Goal: Task Accomplishment & Management: Manage account settings

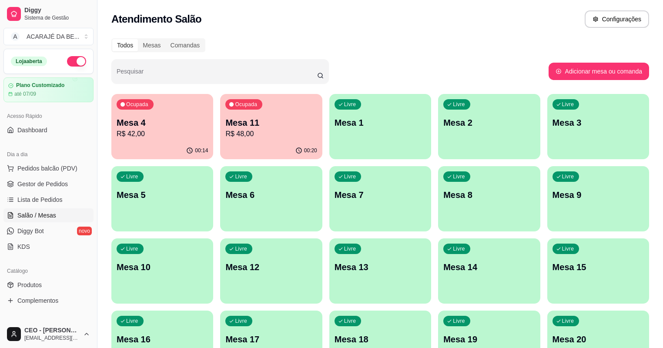
scroll to position [34, 0]
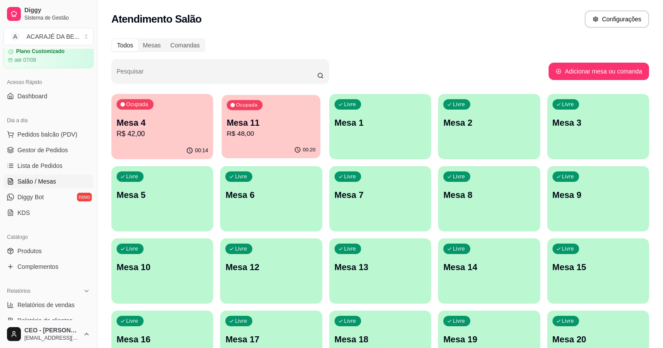
click at [258, 131] on p "R$ 48,00" at bounding box center [271, 134] width 89 height 10
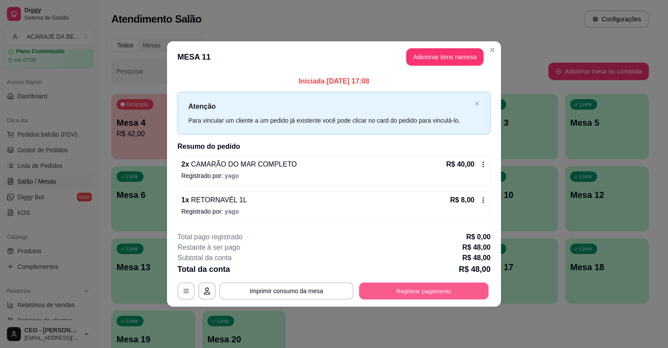
click at [438, 291] on button "Registrar pagamento" at bounding box center [424, 290] width 130 height 17
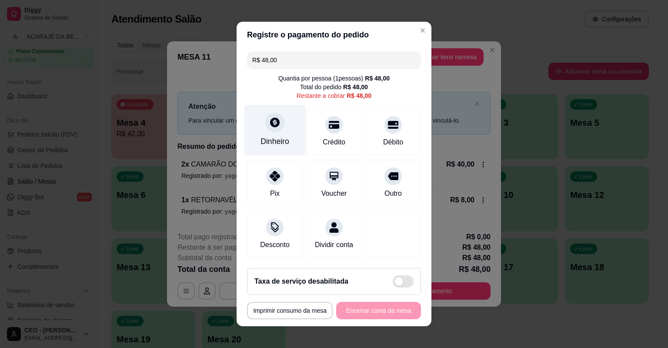
click at [275, 122] on icon at bounding box center [275, 122] width 10 height 10
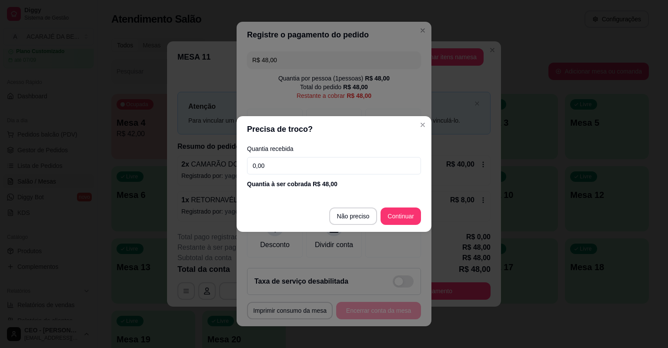
click at [275, 166] on input "0,00" at bounding box center [334, 165] width 174 height 17
click at [274, 166] on input "0,00" at bounding box center [334, 165] width 174 height 17
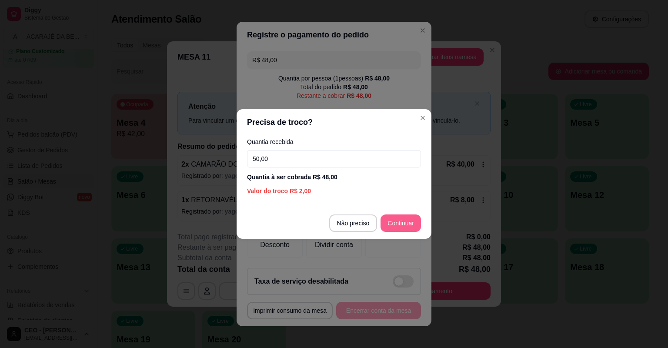
type input "50,00"
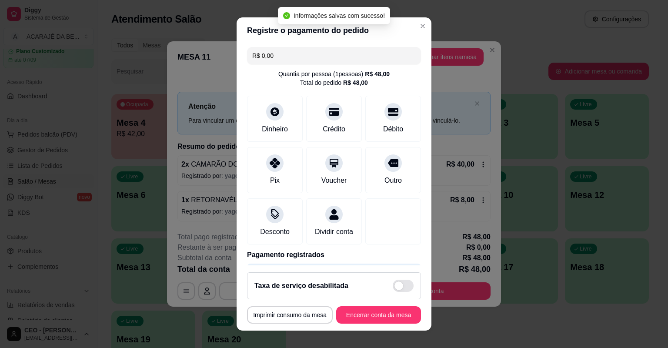
type input "R$ 0,00"
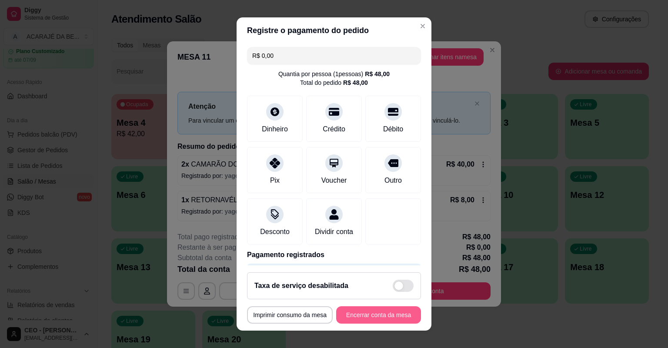
click at [392, 318] on button "Encerrar conta da mesa" at bounding box center [378, 314] width 85 height 17
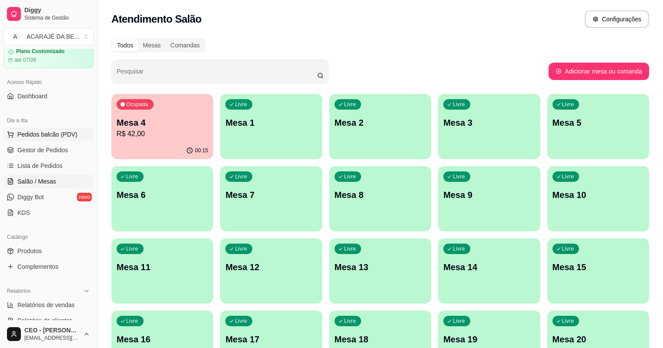
click at [46, 132] on span "Pedidos balcão (PDV)" at bounding box center [47, 134] width 60 height 9
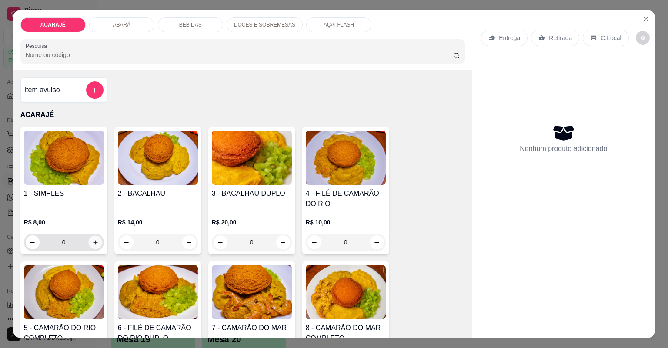
click at [92, 241] on icon "increase-product-quantity" at bounding box center [95, 242] width 7 height 7
type input "1"
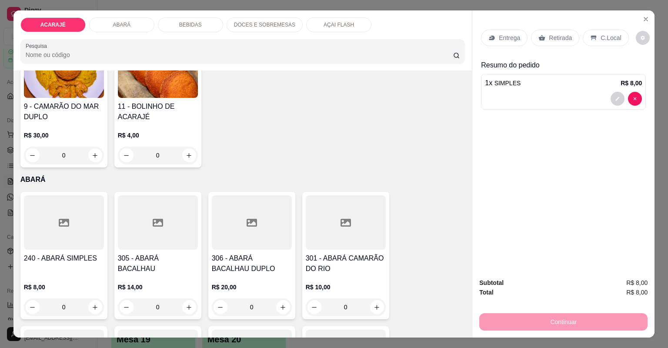
scroll to position [383, 0]
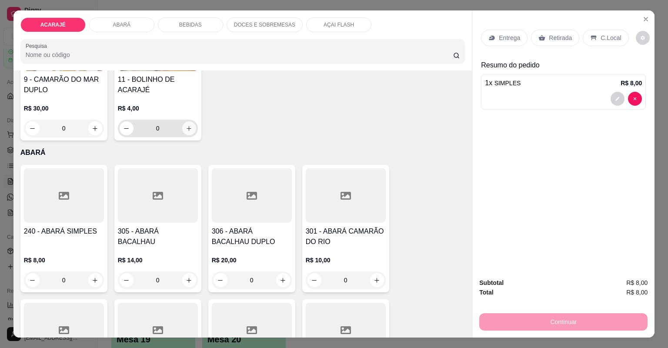
click at [186, 125] on icon "increase-product-quantity" at bounding box center [189, 128] width 7 height 7
type input "1"
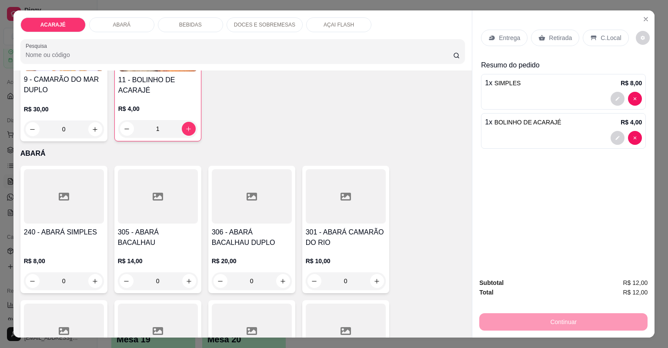
click at [560, 34] on p "Retirada" at bounding box center [560, 37] width 23 height 9
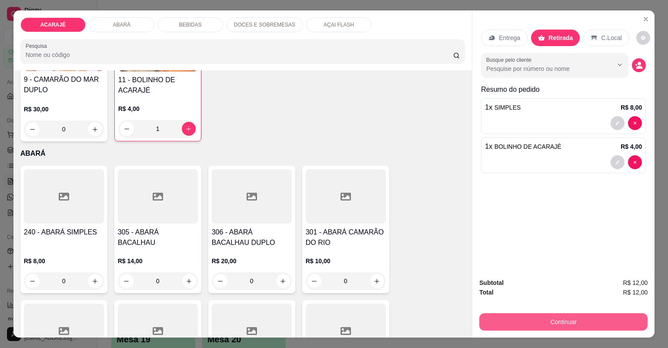
click at [583, 323] on button "Continuar" at bounding box center [563, 321] width 168 height 17
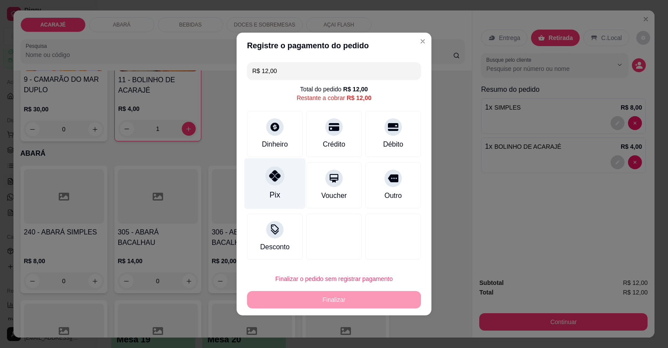
click at [277, 176] on icon at bounding box center [274, 175] width 11 height 11
type input "R$ 0,00"
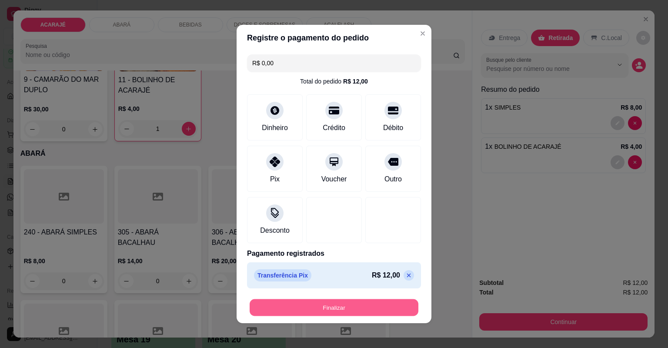
click at [336, 304] on button "Finalizar" at bounding box center [334, 307] width 169 height 17
click at [336, 304] on div "Finalizar" at bounding box center [334, 307] width 174 height 17
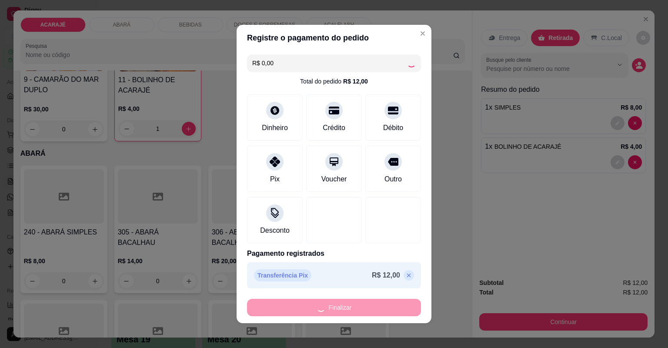
type input "0"
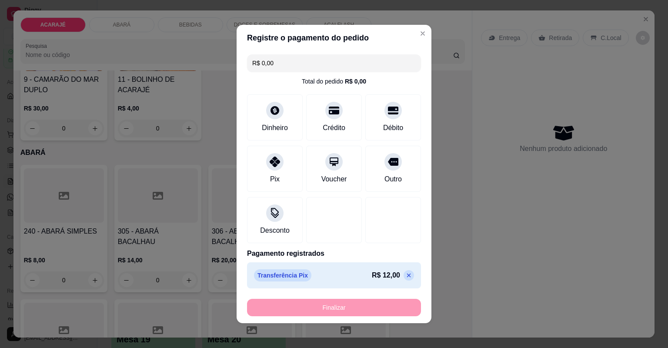
type input "-R$ 12,00"
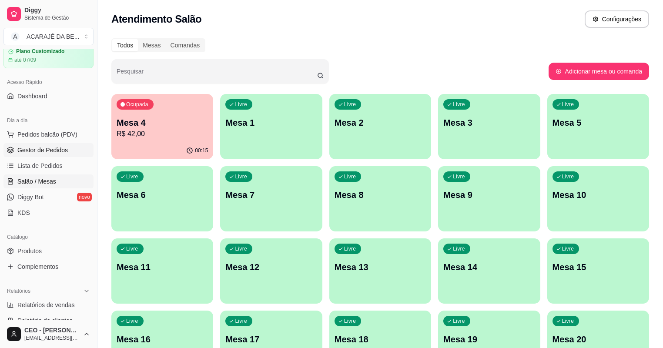
click at [42, 150] on span "Gestor de Pedidos" at bounding box center [42, 150] width 50 height 9
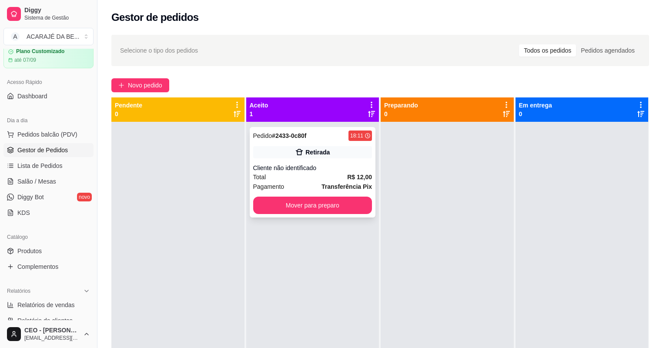
click at [306, 184] on div "Pagamento Transferência Pix" at bounding box center [312, 187] width 119 height 10
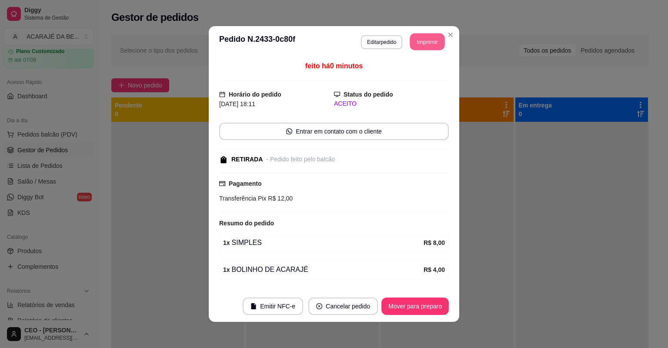
click at [423, 42] on button "Imprimir" at bounding box center [427, 41] width 35 height 17
click at [404, 308] on button "Mover para preparo" at bounding box center [415, 306] width 67 height 17
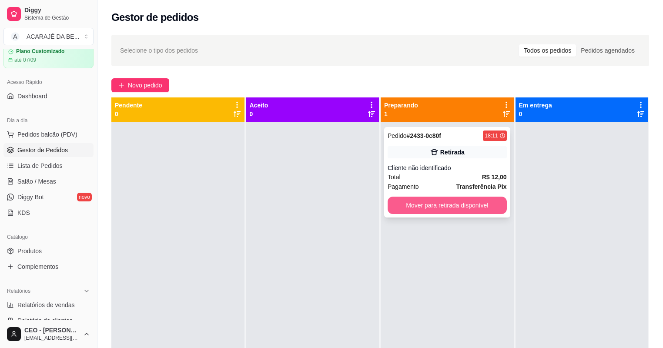
click at [498, 199] on button "Mover para retirada disponível" at bounding box center [447, 205] width 119 height 17
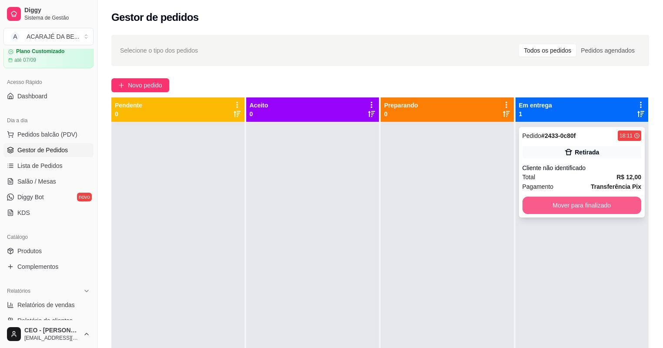
click at [607, 202] on button "Mover para finalizado" at bounding box center [582, 205] width 119 height 17
click at [607, 202] on div "Mover para finalizado" at bounding box center [582, 205] width 119 height 17
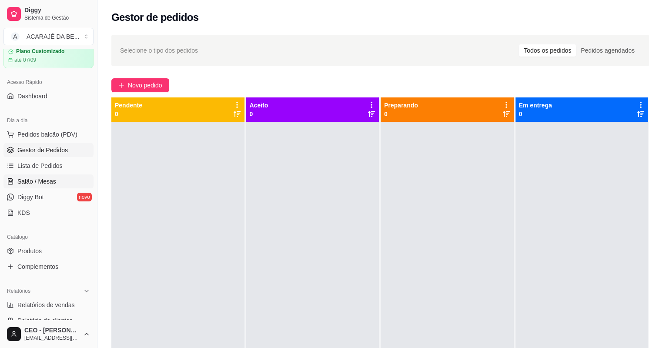
click at [71, 180] on link "Salão / Mesas" at bounding box center [48, 181] width 90 height 14
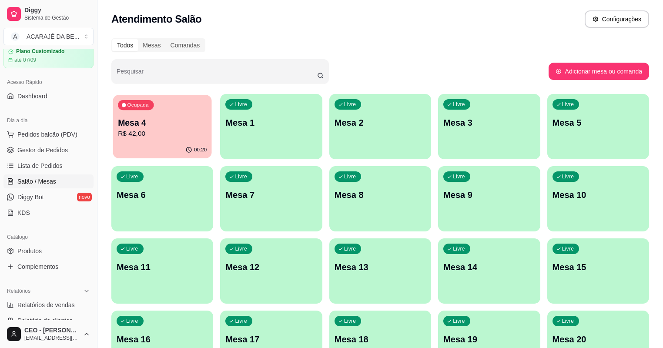
click at [172, 126] on p "Mesa 4" at bounding box center [162, 123] width 89 height 12
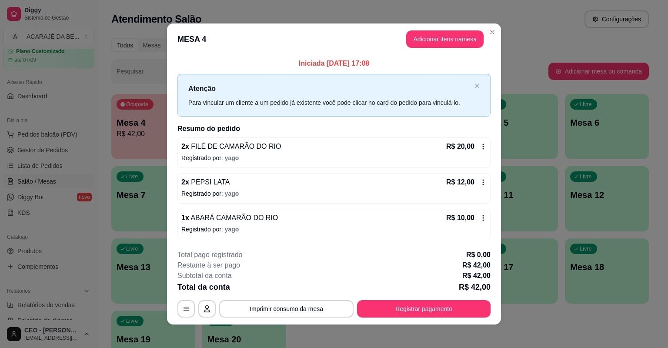
scroll to position [3, 0]
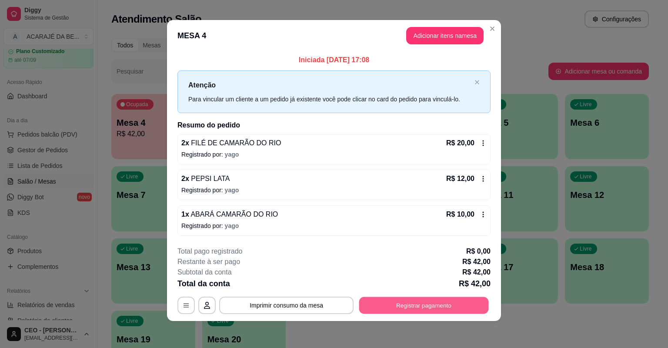
click at [412, 304] on button "Registrar pagamento" at bounding box center [424, 305] width 130 height 17
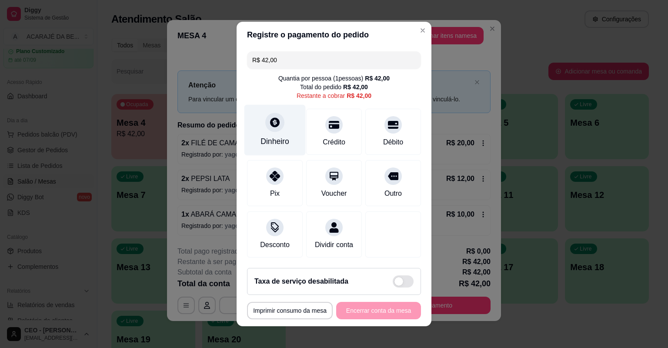
click at [271, 120] on icon at bounding box center [274, 122] width 11 height 11
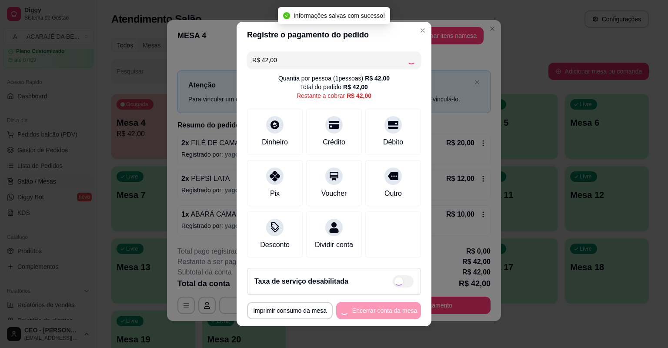
type input "R$ 0,00"
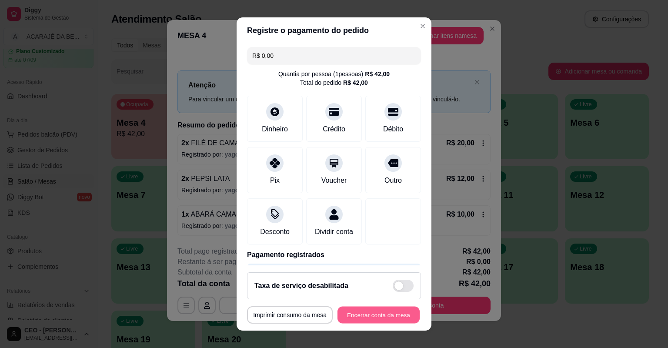
click at [397, 315] on button "Encerrar conta da mesa" at bounding box center [379, 315] width 82 height 17
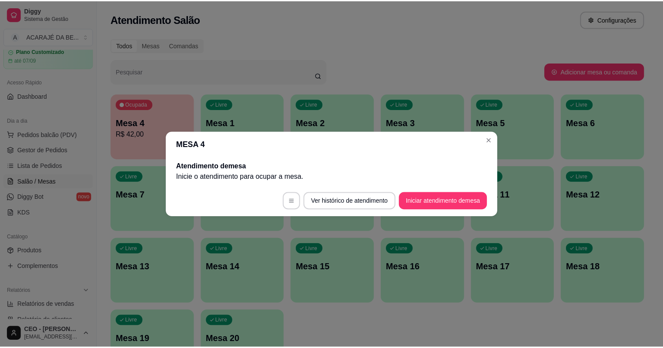
scroll to position [0, 0]
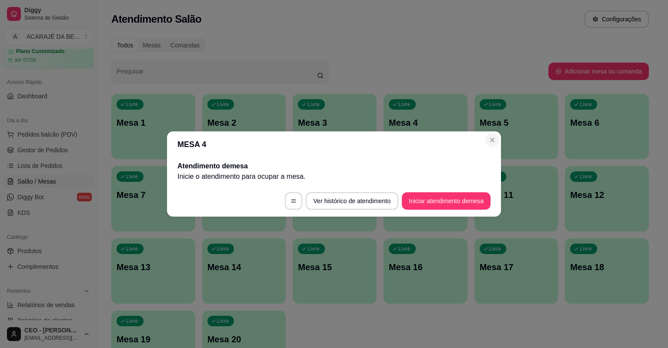
click at [495, 138] on div "Livre Mesa 5" at bounding box center [517, 121] width 84 height 55
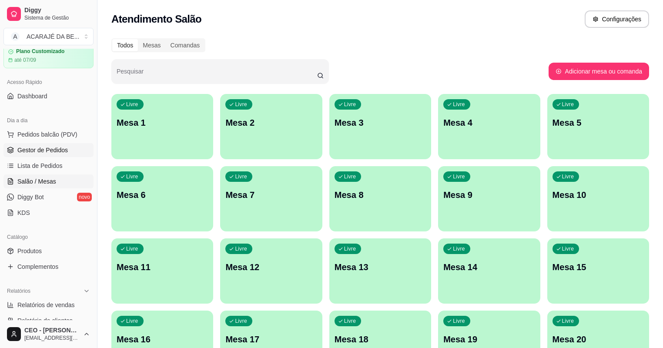
click at [65, 149] on span "Gestor de Pedidos" at bounding box center [42, 150] width 50 height 9
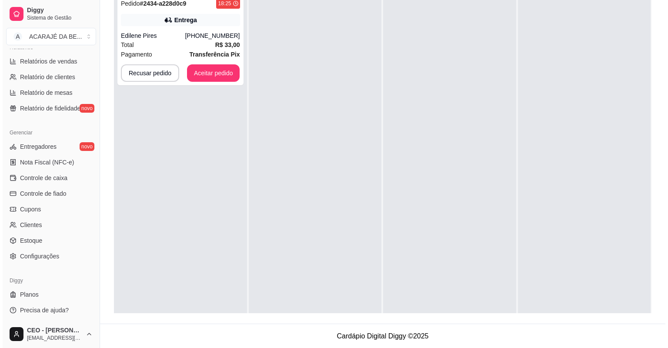
scroll to position [63, 0]
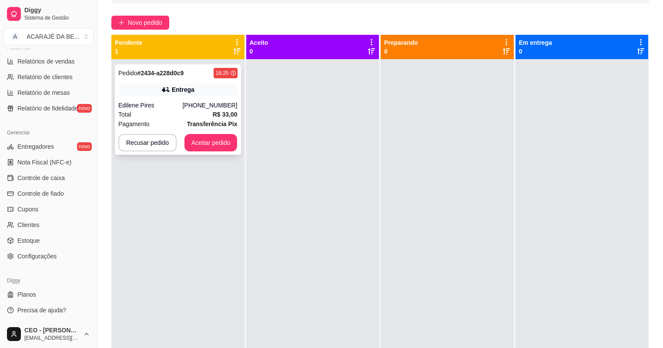
click at [179, 120] on div "Pagamento Transferência Pix" at bounding box center [177, 124] width 119 height 10
click at [216, 141] on button "Aceitar pedido" at bounding box center [210, 142] width 51 height 17
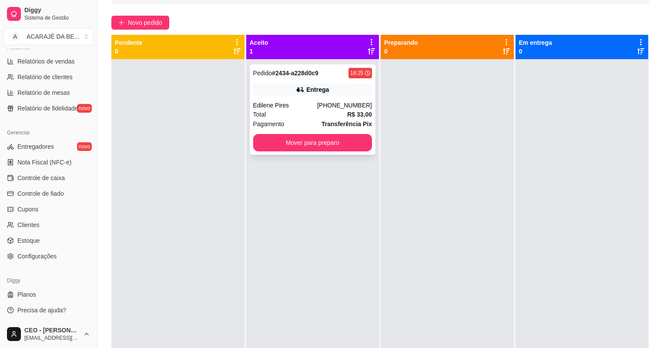
click at [301, 116] on div "Total R$ 33,00" at bounding box center [312, 115] width 119 height 10
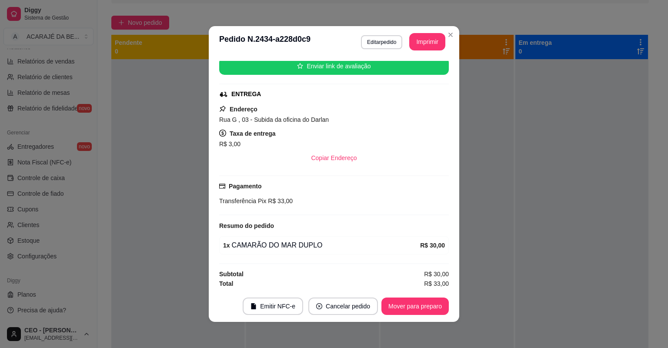
scroll to position [2, 0]
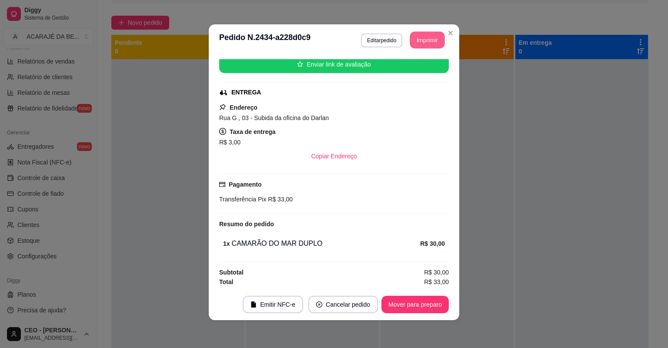
click at [426, 42] on button "Imprimir" at bounding box center [427, 40] width 35 height 17
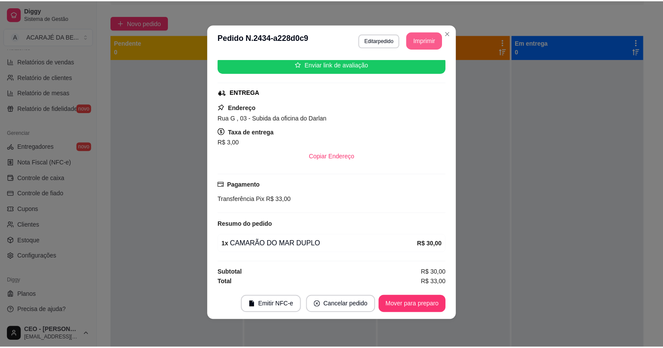
scroll to position [0, 0]
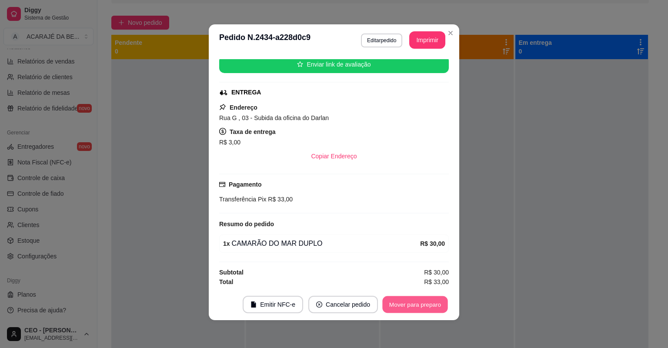
click at [407, 304] on button "Mover para preparo" at bounding box center [414, 304] width 65 height 17
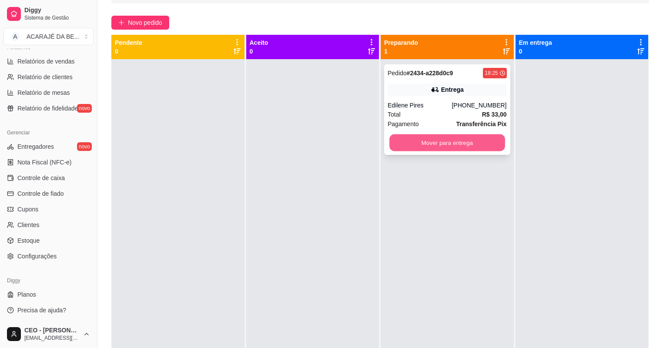
click at [488, 136] on button "Mover para entrega" at bounding box center [446, 142] width 115 height 17
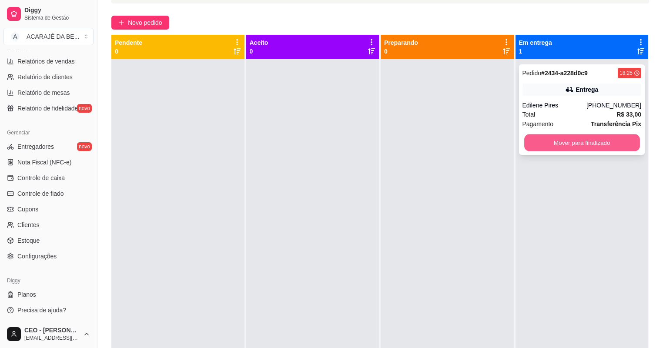
click at [576, 141] on button "Mover para finalizado" at bounding box center [581, 142] width 115 height 17
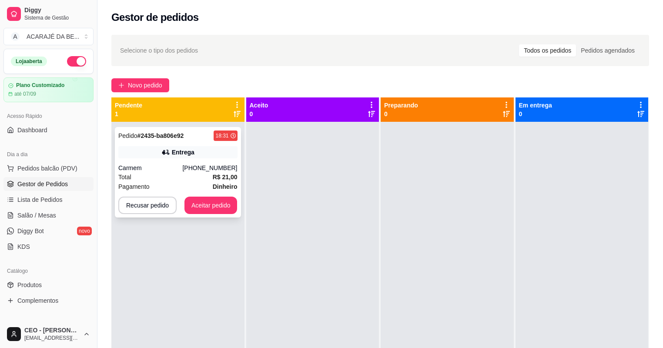
click at [162, 171] on div "Carmem" at bounding box center [150, 168] width 64 height 9
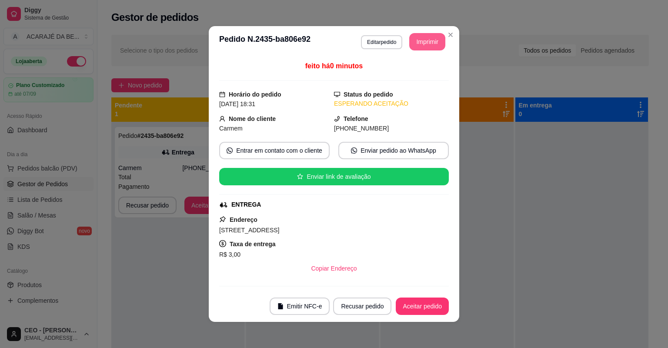
click at [429, 40] on button "Imprimir" at bounding box center [427, 41] width 36 height 17
click at [426, 308] on button "Aceitar pedido" at bounding box center [422, 306] width 51 height 17
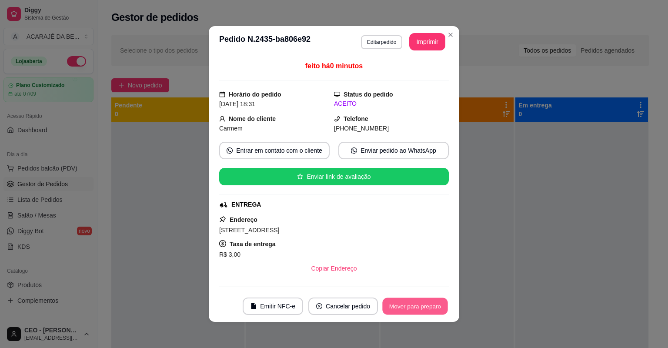
click at [426, 307] on button "Mover para preparo" at bounding box center [414, 306] width 65 height 17
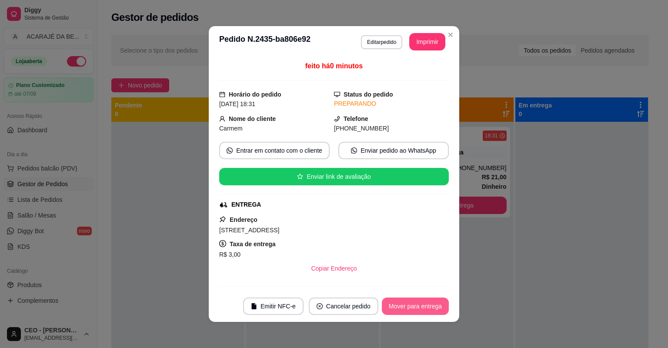
click at [427, 307] on button "Mover para entrega" at bounding box center [415, 306] width 67 height 17
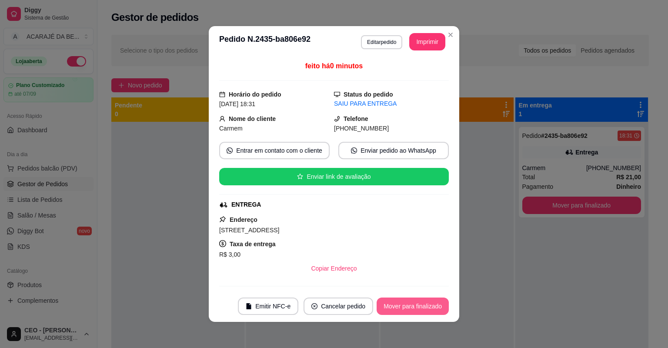
click at [444, 348] on html "Diggy Sistema de Gestão A ACARAJÉ DA BE ... Loja aberta Plano Customizado até 0…" at bounding box center [334, 174] width 668 height 348
click at [411, 303] on button "Mover para finalizado" at bounding box center [413, 306] width 70 height 17
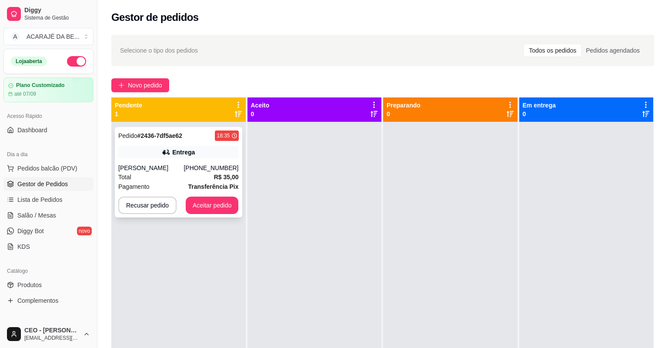
click at [194, 182] on span "Transferência Pix" at bounding box center [213, 187] width 50 height 10
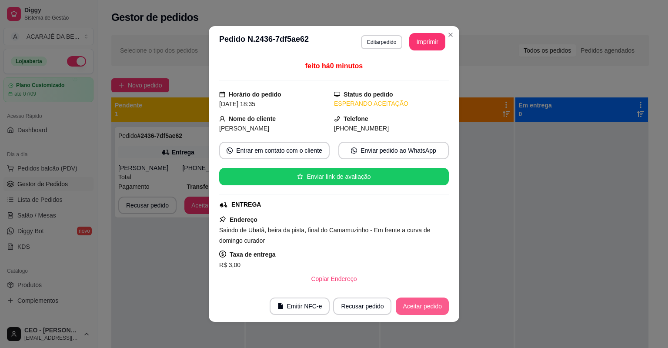
click at [425, 303] on button "Aceitar pedido" at bounding box center [422, 306] width 53 height 17
click at [425, 303] on div "Recusar pedido Aceitar pedido" at bounding box center [379, 306] width 140 height 17
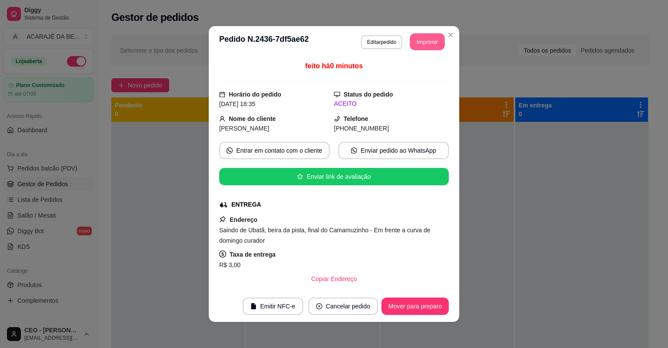
click at [426, 40] on button "Imprimir" at bounding box center [427, 41] width 35 height 17
click at [424, 40] on button "Imprimir" at bounding box center [427, 41] width 36 height 17
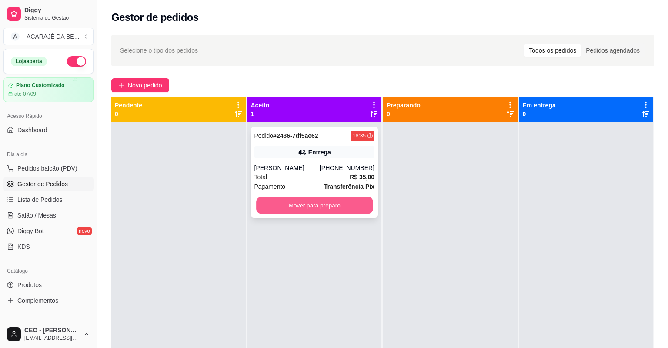
click at [348, 204] on button "Mover para preparo" at bounding box center [314, 205] width 117 height 17
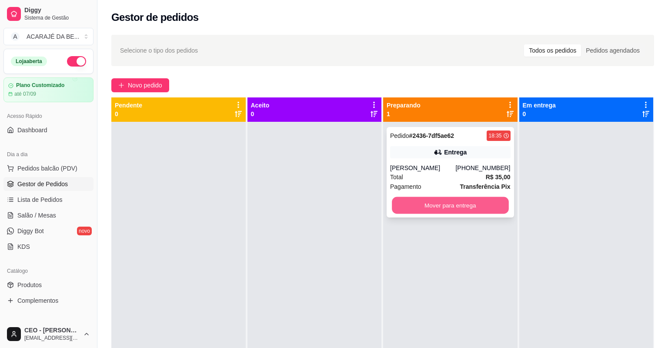
click at [404, 205] on button "Mover para entrega" at bounding box center [450, 205] width 117 height 17
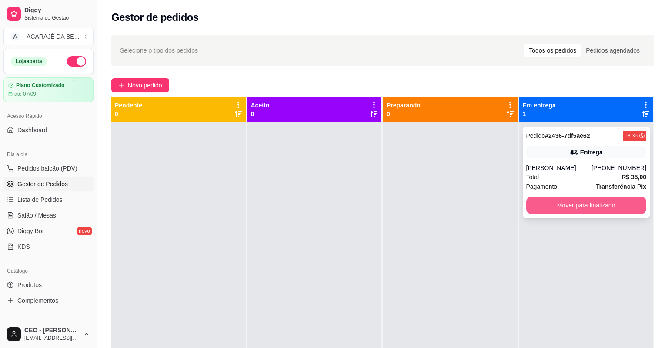
click at [536, 209] on button "Mover para finalizado" at bounding box center [586, 205] width 121 height 17
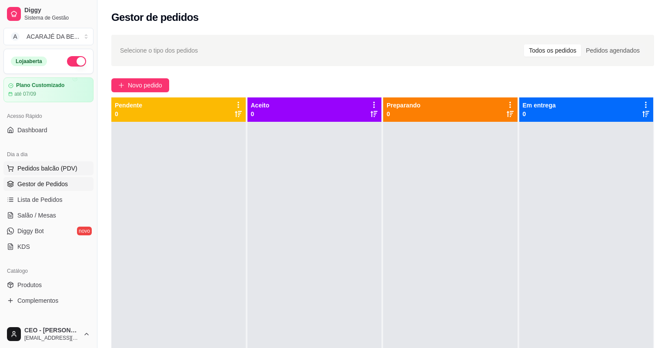
click at [47, 164] on span "Pedidos balcão (PDV)" at bounding box center [47, 168] width 60 height 9
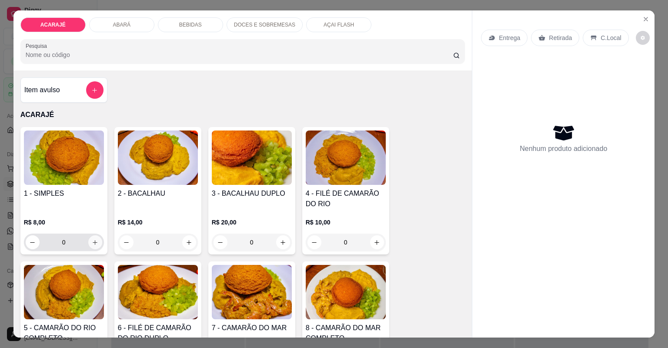
click at [94, 240] on icon "increase-product-quantity" at bounding box center [95, 242] width 7 height 7
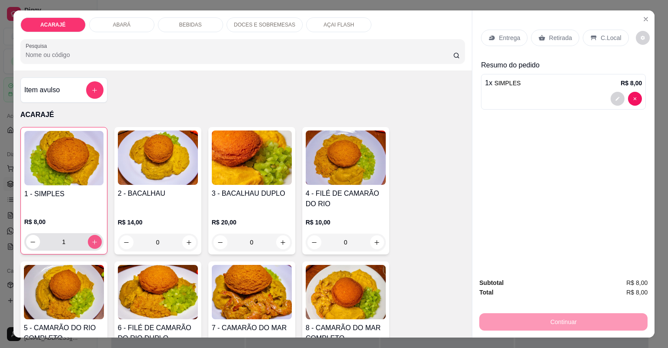
click at [94, 240] on icon "increase-product-quantity" at bounding box center [94, 242] width 7 height 7
type input "2"
click at [375, 241] on icon "increase-product-quantity" at bounding box center [377, 242] width 7 height 7
type input "1"
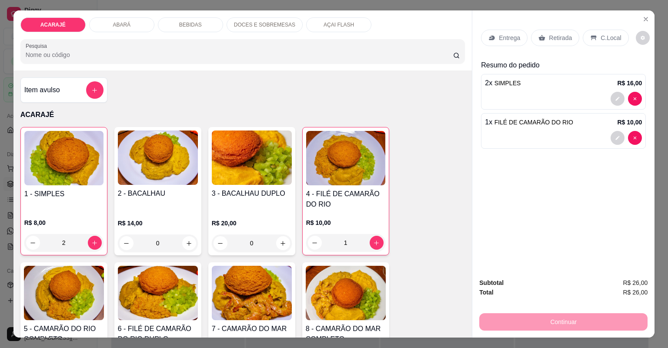
click at [509, 35] on p "Entrega" at bounding box center [509, 37] width 21 height 9
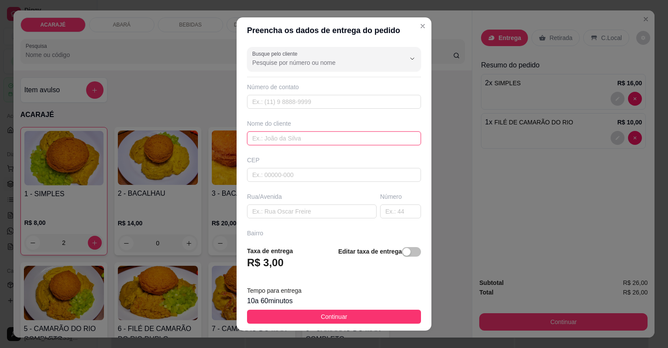
click at [272, 136] on input "text" at bounding box center [334, 138] width 174 height 14
type input "t"
type input "THIAGO"
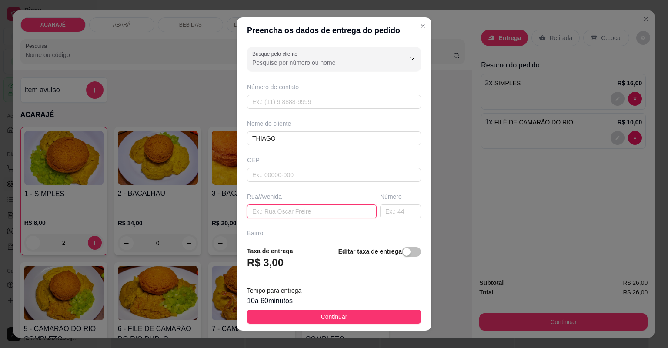
click at [271, 211] on input "text" at bounding box center [312, 211] width 130 height 14
type input "RUA A [GEOGRAPHIC_DATA] ADERNE SUBIDA DA [GEOGRAPHIC_DATA] AO LADO DO MATERIAL …"
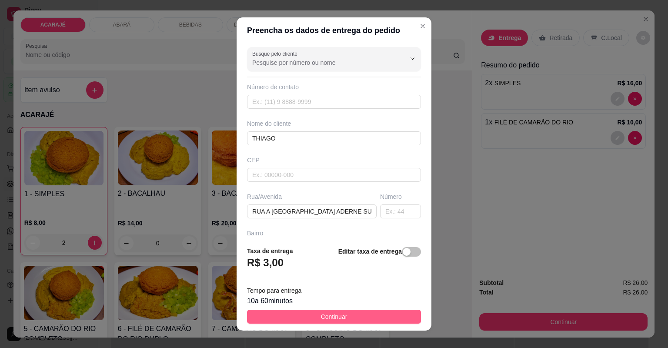
click at [360, 318] on button "Continuar" at bounding box center [334, 317] width 174 height 14
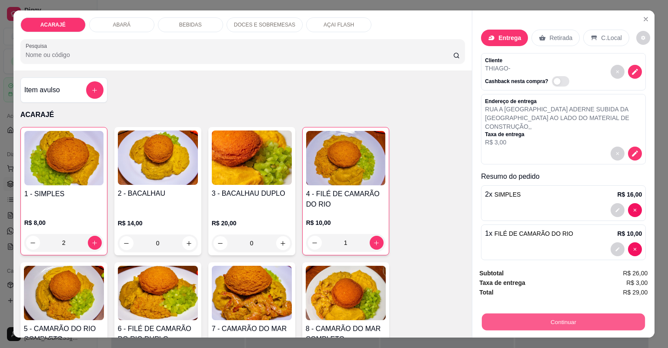
click at [492, 324] on button "Continuar" at bounding box center [563, 322] width 163 height 17
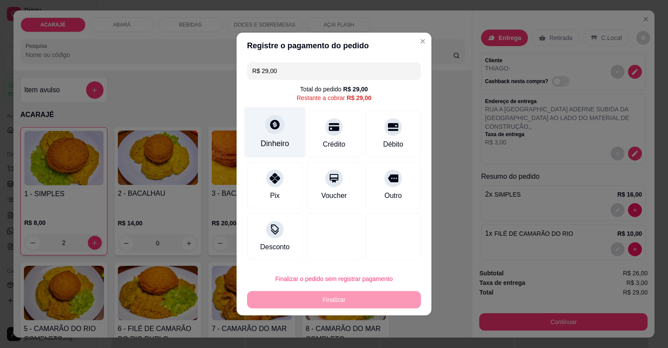
click at [272, 124] on icon at bounding box center [274, 124] width 11 height 11
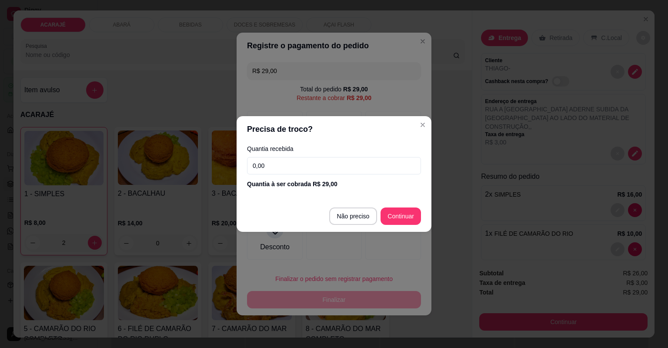
click at [281, 167] on input "0,00" at bounding box center [334, 165] width 174 height 17
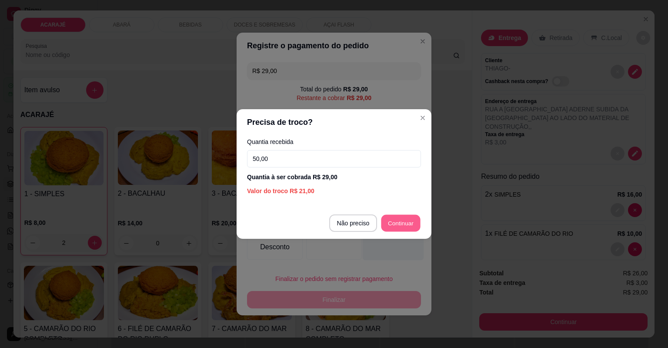
type input "R$ 0,00"
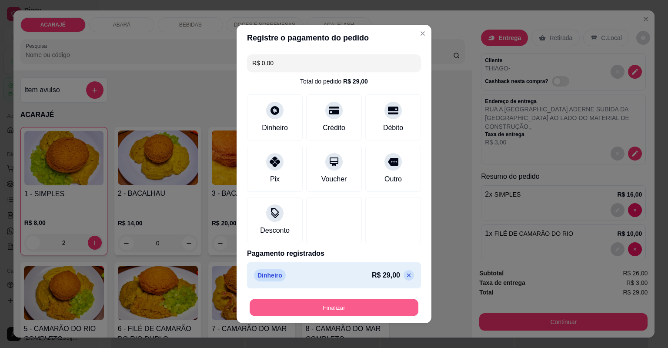
click at [378, 305] on button "Finalizar" at bounding box center [334, 307] width 169 height 17
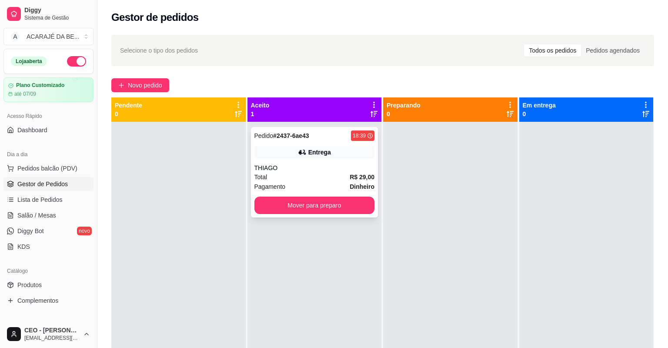
click at [329, 178] on div "Total R$ 29,00" at bounding box center [315, 177] width 121 height 10
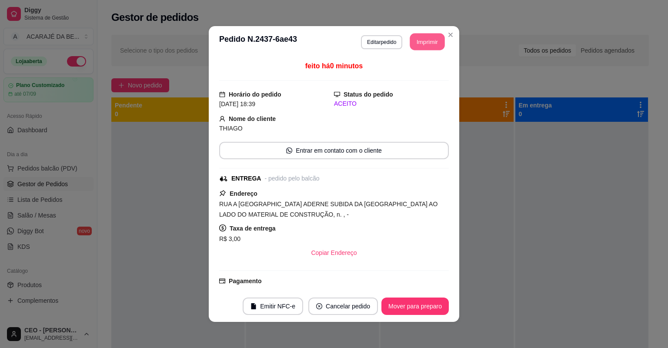
click at [436, 39] on button "Imprimir" at bounding box center [427, 41] width 35 height 17
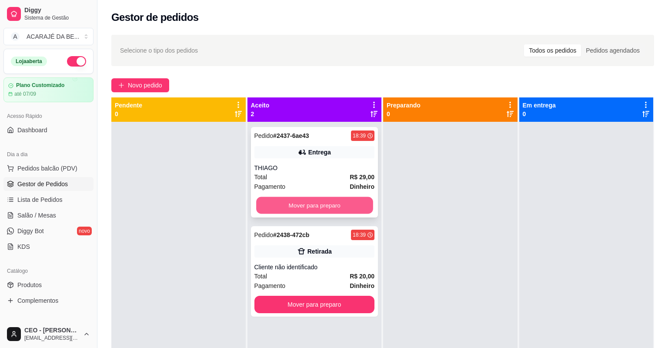
click at [331, 201] on button "Mover para preparo" at bounding box center [314, 205] width 117 height 17
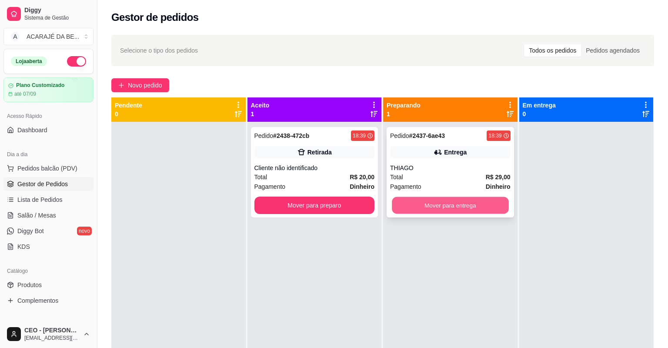
click at [394, 206] on button "Mover para entrega" at bounding box center [450, 205] width 117 height 17
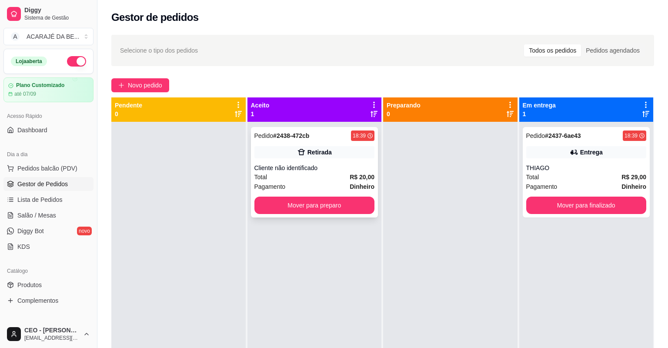
click at [311, 186] on div "Pagamento Dinheiro" at bounding box center [315, 187] width 121 height 10
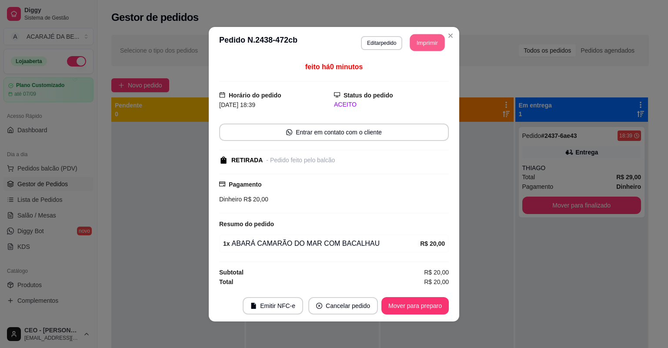
click at [426, 43] on button "Imprimir" at bounding box center [427, 42] width 35 height 17
click at [402, 303] on button "Mover para preparo" at bounding box center [414, 305] width 65 height 17
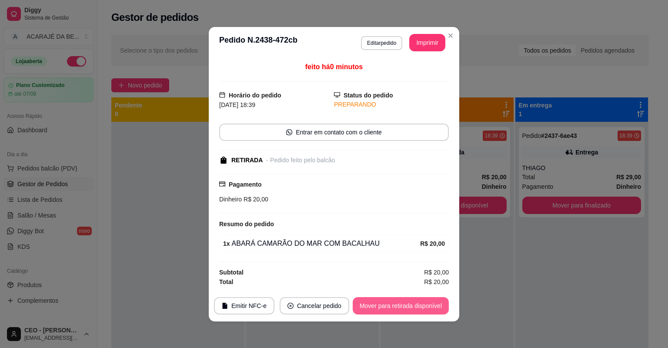
click at [419, 302] on button "Mover para retirada disponível" at bounding box center [401, 305] width 96 height 17
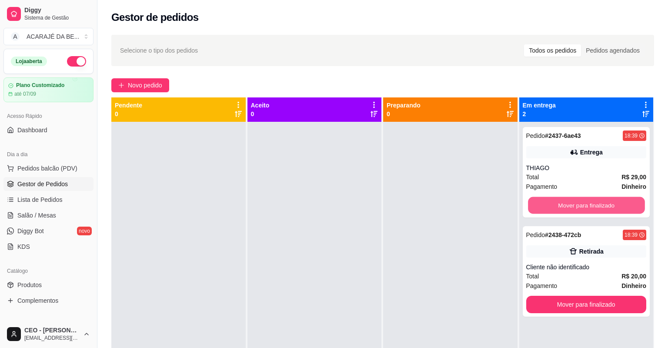
click at [542, 208] on button "Mover para finalizado" at bounding box center [586, 205] width 117 height 17
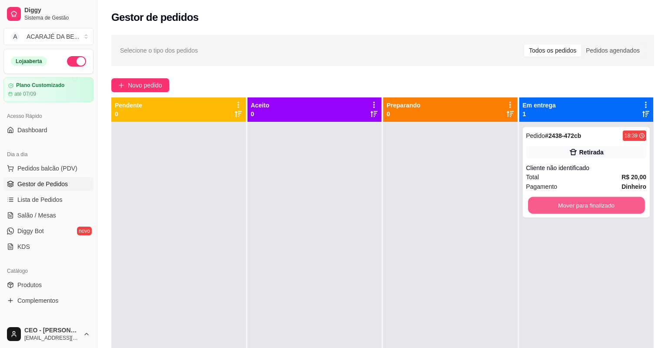
click at [542, 208] on button "Mover para finalizado" at bounding box center [586, 205] width 117 height 17
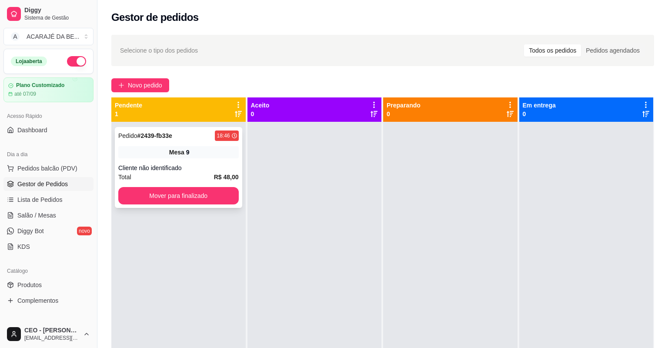
click at [200, 167] on div "Cliente não identificado" at bounding box center [178, 168] width 121 height 9
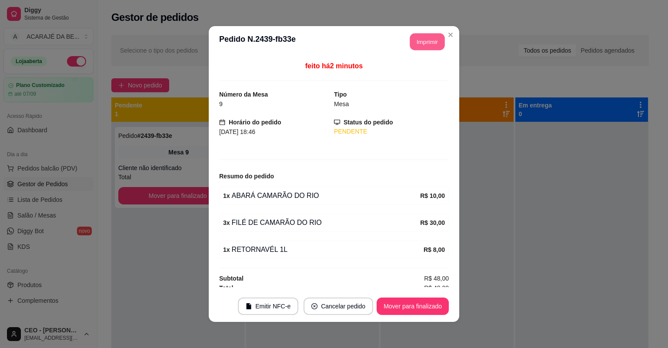
click at [426, 37] on button "Imprimir" at bounding box center [427, 41] width 35 height 17
click at [395, 307] on button "Mover para finalizado" at bounding box center [413, 306] width 70 height 17
click at [395, 307] on div "Mover para finalizado" at bounding box center [413, 306] width 72 height 17
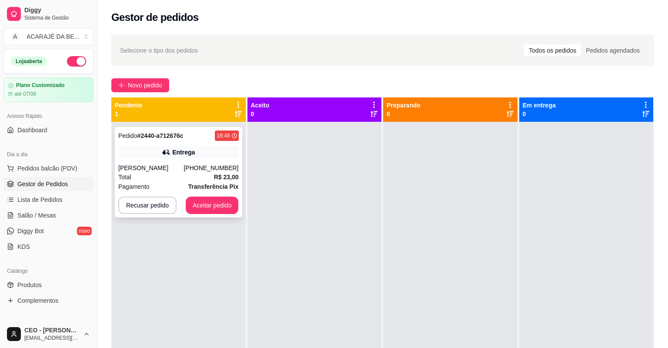
click at [176, 178] on div "Total R$ 23,00" at bounding box center [178, 177] width 121 height 10
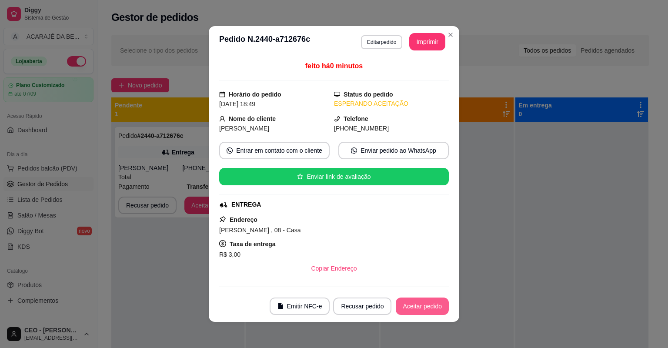
click at [425, 301] on button "Aceitar pedido" at bounding box center [422, 306] width 53 height 17
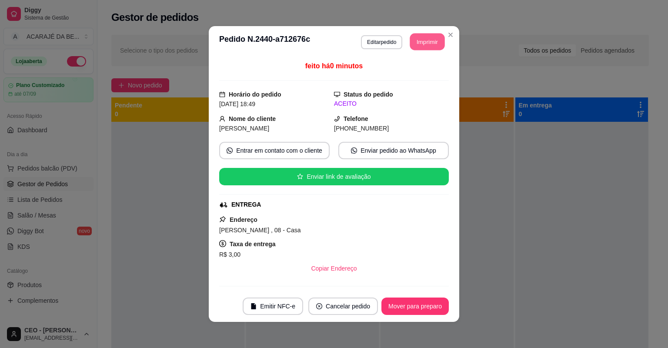
click at [424, 36] on button "Imprimir" at bounding box center [427, 41] width 35 height 17
click at [414, 308] on button "Mover para preparo" at bounding box center [414, 306] width 65 height 17
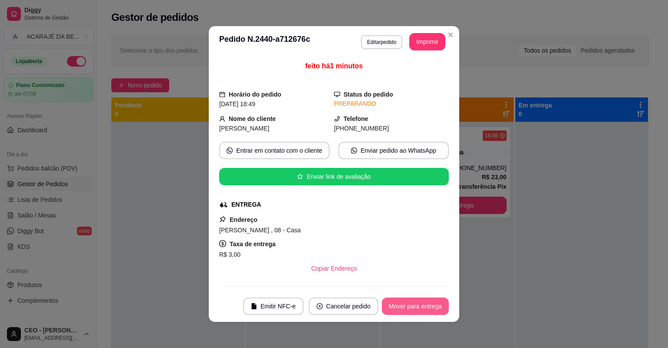
click at [425, 301] on button "Mover para entrega" at bounding box center [415, 306] width 67 height 17
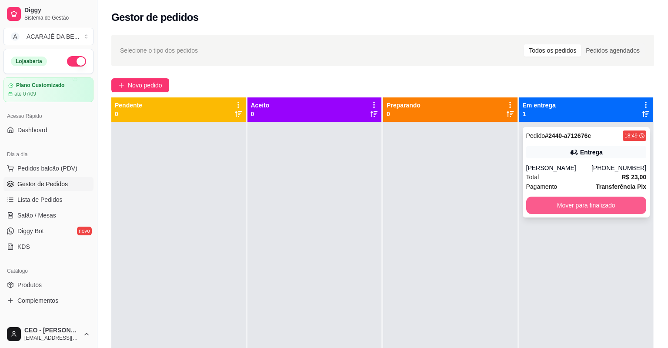
click at [544, 207] on button "Mover para finalizado" at bounding box center [586, 205] width 121 height 17
click at [544, 207] on div "Mover para finalizado" at bounding box center [586, 205] width 121 height 17
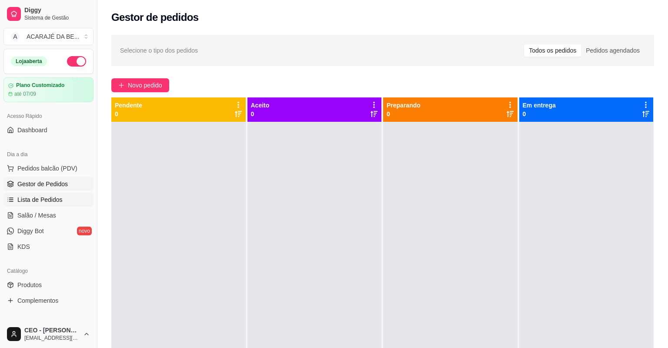
click at [24, 195] on span "Lista de Pedidos" at bounding box center [39, 199] width 45 height 9
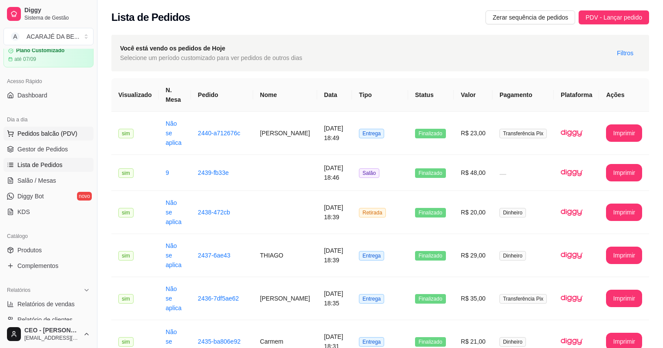
click at [28, 134] on span "Pedidos balcão (PDV)" at bounding box center [47, 133] width 60 height 9
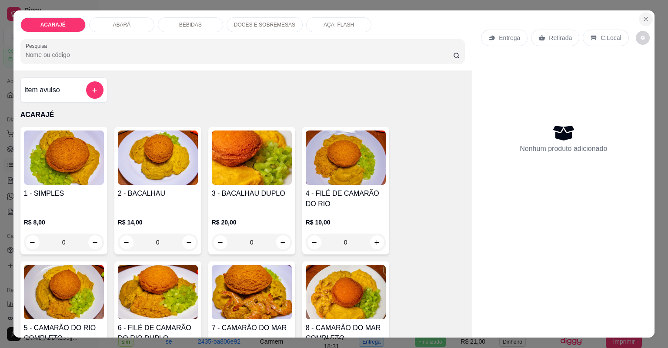
click at [643, 16] on icon "Close" at bounding box center [646, 19] width 7 height 7
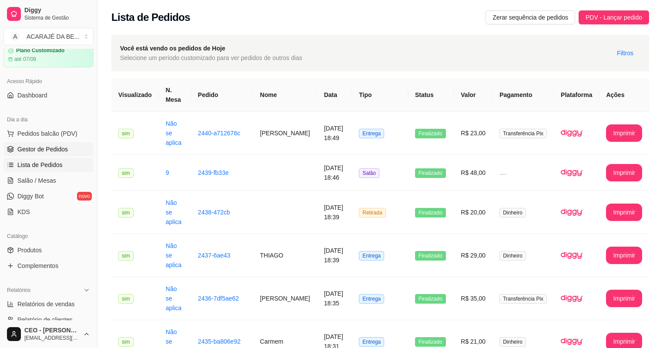
click at [49, 147] on span "Gestor de Pedidos" at bounding box center [42, 149] width 50 height 9
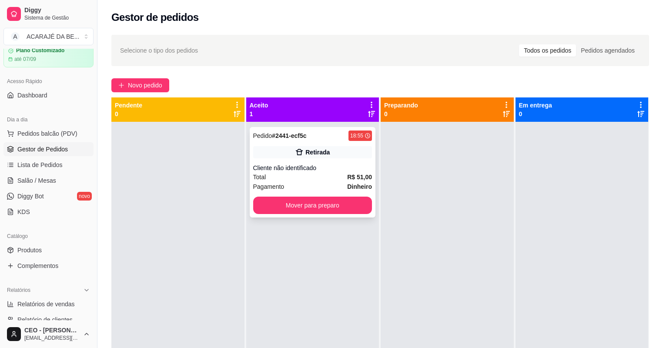
click at [298, 174] on div "Total R$ 51,00" at bounding box center [312, 177] width 119 height 10
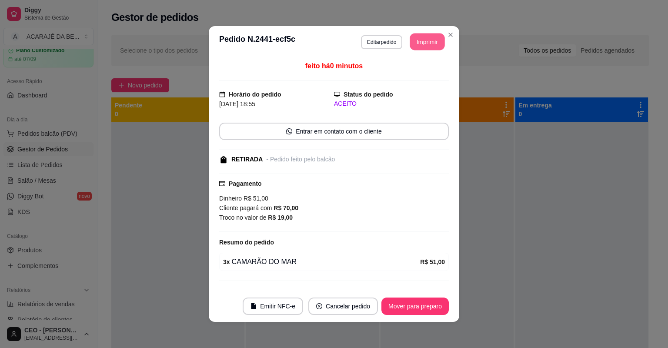
click at [419, 40] on button "Imprimir" at bounding box center [427, 41] width 35 height 17
click at [399, 307] on button "Mover para preparo" at bounding box center [415, 306] width 67 height 17
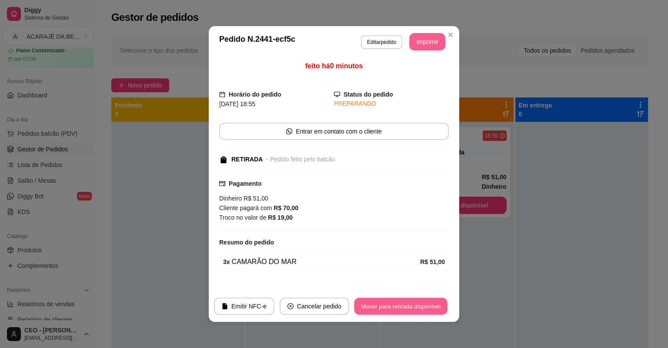
click at [402, 305] on button "Mover para retirada disponível" at bounding box center [400, 306] width 93 height 17
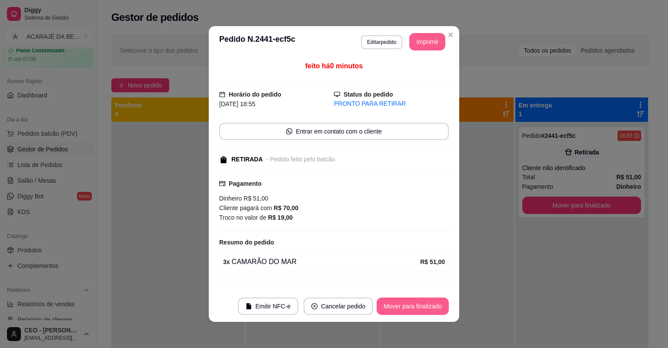
click at [401, 307] on button "Mover para finalizado" at bounding box center [413, 306] width 72 height 17
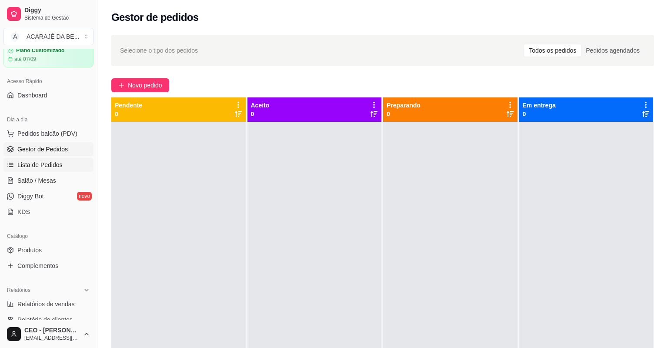
click at [52, 167] on span "Lista de Pedidos" at bounding box center [39, 165] width 45 height 9
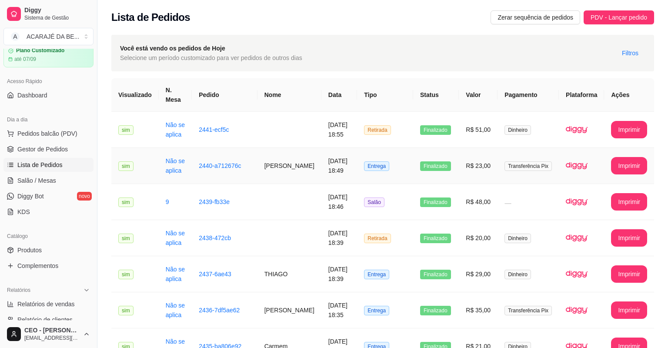
click at [459, 179] on td "R$ 23,00" at bounding box center [478, 166] width 39 height 36
click at [49, 150] on span "Gestor de Pedidos" at bounding box center [42, 149] width 50 height 9
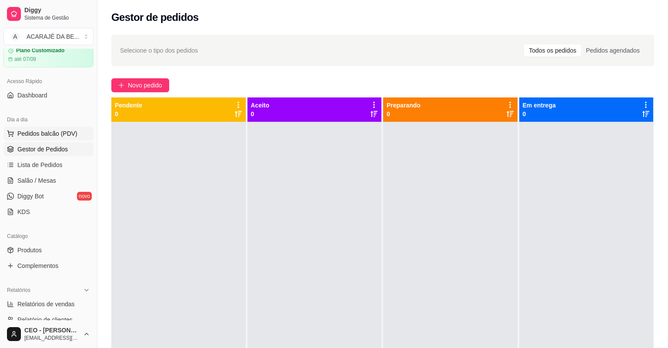
drag, startPoint x: 47, startPoint y: 133, endPoint x: 37, endPoint y: 137, distance: 10.7
click at [40, 137] on span "Pedidos balcão (PDV)" at bounding box center [47, 133] width 60 height 9
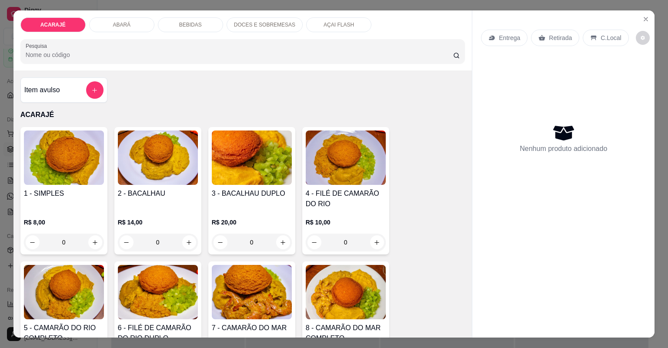
type input "1"
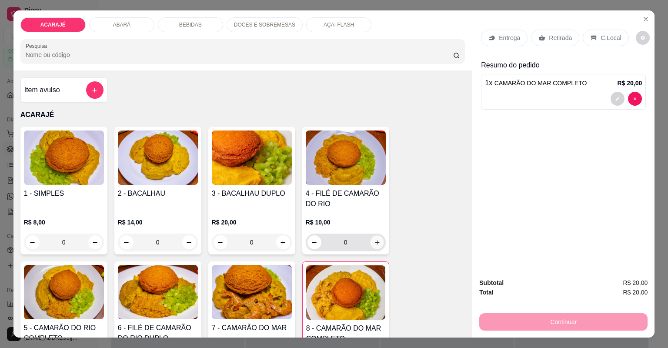
click at [375, 239] on icon "increase-product-quantity" at bounding box center [377, 242] width 7 height 7
type input "1"
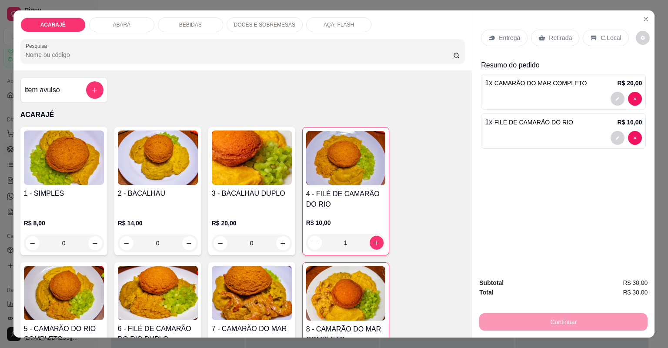
click at [556, 37] on p "Retirada" at bounding box center [560, 37] width 23 height 9
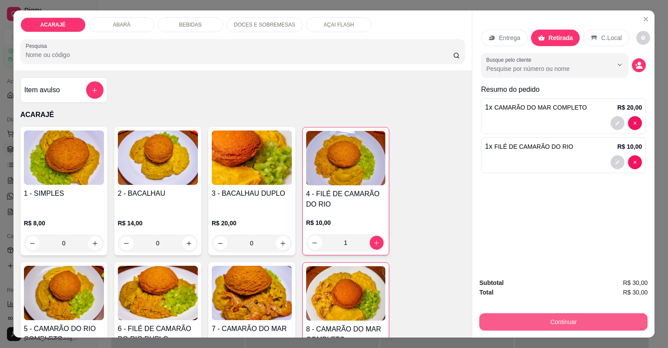
click at [585, 328] on button "Continuar" at bounding box center [563, 321] width 168 height 17
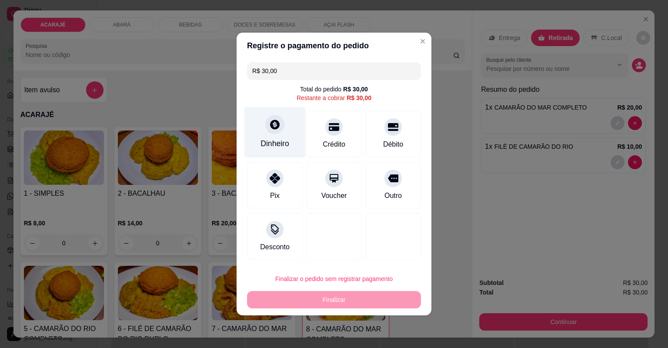
click at [275, 122] on icon at bounding box center [275, 125] width 10 height 10
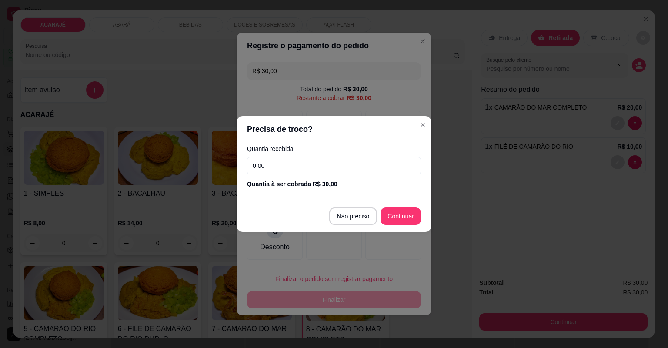
click at [282, 166] on input "0,00" at bounding box center [334, 165] width 174 height 17
type input "R$ 0,00"
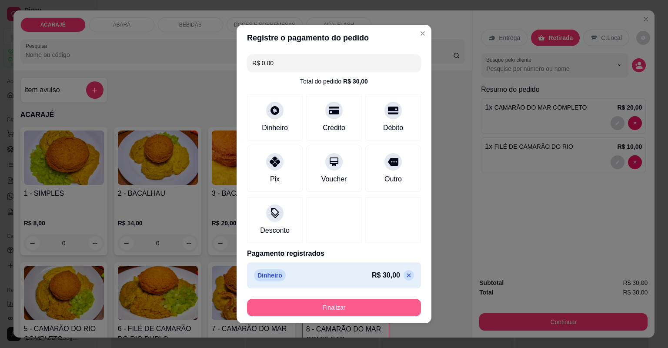
click at [370, 306] on button "Finalizar" at bounding box center [334, 307] width 174 height 17
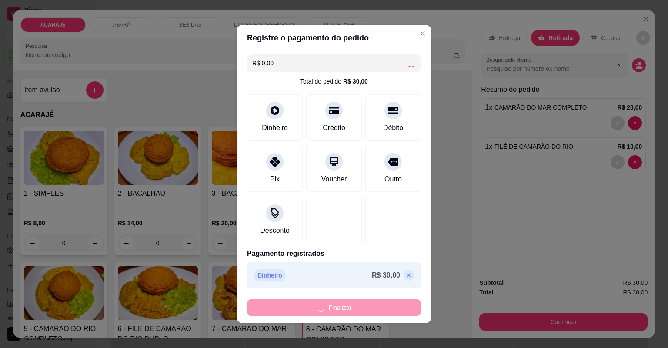
type input "0"
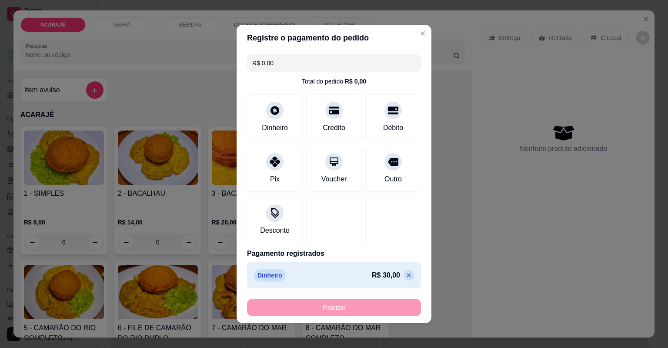
type input "-R$ 30,00"
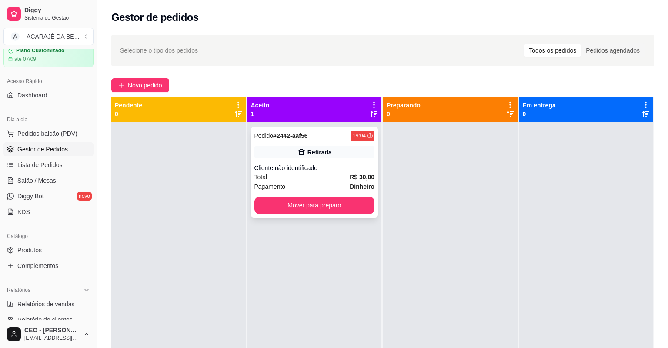
click at [331, 181] on div "Total R$ 30,00" at bounding box center [315, 177] width 121 height 10
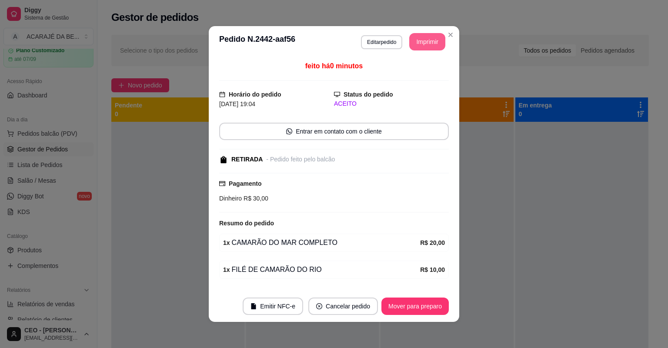
click at [424, 40] on button "Imprimir" at bounding box center [427, 41] width 36 height 17
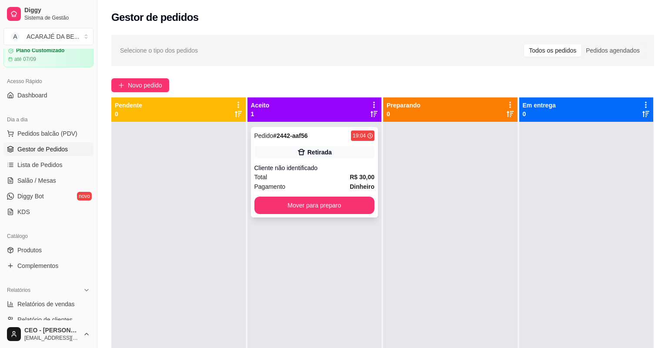
click at [331, 184] on div "Pagamento Dinheiro" at bounding box center [315, 187] width 121 height 10
click at [341, 200] on button "Mover para preparo" at bounding box center [314, 205] width 117 height 17
click at [341, 200] on div "Mover para preparo" at bounding box center [315, 205] width 121 height 17
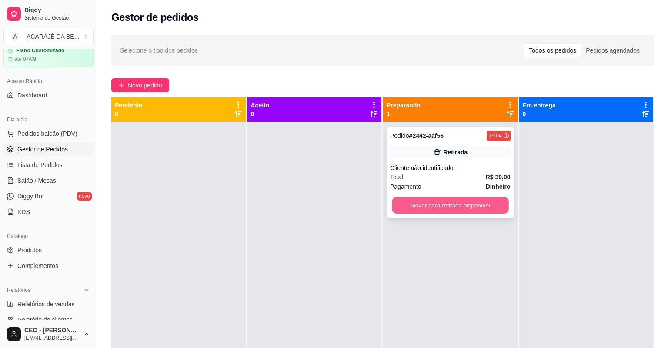
click at [488, 205] on button "Mover para retirada disponível" at bounding box center [450, 205] width 117 height 17
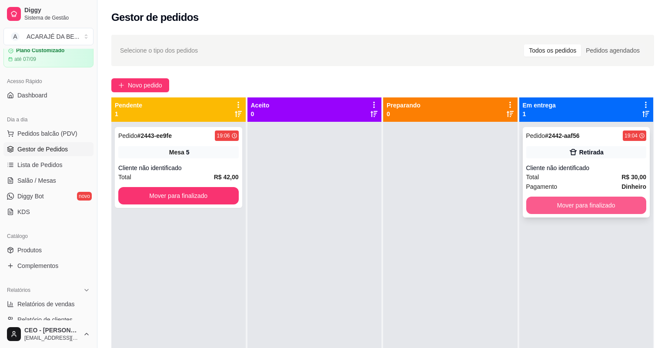
click at [541, 207] on button "Mover para finalizado" at bounding box center [586, 205] width 121 height 17
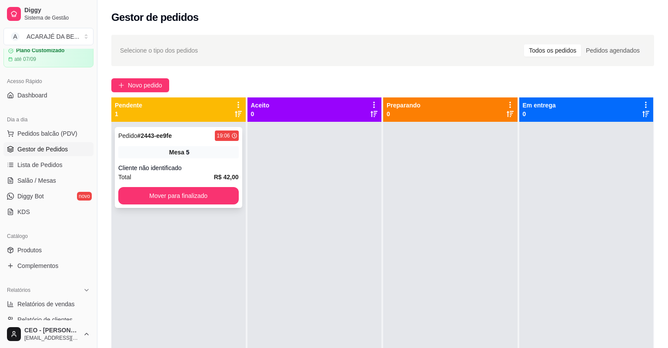
click at [211, 162] on div "Pedido # 2443-ee9fe 19:06 Mesa 5 Cliente não identificado Total R$ 42,00 Mover …" at bounding box center [178, 167] width 127 height 81
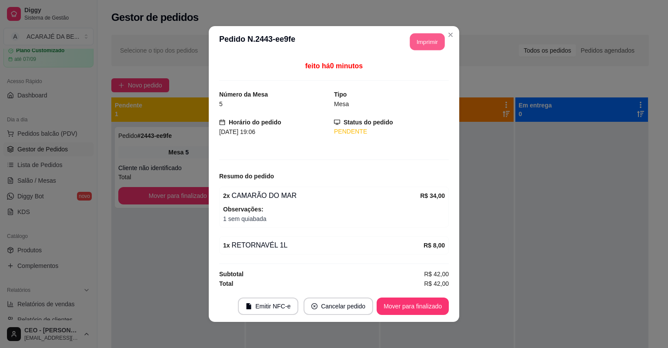
click at [426, 42] on button "Imprimir" at bounding box center [427, 41] width 35 height 17
click at [415, 304] on button "Mover para finalizado" at bounding box center [413, 306] width 72 height 17
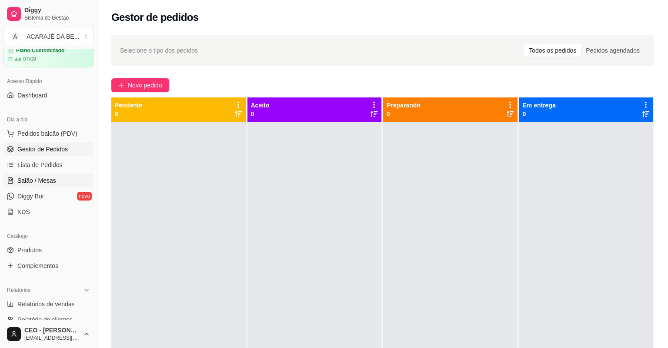
click at [26, 176] on span "Salão / Mesas" at bounding box center [36, 180] width 39 height 9
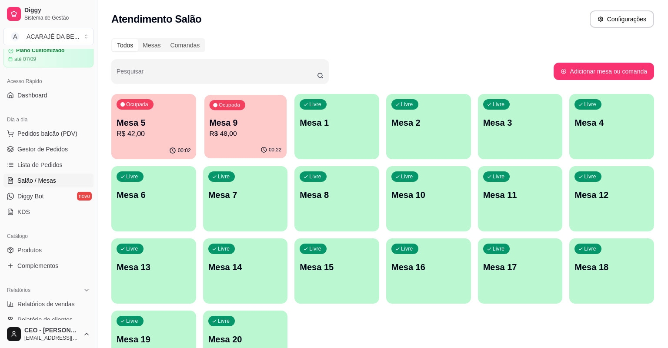
click at [261, 128] on p "Mesa 9" at bounding box center [245, 123] width 72 height 12
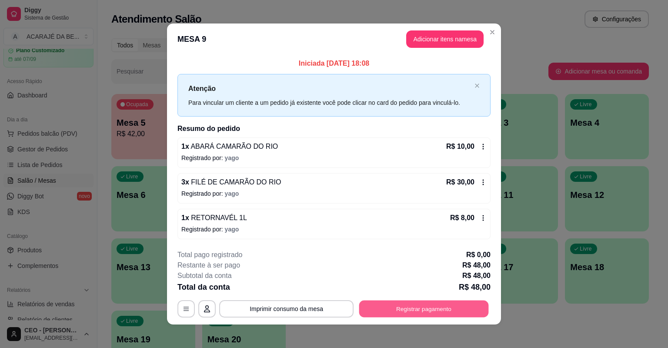
click at [450, 305] on button "Registrar pagamento" at bounding box center [424, 308] width 130 height 17
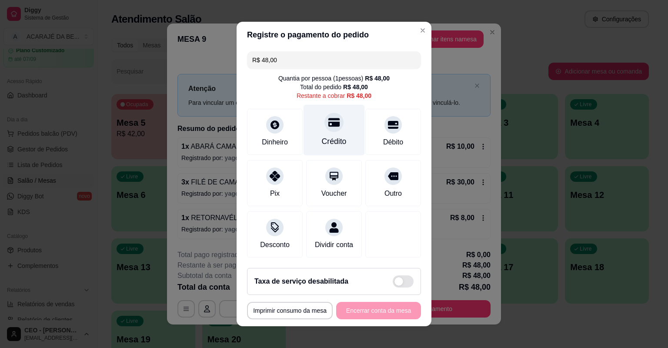
click at [336, 127] on div at bounding box center [334, 122] width 19 height 19
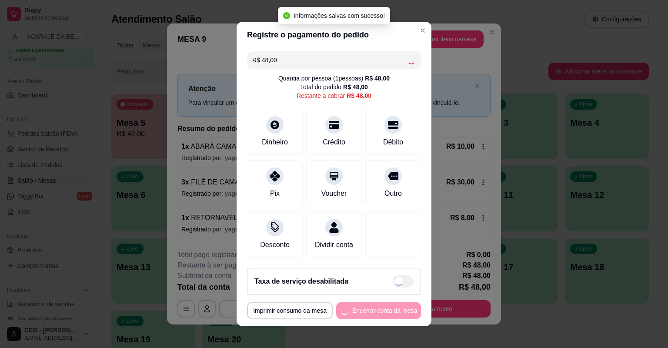
type input "R$ 0,00"
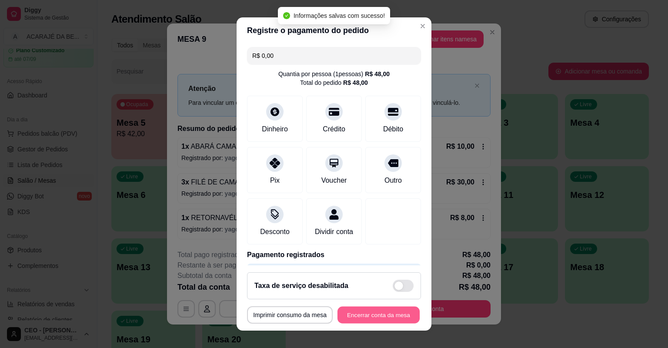
click at [386, 313] on button "Encerrar conta da mesa" at bounding box center [379, 315] width 82 height 17
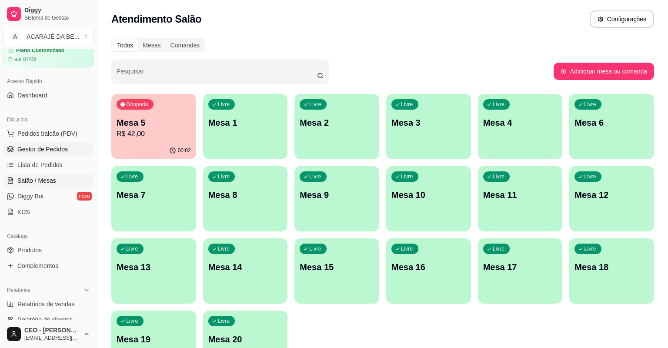
click at [64, 144] on link "Gestor de Pedidos" at bounding box center [48, 149] width 90 height 14
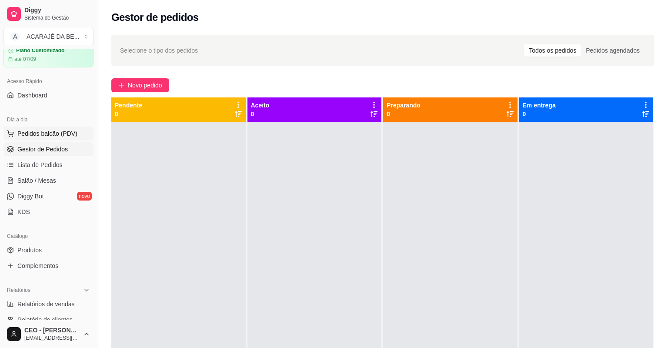
click at [42, 134] on span "Pedidos balcão (PDV)" at bounding box center [47, 133] width 60 height 9
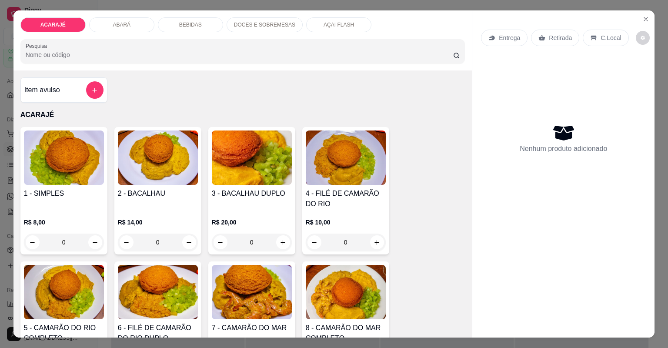
type input "1"
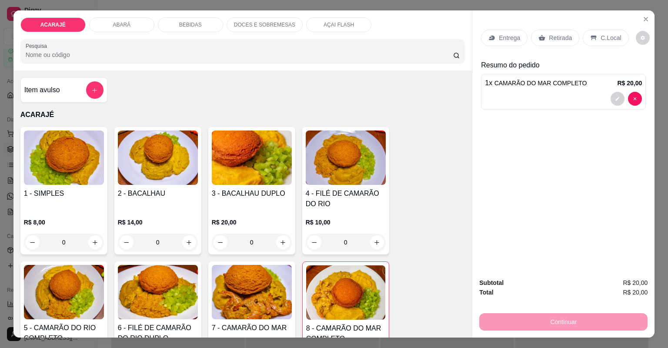
click at [562, 39] on p "Retirada" at bounding box center [560, 37] width 23 height 9
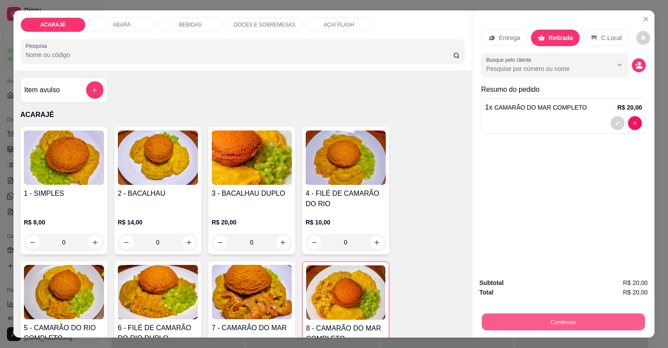
click at [573, 324] on button "Continuar" at bounding box center [563, 322] width 163 height 17
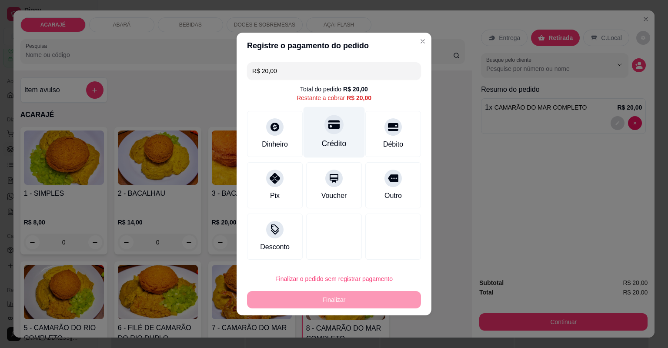
click at [328, 126] on icon at bounding box center [333, 124] width 11 height 11
type input "R$ 0,00"
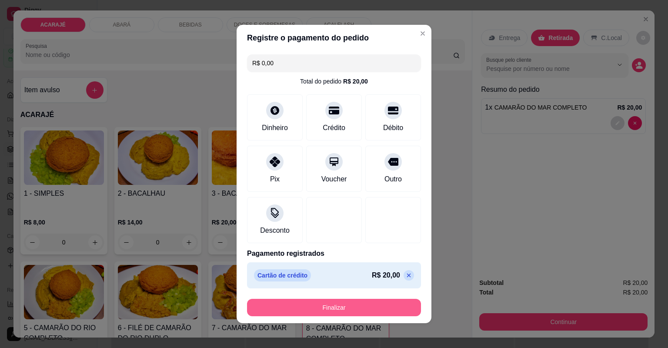
click at [362, 306] on button "Finalizar" at bounding box center [334, 307] width 174 height 17
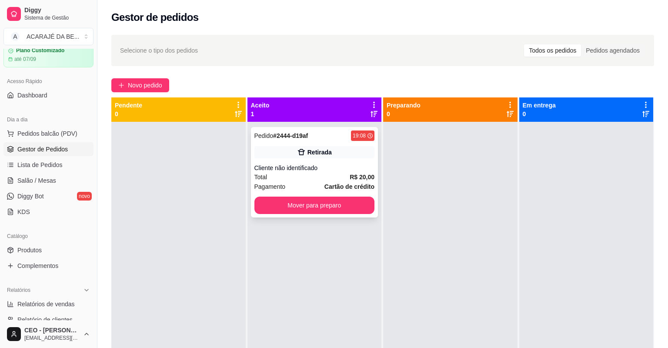
click at [308, 180] on div "Total R$ 20,00" at bounding box center [315, 177] width 121 height 10
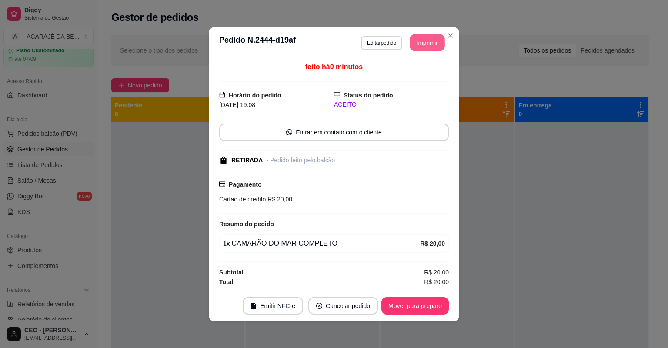
click at [431, 44] on button "Imprimir" at bounding box center [427, 42] width 35 height 17
click at [423, 306] on button "Mover para preparo" at bounding box center [415, 305] width 67 height 17
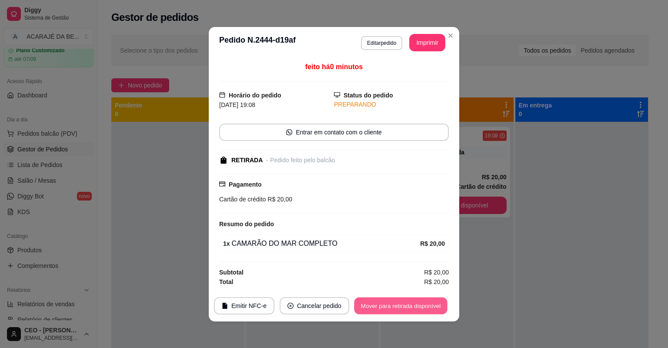
click at [435, 307] on button "Mover para retirada disponível" at bounding box center [400, 305] width 93 height 17
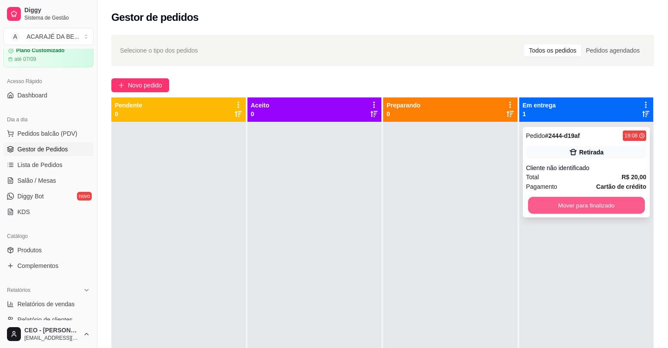
click at [598, 208] on button "Mover para finalizado" at bounding box center [586, 205] width 117 height 17
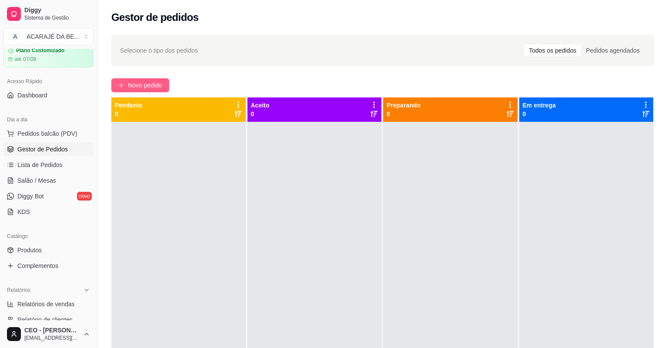
click at [143, 87] on span "Novo pedido" at bounding box center [145, 85] width 34 height 10
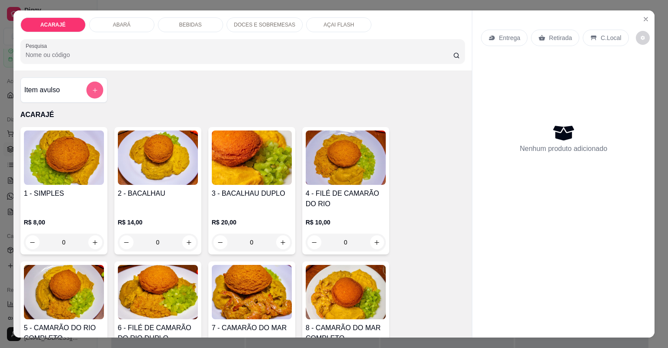
click at [94, 87] on icon "add-separate-item" at bounding box center [94, 90] width 7 height 7
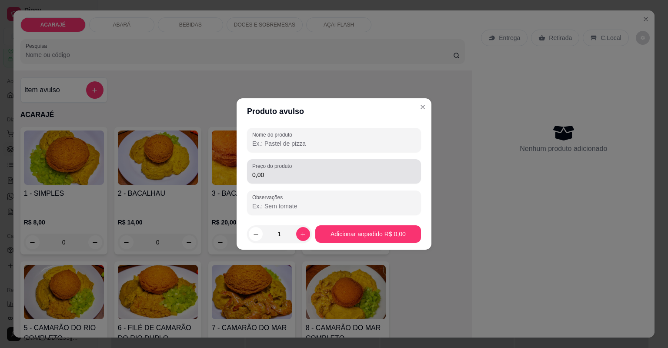
click at [265, 179] on div "0,00" at bounding box center [334, 171] width 164 height 17
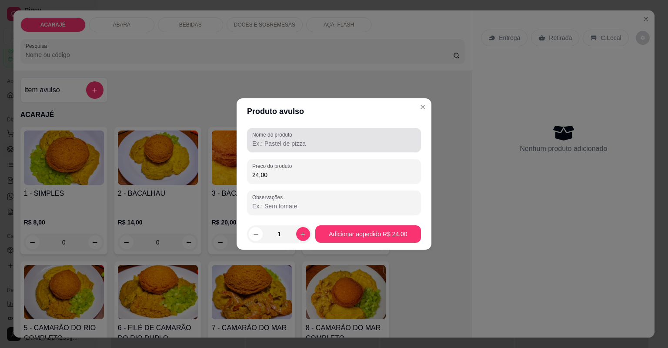
type input "24,00"
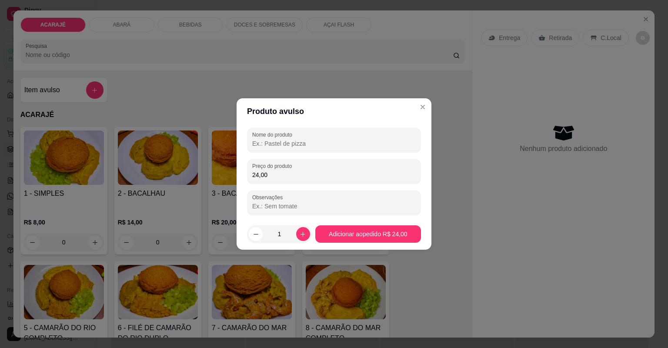
click at [348, 146] on input "Nome do produto" at bounding box center [334, 143] width 164 height 9
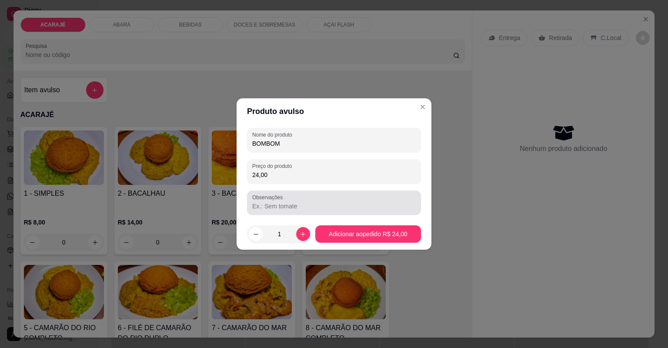
type input "BOMBOM"
click at [273, 200] on label "Observações" at bounding box center [268, 197] width 33 height 7
click at [273, 202] on input "Observações" at bounding box center [334, 206] width 164 height 9
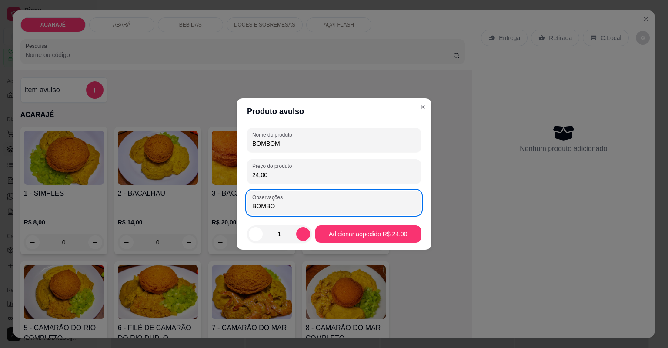
type input "BOMBOM"
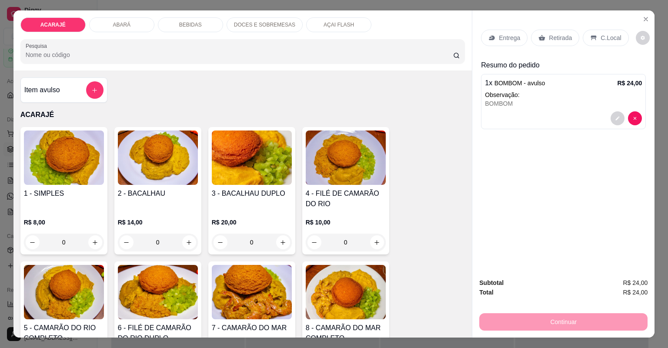
click at [502, 37] on p "Entrega" at bounding box center [509, 37] width 21 height 9
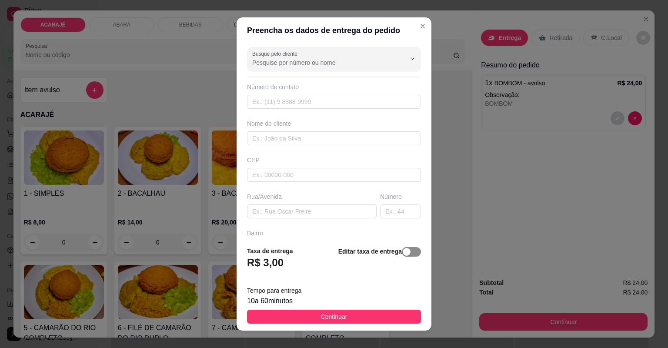
click at [404, 255] on span "button" at bounding box center [411, 252] width 19 height 10
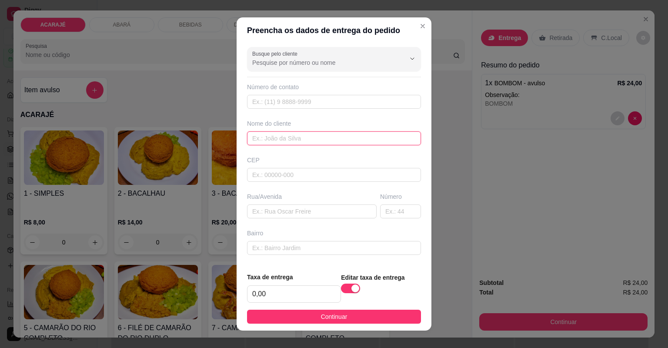
click at [333, 140] on input "text" at bounding box center [334, 138] width 174 height 14
type input "MARISTOM"
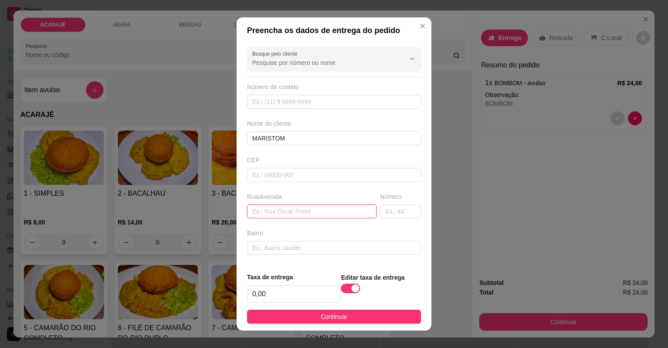
click at [278, 213] on input "text" at bounding box center [312, 211] width 130 height 14
type input "RUA [PERSON_NAME]"
click at [387, 214] on input "text" at bounding box center [400, 211] width 41 height 14
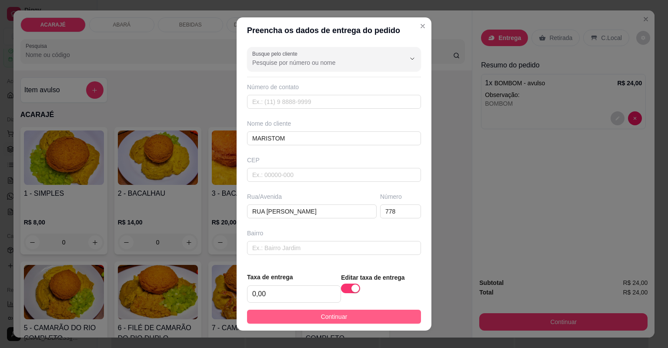
click at [349, 312] on button "Continuar" at bounding box center [334, 317] width 174 height 14
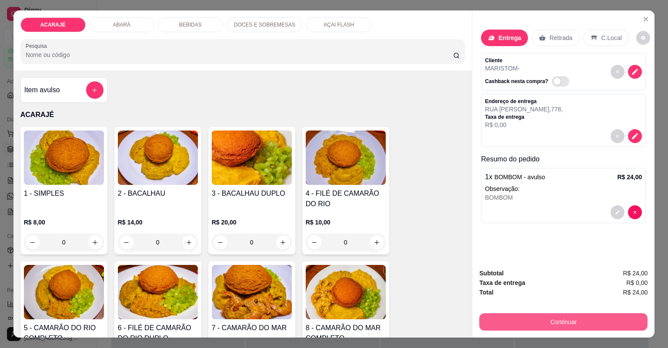
click at [496, 321] on button "Continuar" at bounding box center [563, 321] width 168 height 17
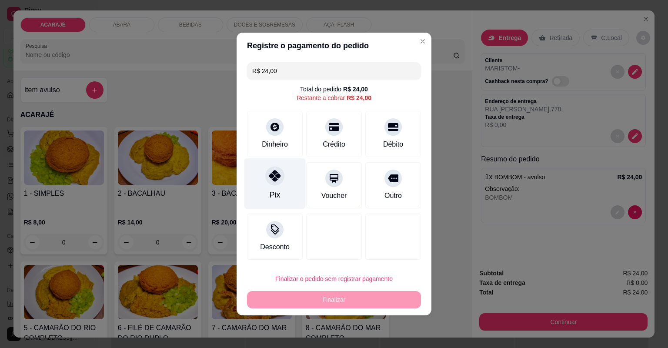
click at [271, 192] on div "Pix" at bounding box center [275, 194] width 10 height 11
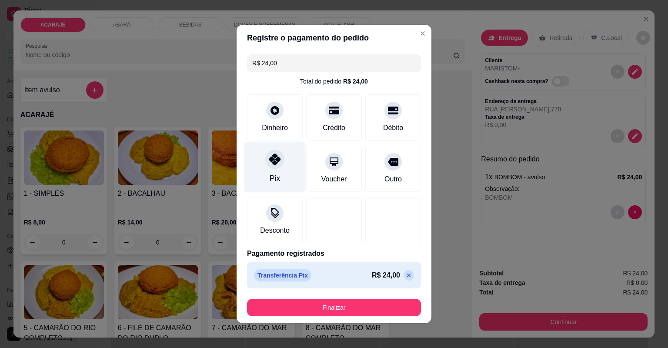
type input "R$ 0,00"
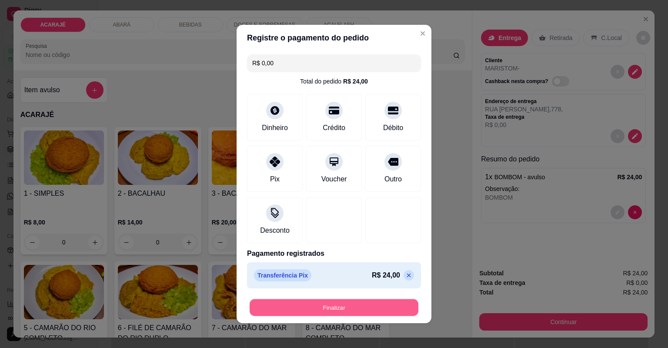
click at [325, 310] on button "Finalizar" at bounding box center [334, 307] width 169 height 17
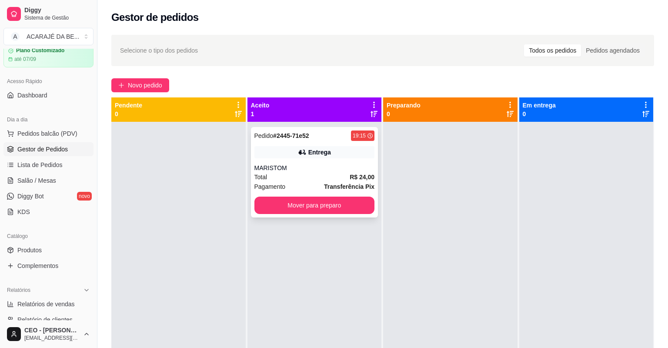
click at [315, 167] on div "MARISTOM" at bounding box center [315, 168] width 121 height 9
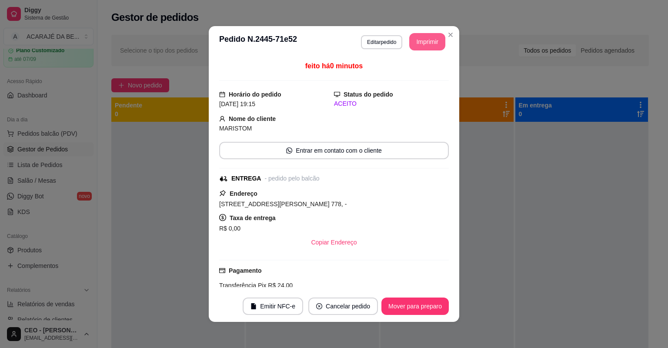
click at [427, 38] on button "Imprimir" at bounding box center [427, 41] width 36 height 17
click at [344, 309] on button "Cancelar pedido" at bounding box center [342, 306] width 67 height 17
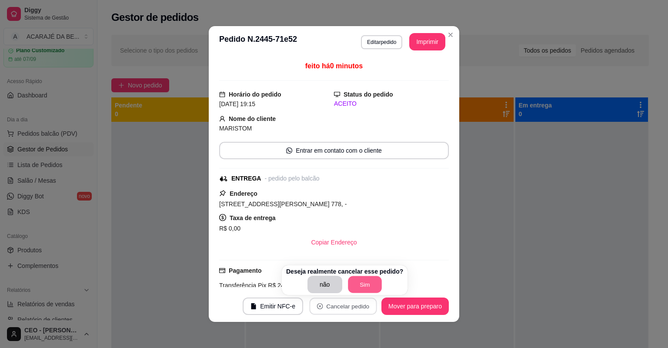
click at [349, 281] on button "Sim" at bounding box center [365, 284] width 34 height 17
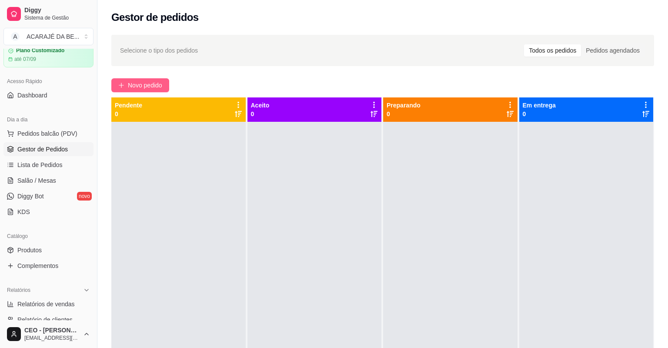
click at [141, 79] on button "Novo pedido" at bounding box center [140, 85] width 58 height 14
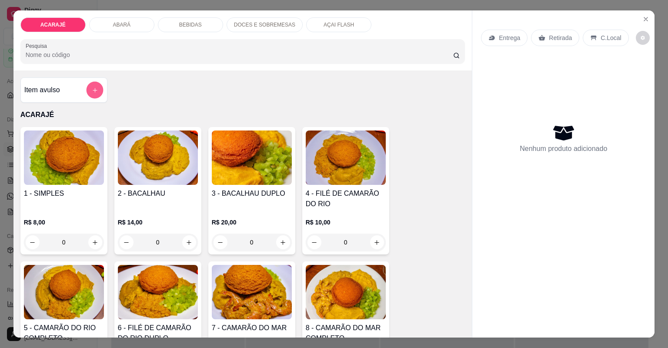
click at [91, 93] on icon "add-separate-item" at bounding box center [94, 90] width 7 height 7
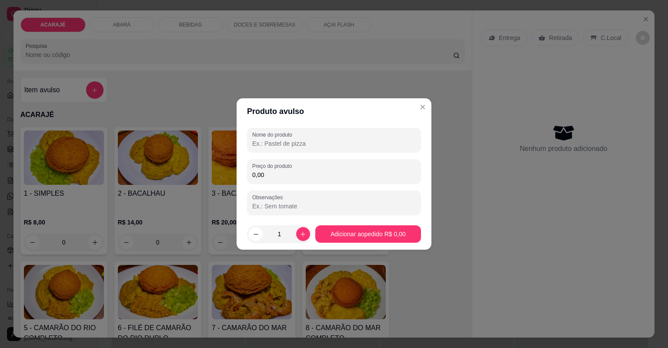
click at [313, 172] on input "0,00" at bounding box center [334, 175] width 164 height 9
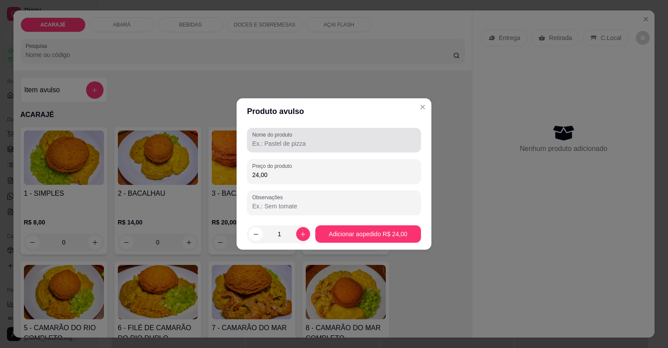
type input "24,00"
click at [315, 141] on input "Nome do produto" at bounding box center [334, 143] width 164 height 9
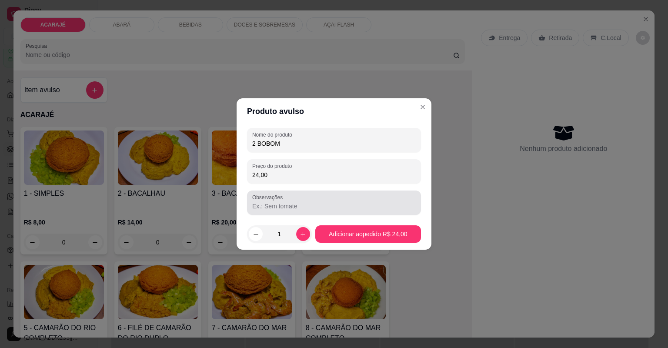
type input "2 BOBOM"
click at [282, 198] on label "Observações" at bounding box center [268, 197] width 33 height 7
click at [282, 202] on input "Observações" at bounding box center [334, 206] width 164 height 9
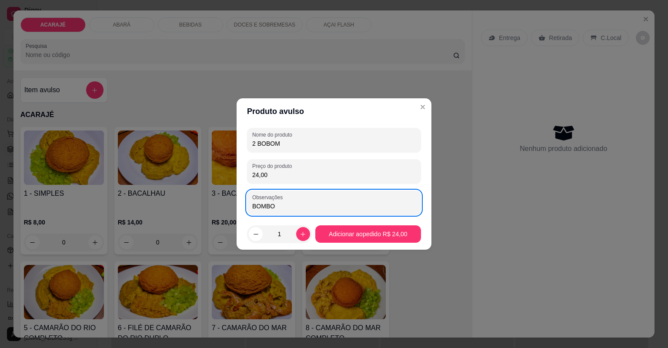
type input "BOMBOM"
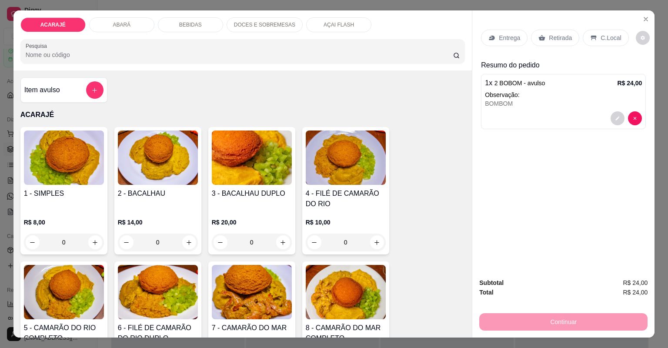
click at [511, 42] on p "Entrega" at bounding box center [509, 37] width 21 height 9
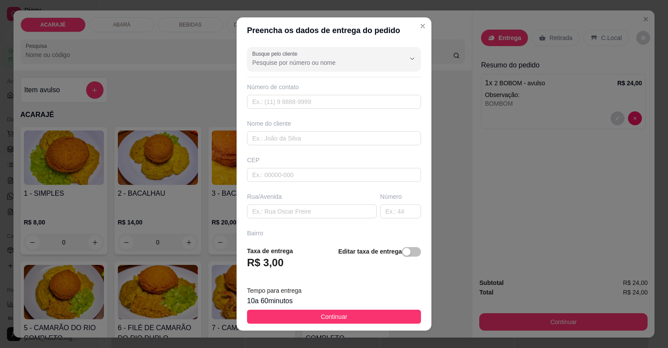
click at [309, 146] on div "Busque pelo cliente Número de contato Nome do cliente CEP Rua/[GEOGRAPHIC_DATA]" at bounding box center [334, 142] width 195 height 196
click at [312, 140] on input "text" at bounding box center [334, 138] width 174 height 14
type input "s"
type input "[PERSON_NAME]"
click at [323, 209] on input "text" at bounding box center [312, 211] width 130 height 14
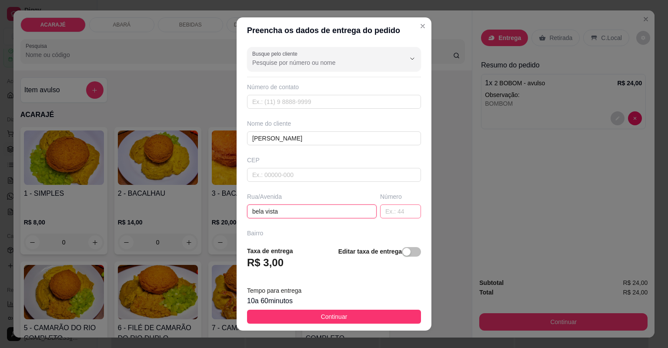
type input "bela vista"
click at [382, 207] on input "text" at bounding box center [400, 211] width 41 height 14
type input "1117"
click at [296, 314] on input "text" at bounding box center [334, 321] width 174 height 14
type input "acim"
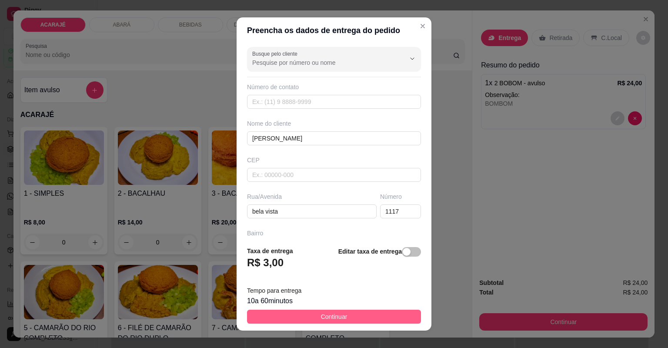
click at [367, 312] on button "Continuar" at bounding box center [334, 317] width 174 height 14
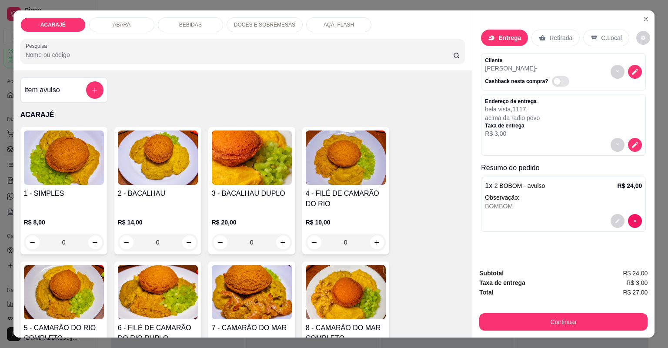
click at [503, 40] on p "Entrega" at bounding box center [510, 37] width 23 height 9
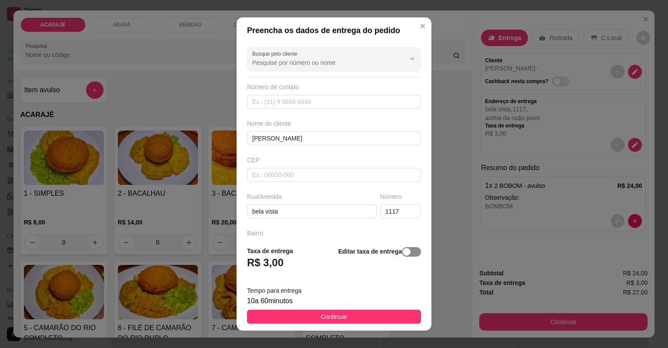
click at [404, 256] on span "button" at bounding box center [411, 252] width 19 height 10
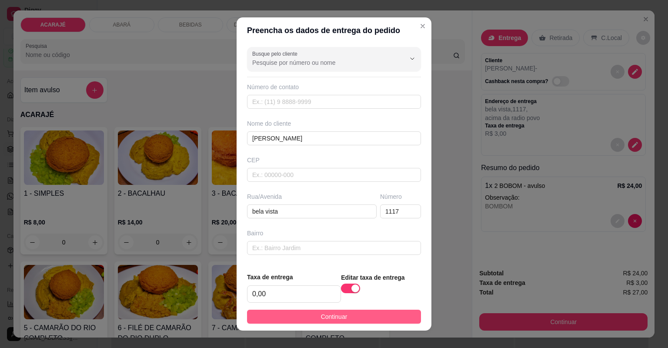
click at [384, 313] on button "Continuar" at bounding box center [334, 317] width 174 height 14
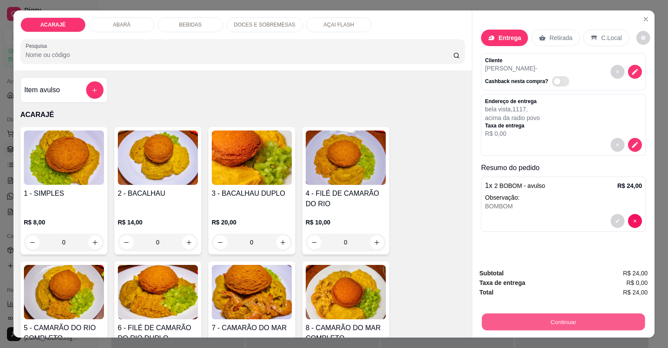
click at [626, 323] on button "Continuar" at bounding box center [563, 322] width 163 height 17
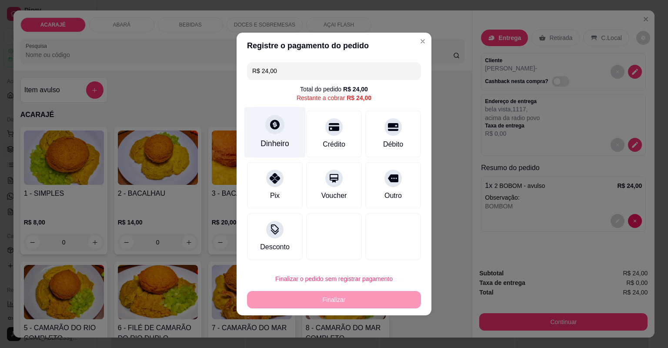
click at [275, 136] on div "Dinheiro" at bounding box center [275, 132] width 61 height 51
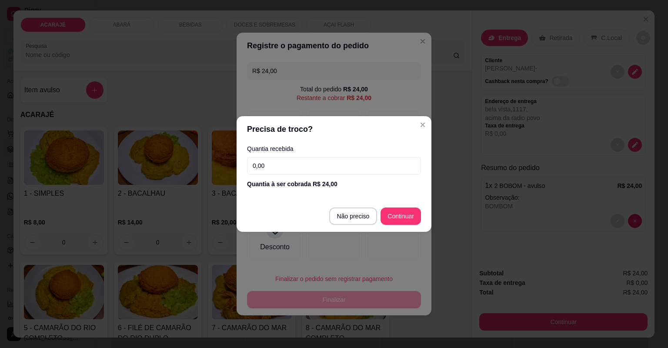
click at [288, 166] on input "0,00" at bounding box center [334, 165] width 174 height 17
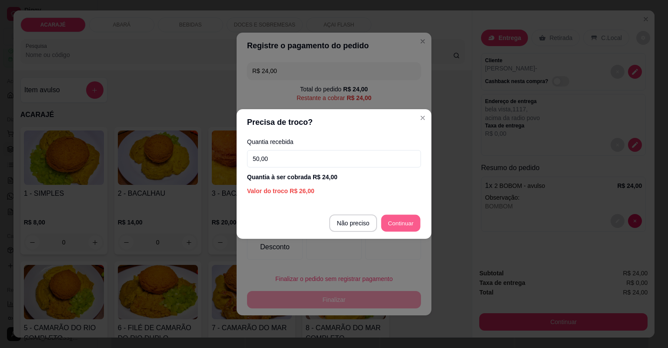
type input "R$ 0,00"
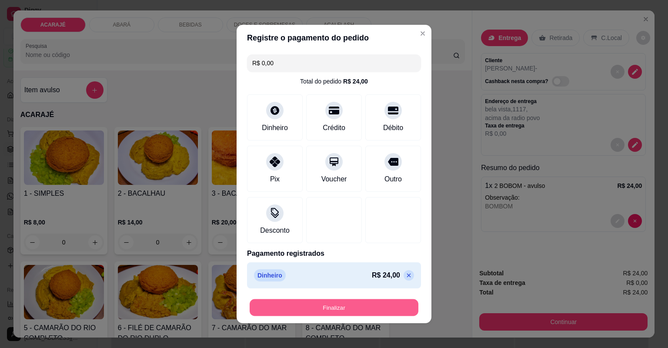
click at [354, 312] on button "Finalizar" at bounding box center [334, 307] width 169 height 17
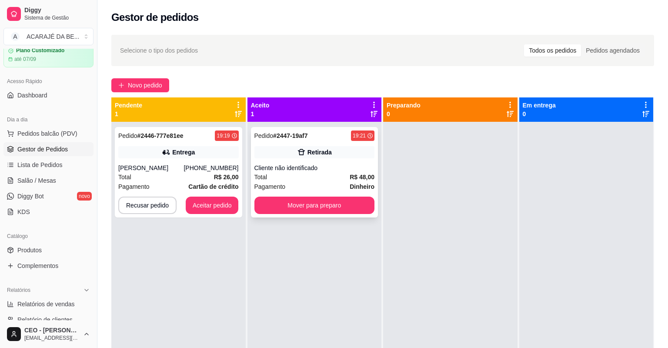
click at [278, 182] on span "Pagamento" at bounding box center [270, 187] width 31 height 10
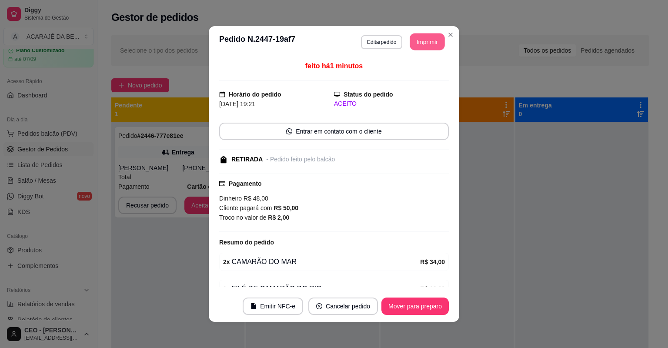
click at [428, 41] on button "Imprimir" at bounding box center [427, 41] width 35 height 17
click at [429, 304] on button "Mover para preparo" at bounding box center [415, 306] width 67 height 17
click at [428, 301] on button "Mover para preparo" at bounding box center [415, 306] width 67 height 17
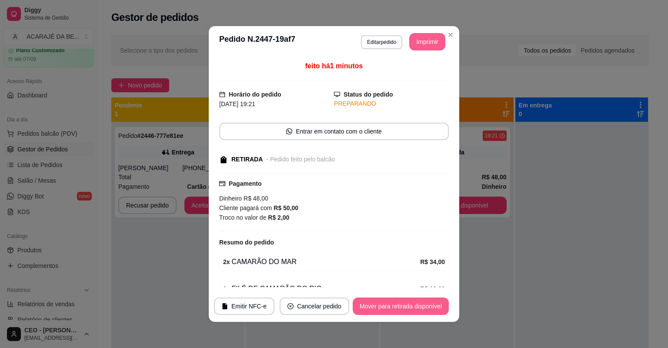
click at [428, 301] on button "Mover para retirada disponível" at bounding box center [401, 306] width 96 height 17
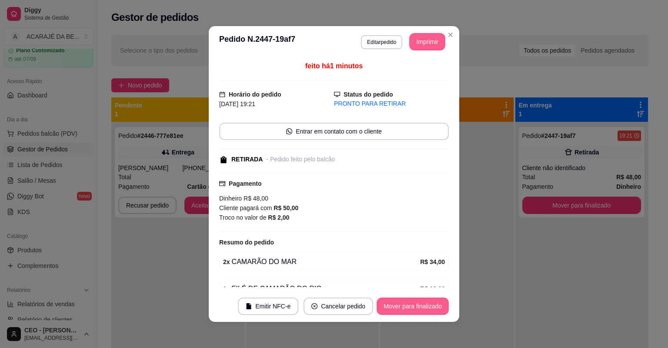
click at [425, 305] on button "Mover para finalizado" at bounding box center [413, 306] width 72 height 17
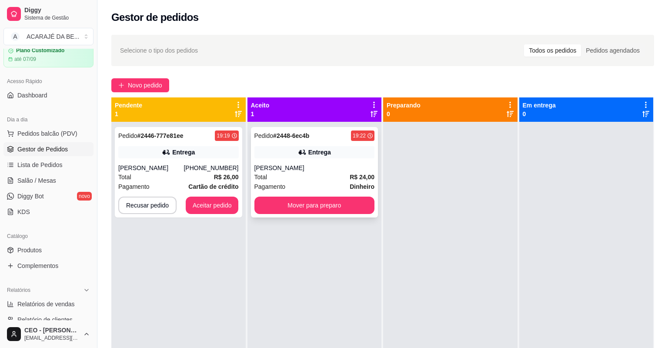
click at [280, 176] on div "Total R$ 24,00" at bounding box center [315, 177] width 121 height 10
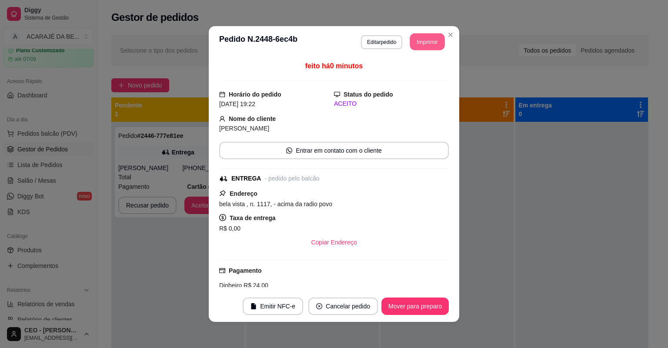
click at [430, 44] on button "Imprimir" at bounding box center [427, 41] width 35 height 17
click at [397, 308] on button "Mover para preparo" at bounding box center [415, 306] width 67 height 17
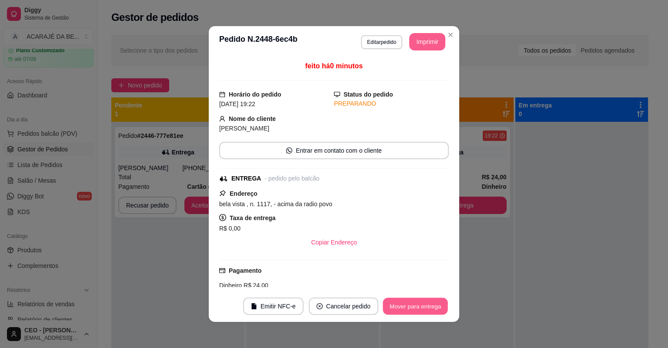
click at [423, 314] on button "Mover para entrega" at bounding box center [415, 306] width 65 height 17
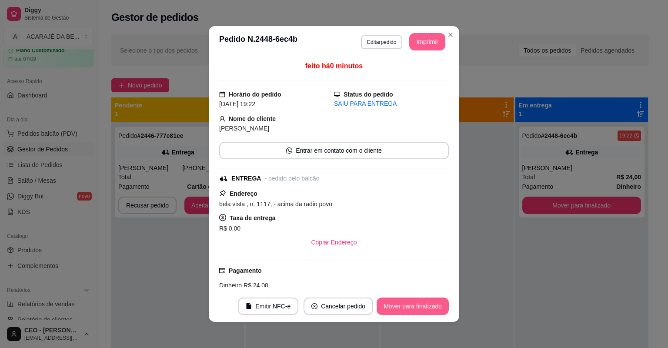
click at [426, 306] on button "Mover para finalizado" at bounding box center [413, 306] width 72 height 17
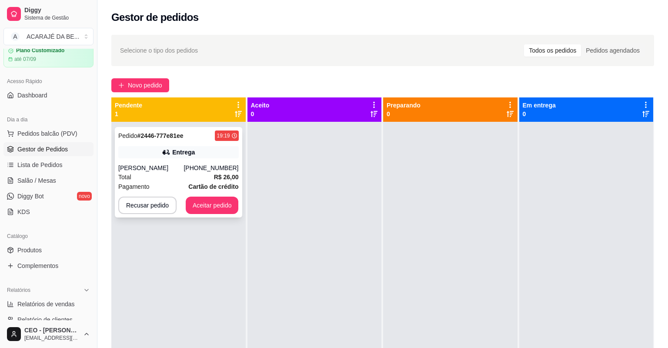
click at [198, 178] on div "Total R$ 26,00" at bounding box center [178, 177] width 121 height 10
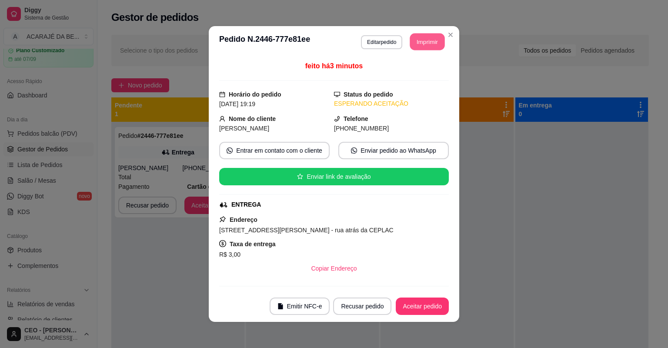
click at [432, 46] on button "Imprimir" at bounding box center [427, 41] width 35 height 17
click at [414, 304] on button "Aceitar pedido" at bounding box center [422, 306] width 51 height 17
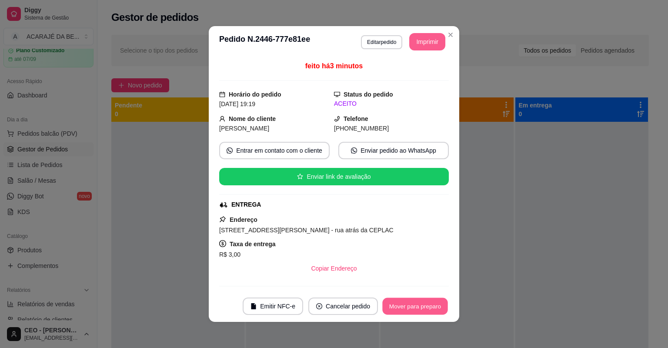
click at [414, 304] on button "Mover para preparo" at bounding box center [414, 306] width 65 height 17
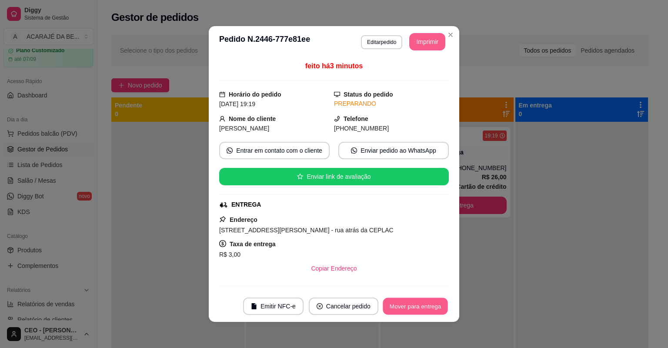
click at [414, 304] on button "Mover para entrega" at bounding box center [415, 306] width 65 height 17
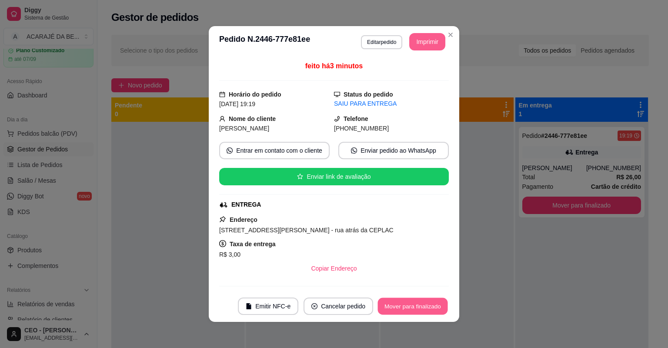
click at [414, 304] on button "Mover para finalizado" at bounding box center [413, 306] width 70 height 17
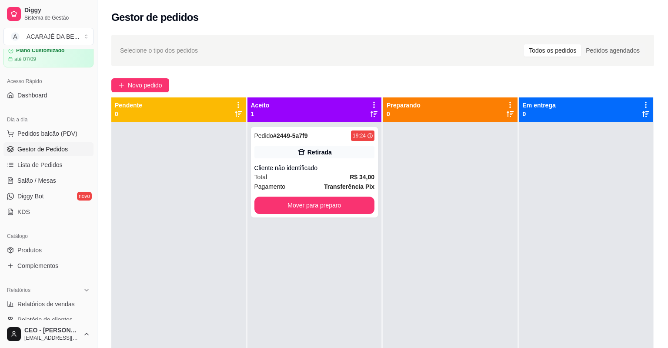
click at [477, 234] on div at bounding box center [450, 296] width 134 height 348
click at [328, 175] on div "Total R$ 34,00" at bounding box center [315, 177] width 121 height 10
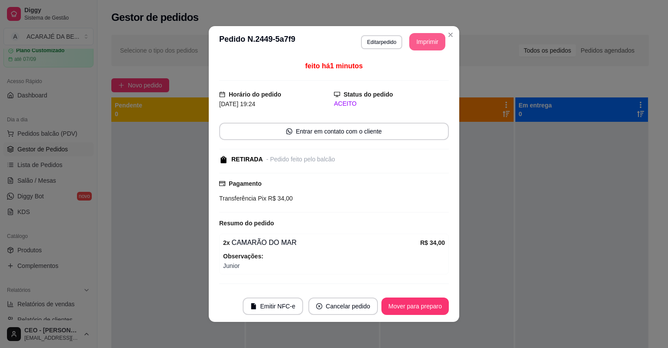
click at [426, 44] on button "Imprimir" at bounding box center [427, 41] width 36 height 17
click at [420, 305] on button "Mover para preparo" at bounding box center [414, 306] width 65 height 17
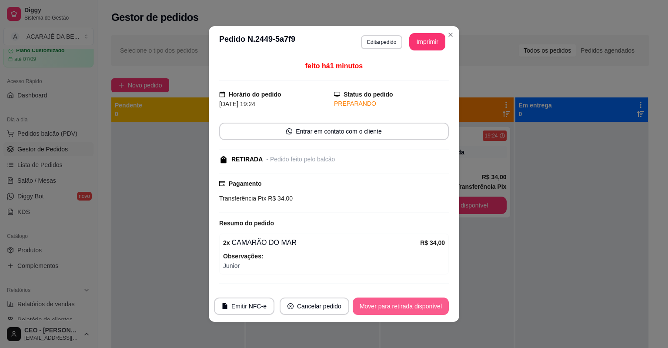
click at [420, 305] on button "Mover para retirada disponível" at bounding box center [401, 306] width 96 height 17
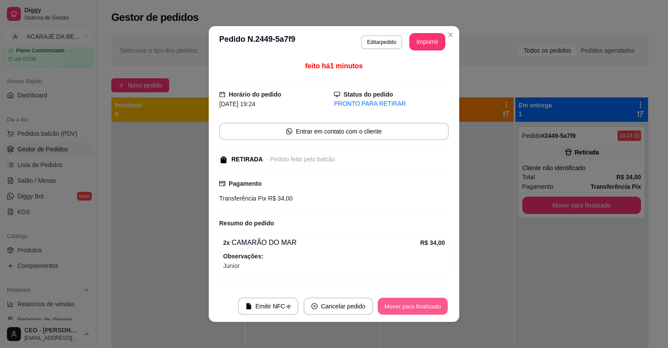
click at [420, 305] on button "Mover para finalizado" at bounding box center [413, 306] width 70 height 17
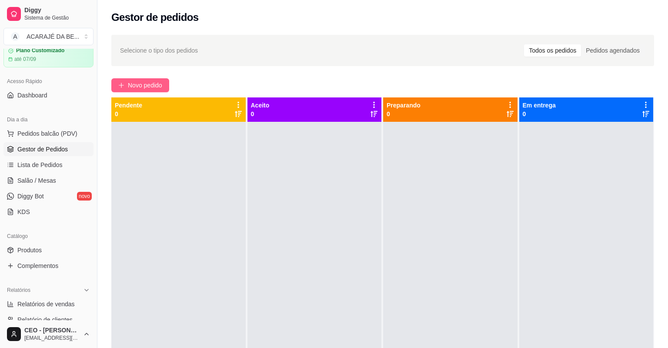
click at [128, 82] on span "Novo pedido" at bounding box center [145, 85] width 34 height 10
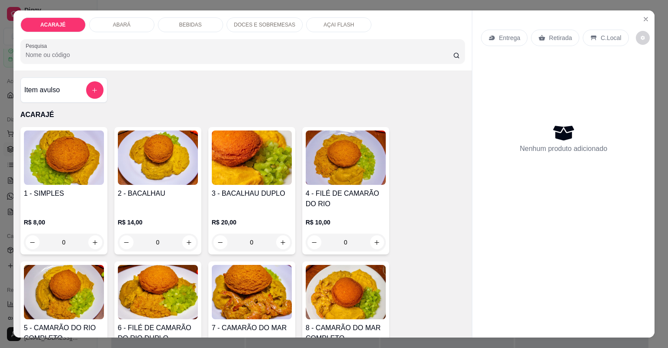
type input "1"
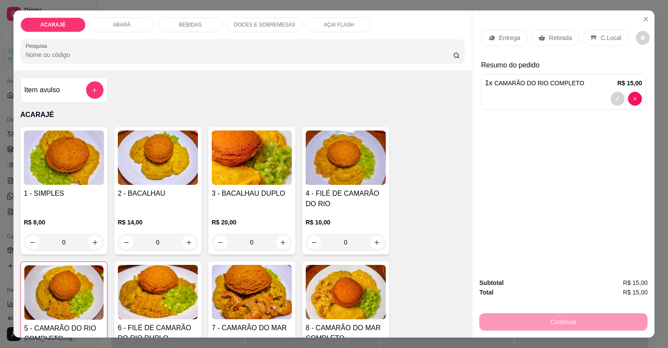
click at [506, 39] on p "Entrega" at bounding box center [509, 37] width 21 height 9
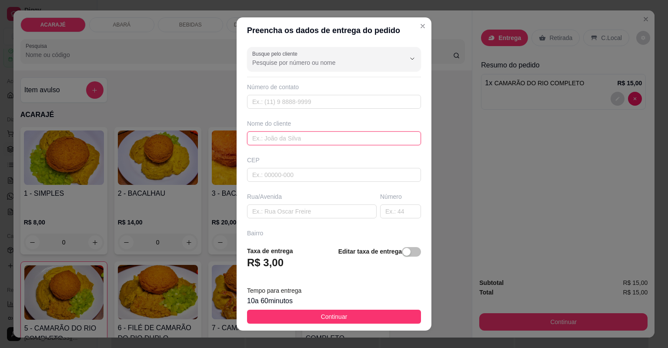
click at [321, 137] on input "text" at bounding box center [334, 138] width 174 height 14
type input "[PERSON_NAME]"
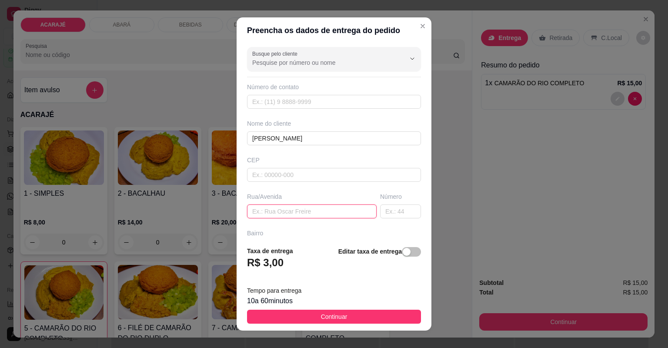
paste input "Rua h bairro [GEOGRAPHIC_DATA]"
type input "Rua h bairro [GEOGRAPHIC_DATA]"
click at [380, 211] on input "text" at bounding box center [400, 211] width 41 height 14
type input "25"
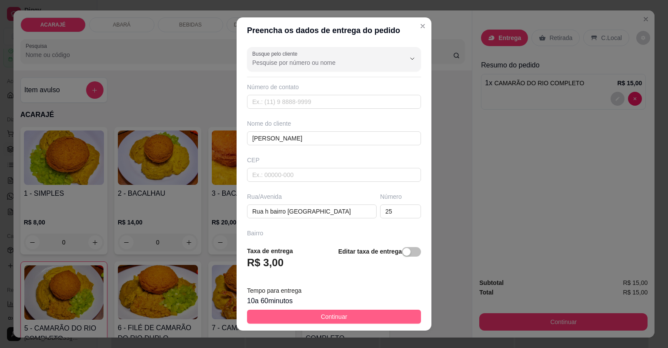
click at [307, 314] on button "Continuar" at bounding box center [334, 317] width 174 height 14
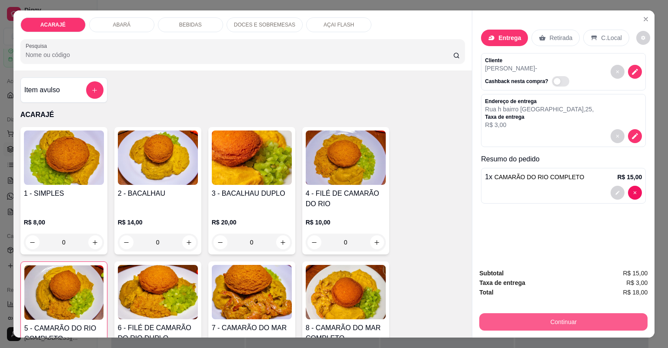
click at [533, 319] on button "Continuar" at bounding box center [563, 321] width 168 height 17
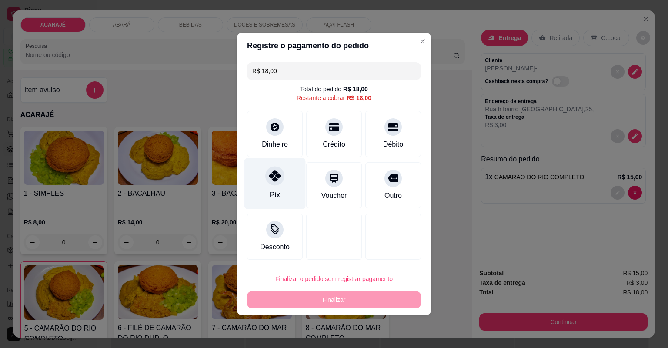
click at [265, 170] on div "Pix" at bounding box center [275, 183] width 61 height 51
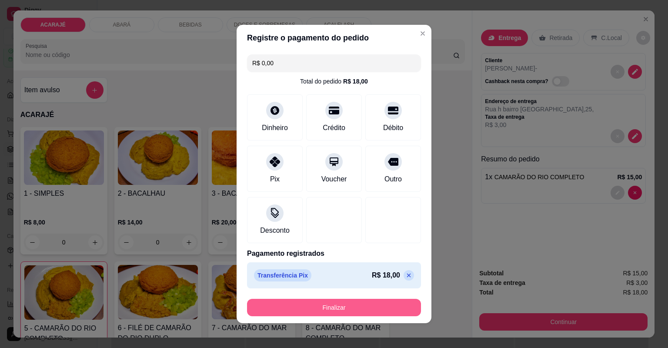
click at [305, 306] on button "Finalizar" at bounding box center [334, 307] width 174 height 17
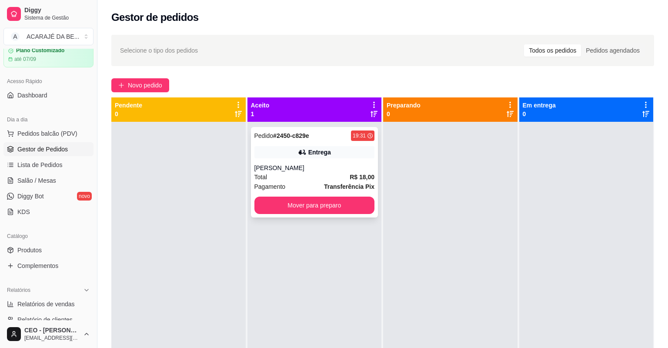
click at [312, 167] on div "[PERSON_NAME]" at bounding box center [315, 168] width 121 height 9
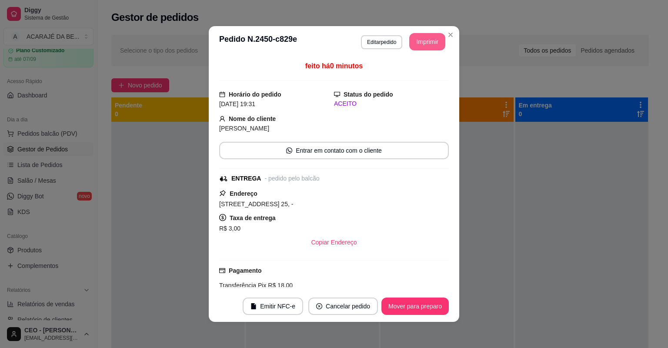
click at [432, 40] on button "Imprimir" at bounding box center [427, 41] width 36 height 17
click at [405, 305] on button "Mover para preparo" at bounding box center [414, 306] width 65 height 17
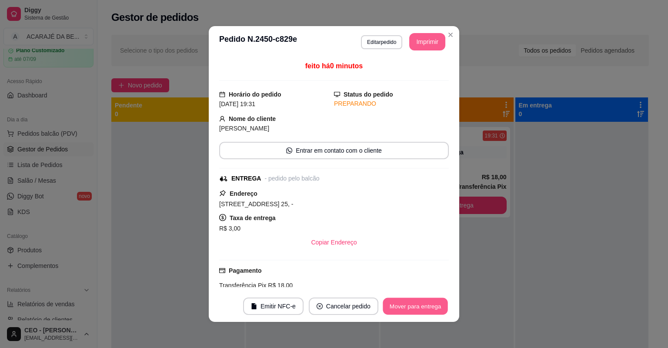
click at [408, 305] on button "Mover para entrega" at bounding box center [415, 306] width 65 height 17
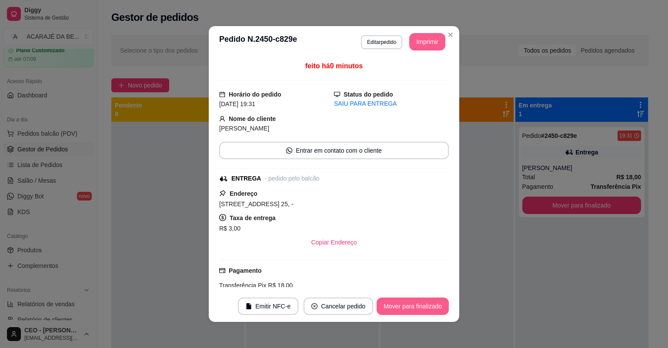
click at [408, 305] on button "Mover para finalizado" at bounding box center [413, 306] width 72 height 17
click at [408, 305] on div "Mover para finalizado" at bounding box center [413, 306] width 72 height 17
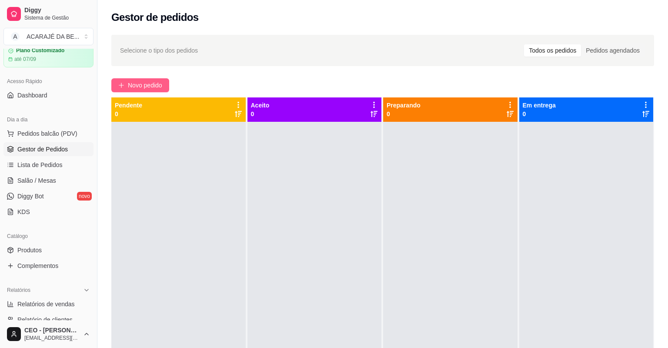
click at [137, 82] on span "Novo pedido" at bounding box center [145, 85] width 34 height 10
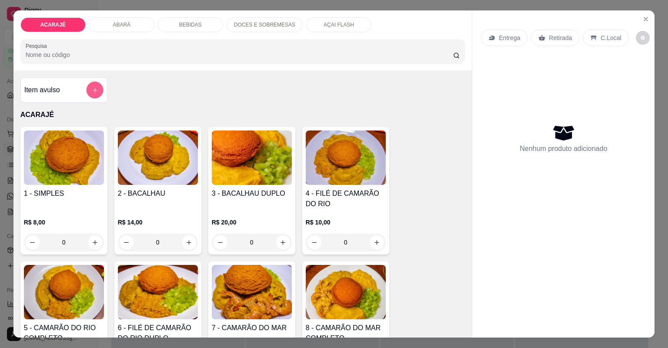
click at [88, 92] on button "add-separate-item" at bounding box center [94, 90] width 17 height 17
click at [91, 89] on icon "add-separate-item" at bounding box center [94, 90] width 7 height 7
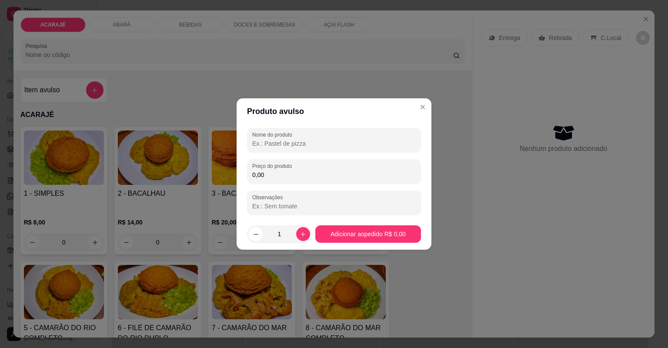
click at [348, 174] on input "0,00" at bounding box center [334, 175] width 164 height 9
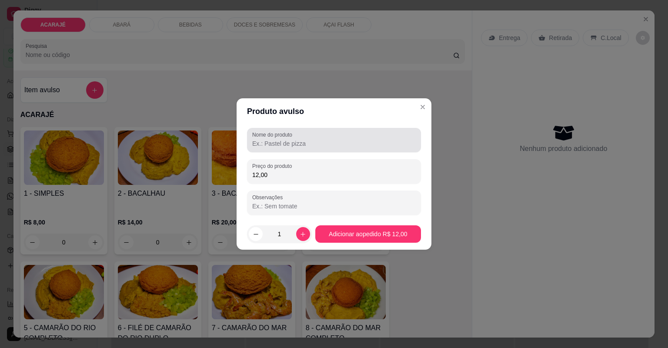
type input "12,00"
click at [358, 143] on input "Nome do produto" at bounding box center [334, 143] width 164 height 9
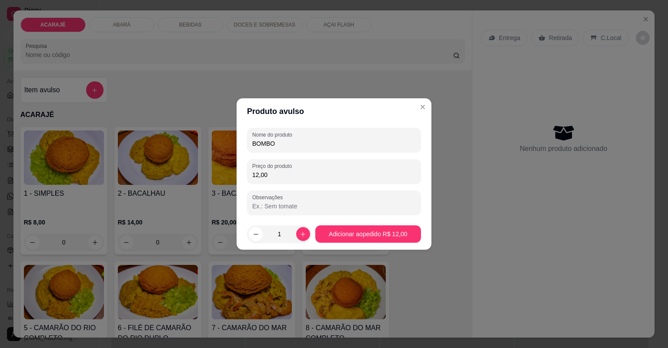
type input "BOMBOM"
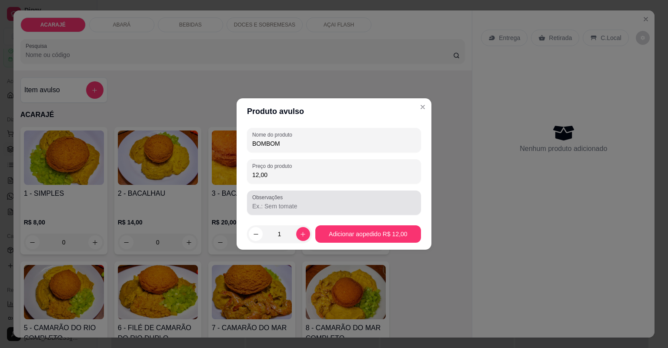
click at [297, 206] on input "Observações" at bounding box center [334, 206] width 164 height 9
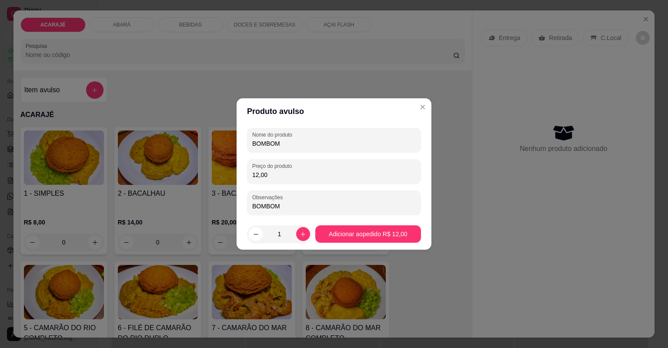
click at [374, 245] on footer "1 Adicionar ao pedido R$ 12,00" at bounding box center [334, 233] width 195 height 31
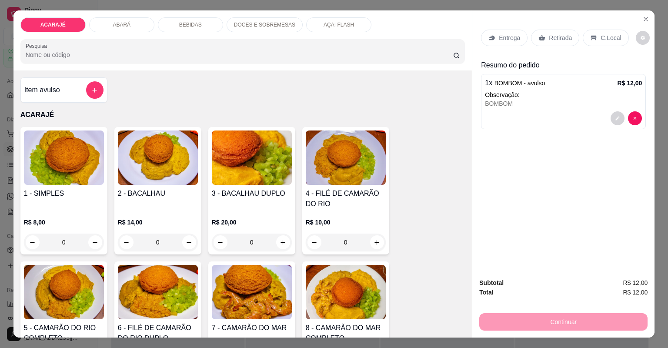
click at [517, 37] on div "Entrega" at bounding box center [504, 38] width 47 height 17
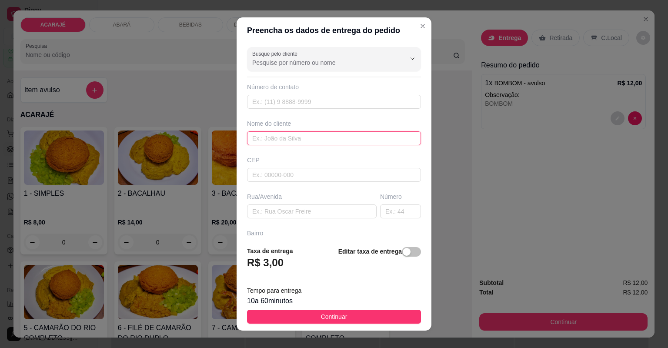
click at [306, 144] on input "text" at bounding box center [334, 138] width 174 height 14
type input "a"
type input "Angel"
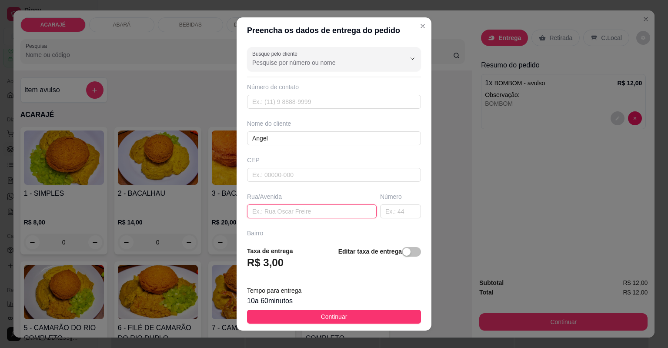
click at [282, 212] on input "text" at bounding box center [312, 211] width 130 height 14
type input "rua [PERSON_NAME]"
click at [295, 241] on input "text" at bounding box center [334, 248] width 174 height 14
type input "bairro popular"
click at [391, 204] on input "text" at bounding box center [400, 211] width 41 height 14
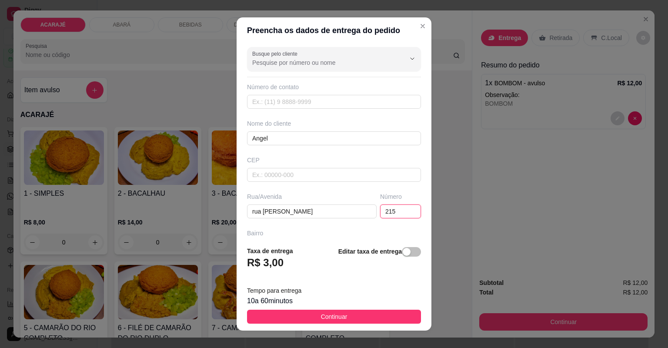
type input "215"
click at [291, 314] on input "text" at bounding box center [334, 321] width 174 height 14
type input "prox a gp eletro"
click at [308, 322] on button "Continuar" at bounding box center [334, 317] width 174 height 14
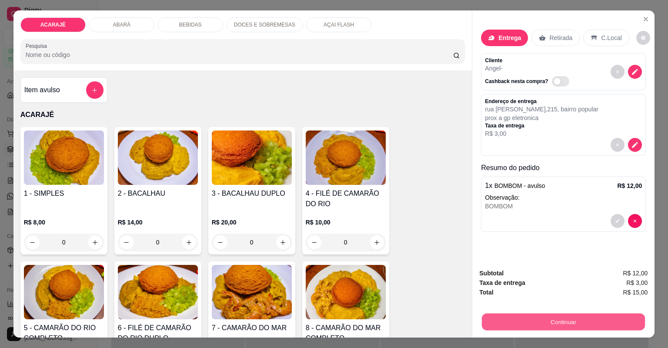
click at [541, 318] on button "Continuar" at bounding box center [563, 322] width 163 height 17
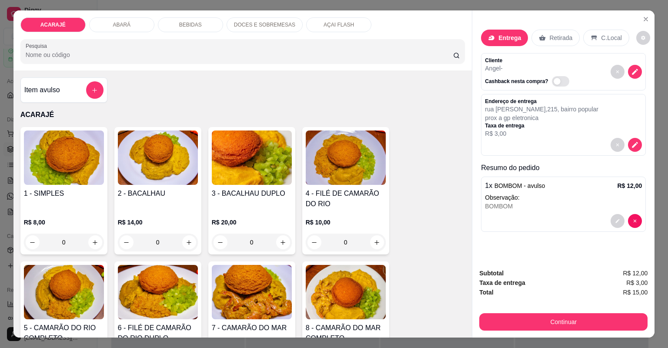
click at [501, 39] on p "Entrega" at bounding box center [510, 37] width 23 height 9
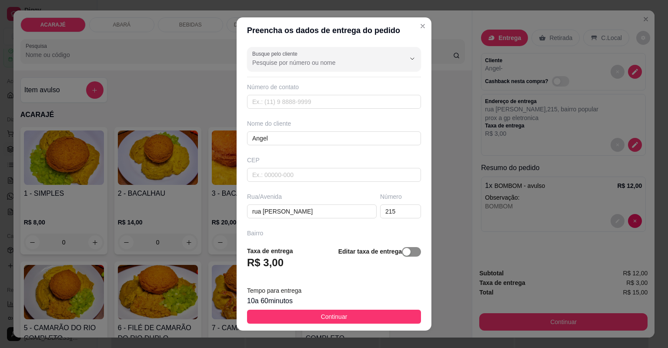
click at [406, 252] on span "button" at bounding box center [411, 252] width 19 height 10
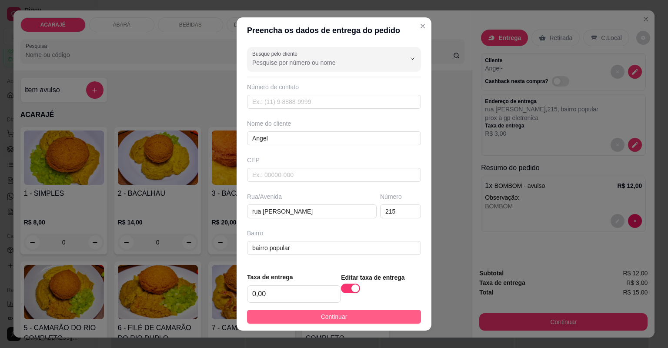
click at [321, 317] on span "Continuar" at bounding box center [334, 317] width 27 height 10
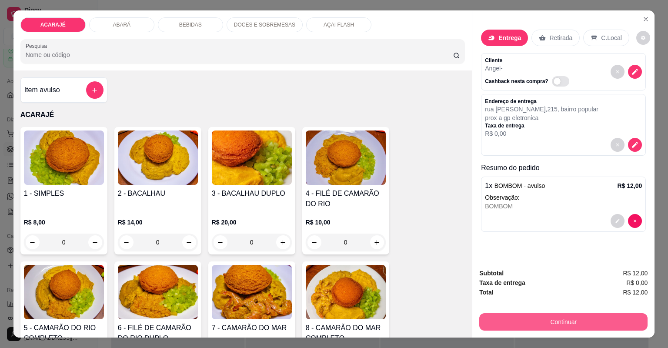
click at [530, 322] on button "Continuar" at bounding box center [563, 321] width 168 height 17
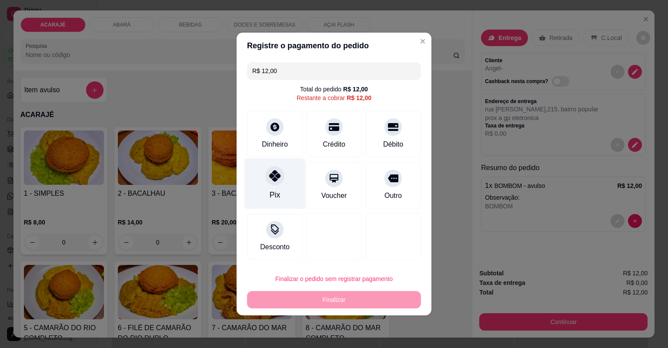
click at [278, 193] on div "Pix" at bounding box center [275, 194] width 10 height 11
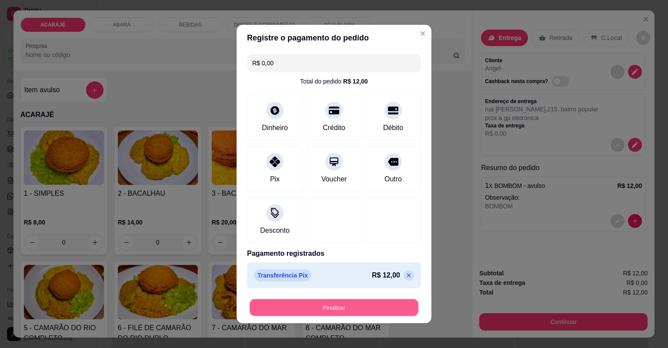
click at [322, 308] on button "Finalizar" at bounding box center [334, 307] width 169 height 17
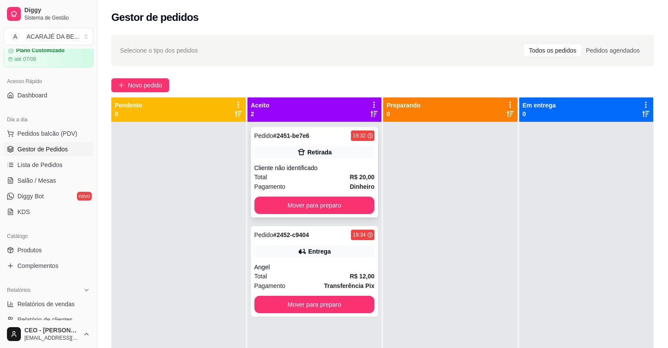
click at [332, 172] on div "Cliente não identificado" at bounding box center [315, 168] width 121 height 9
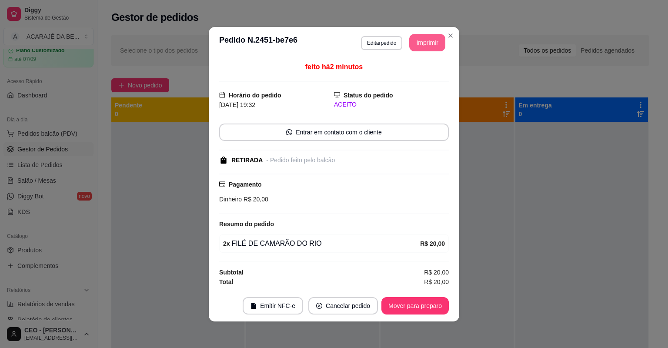
click at [422, 40] on button "Imprimir" at bounding box center [427, 42] width 36 height 17
click at [412, 305] on button "Mover para preparo" at bounding box center [415, 305] width 67 height 17
click at [413, 305] on button "Mover para preparo" at bounding box center [415, 305] width 67 height 17
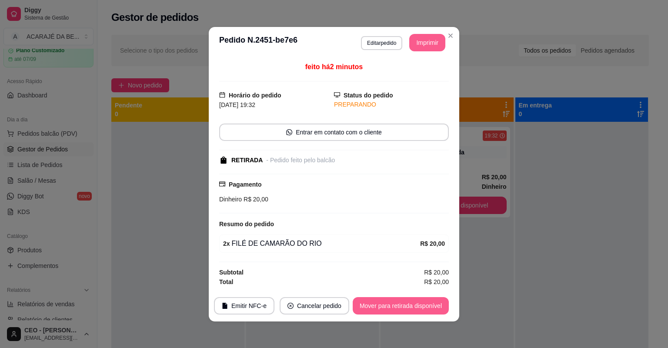
click at [413, 305] on button "Mover para retirada disponível" at bounding box center [401, 305] width 96 height 17
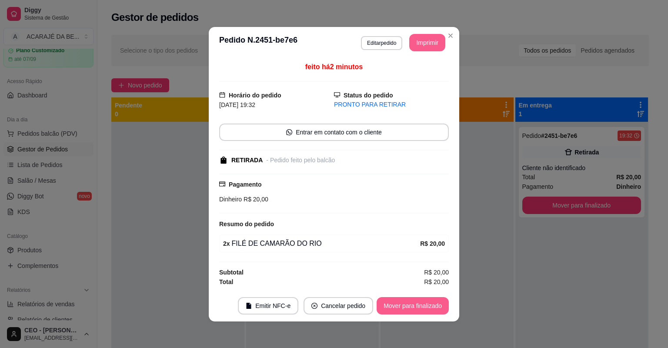
click at [413, 305] on button "Mover para finalizado" at bounding box center [413, 305] width 72 height 17
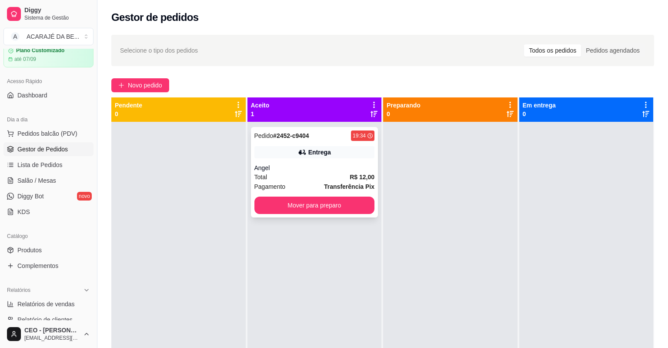
click at [335, 161] on div "Pedido # 2452-c9404 19:34 Entrega Angel Total R$ 12,00 Pagamento Transferência …" at bounding box center [314, 172] width 127 height 90
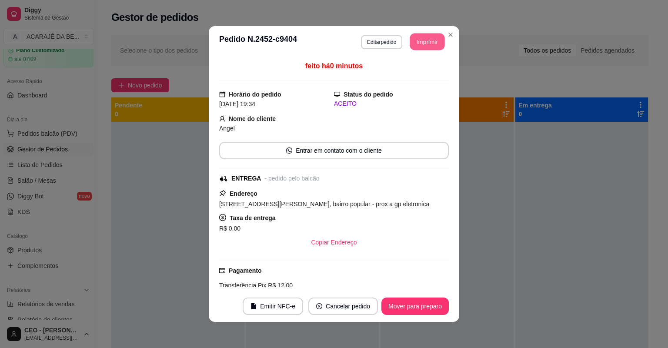
click at [438, 40] on button "Imprimir" at bounding box center [427, 41] width 35 height 17
click at [402, 304] on button "Mover para preparo" at bounding box center [414, 306] width 65 height 17
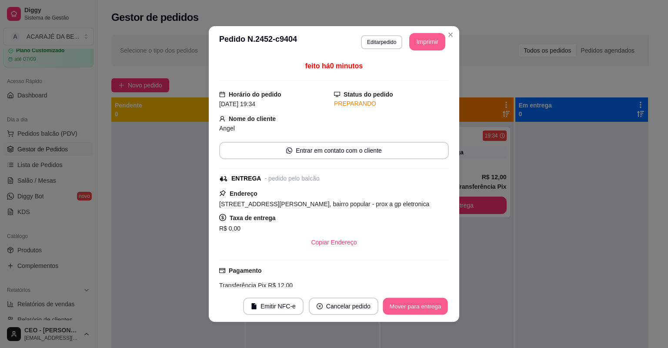
click at [402, 304] on button "Mover para entrega" at bounding box center [415, 306] width 65 height 17
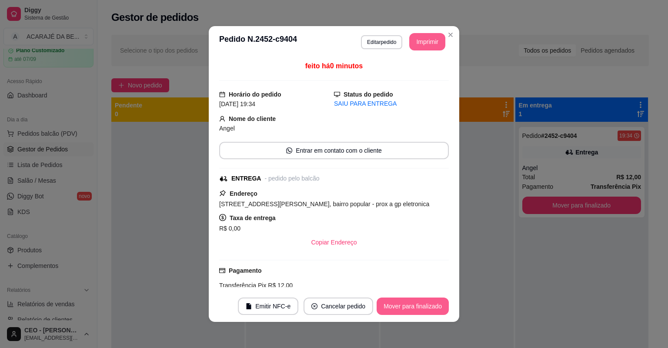
click at [402, 304] on button "Mover para finalizado" at bounding box center [413, 306] width 72 height 17
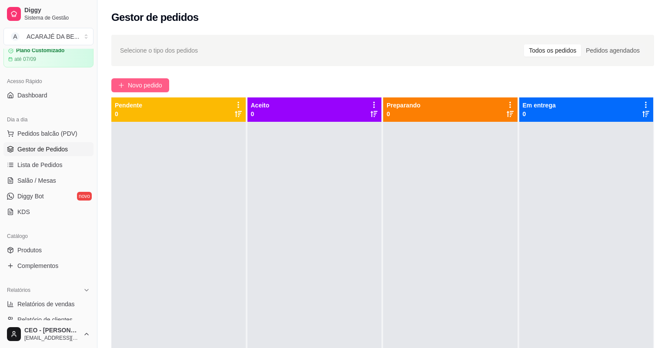
click at [144, 82] on span "Novo pedido" at bounding box center [145, 85] width 34 height 10
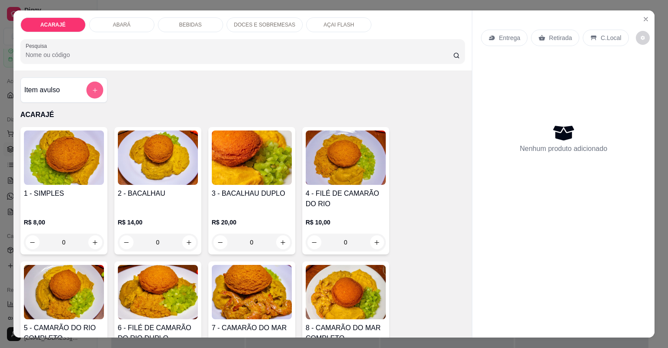
click at [91, 89] on icon "add-separate-item" at bounding box center [94, 90] width 7 height 7
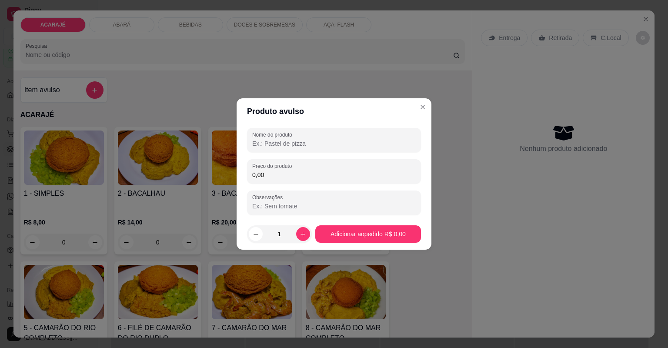
click at [278, 171] on input "0,00" at bounding box center [334, 175] width 164 height 9
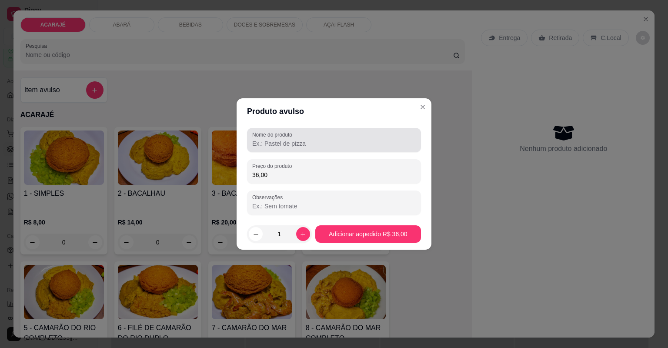
type input "36,00"
click at [281, 147] on input "Nome do produto" at bounding box center [334, 143] width 164 height 9
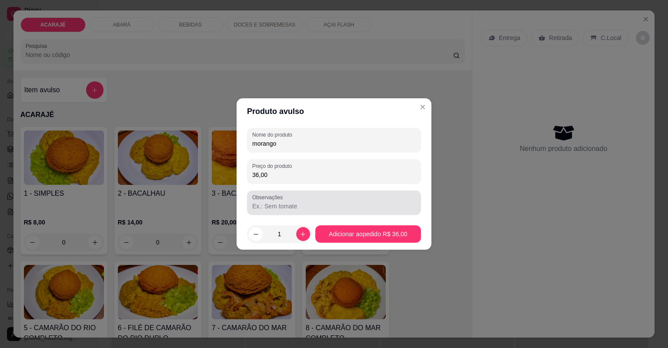
type input "morango"
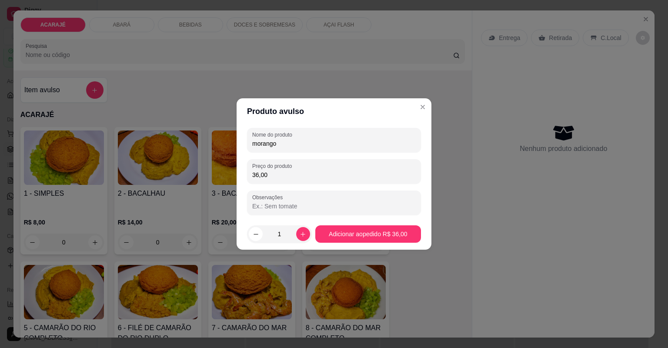
click at [270, 202] on input "Observações" at bounding box center [334, 206] width 164 height 9
type input "morango"
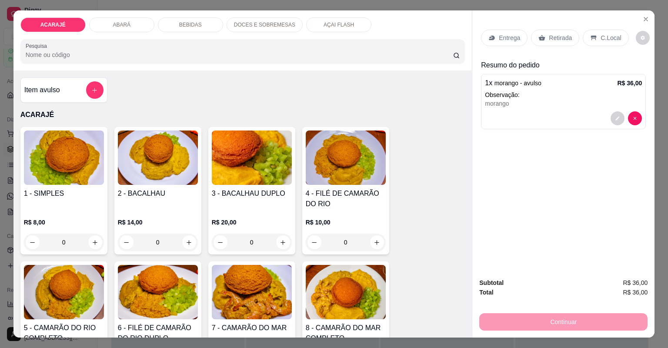
click at [517, 40] on p "Entrega" at bounding box center [509, 37] width 21 height 9
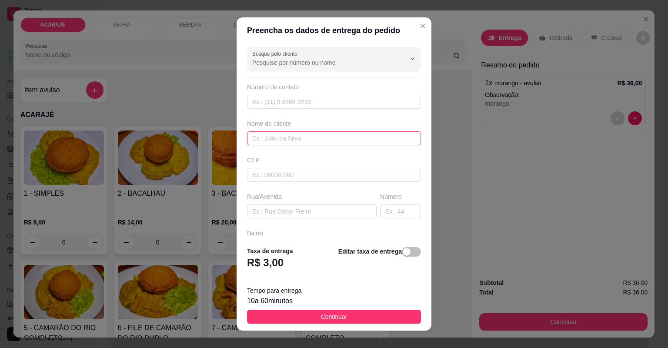
click at [279, 137] on input "text" at bounding box center [334, 138] width 174 height 14
type input "bruna"
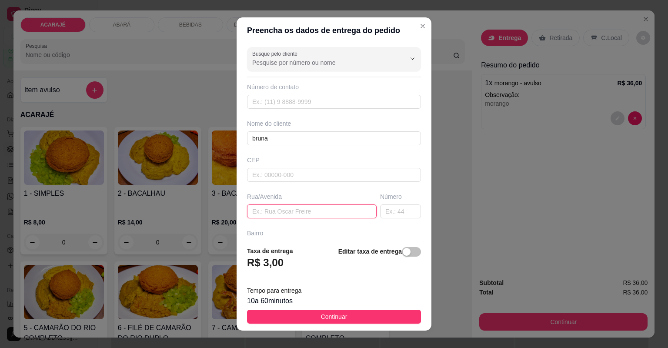
click at [279, 207] on input "text" at bounding box center [312, 211] width 130 height 14
click at [382, 213] on input "text" at bounding box center [400, 211] width 41 height 14
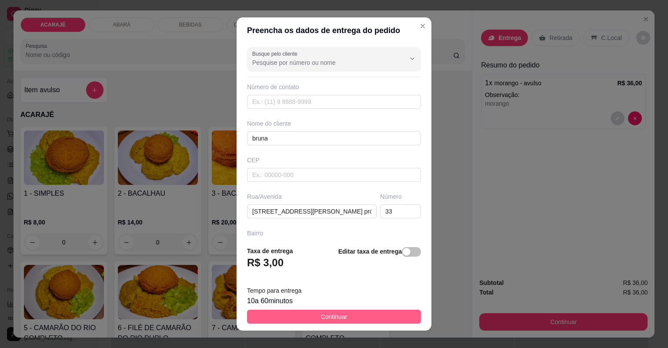
click at [351, 310] on button "Continuar" at bounding box center [334, 317] width 174 height 14
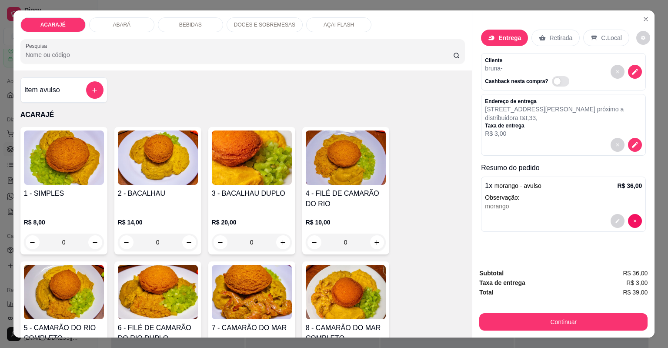
click at [507, 39] on p "Entrega" at bounding box center [510, 37] width 23 height 9
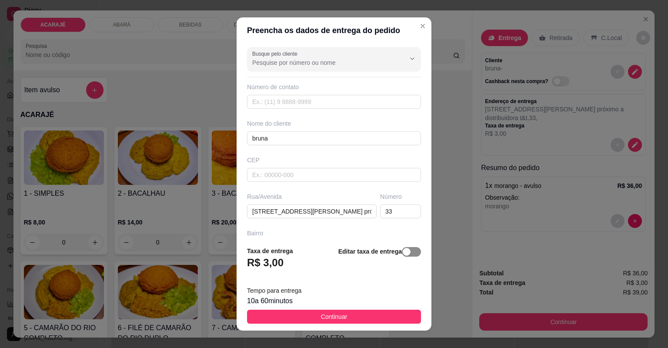
click at [403, 254] on div "button" at bounding box center [407, 252] width 8 height 8
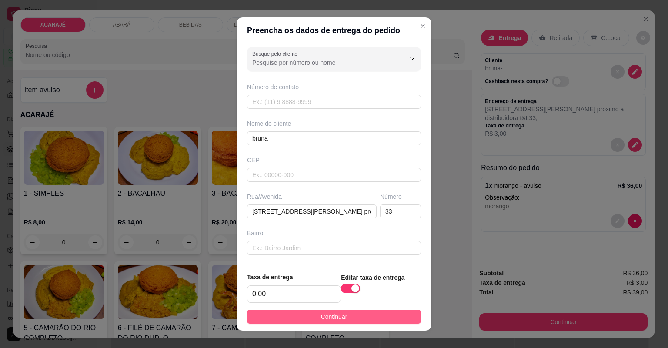
click at [358, 313] on button "Continuar" at bounding box center [334, 317] width 174 height 14
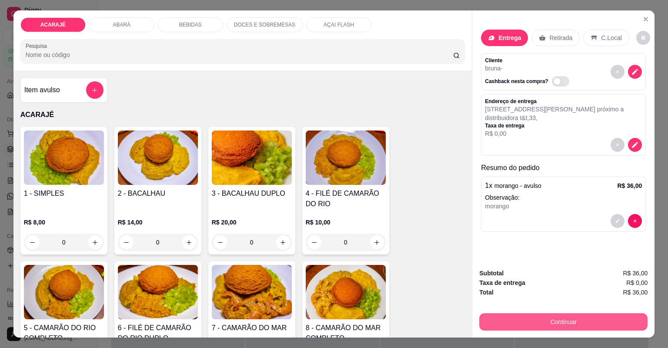
click at [526, 322] on button "Continuar" at bounding box center [563, 321] width 168 height 17
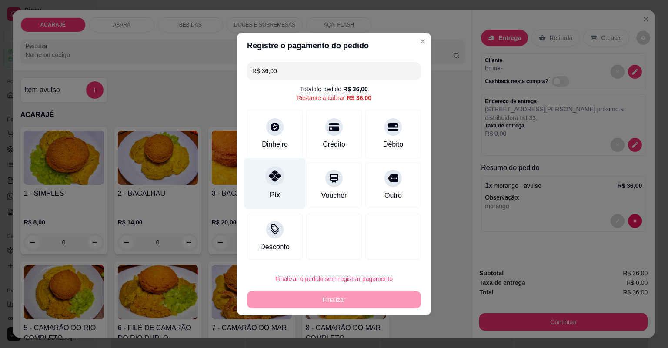
click at [278, 180] on icon at bounding box center [274, 175] width 11 height 11
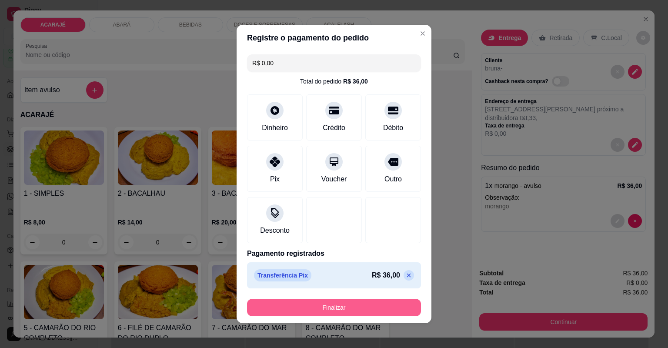
click at [340, 308] on button "Finalizar" at bounding box center [334, 307] width 174 height 17
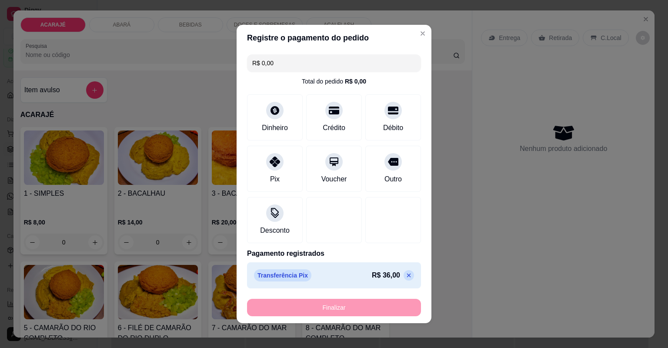
type input "-R$ 36,00"
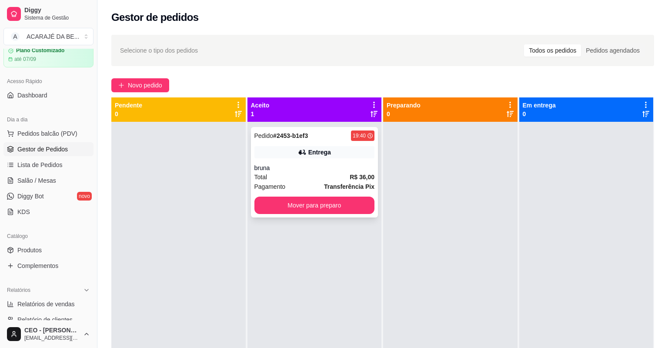
click at [323, 172] on div "Total R$ 36,00" at bounding box center [315, 177] width 121 height 10
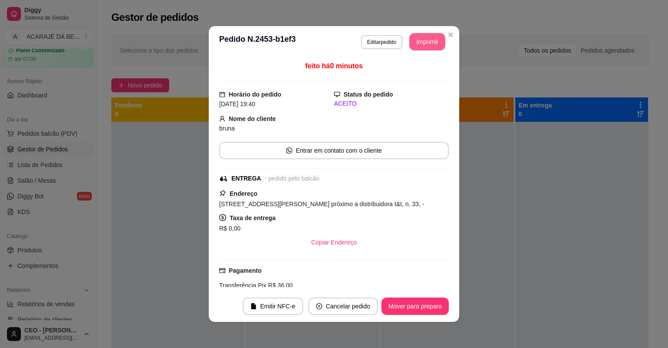
click at [418, 44] on button "Imprimir" at bounding box center [427, 41] width 36 height 17
click at [417, 301] on button "Mover para preparo" at bounding box center [414, 306] width 65 height 17
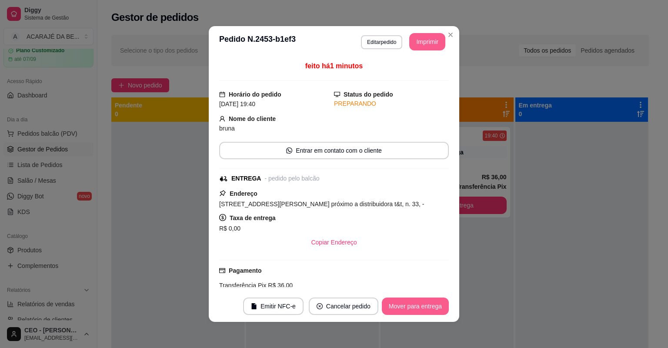
click at [417, 301] on button "Mover para entrega" at bounding box center [415, 306] width 67 height 17
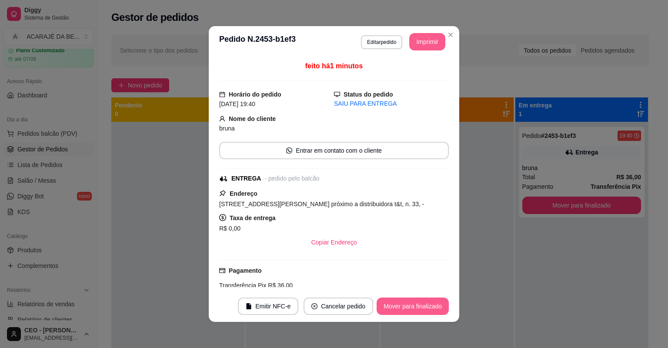
click at [417, 301] on button "Mover para finalizado" at bounding box center [413, 306] width 72 height 17
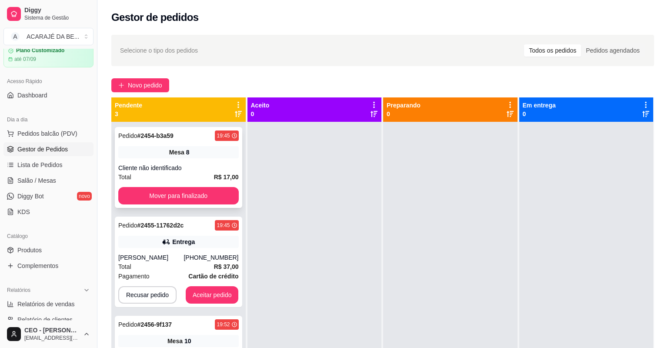
click at [186, 171] on div "Cliente não identificado" at bounding box center [178, 168] width 121 height 9
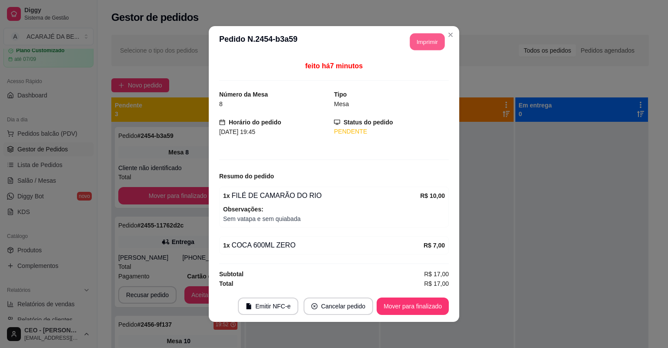
click at [429, 41] on button "Imprimir" at bounding box center [427, 41] width 35 height 17
click at [429, 304] on button "Mover para finalizado" at bounding box center [413, 306] width 70 height 17
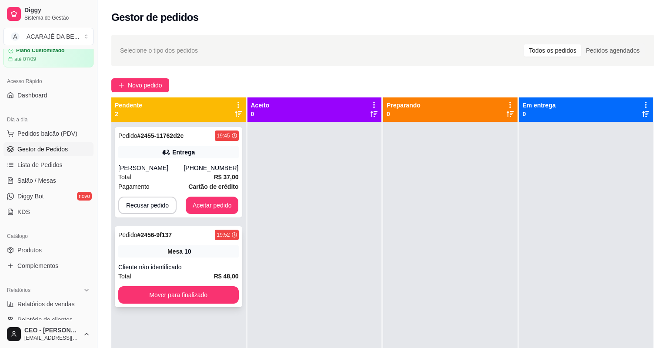
click at [218, 264] on div "Cliente não identificado" at bounding box center [178, 267] width 121 height 9
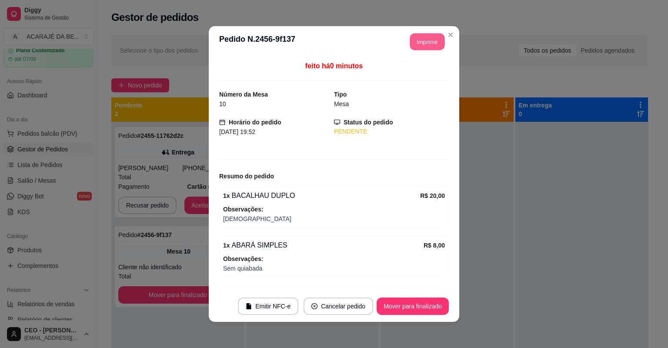
click at [430, 40] on button "Imprimir" at bounding box center [427, 41] width 35 height 17
click at [407, 308] on button "Mover para finalizado" at bounding box center [413, 306] width 70 height 17
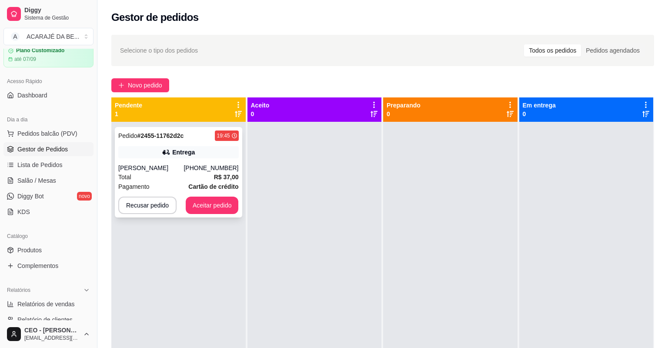
click at [201, 176] on div "Total R$ 37,00" at bounding box center [178, 177] width 121 height 10
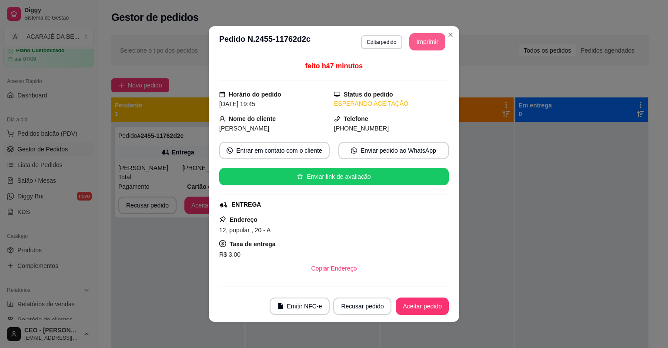
click at [421, 42] on button "Imprimir" at bounding box center [427, 41] width 36 height 17
click at [435, 306] on button "Aceitar pedido" at bounding box center [422, 306] width 53 height 17
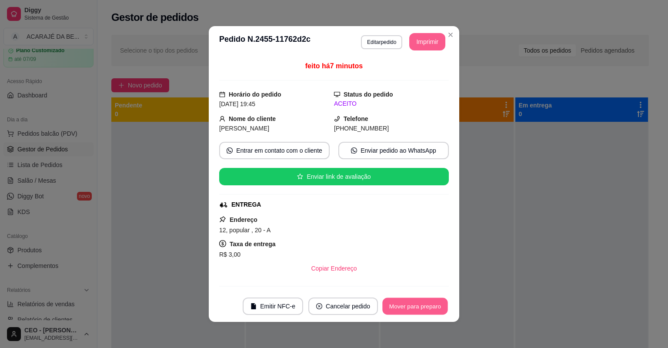
click at [435, 306] on button "Mover para preparo" at bounding box center [414, 306] width 65 height 17
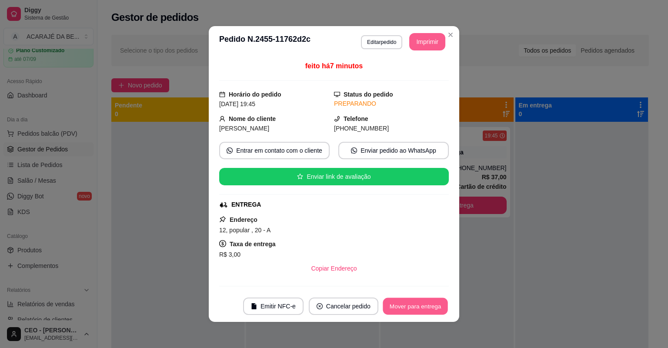
click at [435, 306] on button "Mover para entrega" at bounding box center [415, 306] width 65 height 17
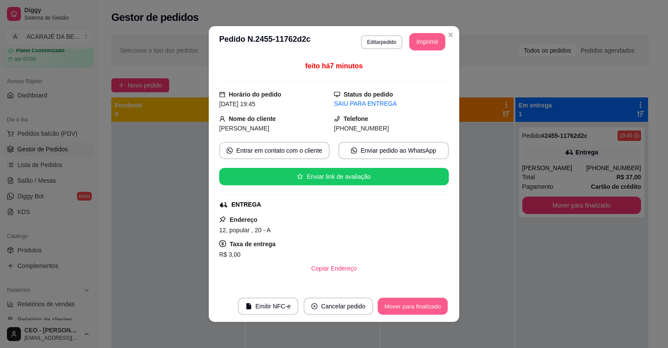
click at [430, 302] on button "Mover para finalizado" at bounding box center [413, 306] width 70 height 17
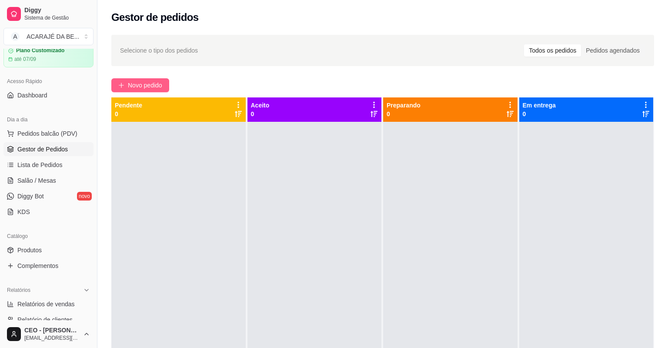
click at [159, 84] on span "Novo pedido" at bounding box center [145, 85] width 34 height 10
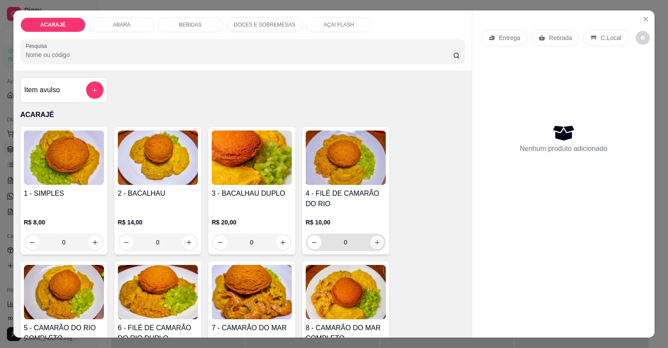
click at [378, 243] on button "increase-product-quantity" at bounding box center [376, 241] width 13 height 13
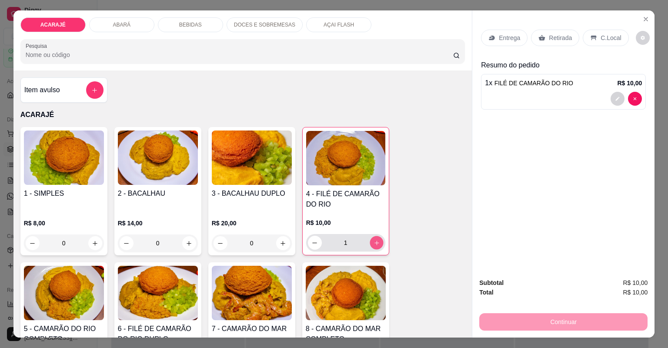
click at [378, 243] on button "increase-product-quantity" at bounding box center [376, 242] width 13 height 13
type input "2"
click at [539, 37] on icon at bounding box center [542, 38] width 7 height 6
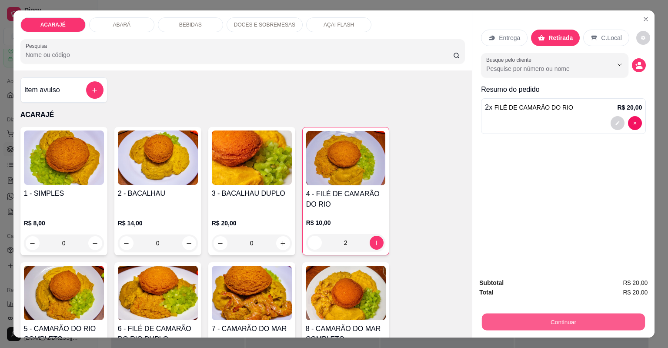
click at [502, 322] on button "Continuar" at bounding box center [563, 322] width 163 height 17
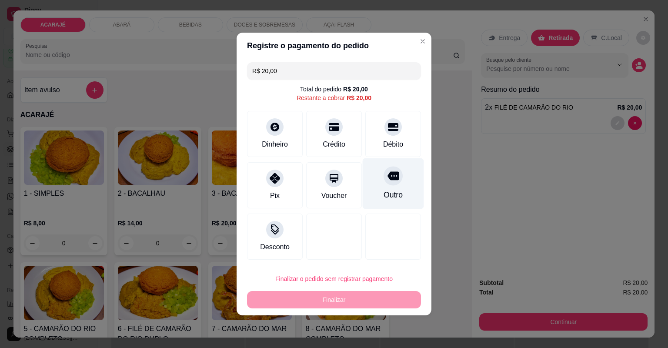
click at [379, 187] on div "Outro" at bounding box center [393, 183] width 61 height 51
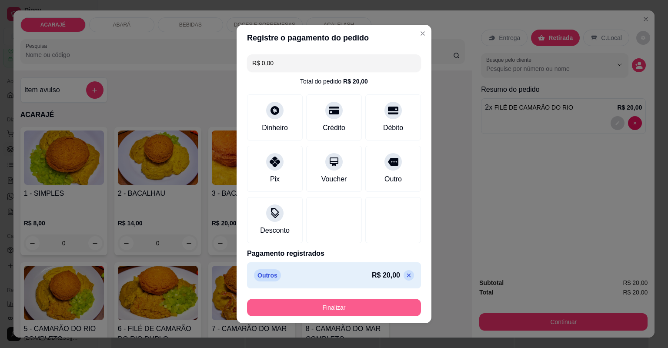
click at [346, 308] on button "Finalizar" at bounding box center [334, 307] width 174 height 17
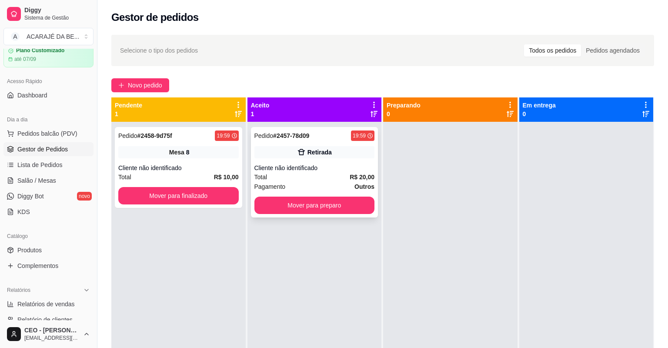
click at [292, 171] on div "Cliente não identificado" at bounding box center [315, 168] width 121 height 9
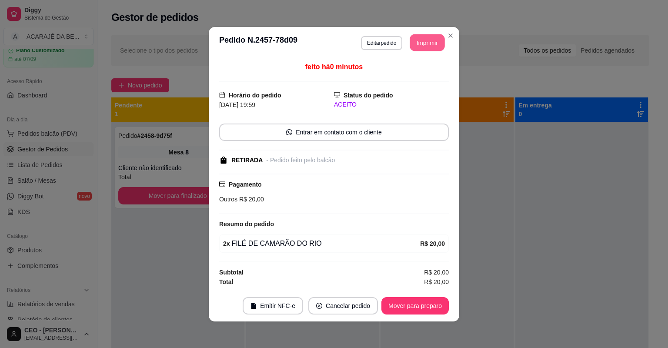
click at [415, 44] on button "Imprimir" at bounding box center [427, 42] width 35 height 17
click at [389, 305] on button "Mover para preparo" at bounding box center [414, 305] width 65 height 17
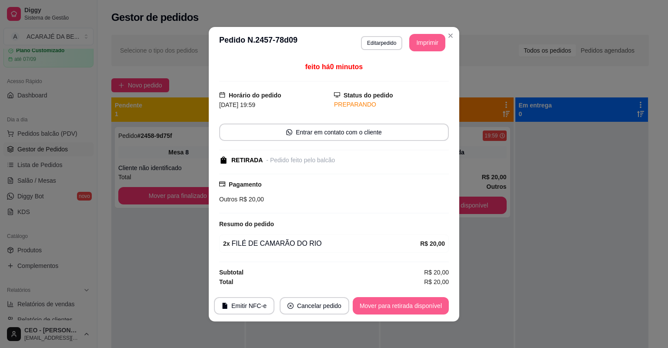
click at [390, 305] on button "Mover para retirada disponível" at bounding box center [401, 305] width 96 height 17
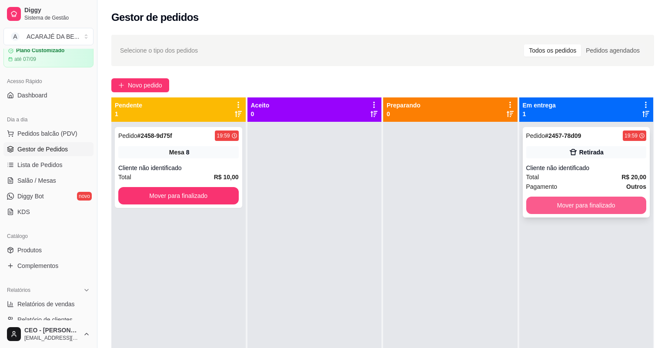
click at [592, 207] on button "Mover para finalizado" at bounding box center [586, 205] width 121 height 17
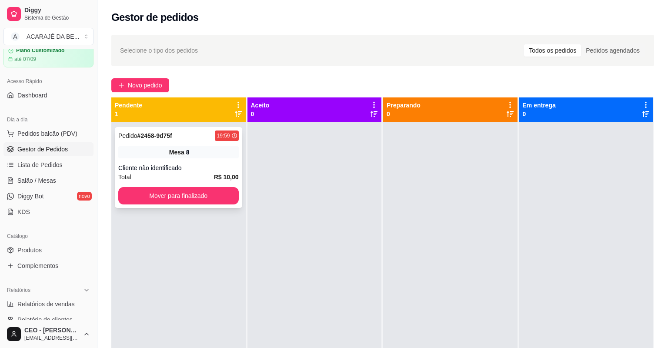
click at [167, 167] on div "Cliente não identificado" at bounding box center [178, 168] width 121 height 9
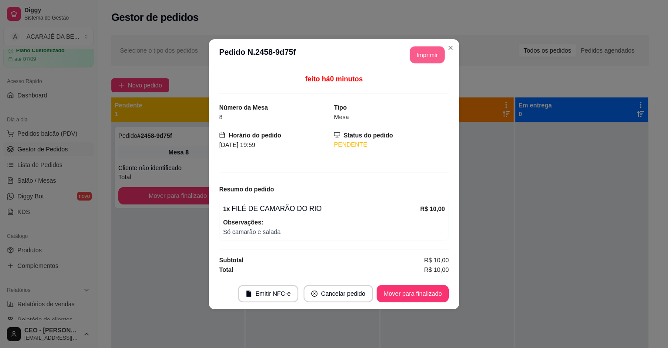
click at [428, 57] on button "Imprimir" at bounding box center [427, 54] width 35 height 17
click at [406, 296] on button "Mover para finalizado" at bounding box center [413, 293] width 70 height 17
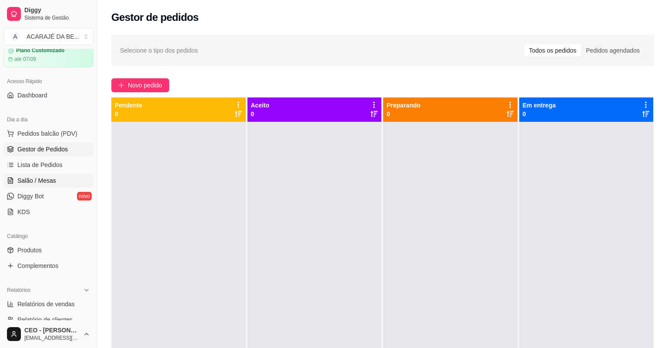
click at [49, 185] on span "Salão / Mesas" at bounding box center [36, 180] width 39 height 9
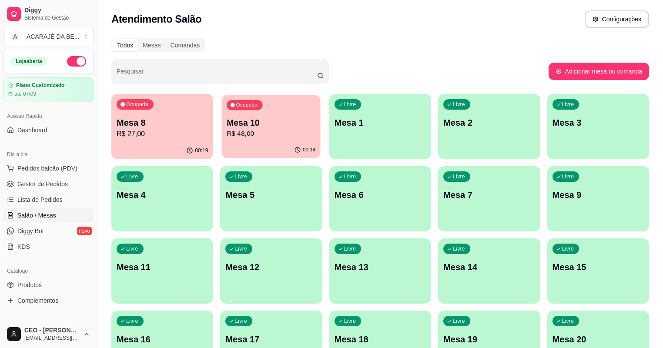
click at [262, 134] on p "R$ 48,00" at bounding box center [271, 134] width 89 height 10
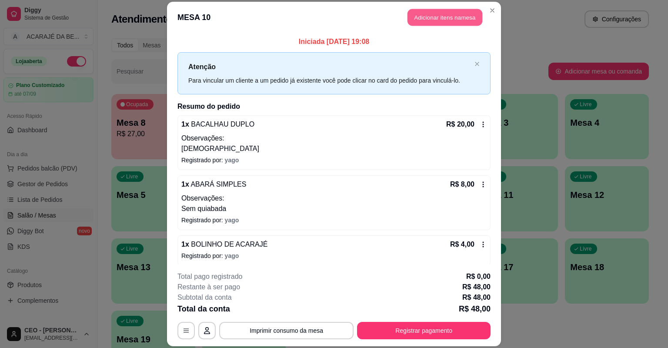
click at [425, 22] on button "Adicionar itens na mesa" at bounding box center [445, 17] width 75 height 17
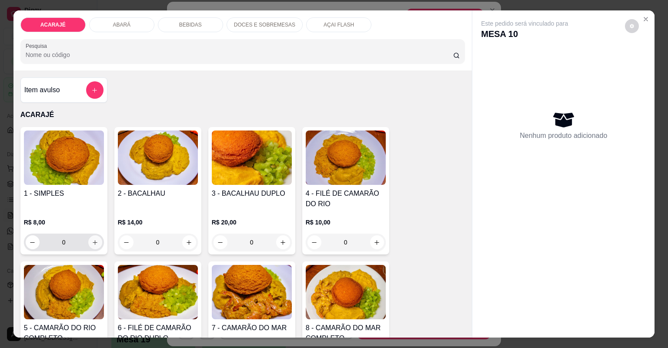
click at [93, 245] on icon "increase-product-quantity" at bounding box center [95, 242] width 7 height 7
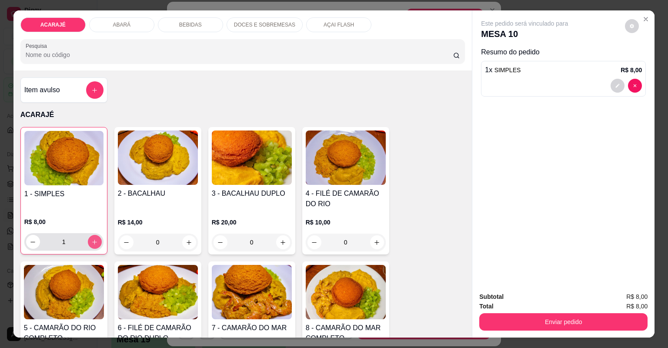
type input "1"
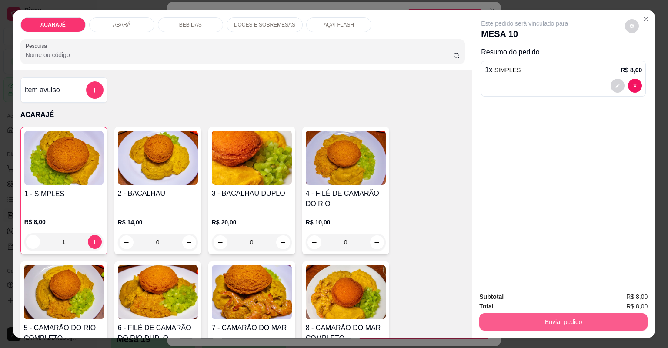
click at [496, 326] on button "Enviar pedido" at bounding box center [563, 321] width 168 height 17
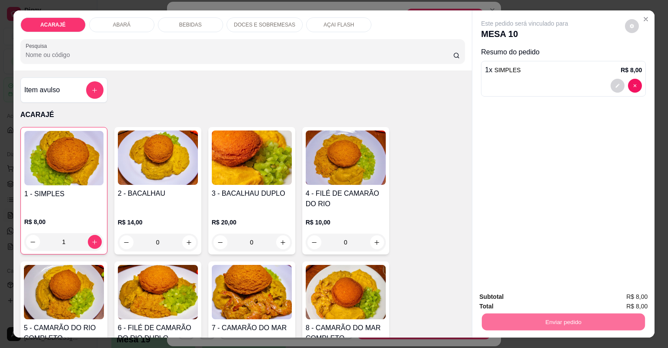
click at [506, 299] on button "Não registrar e enviar pedido" at bounding box center [536, 300] width 88 height 16
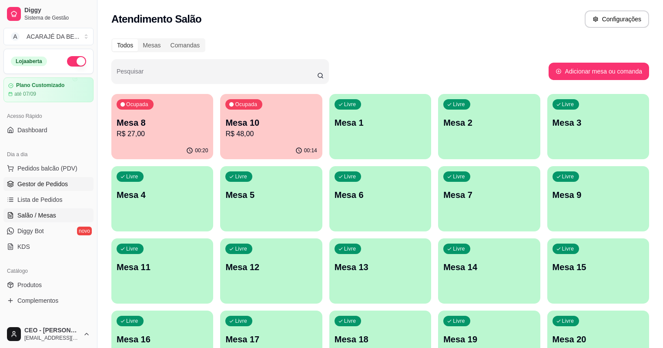
click at [30, 181] on span "Gestor de Pedidos" at bounding box center [42, 184] width 50 height 9
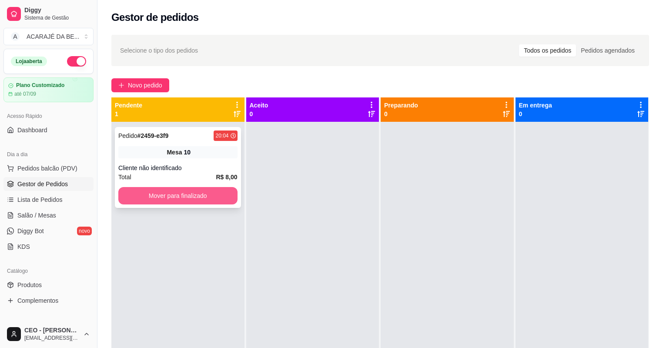
click at [174, 194] on button "Mover para finalizado" at bounding box center [177, 195] width 119 height 17
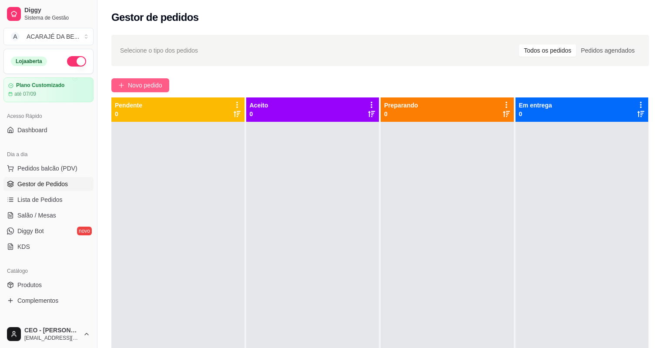
click at [134, 87] on span "Novo pedido" at bounding box center [145, 85] width 34 height 10
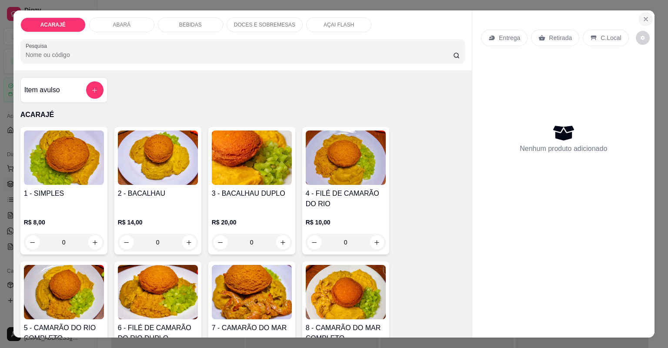
click at [646, 17] on icon "Close" at bounding box center [646, 19] width 7 height 7
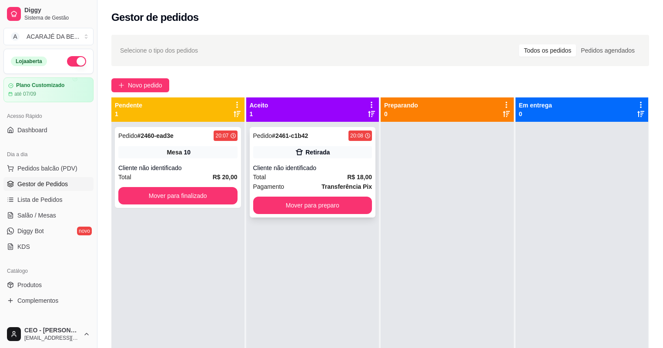
click at [339, 164] on div "Cliente não identificado" at bounding box center [312, 168] width 119 height 9
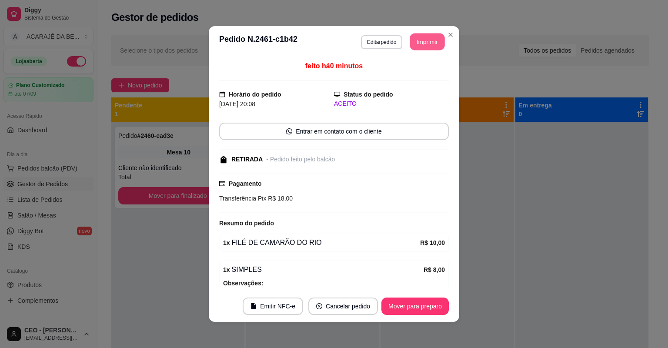
click at [429, 44] on button "Imprimir" at bounding box center [427, 41] width 35 height 17
click at [434, 306] on button "Mover para preparo" at bounding box center [414, 306] width 65 height 17
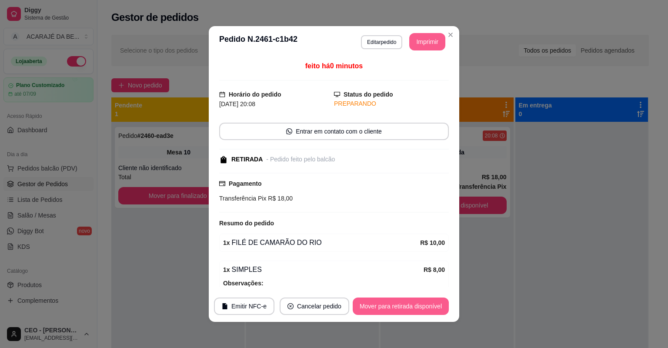
click at [434, 306] on button "Mover para retirada disponível" at bounding box center [401, 306] width 96 height 17
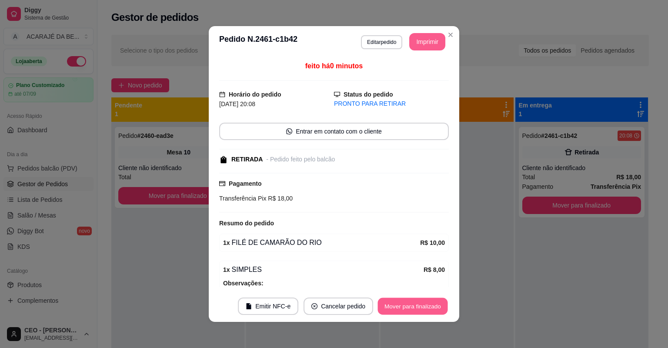
click at [434, 304] on button "Mover para finalizado" at bounding box center [413, 306] width 70 height 17
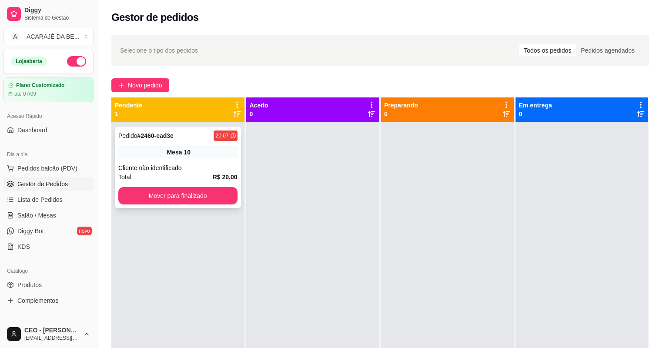
click at [191, 164] on div "Pedido # 2460-ead3e 20:07 Mesa 10 Cliente não identificado Total R$ 20,00 Mover…" at bounding box center [178, 167] width 126 height 81
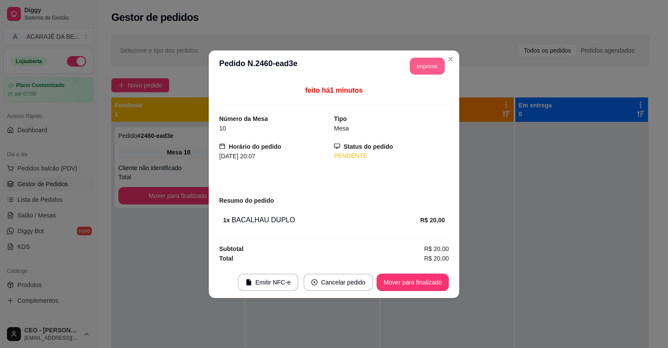
click at [422, 64] on button "Imprimir" at bounding box center [427, 65] width 35 height 17
click at [408, 282] on button "Mover para finalizado" at bounding box center [413, 282] width 72 height 17
click at [409, 281] on button "Mover para finalizado" at bounding box center [413, 282] width 70 height 17
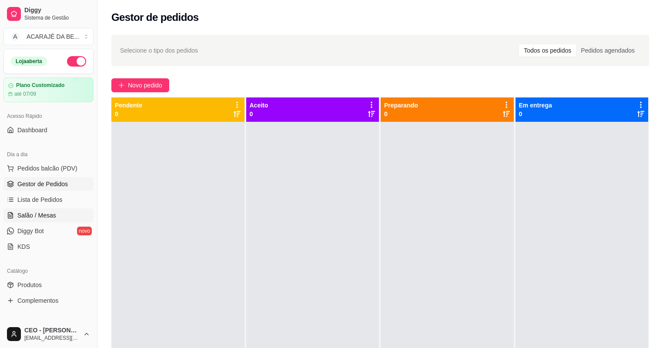
click at [35, 219] on span "Salão / Mesas" at bounding box center [36, 215] width 39 height 9
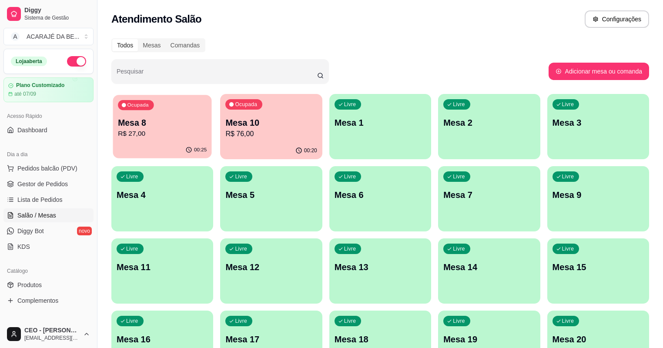
click at [161, 143] on div "00:25" at bounding box center [162, 150] width 99 height 17
click at [49, 199] on span "Lista de Pedidos" at bounding box center [39, 199] width 45 height 9
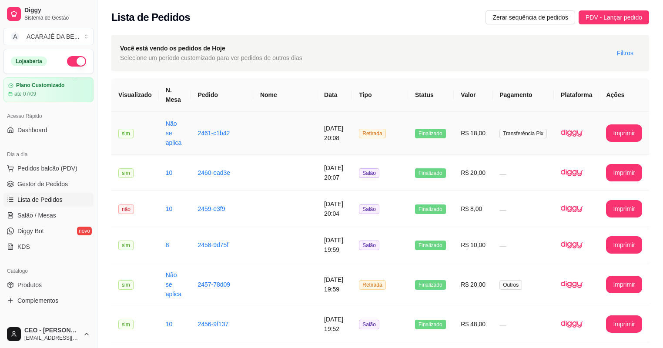
click at [407, 134] on td "Retirada" at bounding box center [380, 133] width 56 height 43
click at [408, 133] on td "Retirada" at bounding box center [380, 133] width 56 height 43
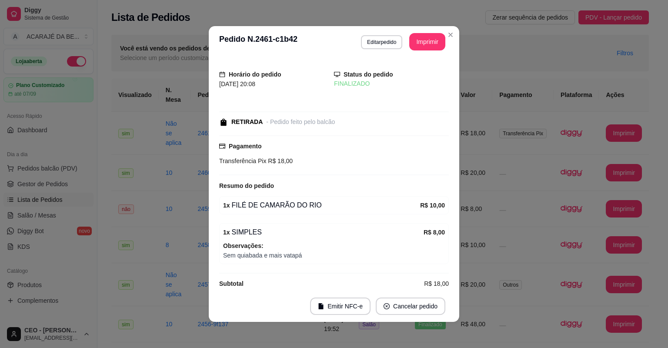
scroll to position [10, 0]
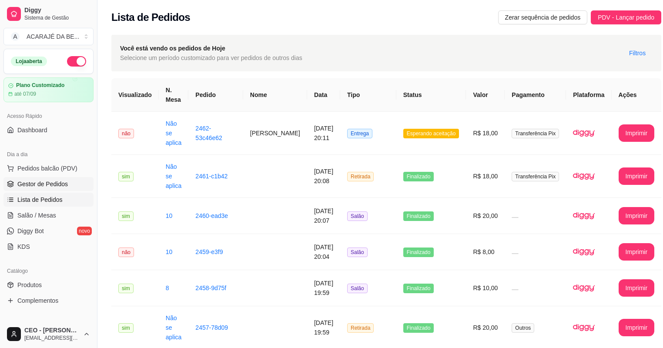
click at [27, 183] on span "Gestor de Pedidos" at bounding box center [42, 184] width 50 height 9
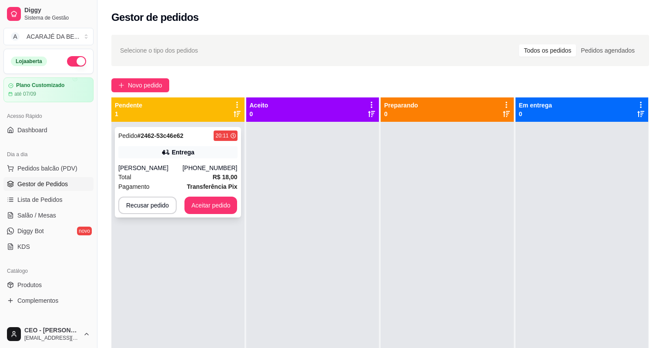
click at [197, 176] on div "Total R$ 18,00" at bounding box center [177, 177] width 119 height 10
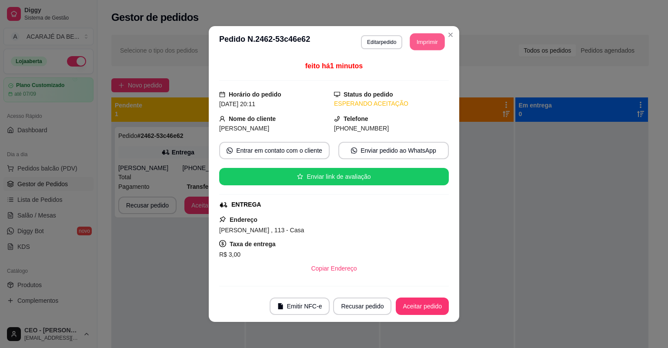
click at [419, 37] on button "Imprimir" at bounding box center [427, 41] width 35 height 17
click at [425, 305] on button "Aceitar pedido" at bounding box center [422, 306] width 53 height 17
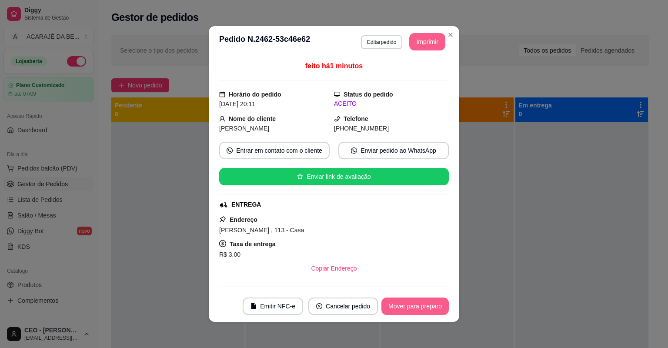
click at [425, 305] on button "Mover para preparo" at bounding box center [415, 306] width 67 height 17
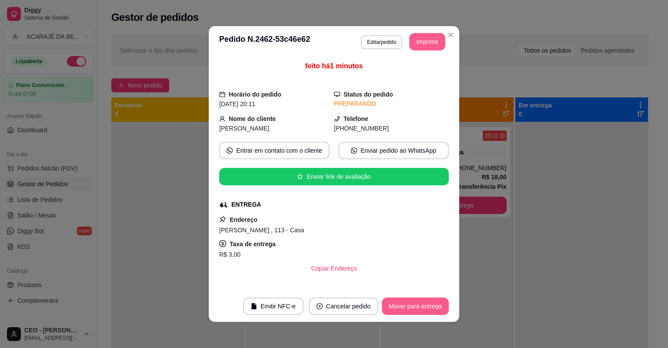
click at [425, 305] on button "Mover para entrega" at bounding box center [415, 306] width 67 height 17
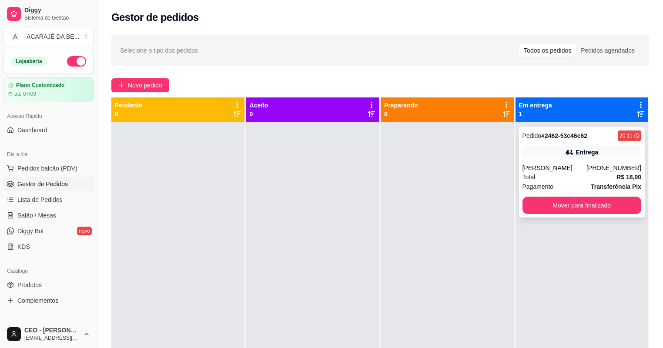
click at [554, 214] on div "Pedido # 2462-53c46e62 20:11 Entrega [PERSON_NAME] [PHONE_NUMBER] Total R$ 18,0…" at bounding box center [582, 172] width 126 height 90
click at [546, 210] on button "Mover para finalizado" at bounding box center [582, 205] width 119 height 17
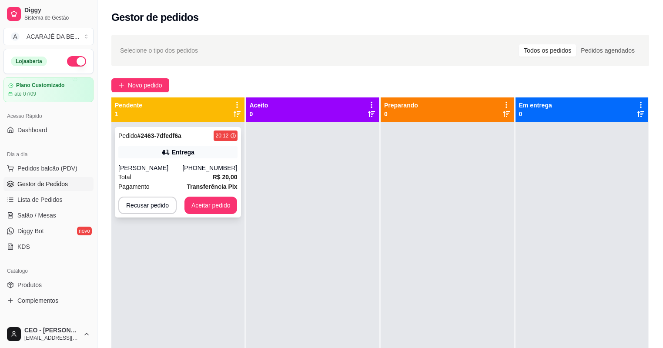
click at [160, 164] on div "[PERSON_NAME]" at bounding box center [150, 168] width 64 height 9
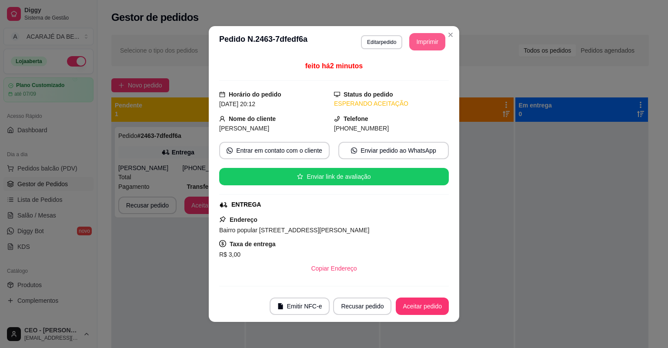
click at [413, 40] on button "Imprimir" at bounding box center [427, 41] width 36 height 17
click at [414, 305] on button "Aceitar pedido" at bounding box center [422, 306] width 53 height 17
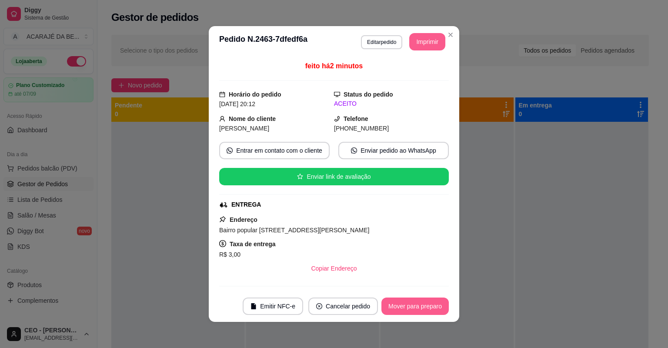
click at [415, 306] on button "Mover para preparo" at bounding box center [415, 306] width 67 height 17
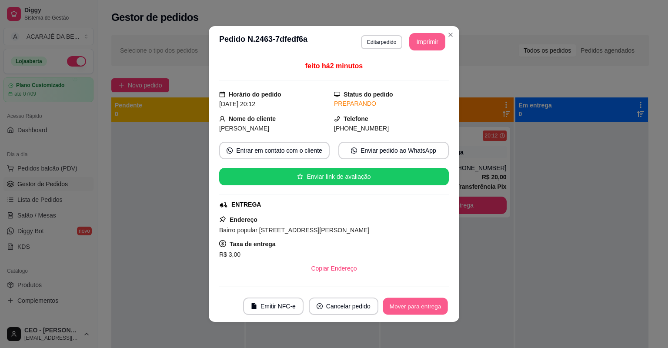
click at [415, 306] on button "Mover para entrega" at bounding box center [415, 306] width 65 height 17
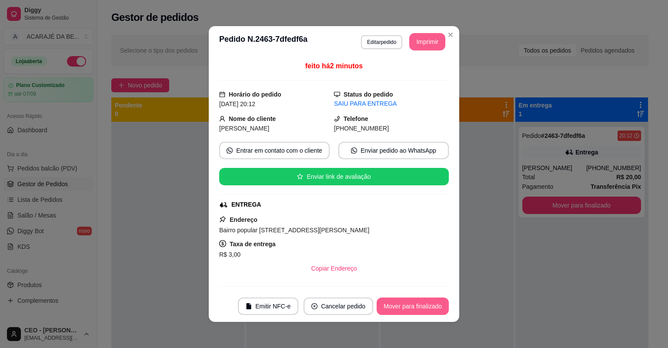
click at [415, 306] on button "Mover para finalizado" at bounding box center [413, 306] width 72 height 17
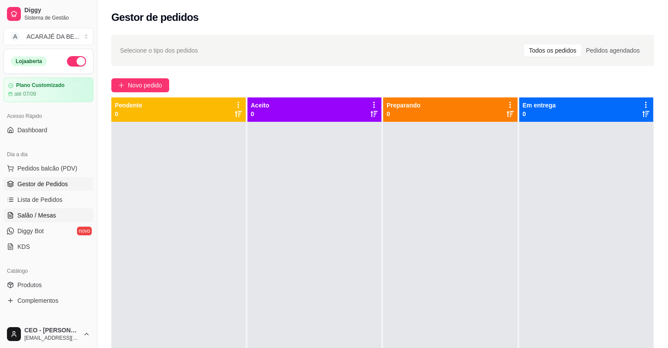
click at [47, 214] on span "Salão / Mesas" at bounding box center [36, 215] width 39 height 9
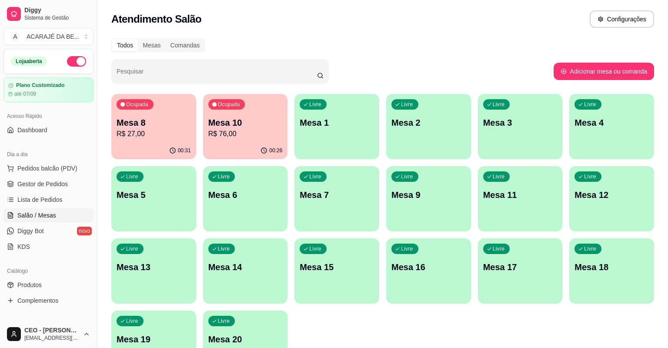
click at [136, 137] on p "R$ 27,00" at bounding box center [154, 134] width 74 height 10
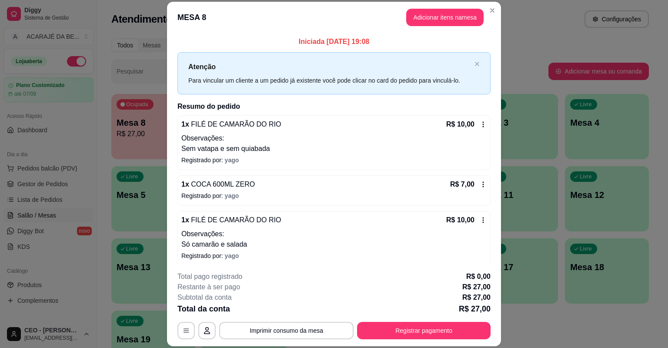
click at [477, 188] on div "R$ 7,00" at bounding box center [468, 184] width 37 height 10
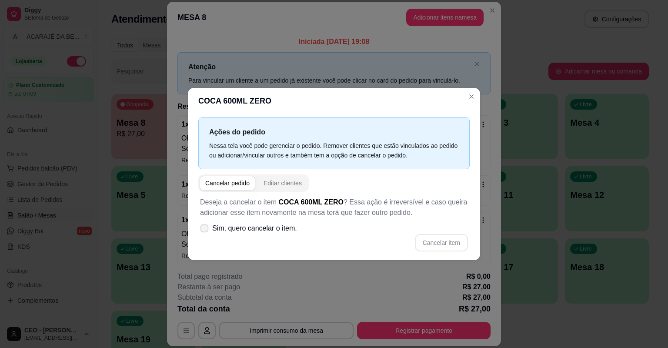
click at [227, 227] on span "Sim, quero cancelar o item." at bounding box center [254, 228] width 85 height 10
click at [205, 230] on input "Sim, quero cancelar o item." at bounding box center [203, 233] width 6 height 6
checkbox input "true"
click at [450, 240] on button "Cancelar item" at bounding box center [441, 242] width 52 height 17
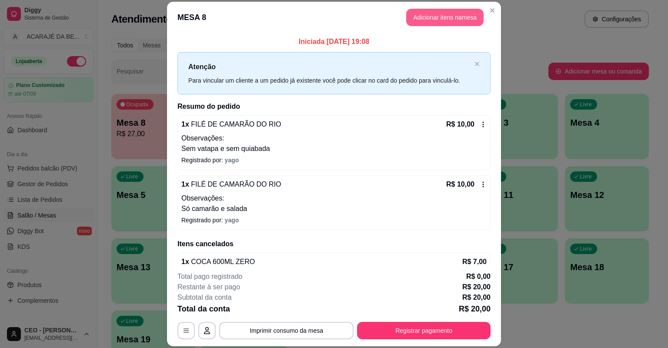
click at [437, 21] on button "Adicionar itens na mesa" at bounding box center [444, 17] width 77 height 17
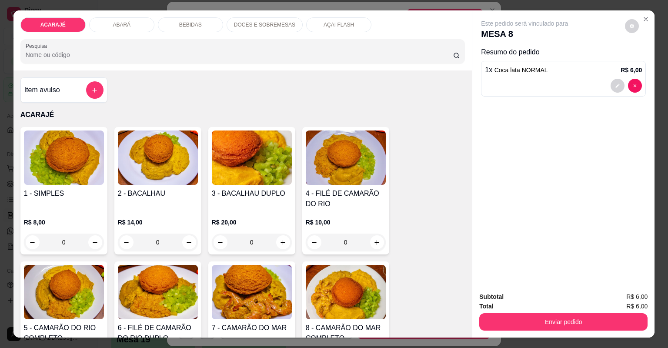
drag, startPoint x: 549, startPoint y: 331, endPoint x: 546, endPoint y: 322, distance: 9.0
click at [546, 322] on div "Subtotal R$ 6,00 Total R$ 6,00 Enviar pedido" at bounding box center [563, 311] width 182 height 53
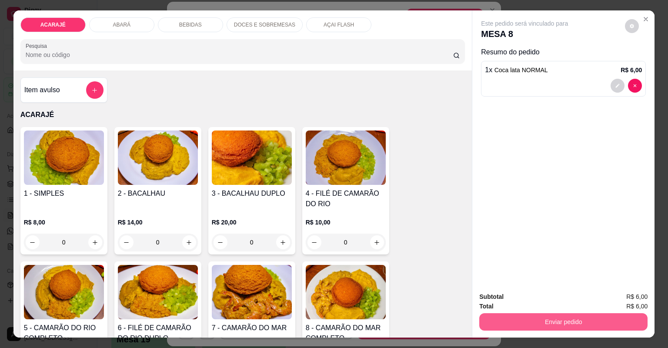
click at [546, 322] on button "Enviar pedido" at bounding box center [563, 321] width 168 height 17
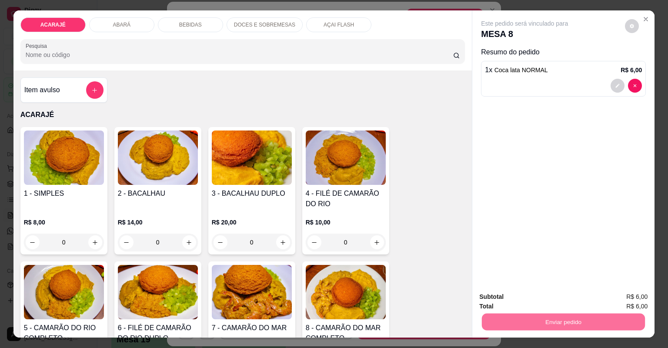
click at [549, 301] on button "Não registrar e enviar pedido" at bounding box center [536, 300] width 88 height 16
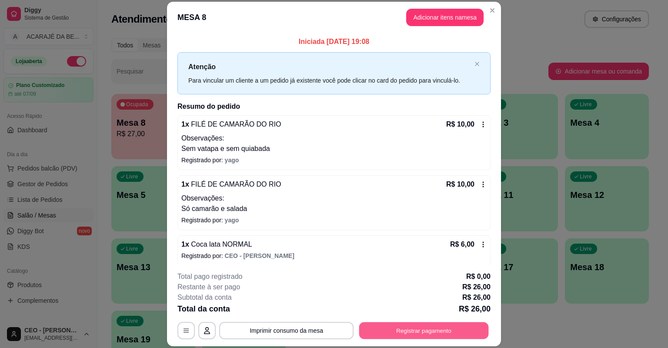
click at [429, 328] on button "Registrar pagamento" at bounding box center [424, 330] width 130 height 17
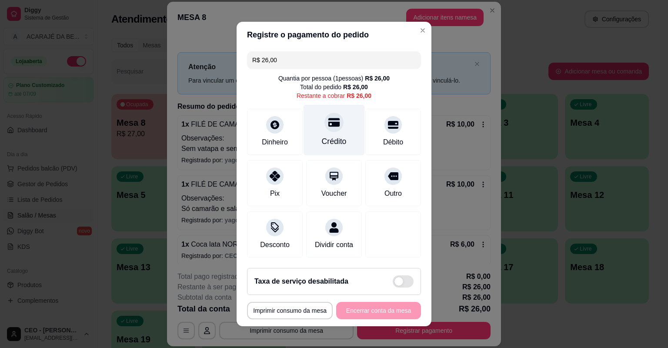
click at [334, 134] on div "Crédito" at bounding box center [334, 130] width 61 height 51
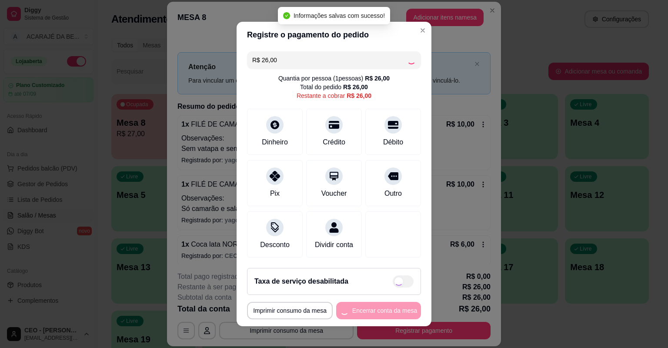
type input "R$ 0,00"
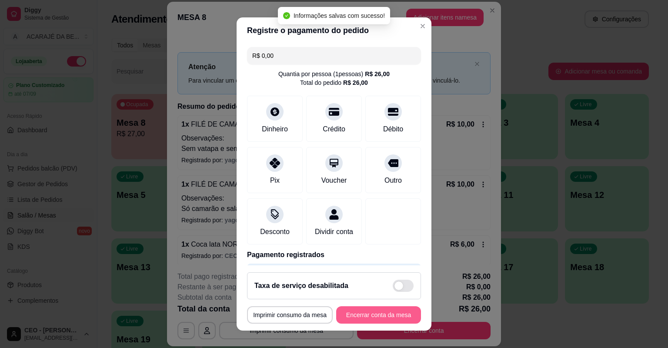
click at [366, 317] on button "Encerrar conta da mesa" at bounding box center [378, 314] width 85 height 17
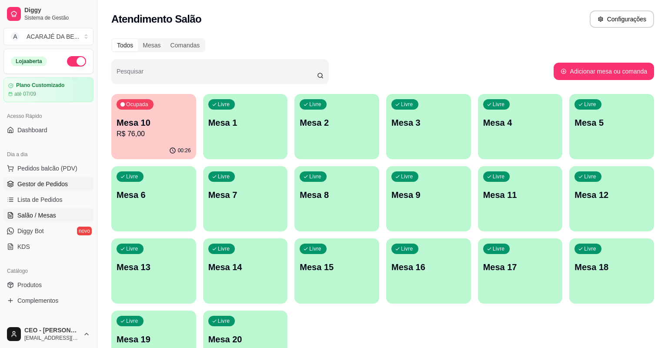
click at [49, 189] on link "Gestor de Pedidos" at bounding box center [48, 184] width 90 height 14
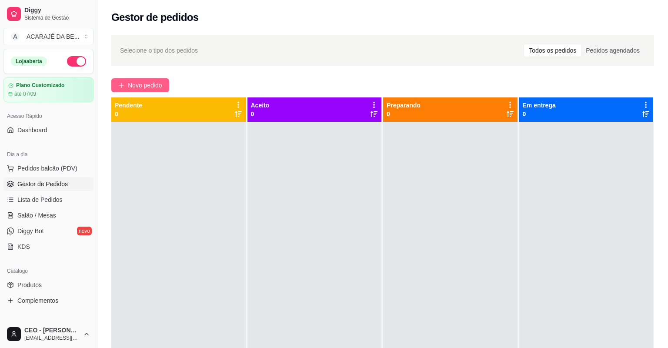
click at [131, 80] on button "Novo pedido" at bounding box center [140, 85] width 58 height 14
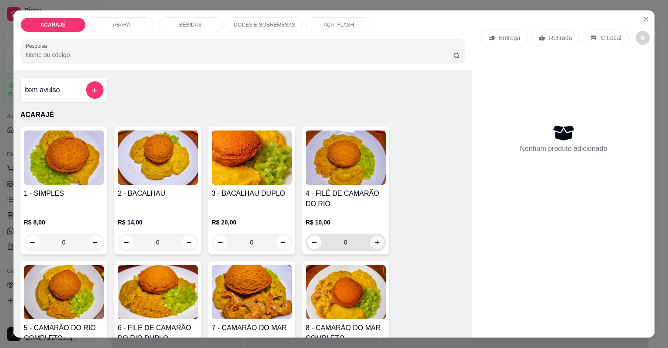
click at [379, 243] on button "increase-product-quantity" at bounding box center [376, 241] width 13 height 13
type input "1"
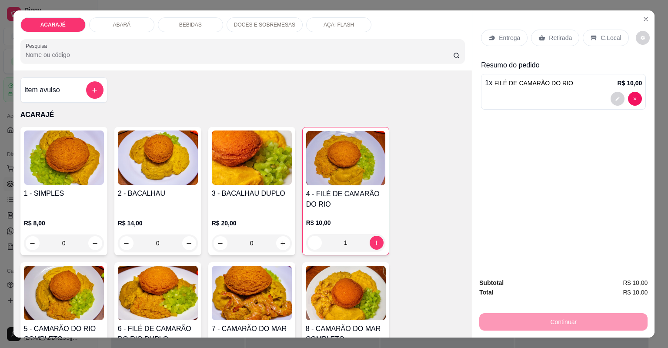
type input "1"
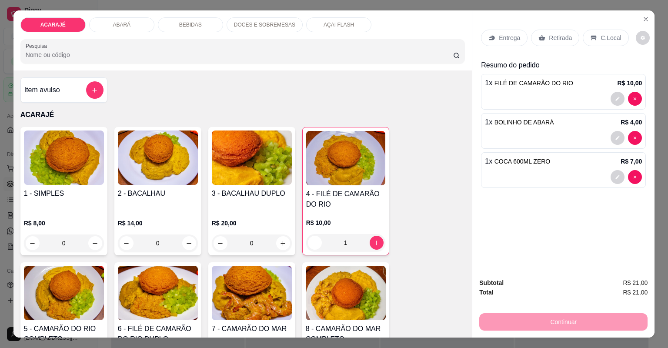
click at [515, 37] on p "Entrega" at bounding box center [509, 37] width 21 height 9
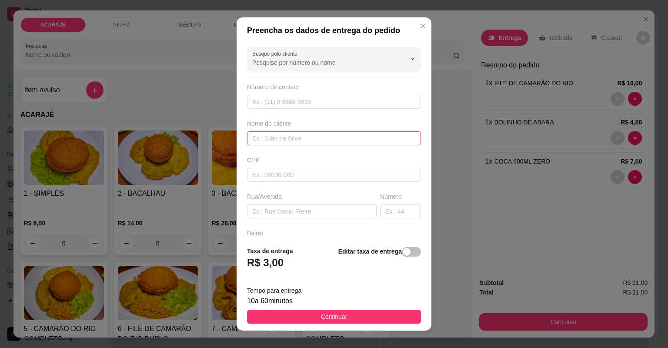
click at [306, 143] on input "text" at bounding box center [334, 138] width 174 height 14
click at [306, 144] on input "text" at bounding box center [334, 138] width 174 height 14
type input "sem nome"
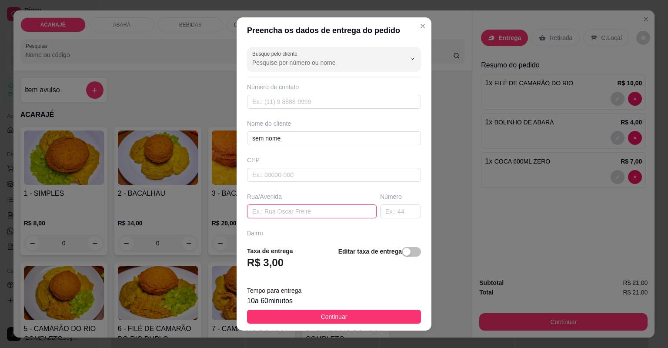
click at [306, 210] on input "text" at bounding box center [312, 211] width 130 height 14
type input "rua [PERSON_NAME], proximo as"
click at [400, 211] on input "text" at bounding box center [400, 211] width 41 height 14
type input "327"
click at [335, 211] on input "rua [PERSON_NAME], proximo as" at bounding box center [312, 211] width 130 height 14
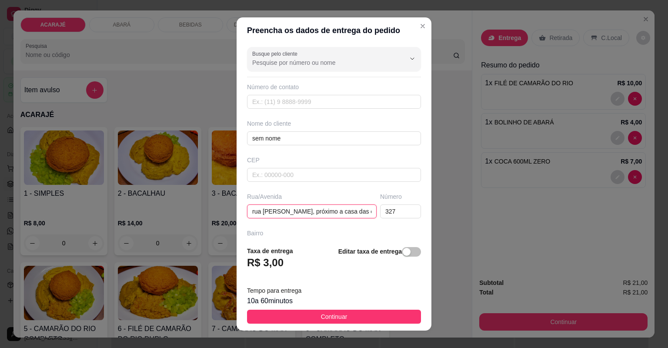
type input "rua [PERSON_NAME], próximo a casa das carnes"
drag, startPoint x: 271, startPoint y: 202, endPoint x: 268, endPoint y: 210, distance: 8.2
click at [268, 210] on input "rua [PERSON_NAME], próximo a casa das carnes" at bounding box center [312, 211] width 130 height 14
click at [298, 314] on input "text" at bounding box center [334, 321] width 174 height 14
click at [349, 241] on input "text" at bounding box center [334, 248] width 174 height 14
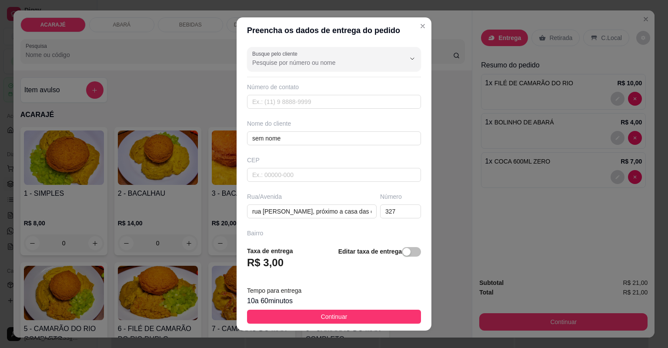
type input "são raimundo"
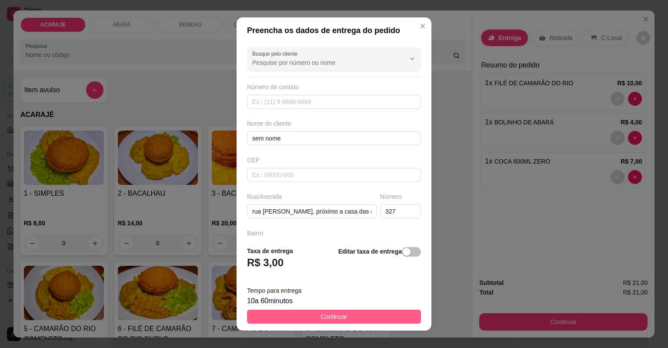
click at [291, 310] on button "Continuar" at bounding box center [334, 317] width 174 height 14
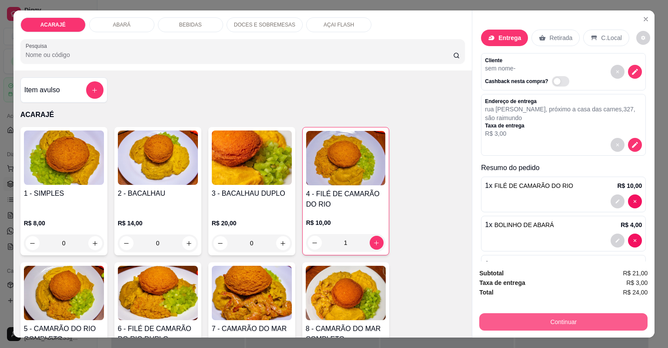
click at [510, 317] on button "Continuar" at bounding box center [563, 321] width 168 height 17
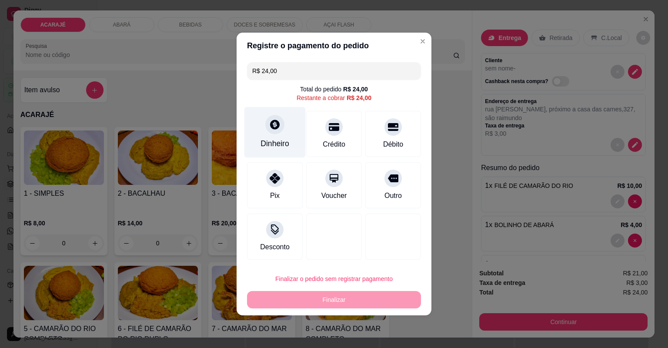
click at [265, 136] on div "Dinheiro" at bounding box center [275, 132] width 61 height 51
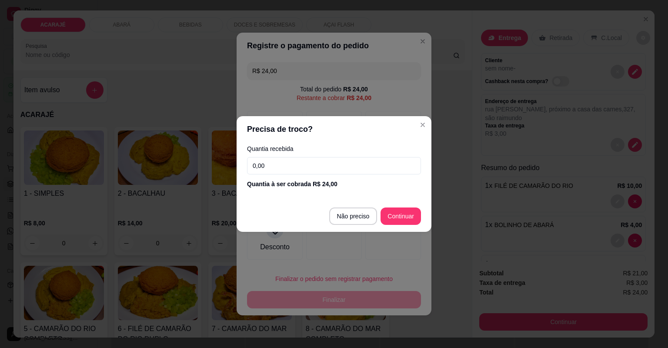
drag, startPoint x: 265, startPoint y: 136, endPoint x: 279, endPoint y: 160, distance: 27.7
click at [279, 160] on input "0,00" at bounding box center [334, 165] width 174 height 17
type input "10,00"
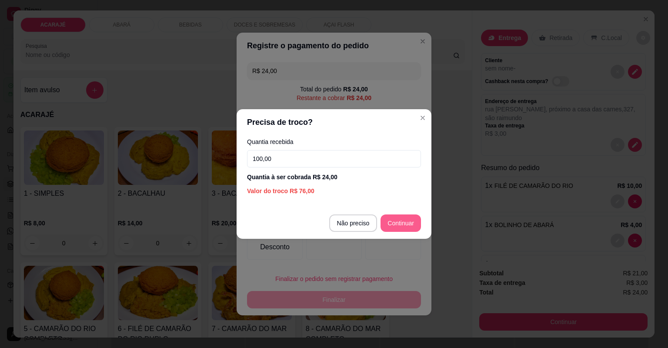
type input "R$ 0,00"
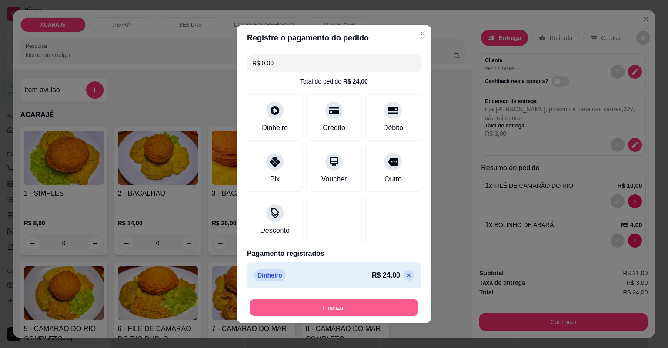
click at [364, 313] on button "Finalizar" at bounding box center [334, 307] width 169 height 17
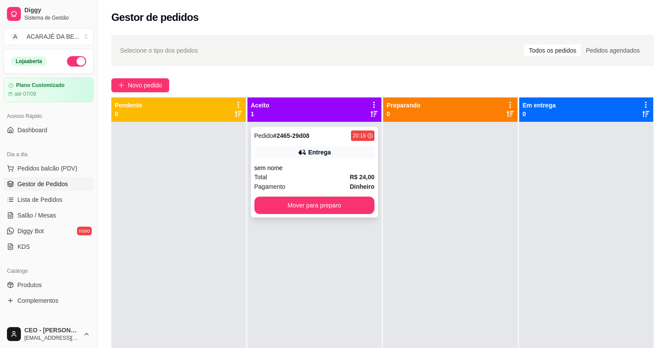
click at [325, 163] on div "Pedido # 2465-29d08 20:18 Entrega sem nome Total R$ 24,00 Pagamento Dinheiro Mo…" at bounding box center [314, 172] width 127 height 90
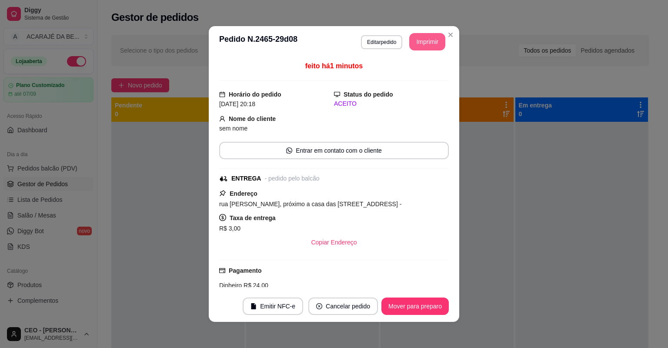
click at [423, 45] on button "Imprimir" at bounding box center [427, 41] width 36 height 17
click at [425, 298] on button "Mover para preparo" at bounding box center [414, 306] width 65 height 17
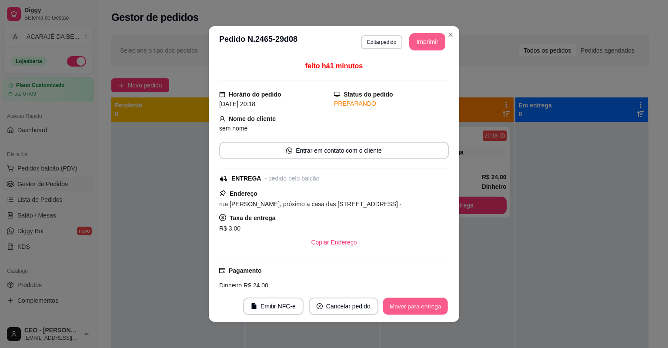
click at [425, 298] on button "Mover para entrega" at bounding box center [415, 306] width 65 height 17
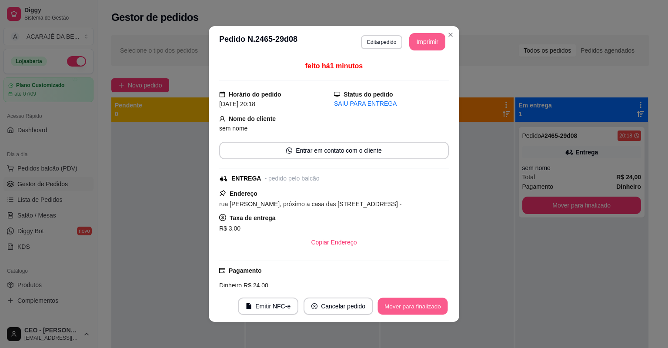
click at [425, 302] on button "Mover para finalizado" at bounding box center [413, 306] width 70 height 17
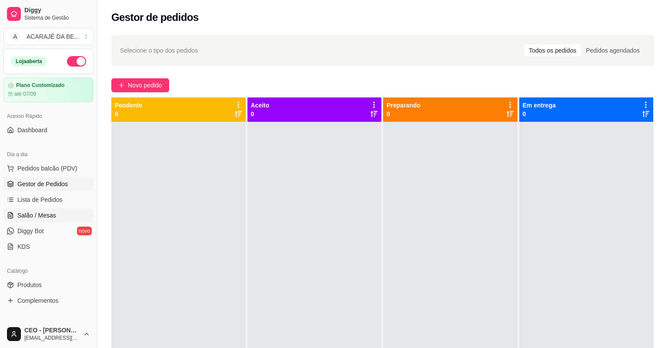
click at [42, 216] on span "Salão / Mesas" at bounding box center [36, 215] width 39 height 9
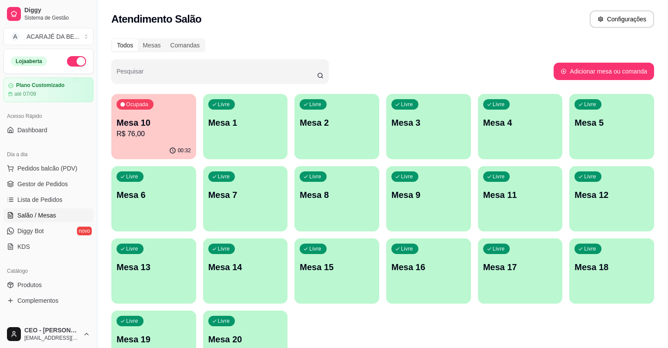
click at [151, 122] on p "Mesa 10" at bounding box center [154, 123] width 74 height 12
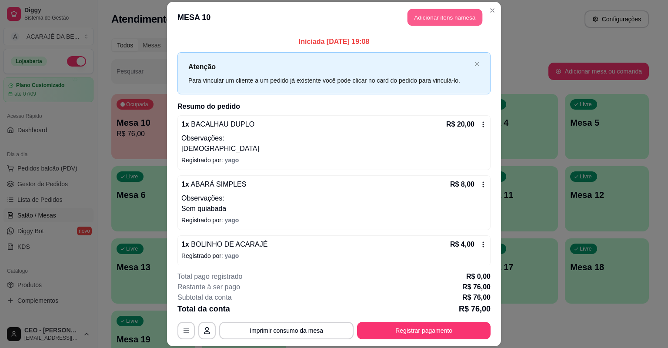
click at [440, 19] on button "Adicionar itens na mesa" at bounding box center [445, 17] width 75 height 17
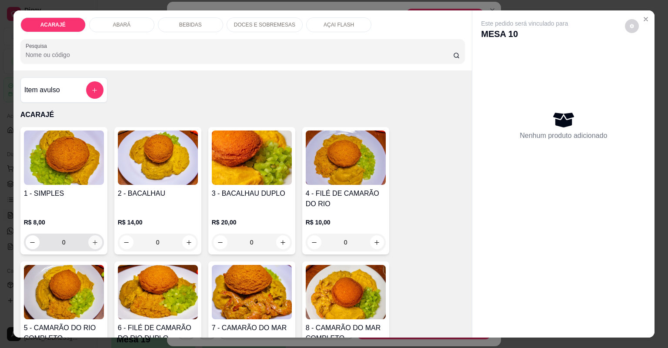
click at [96, 243] on button "increase-product-quantity" at bounding box center [95, 242] width 14 height 14
type input "1"
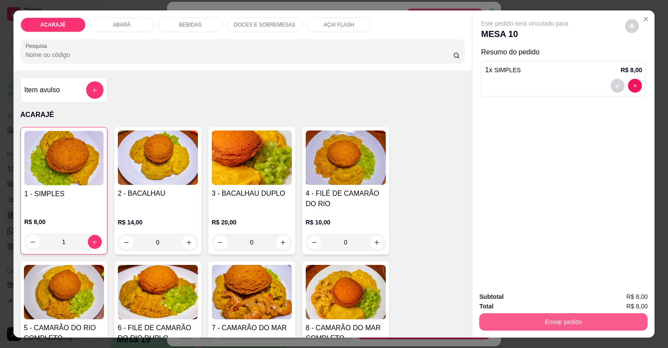
click at [531, 322] on button "Enviar pedido" at bounding box center [563, 321] width 168 height 17
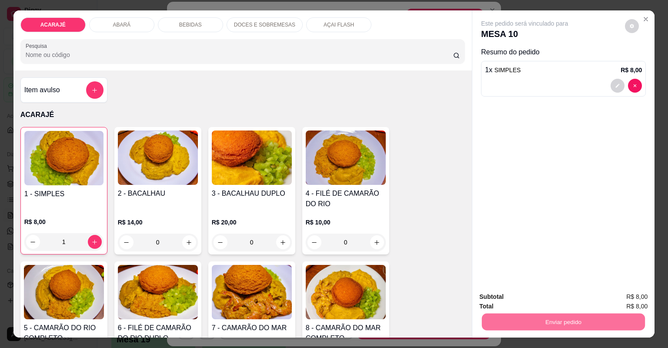
click at [532, 301] on button "Não registrar e enviar pedido" at bounding box center [536, 300] width 88 height 16
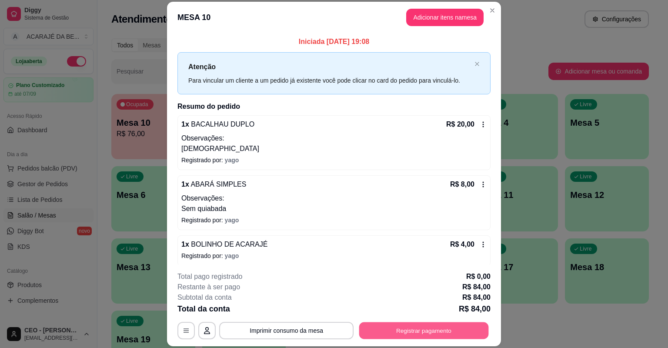
click at [395, 331] on button "Registrar pagamento" at bounding box center [424, 330] width 130 height 17
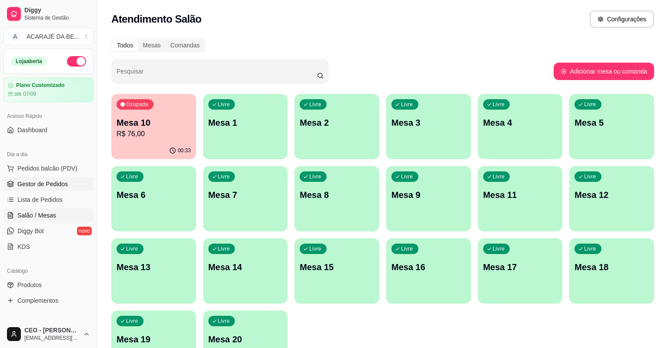
click at [54, 185] on span "Gestor de Pedidos" at bounding box center [42, 184] width 50 height 9
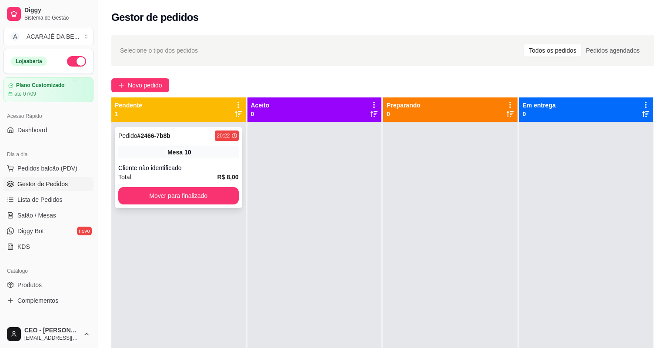
click at [208, 165] on div "Cliente não identificado" at bounding box center [178, 168] width 121 height 9
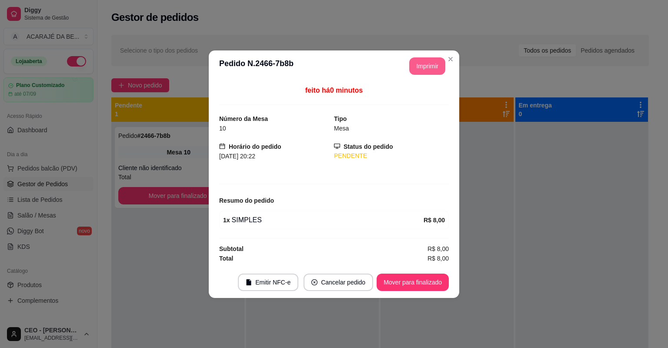
click at [421, 64] on button "Imprimir" at bounding box center [427, 65] width 36 height 17
click at [423, 287] on button "Mover para finalizado" at bounding box center [413, 282] width 70 height 17
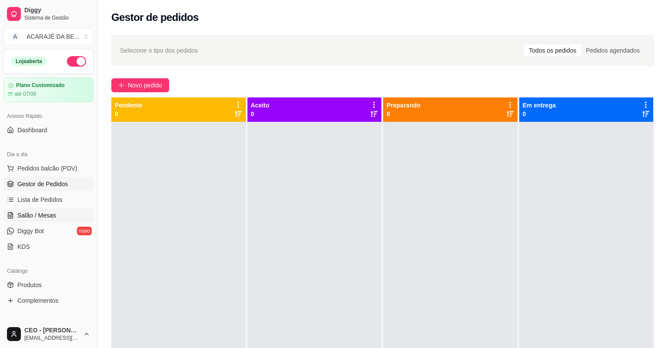
click at [42, 211] on span "Salão / Mesas" at bounding box center [36, 215] width 39 height 9
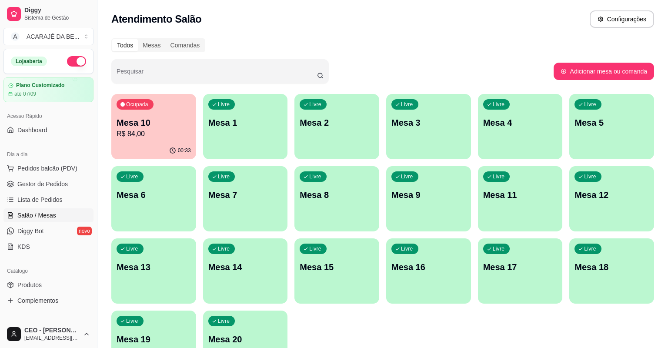
click at [137, 141] on div "Ocupada Mesa 10 R$ 84,00" at bounding box center [153, 118] width 85 height 48
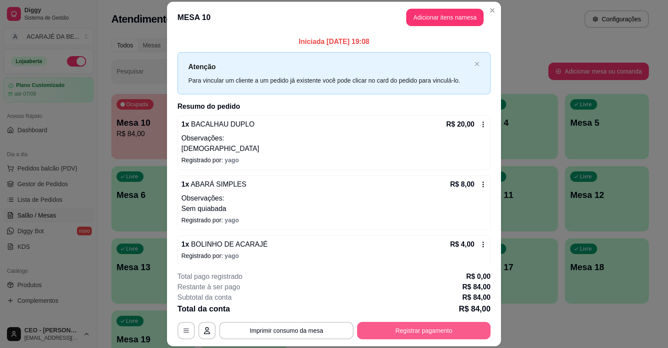
click at [399, 325] on button "Registrar pagamento" at bounding box center [424, 330] width 134 height 17
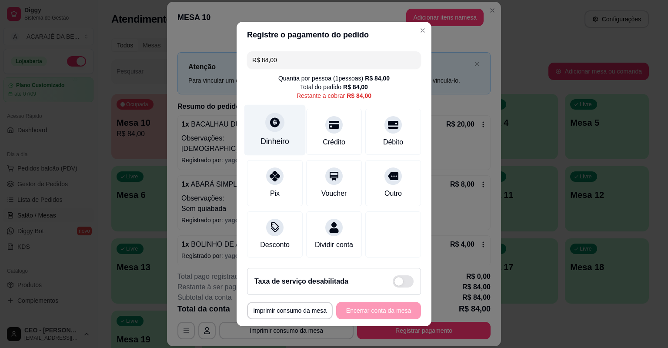
click at [276, 131] on div at bounding box center [274, 122] width 19 height 19
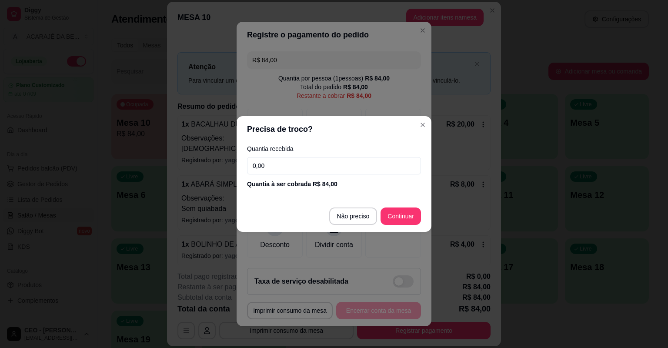
click at [281, 158] on input "0,00" at bounding box center [334, 165] width 174 height 17
type input "100,00"
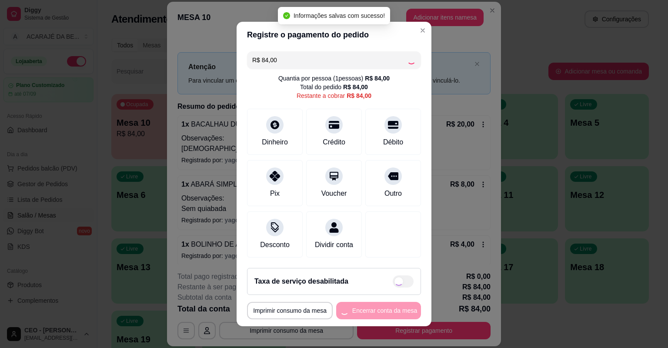
type input "R$ 0,00"
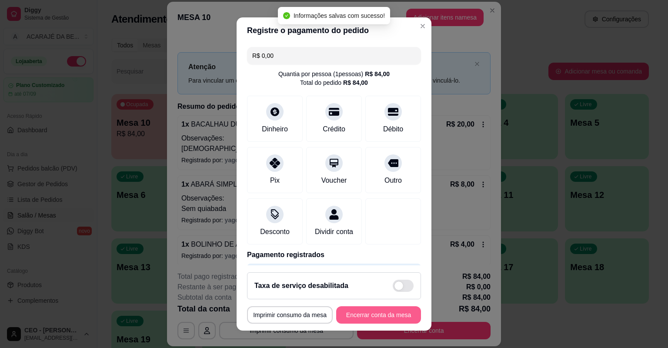
click at [364, 317] on button "Encerrar conta da mesa" at bounding box center [378, 314] width 85 height 17
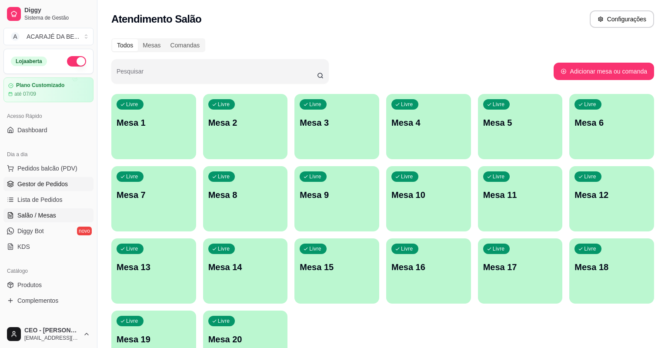
click at [35, 183] on span "Gestor de Pedidos" at bounding box center [42, 184] width 50 height 9
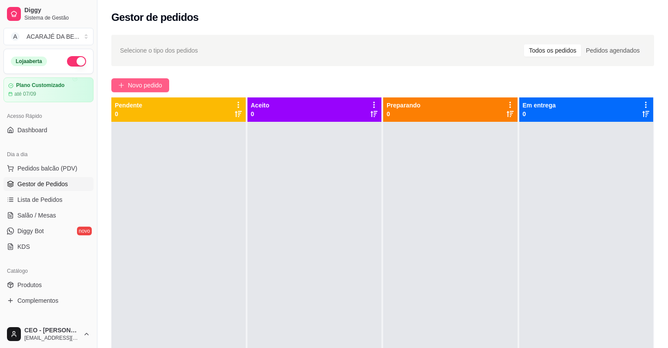
click at [148, 84] on span "Novo pedido" at bounding box center [145, 85] width 34 height 10
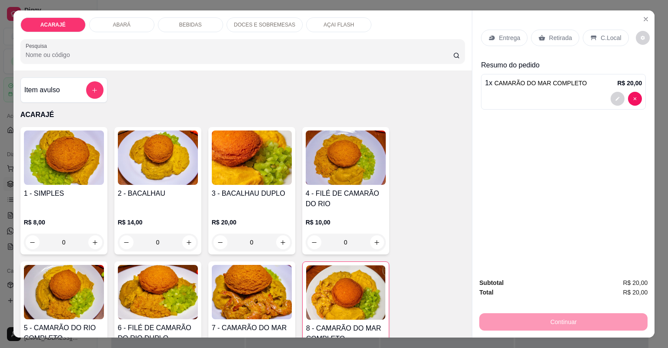
type input "2"
click at [613, 101] on button "decrease-product-quantity" at bounding box center [618, 99] width 14 height 14
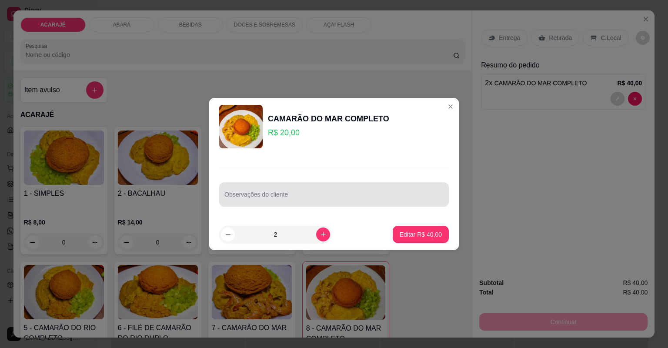
click at [407, 191] on div at bounding box center [333, 194] width 219 height 17
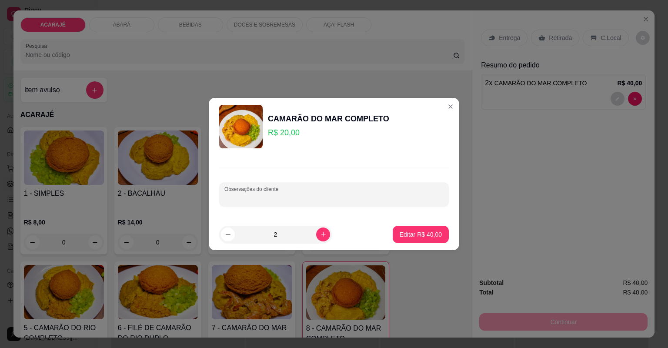
type input "p"
type input "PRA SÃO PAUO"
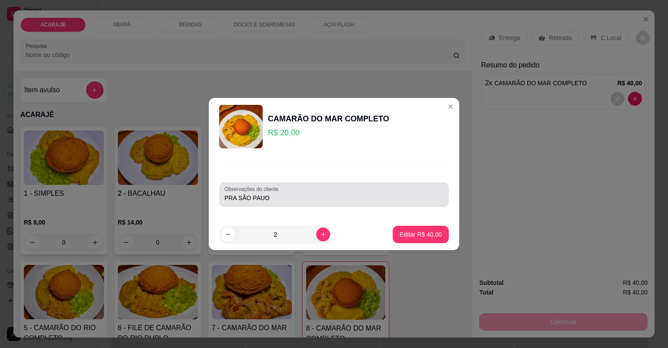
click at [261, 203] on div "PRA SÃO PAUO" at bounding box center [333, 194] width 219 height 17
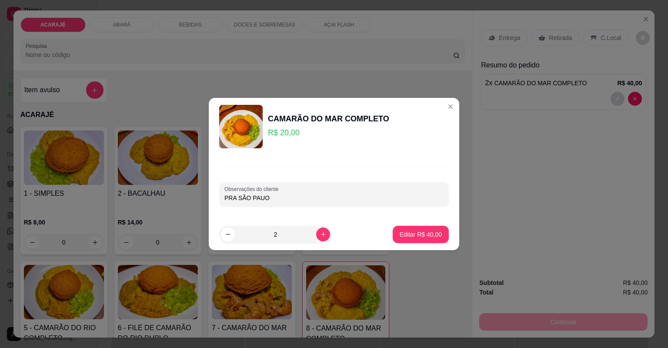
click at [261, 199] on input "PRA SÃO PAUO" at bounding box center [333, 198] width 219 height 9
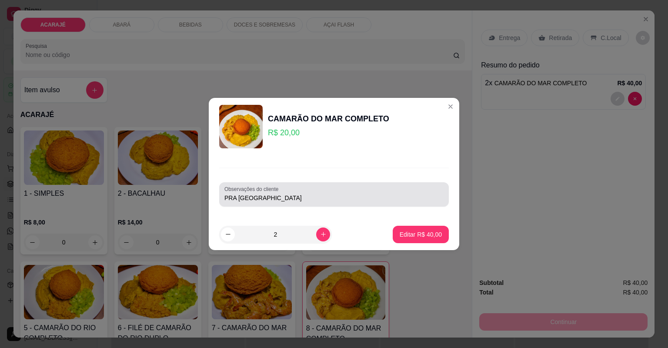
click at [348, 203] on div "PRA [GEOGRAPHIC_DATA]" at bounding box center [333, 194] width 219 height 17
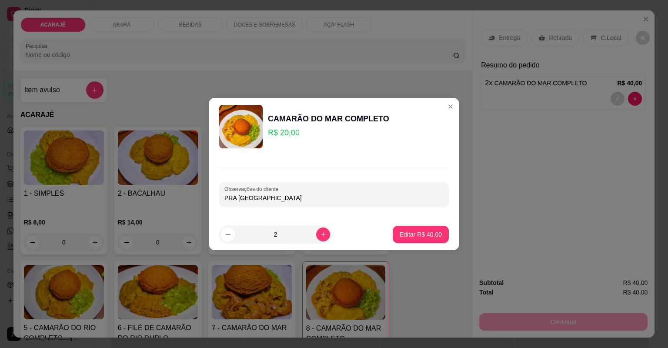
click at [374, 198] on input "PRA [GEOGRAPHIC_DATA]" at bounding box center [333, 198] width 219 height 9
click at [410, 238] on p "Editar R$ 40,00" at bounding box center [420, 234] width 41 height 8
type input "0"
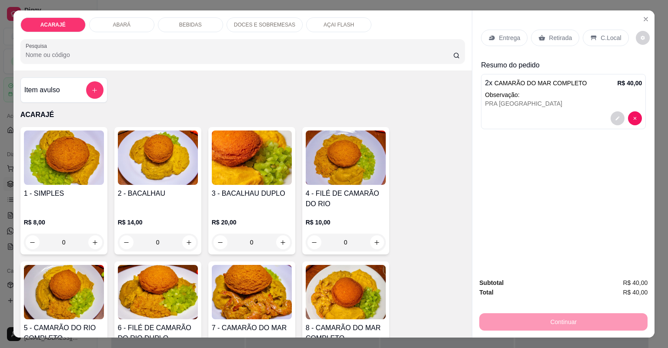
click at [549, 35] on p "Retirada" at bounding box center [560, 37] width 23 height 9
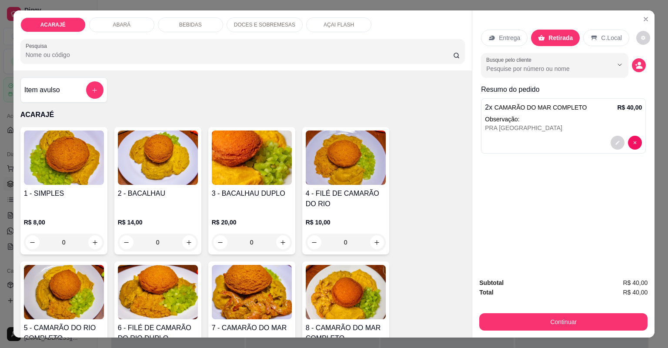
click at [497, 331] on div "Subtotal R$ 40,00 Total R$ 40,00 Continuar" at bounding box center [563, 304] width 182 height 67
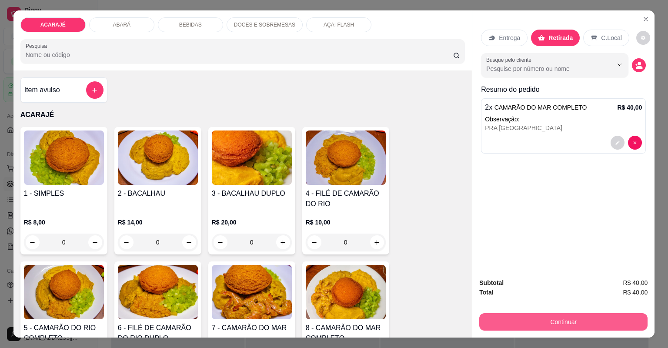
click at [497, 325] on button "Continuar" at bounding box center [563, 321] width 168 height 17
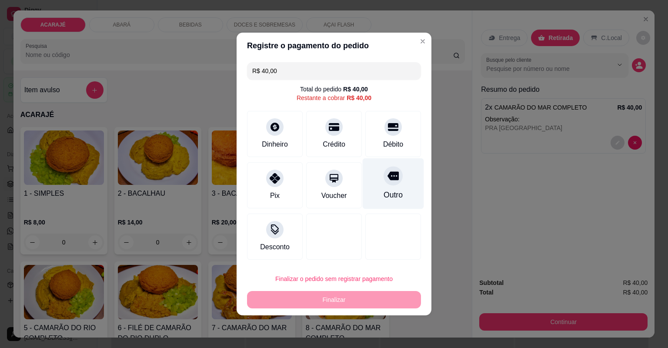
click at [385, 191] on div "Outro" at bounding box center [393, 194] width 19 height 11
type input "R$ 0,00"
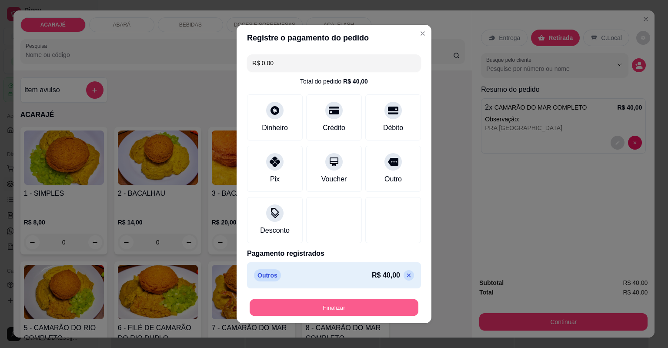
click at [362, 311] on button "Finalizar" at bounding box center [334, 307] width 169 height 17
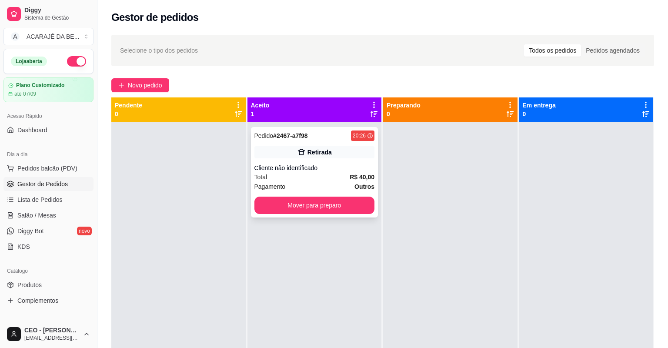
click at [332, 182] on div "Pagamento Outros" at bounding box center [315, 187] width 121 height 10
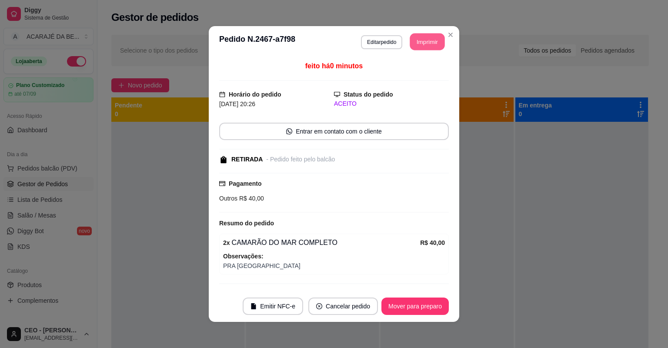
click at [413, 44] on button "Imprimir" at bounding box center [427, 41] width 35 height 17
click at [411, 310] on button "Mover para preparo" at bounding box center [415, 306] width 67 height 17
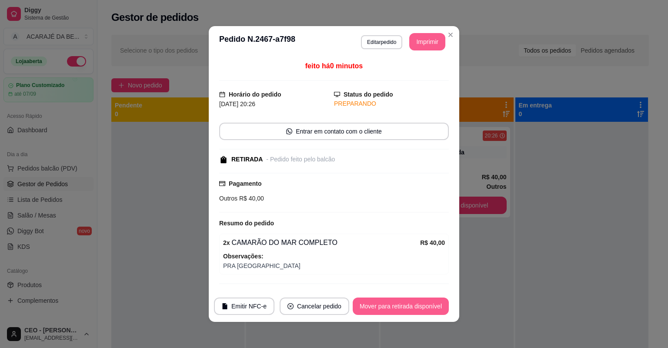
click at [411, 310] on button "Mover para retirada disponível" at bounding box center [401, 306] width 96 height 17
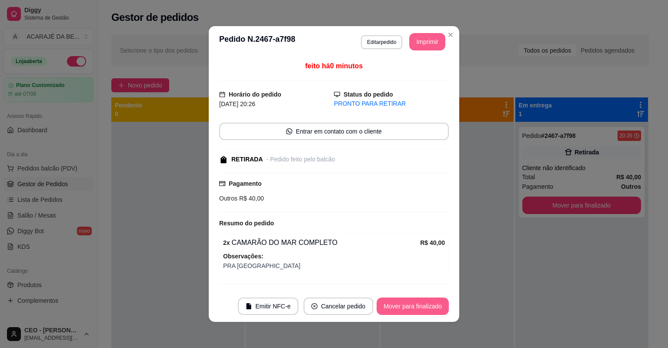
click at [412, 309] on button "Mover para finalizado" at bounding box center [413, 306] width 72 height 17
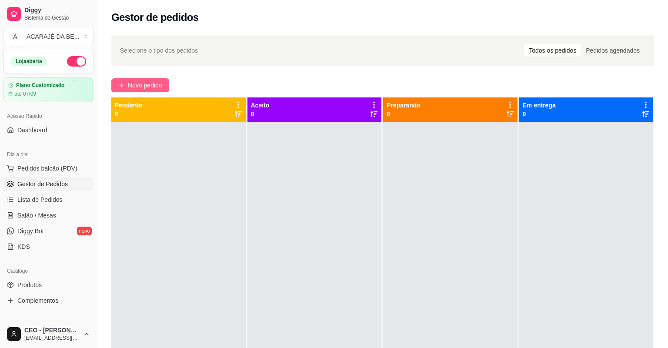
click at [153, 83] on span "Novo pedido" at bounding box center [145, 85] width 34 height 10
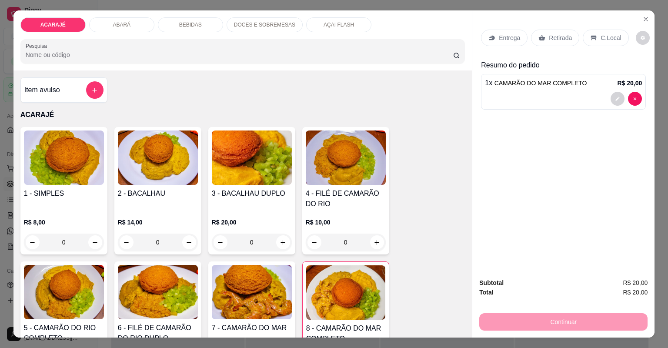
type input "2"
click at [542, 37] on div "Retirada" at bounding box center [555, 38] width 48 height 17
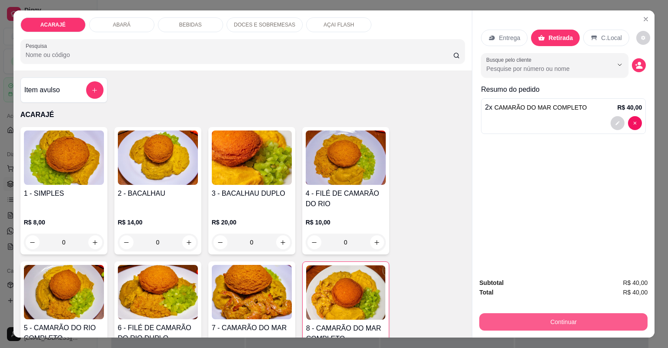
click at [515, 322] on button "Continuar" at bounding box center [563, 321] width 168 height 17
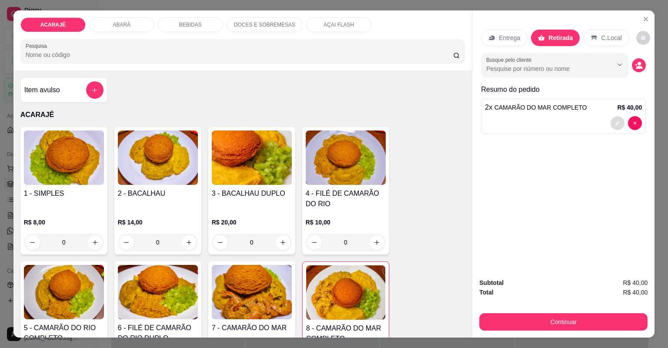
click at [618, 122] on button "decrease-product-quantity" at bounding box center [618, 123] width 14 height 14
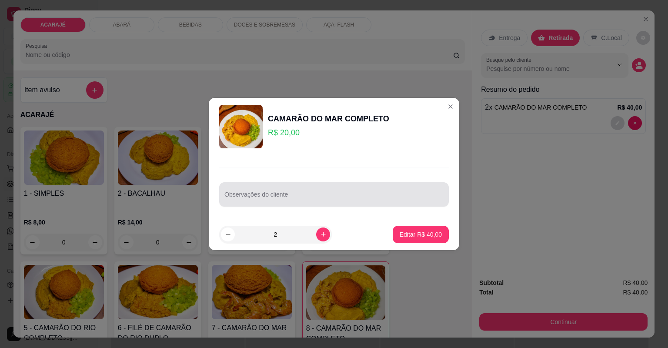
click at [344, 190] on div at bounding box center [333, 194] width 219 height 17
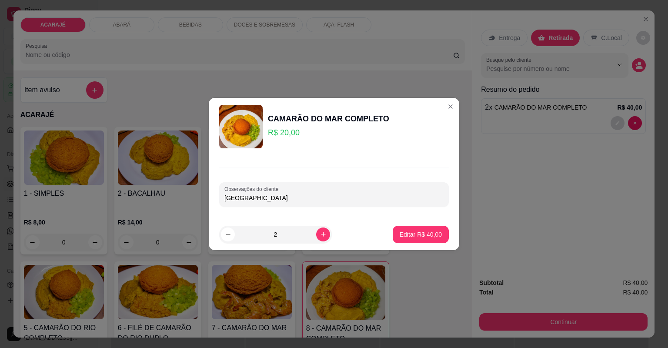
type input "SÃO PAI"
click at [400, 229] on button "Editar R$ 40,00" at bounding box center [421, 234] width 56 height 17
type input "0"
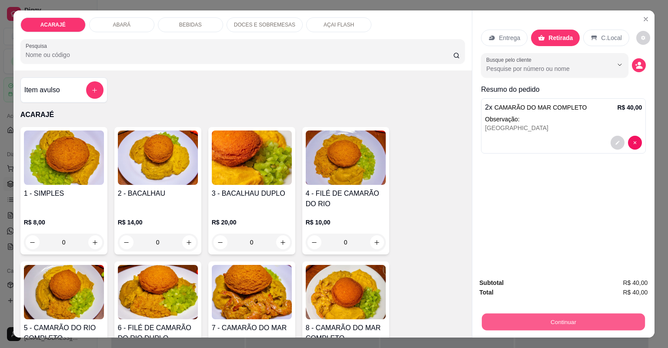
click at [506, 320] on button "Continuar" at bounding box center [563, 322] width 163 height 17
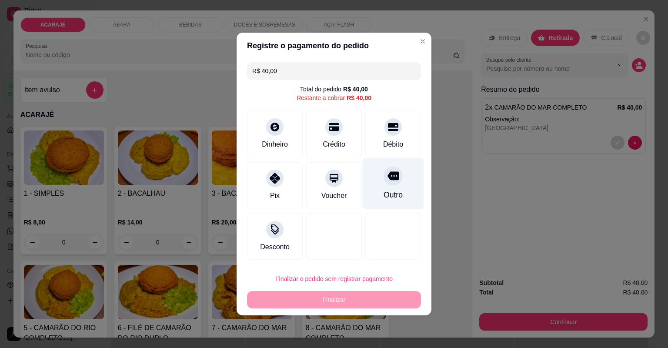
click at [381, 187] on div "Outro" at bounding box center [393, 183] width 61 height 51
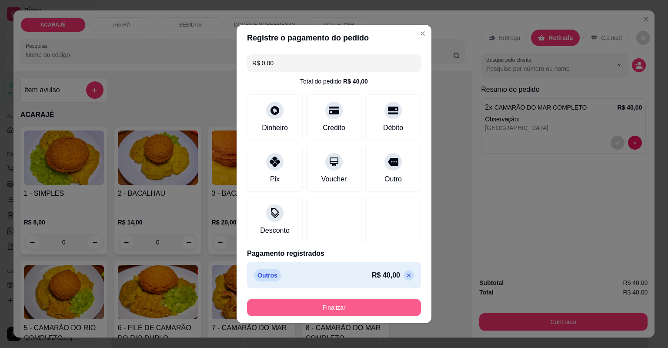
click at [348, 313] on button "Finalizar" at bounding box center [334, 307] width 174 height 17
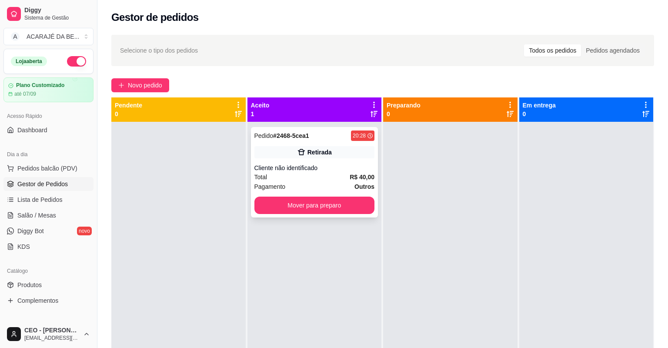
click at [345, 171] on div "Cliente não identificado" at bounding box center [315, 168] width 121 height 9
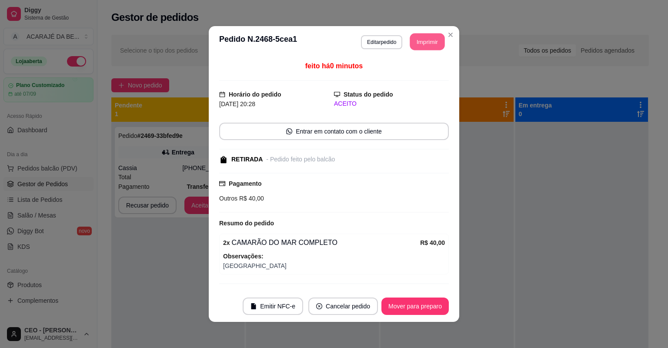
click at [416, 43] on button "Imprimir" at bounding box center [427, 41] width 35 height 17
click at [419, 310] on button "Mover para preparo" at bounding box center [414, 306] width 65 height 17
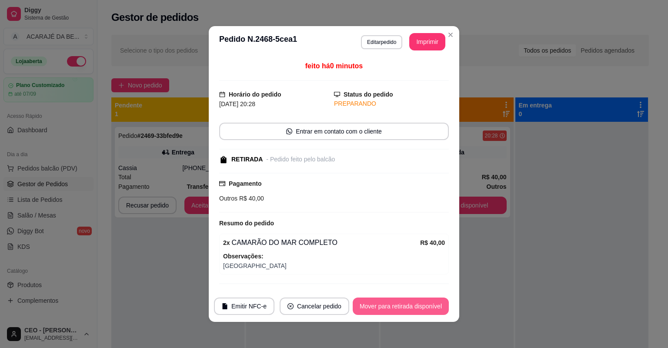
click at [419, 310] on button "Mover para retirada disponível" at bounding box center [401, 306] width 96 height 17
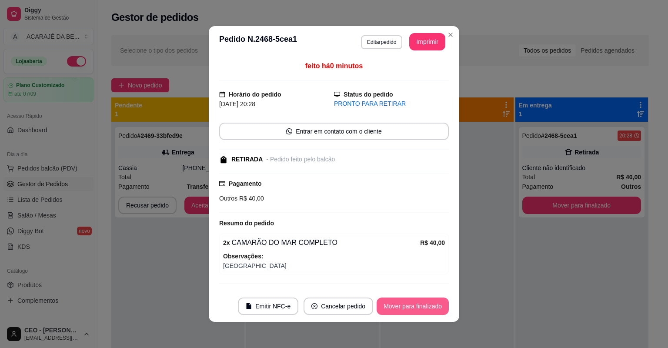
click at [419, 310] on button "Mover para finalizado" at bounding box center [413, 306] width 72 height 17
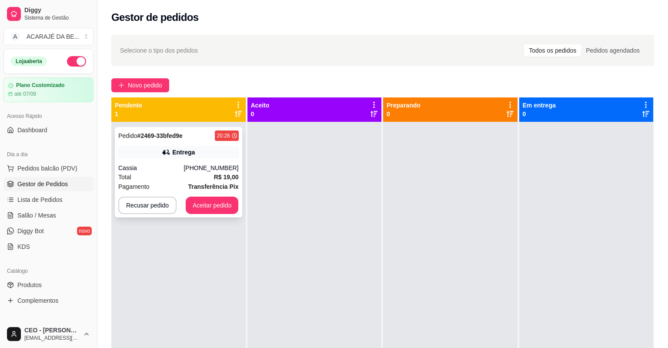
click at [160, 172] on div "Total R$ 19,00" at bounding box center [178, 177] width 121 height 10
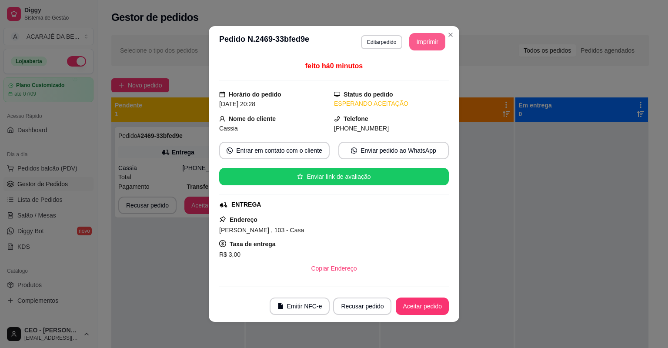
click at [430, 38] on button "Imprimir" at bounding box center [427, 41] width 36 height 17
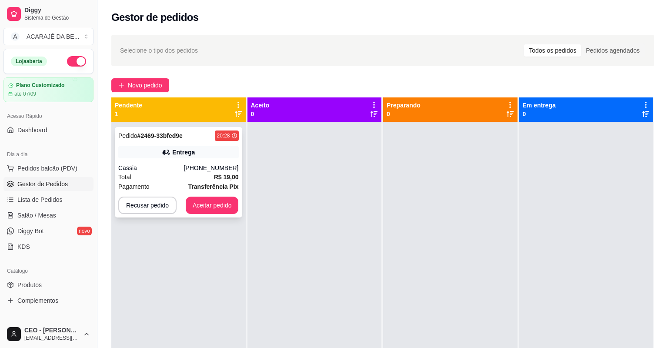
click at [163, 174] on div "Total R$ 19,00" at bounding box center [178, 177] width 121 height 10
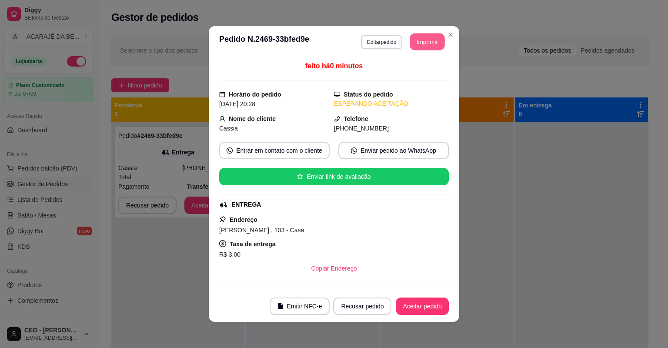
click at [424, 37] on button "Imprimir" at bounding box center [427, 41] width 35 height 17
click at [425, 308] on button "Aceitar pedido" at bounding box center [422, 306] width 53 height 17
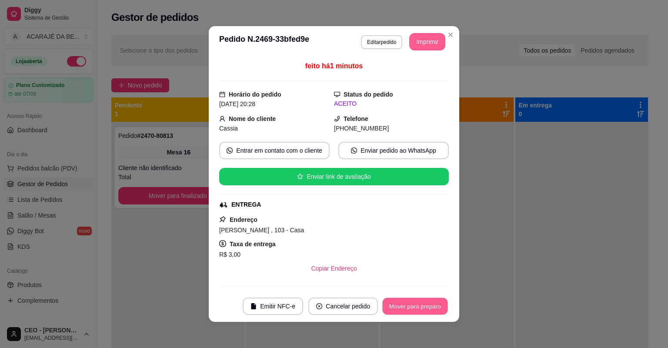
click at [425, 308] on button "Mover para preparo" at bounding box center [414, 306] width 65 height 17
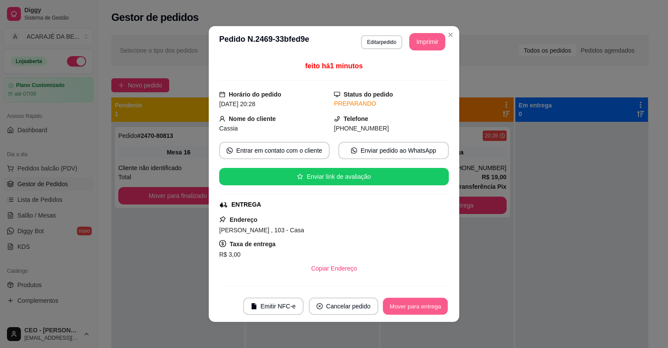
click at [425, 308] on button "Mover para entrega" at bounding box center [415, 306] width 65 height 17
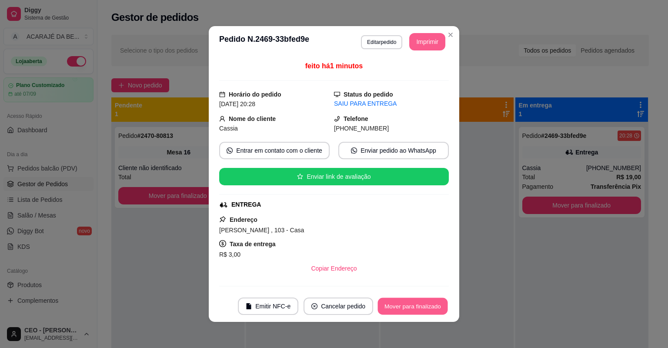
click at [425, 308] on button "Mover para finalizado" at bounding box center [413, 306] width 70 height 17
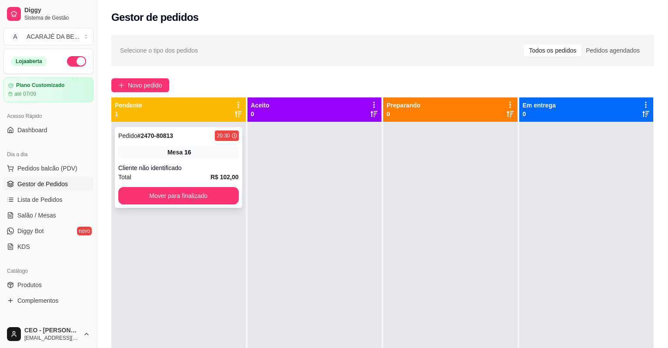
click at [182, 182] on div "Pedido # 2470-80813 20:30 Mesa 16 Cliente não identificado Total R$ 102,00 Move…" at bounding box center [178, 167] width 127 height 81
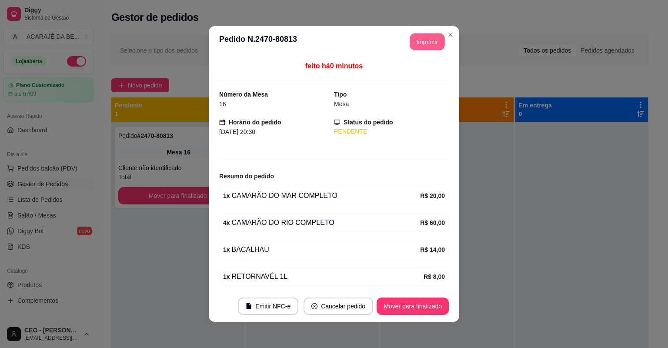
click at [417, 43] on button "Imprimir" at bounding box center [427, 41] width 35 height 17
click at [410, 312] on button "Mover para finalizado" at bounding box center [413, 306] width 72 height 17
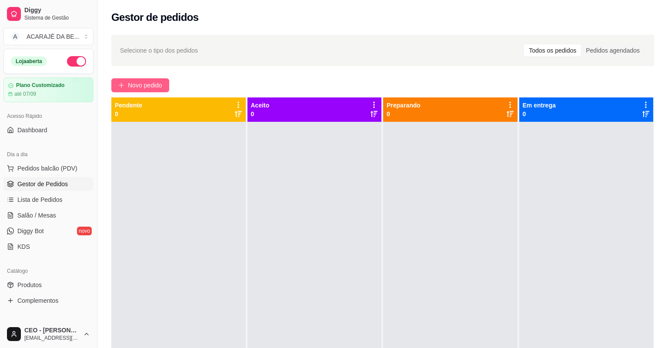
click at [121, 84] on icon "plus" at bounding box center [121, 85] width 6 height 6
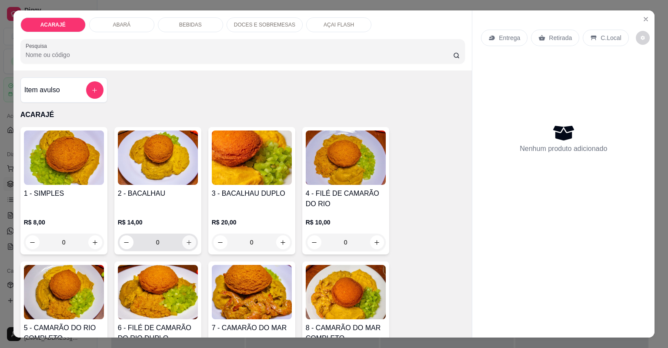
click at [186, 241] on icon "increase-product-quantity" at bounding box center [189, 242] width 7 height 7
type input "1"
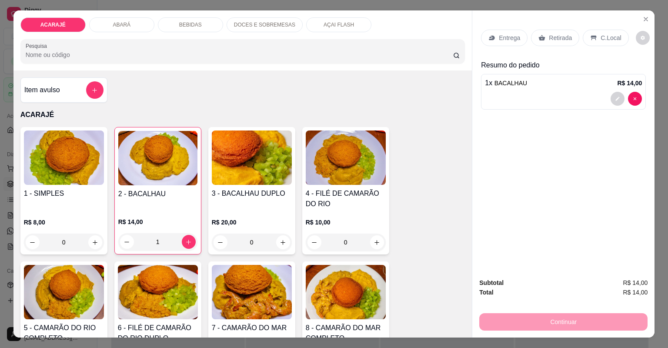
click at [499, 38] on p "Entrega" at bounding box center [509, 37] width 21 height 9
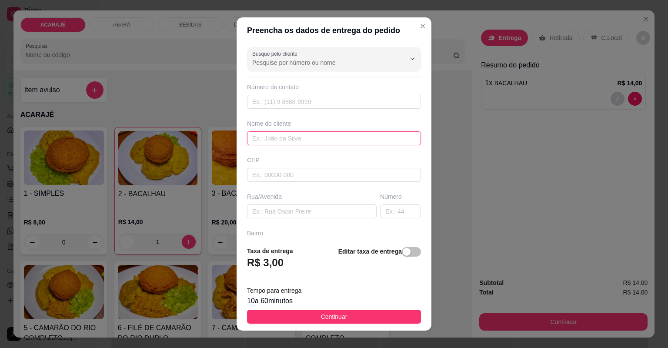
click at [298, 140] on input "text" at bounding box center [334, 138] width 174 height 14
type input "CRIS"
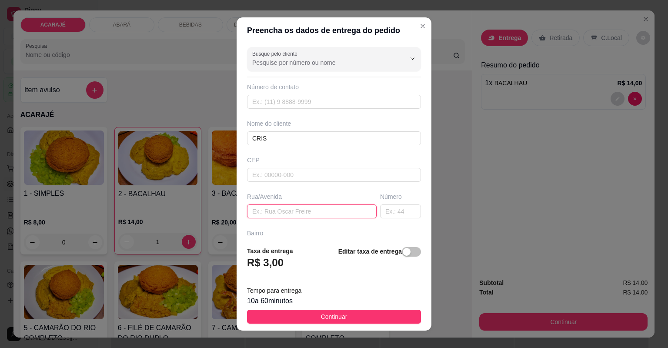
click at [306, 205] on input "text" at bounding box center [312, 211] width 130 height 14
type input "[PERSON_NAME]"
click at [388, 212] on input "text" at bounding box center [400, 211] width 41 height 14
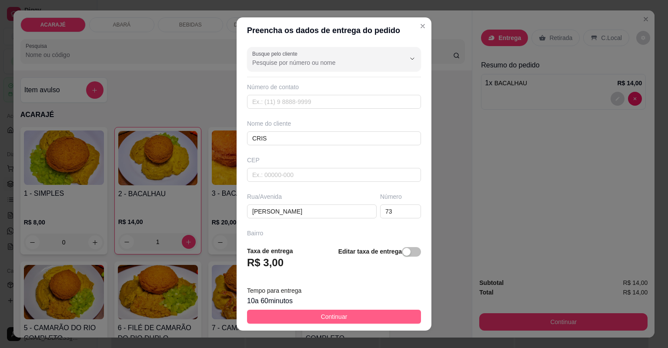
click at [345, 318] on button "Continuar" at bounding box center [334, 317] width 174 height 14
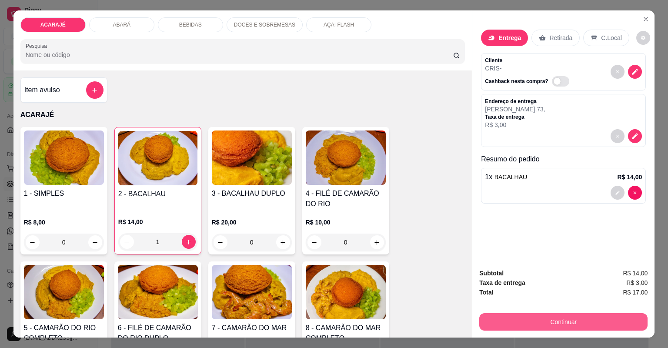
click at [564, 321] on button "Continuar" at bounding box center [563, 321] width 168 height 17
click at [526, 322] on button "Continuar" at bounding box center [563, 321] width 168 height 17
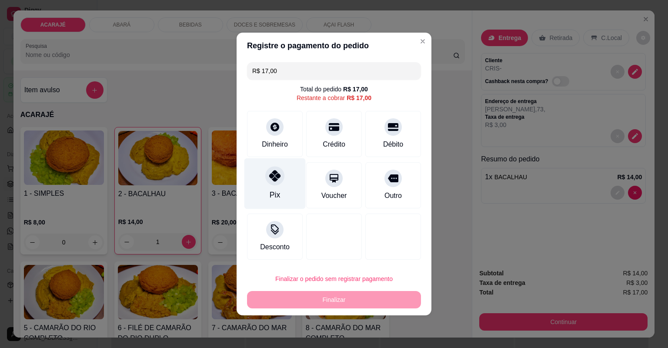
click at [280, 191] on div "Pix" at bounding box center [275, 183] width 61 height 51
type input "R$ 0,00"
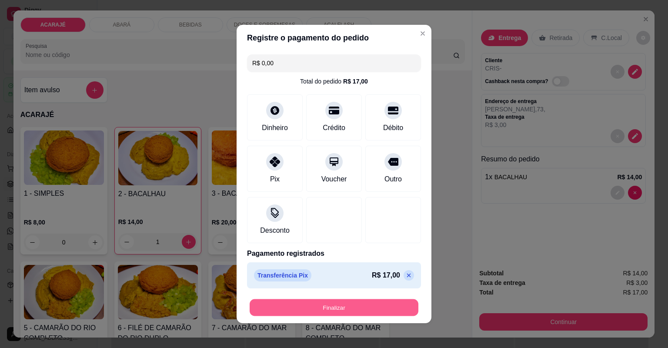
click at [378, 303] on button "Finalizar" at bounding box center [334, 307] width 169 height 17
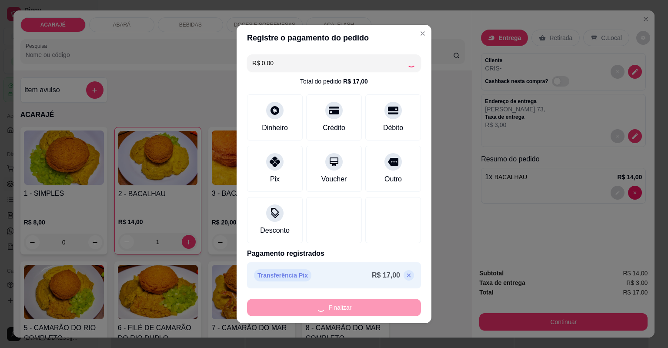
type input "0"
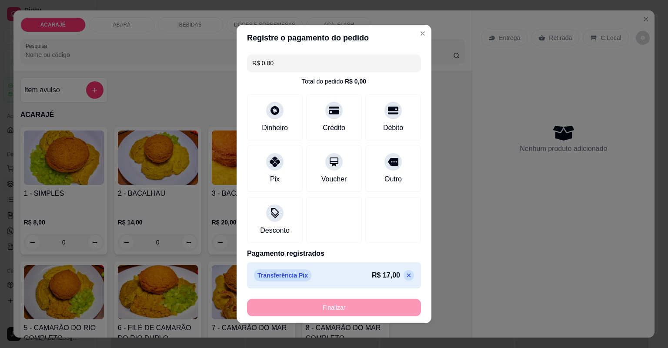
type input "-R$ 17,00"
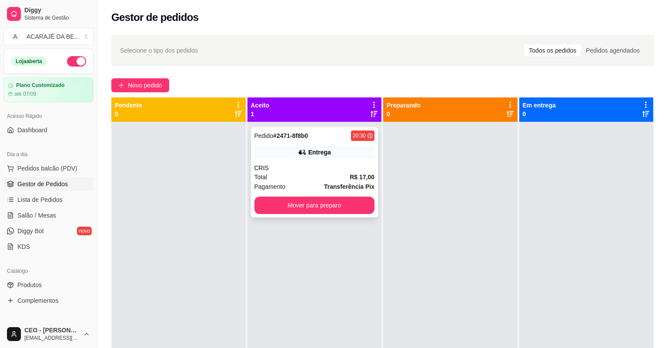
click at [301, 176] on div "Total R$ 17,00" at bounding box center [315, 177] width 121 height 10
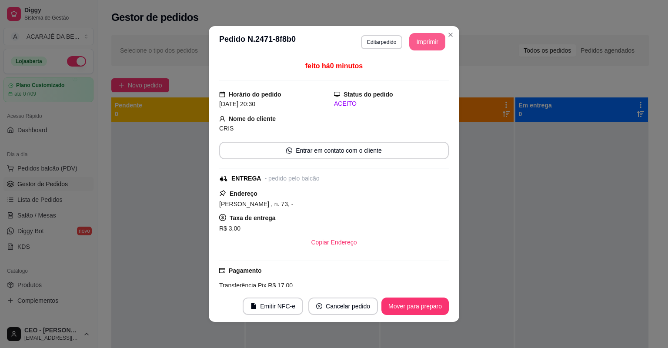
click at [425, 42] on button "Imprimir" at bounding box center [427, 41] width 36 height 17
click at [397, 300] on button "Mover para preparo" at bounding box center [414, 306] width 65 height 17
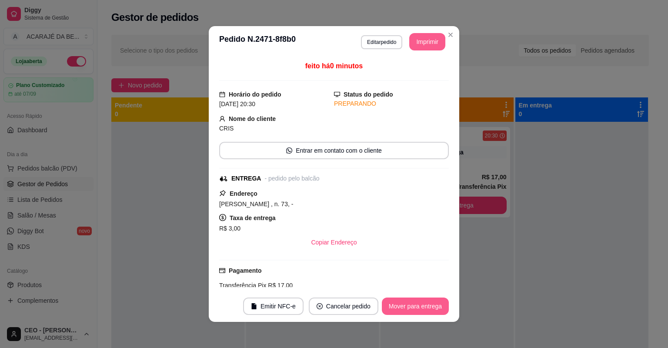
click at [398, 308] on button "Mover para entrega" at bounding box center [415, 306] width 67 height 17
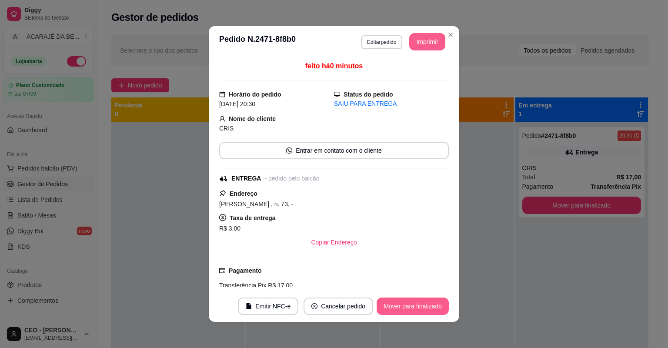
click at [398, 308] on button "Mover para finalizado" at bounding box center [413, 306] width 72 height 17
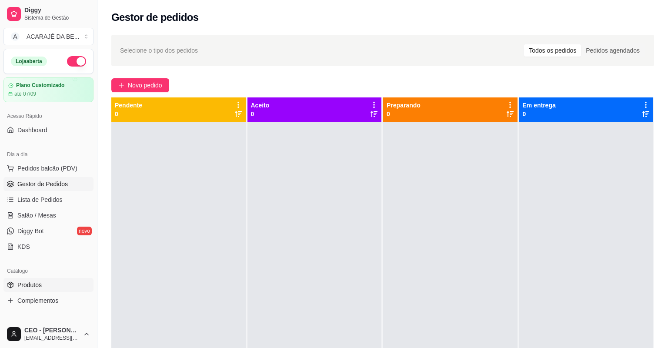
click at [31, 285] on span "Produtos" at bounding box center [29, 285] width 24 height 9
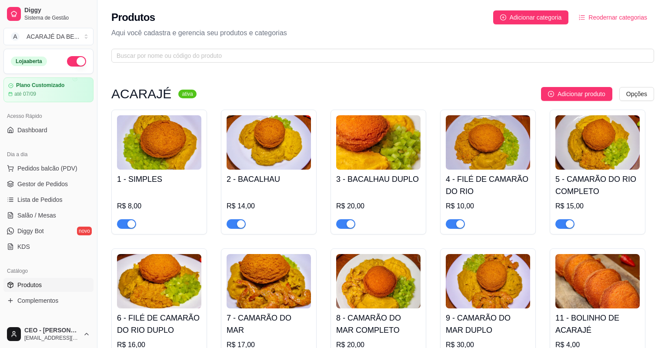
click at [33, 181] on span "Gestor de Pedidos" at bounding box center [42, 184] width 50 height 9
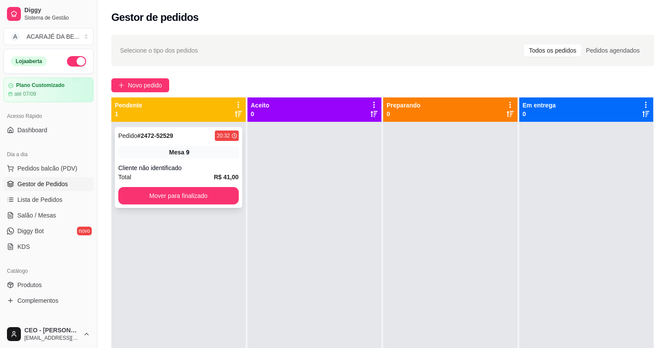
click at [191, 157] on div "Mesa 9" at bounding box center [178, 152] width 121 height 12
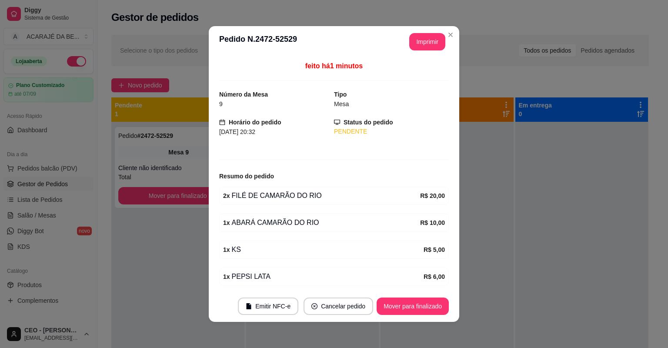
click at [403, 42] on div "**********" at bounding box center [423, 41] width 43 height 17
click at [416, 47] on button "Imprimir" at bounding box center [427, 41] width 36 height 17
click at [412, 302] on button "Mover para finalizado" at bounding box center [413, 306] width 70 height 17
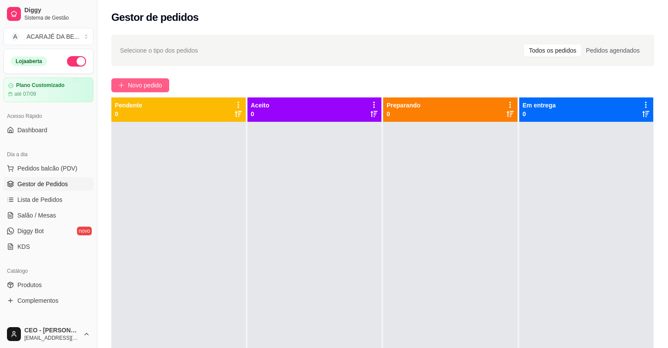
click at [154, 81] on span "Novo pedido" at bounding box center [145, 85] width 34 height 10
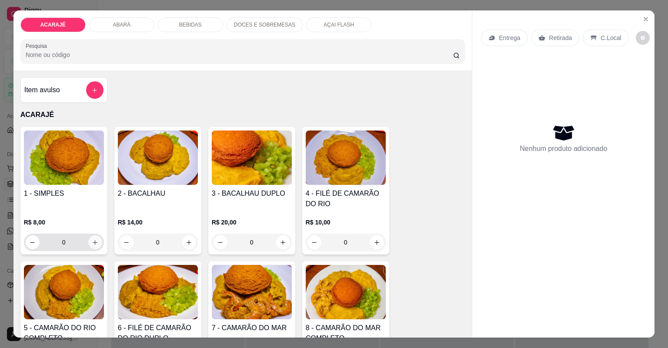
click at [94, 242] on icon "increase-product-quantity" at bounding box center [95, 242] width 7 height 7
type input "1"
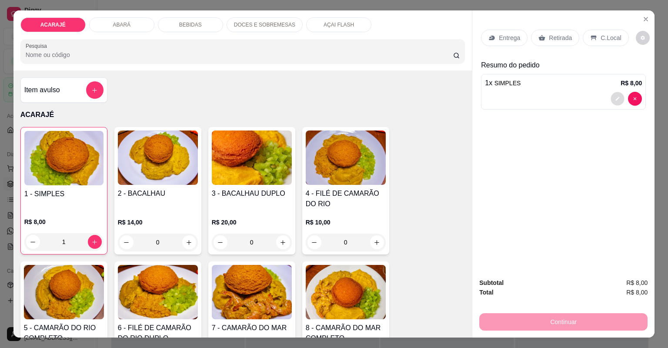
click at [615, 99] on icon "decrease-product-quantity" at bounding box center [617, 98] width 5 height 5
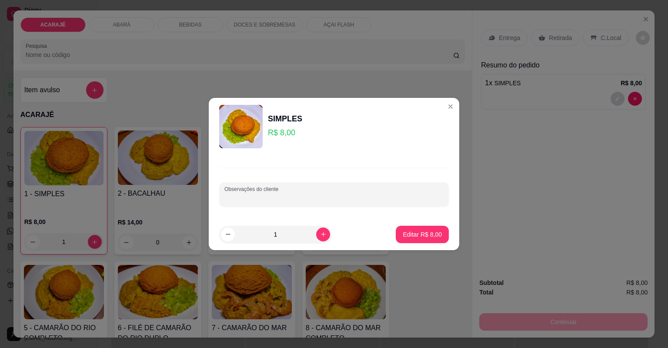
click at [383, 202] on input "Observações do cliente" at bounding box center [333, 198] width 219 height 9
type input "SEM"
click at [430, 231] on p "Editar R$ 8,00" at bounding box center [422, 234] width 39 height 9
type input "0"
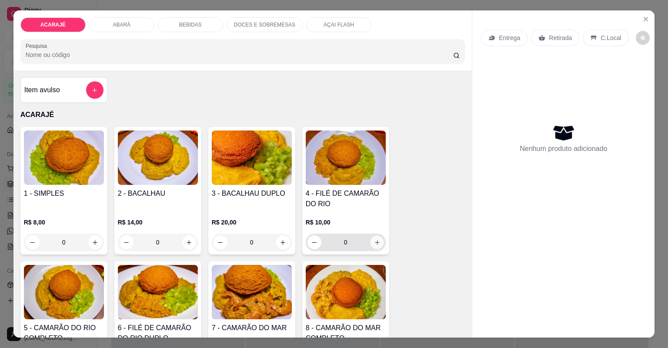
click at [373, 238] on button "increase-product-quantity" at bounding box center [376, 241] width 13 height 13
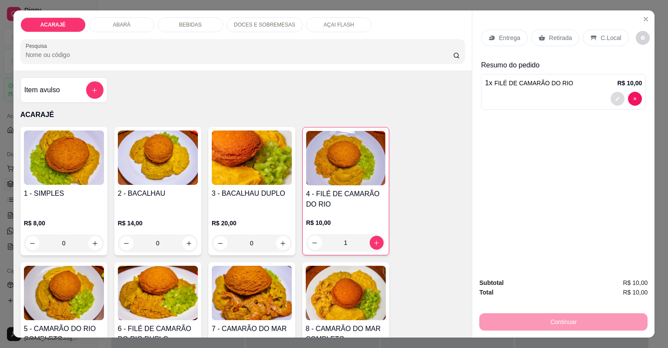
click at [620, 99] on button "decrease-product-quantity" at bounding box center [618, 99] width 14 height 14
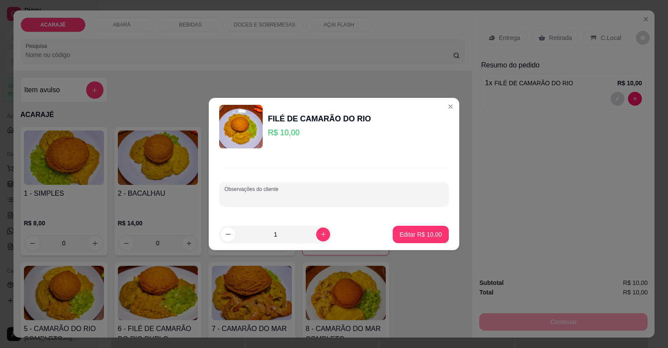
click at [291, 202] on input "Observações do cliente" at bounding box center [333, 198] width 219 height 9
click at [405, 234] on p "Editar R$ 10,00" at bounding box center [420, 234] width 41 height 8
type input "0"
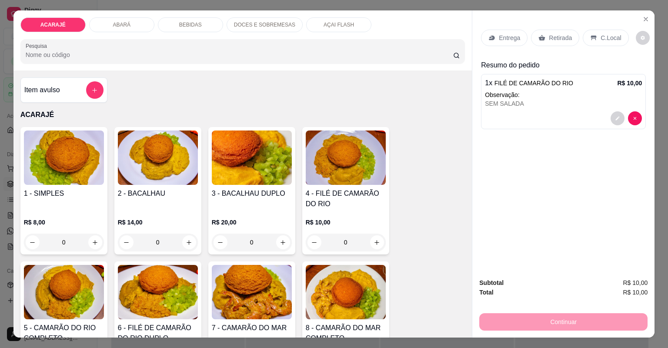
click at [541, 40] on icon at bounding box center [542, 37] width 7 height 7
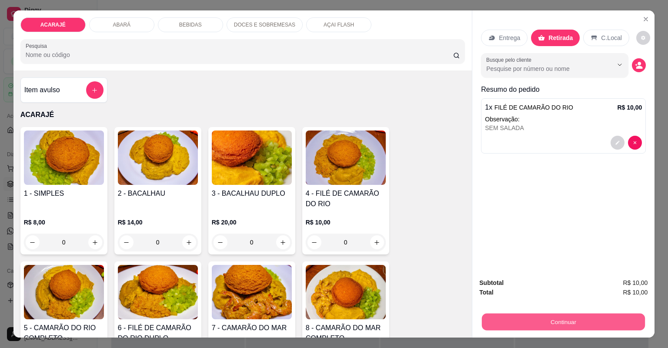
click at [553, 322] on button "Continuar" at bounding box center [563, 322] width 163 height 17
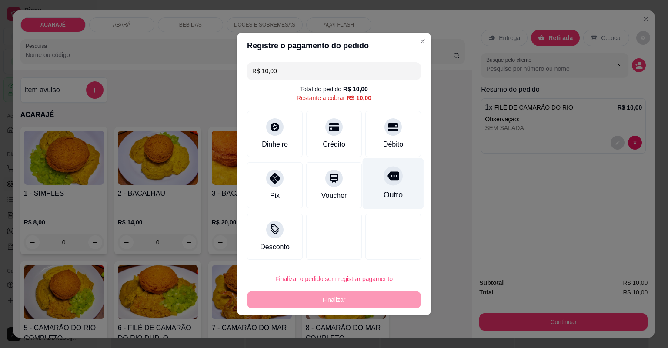
click at [384, 192] on div "Outro" at bounding box center [393, 194] width 19 height 11
type input "R$ 0,00"
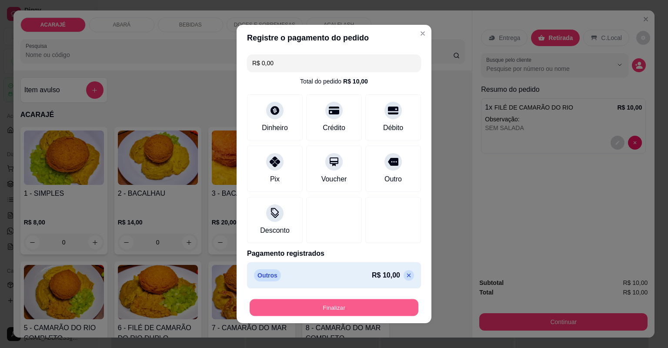
click at [342, 305] on button "Finalizar" at bounding box center [334, 307] width 169 height 17
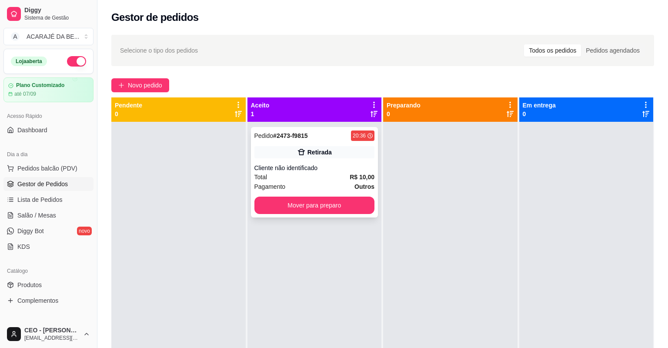
click at [307, 168] on div "Cliente não identificado" at bounding box center [315, 168] width 121 height 9
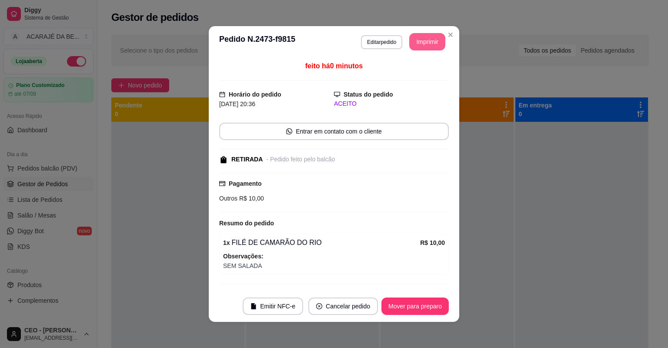
click at [416, 45] on button "Imprimir" at bounding box center [427, 41] width 36 height 17
click at [396, 301] on button "Mover para preparo" at bounding box center [414, 306] width 65 height 17
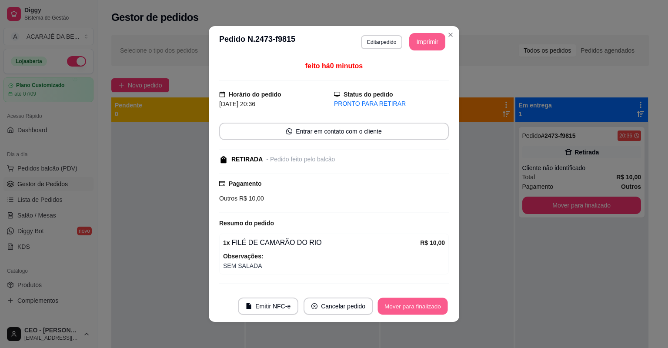
click at [397, 310] on button "Mover para finalizado" at bounding box center [413, 306] width 70 height 17
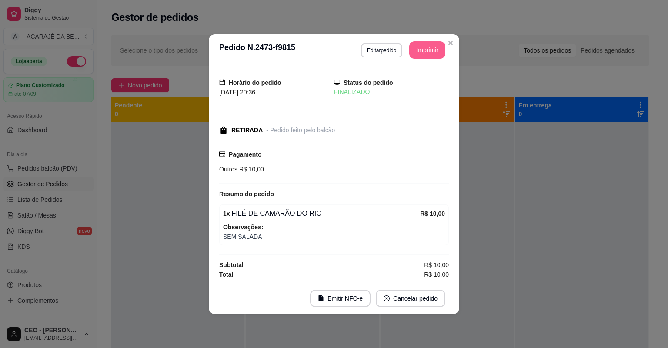
click at [397, 310] on footer "Emitir NFC-e Cancelar pedido" at bounding box center [334, 298] width 251 height 31
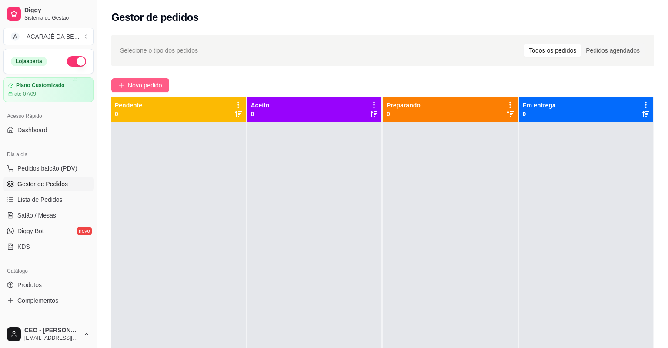
click at [159, 81] on span "Novo pedido" at bounding box center [145, 85] width 34 height 10
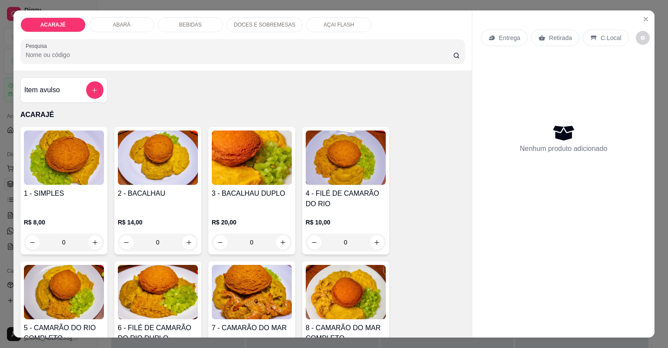
click at [383, 245] on div "0" at bounding box center [346, 242] width 80 height 17
click at [374, 247] on button "increase-product-quantity" at bounding box center [376, 241] width 13 height 13
type input "1"
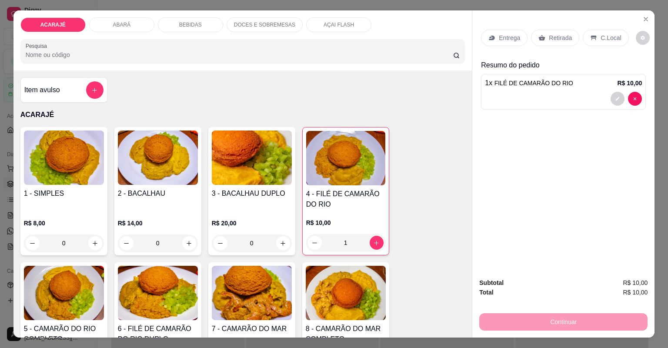
click at [516, 37] on p "Entrega" at bounding box center [509, 37] width 21 height 9
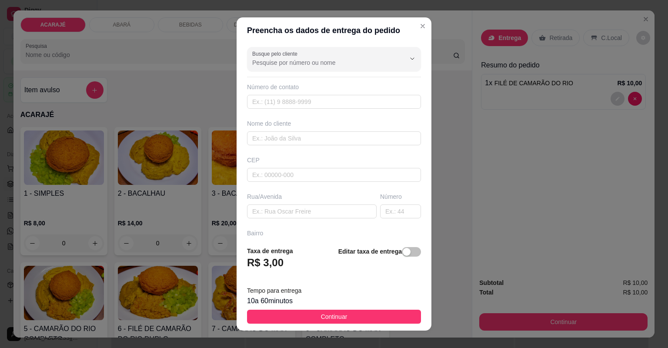
click at [362, 151] on div "Busque pelo cliente Número de contato Nome do cliente CEP Rua/[GEOGRAPHIC_DATA]" at bounding box center [334, 142] width 195 height 196
click at [360, 146] on div "Busque pelo cliente Número de contato Nome do cliente CEP Rua/[GEOGRAPHIC_DATA]" at bounding box center [334, 142] width 195 height 196
click at [359, 139] on input "text" at bounding box center [334, 138] width 174 height 14
type input "NALANDA"
paste input "aqui na [GEOGRAPHIC_DATA][PERSON_NAME] número 73 vou pagar no pix"
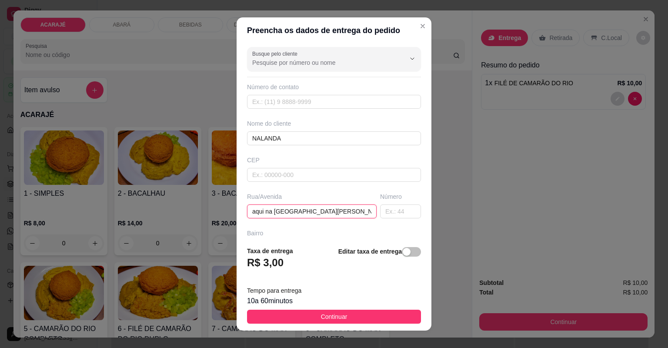
drag, startPoint x: 361, startPoint y: 212, endPoint x: 319, endPoint y: 215, distance: 42.3
click at [319, 215] on input "aqui na [GEOGRAPHIC_DATA][PERSON_NAME] número 73 vou pagar no pix" at bounding box center [312, 211] width 130 height 14
type input "aqui na [GEOGRAPHIC_DATA][PERSON_NAME] número 73"
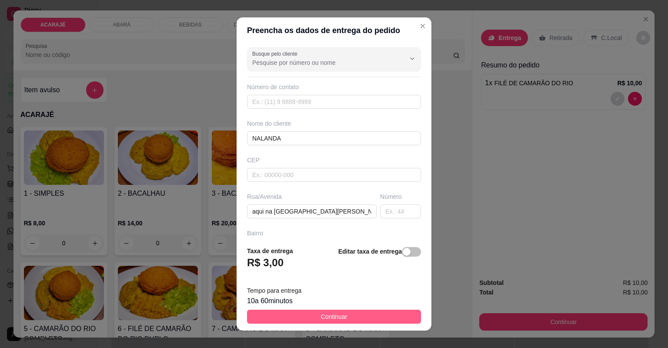
click at [373, 316] on button "Continuar" at bounding box center [334, 317] width 174 height 14
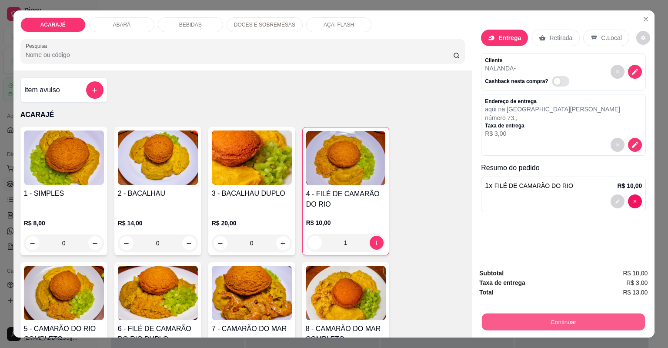
click at [562, 317] on button "Continuar" at bounding box center [563, 322] width 163 height 17
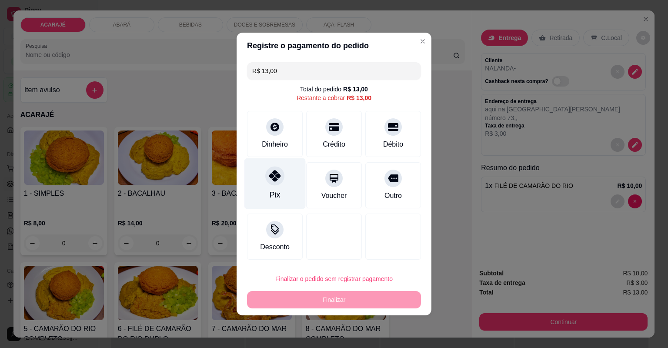
click at [278, 172] on icon at bounding box center [274, 175] width 11 height 11
type input "R$ 0,00"
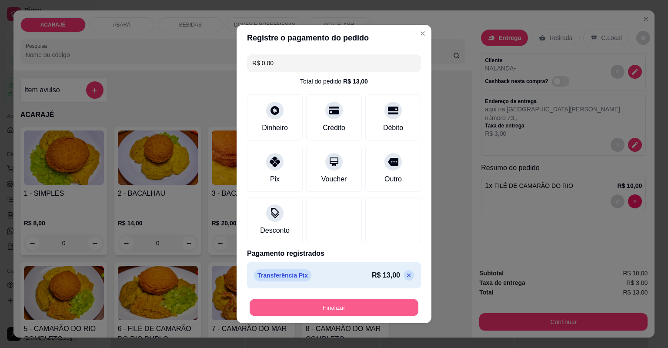
click at [362, 308] on button "Finalizar" at bounding box center [334, 307] width 169 height 17
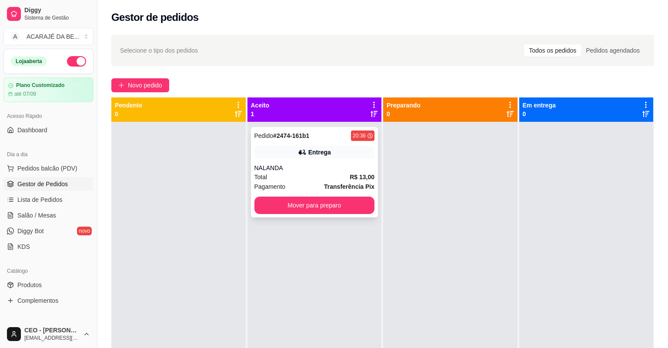
click at [315, 172] on div "NALANDA" at bounding box center [315, 168] width 121 height 9
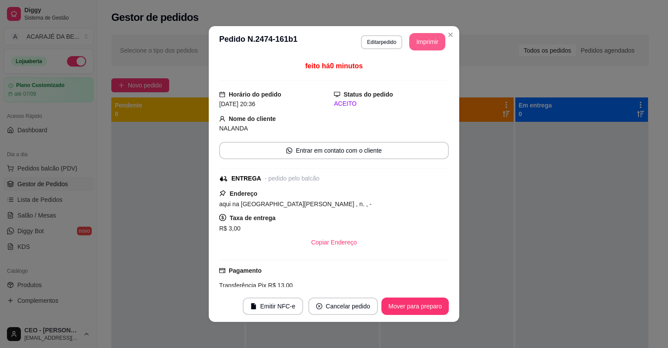
click at [421, 41] on button "Imprimir" at bounding box center [427, 41] width 36 height 17
click at [419, 303] on button "Mover para preparo" at bounding box center [414, 306] width 65 height 17
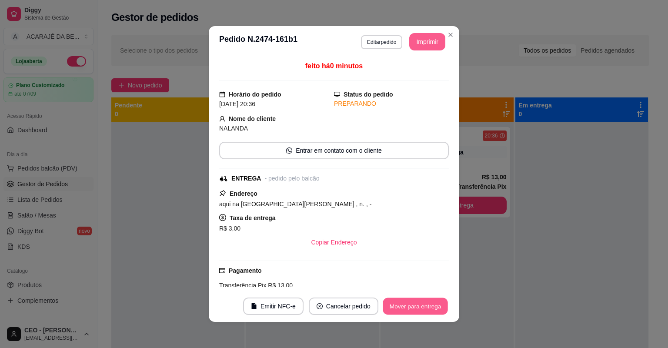
click at [417, 304] on button "Mover para entrega" at bounding box center [415, 306] width 65 height 17
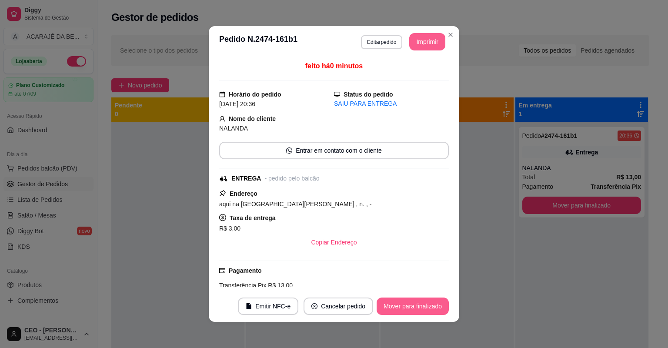
click at [417, 305] on button "Mover para finalizado" at bounding box center [413, 306] width 72 height 17
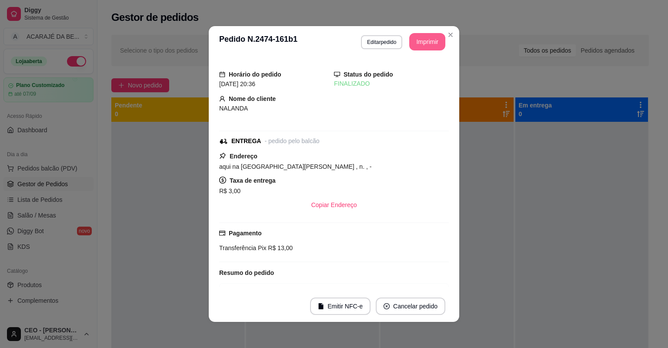
click at [449, 42] on header "**********" at bounding box center [334, 41] width 251 height 31
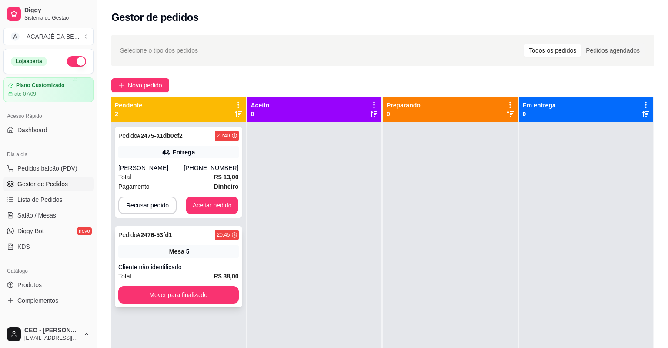
click at [216, 268] on div "Cliente não identificado" at bounding box center [178, 267] width 121 height 9
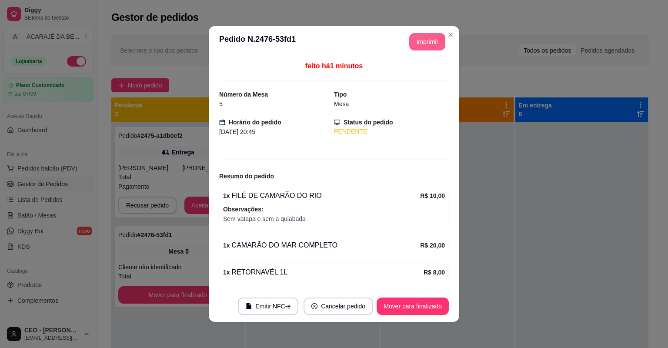
click at [423, 40] on button "Imprimir" at bounding box center [427, 41] width 36 height 17
click at [432, 306] on button "Mover para finalizado" at bounding box center [413, 306] width 70 height 17
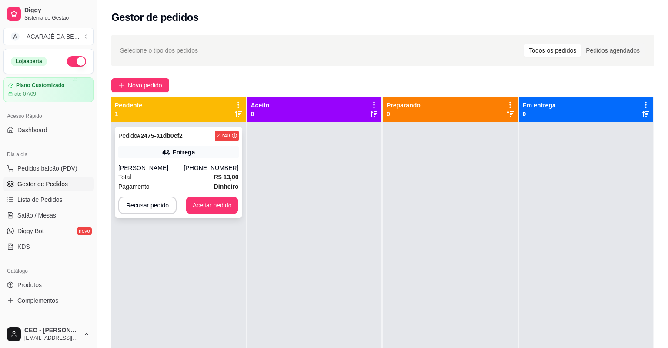
click at [218, 178] on strong "R$ 13,00" at bounding box center [226, 177] width 25 height 7
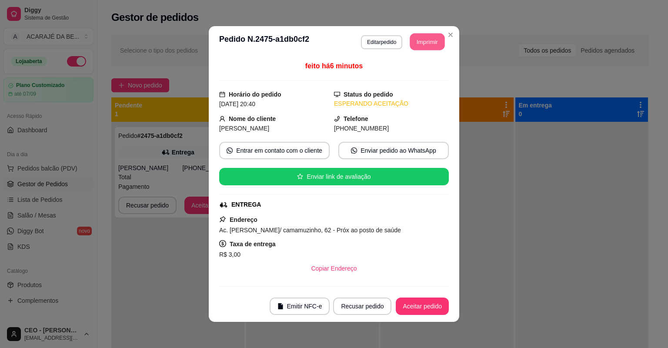
click at [435, 35] on button "Imprimir" at bounding box center [427, 41] width 35 height 17
click at [417, 308] on button "Aceitar pedido" at bounding box center [422, 306] width 53 height 17
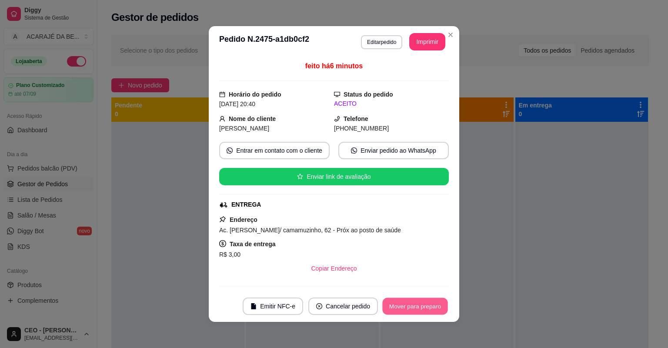
click at [418, 308] on button "Mover para preparo" at bounding box center [414, 306] width 65 height 17
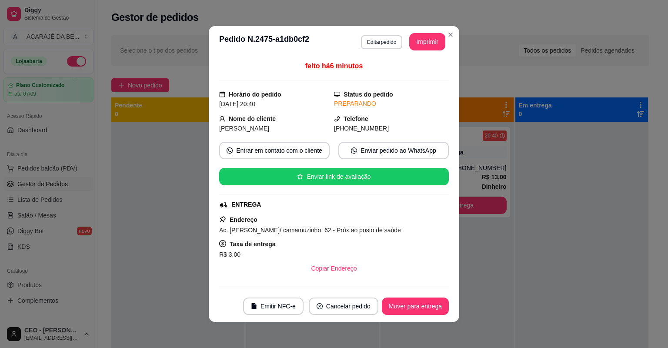
click at [289, 228] on span "Ac. [PERSON_NAME]/ camamuzinho, 62 - Próx ao posto de saúde" at bounding box center [310, 230] width 182 height 7
click at [427, 40] on button "Imprimir" at bounding box center [427, 41] width 36 height 17
click at [428, 306] on button "Mover para entrega" at bounding box center [415, 306] width 67 height 17
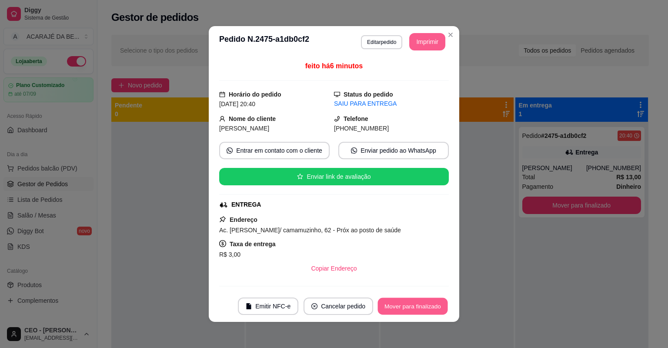
click at [434, 305] on button "Mover para finalizado" at bounding box center [413, 306] width 70 height 17
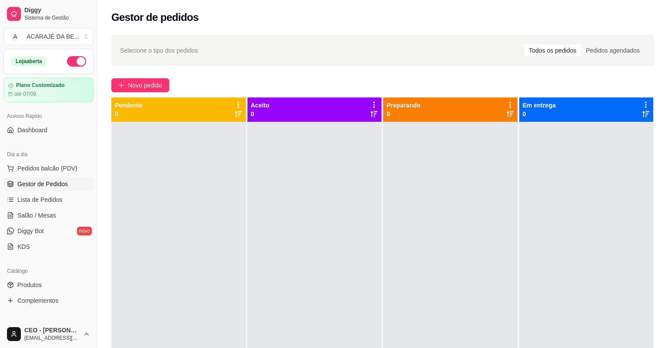
click at [426, 313] on div at bounding box center [450, 296] width 134 height 348
click at [425, 317] on div at bounding box center [450, 296] width 134 height 348
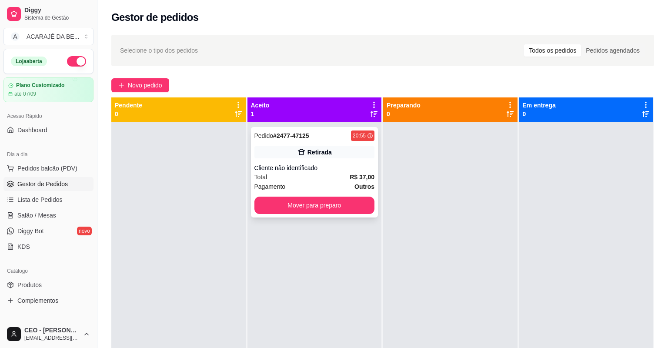
click at [281, 161] on div "Pedido # 2477-47125 20:55 Retirada Cliente não identificado Total R$ 37,00 Paga…" at bounding box center [314, 172] width 127 height 90
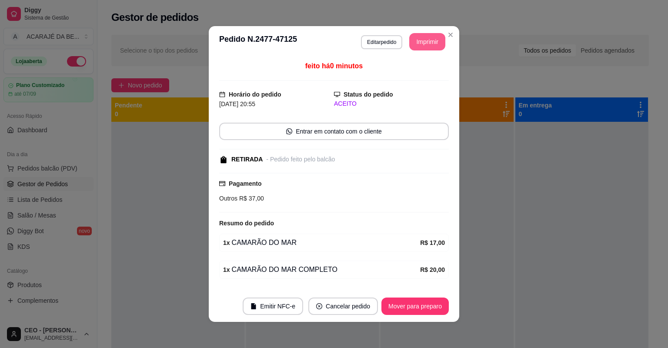
click at [432, 45] on button "Imprimir" at bounding box center [427, 41] width 36 height 17
click at [403, 304] on button "Mover para preparo" at bounding box center [414, 306] width 65 height 17
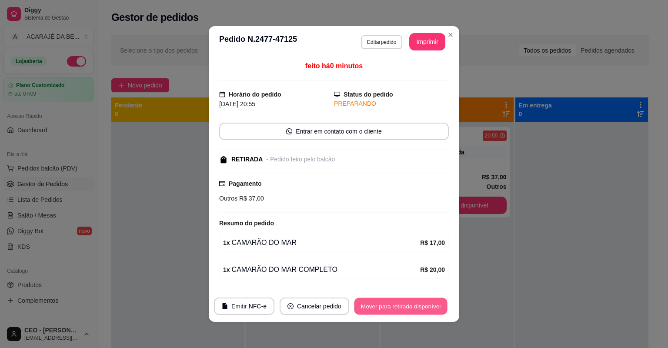
click at [401, 304] on button "Mover para retirada disponível" at bounding box center [400, 306] width 93 height 17
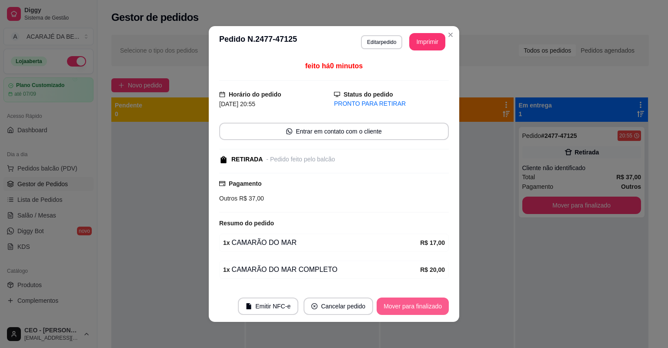
click at [401, 303] on button "Mover para finalizado" at bounding box center [413, 306] width 72 height 17
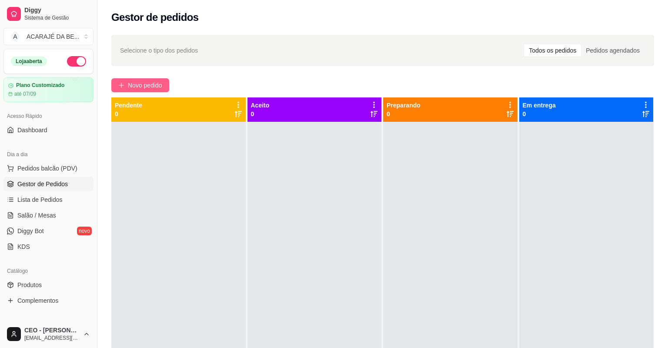
click at [147, 84] on span "Novo pedido" at bounding box center [145, 85] width 34 height 10
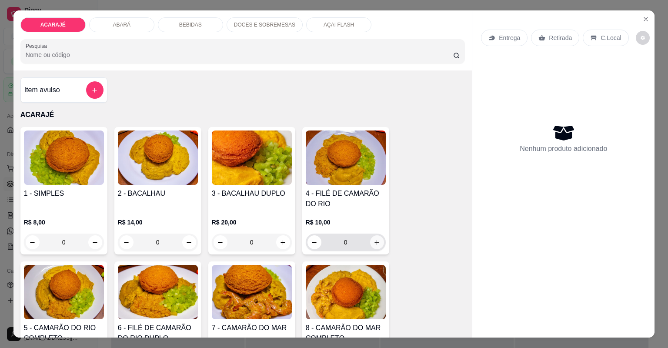
click at [374, 244] on icon "increase-product-quantity" at bounding box center [377, 242] width 7 height 7
type input "1"
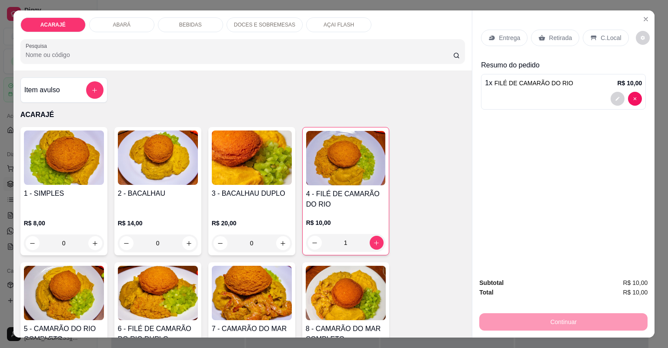
click at [502, 40] on p "Entrega" at bounding box center [509, 37] width 21 height 9
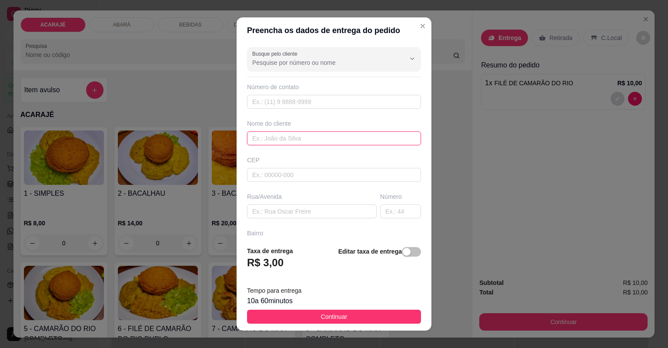
click at [335, 138] on input "text" at bounding box center [334, 138] width 174 height 14
type input "SEM NOME"
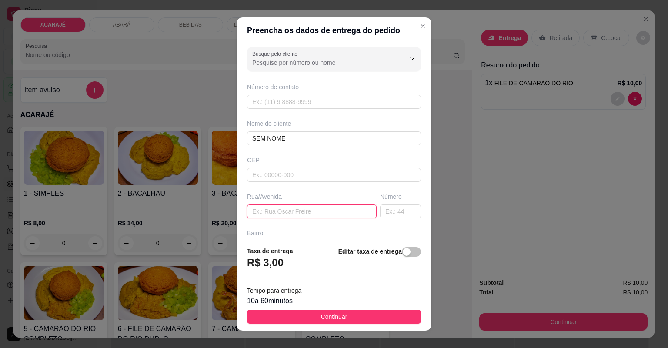
click at [299, 207] on input "text" at bounding box center [312, 211] width 130 height 14
type input "[PERSON_NAME]"
click at [394, 210] on input "text" at bounding box center [400, 211] width 41 height 14
type input "73"
click at [276, 314] on input "text" at bounding box center [334, 321] width 174 height 14
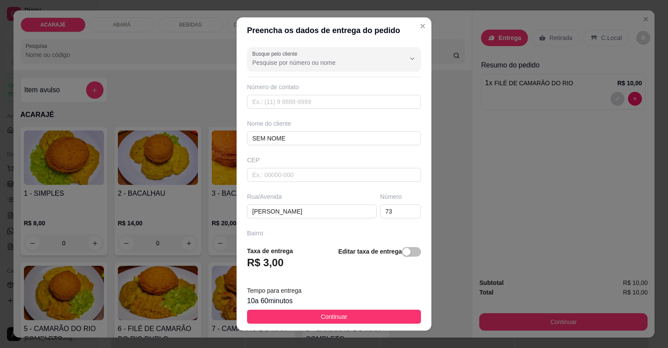
type input "PROX AO BARFF"
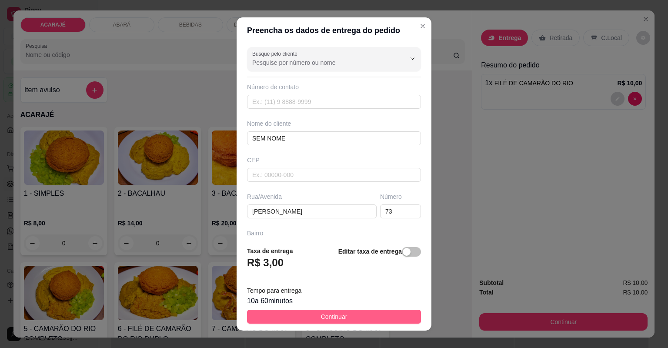
click at [297, 315] on button "Continuar" at bounding box center [334, 317] width 174 height 14
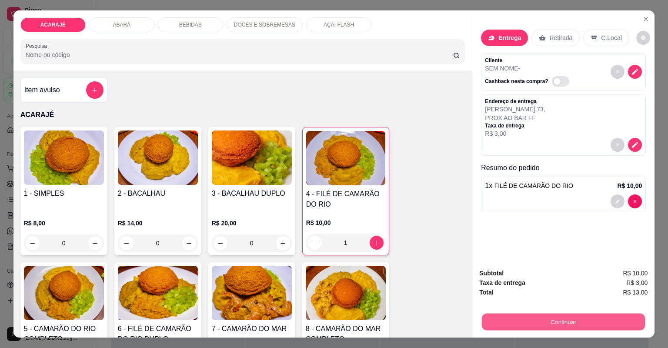
click at [486, 319] on button "Continuar" at bounding box center [563, 322] width 163 height 17
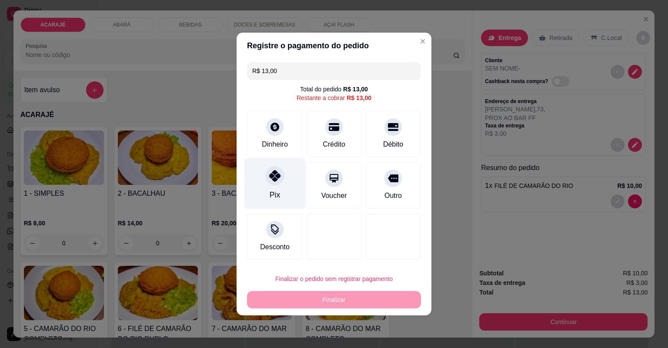
click at [273, 181] on icon at bounding box center [274, 175] width 11 height 11
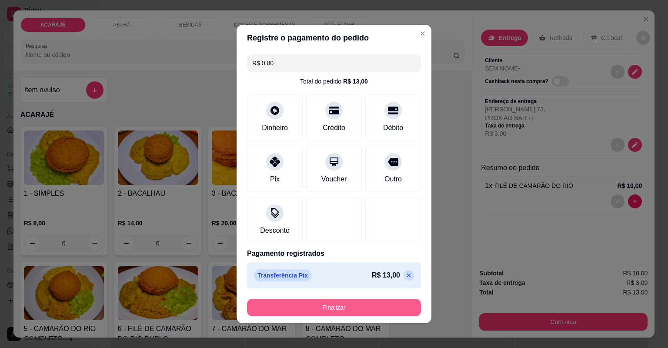
click at [360, 301] on button "Finalizar" at bounding box center [334, 307] width 174 height 17
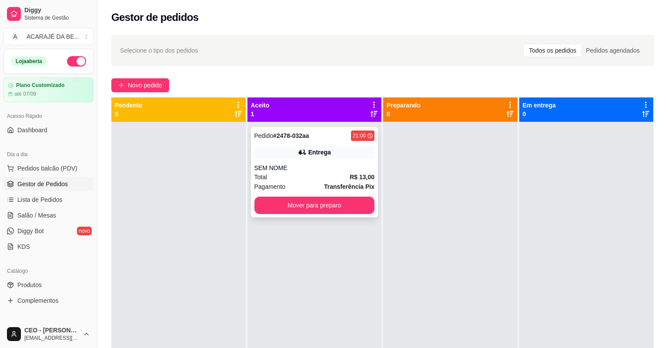
click at [317, 171] on div "SEM NOME" at bounding box center [315, 168] width 121 height 9
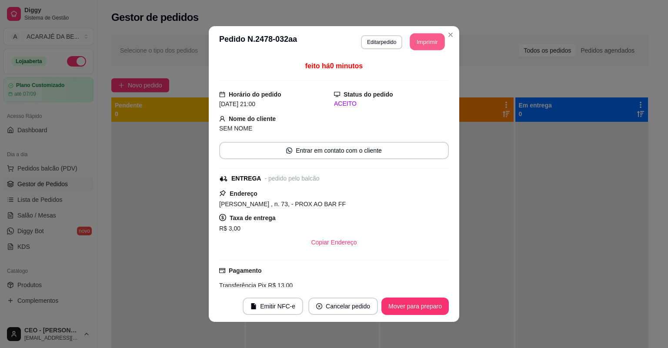
click at [424, 47] on button "Imprimir" at bounding box center [427, 41] width 35 height 17
click at [411, 302] on button "Mover para preparo" at bounding box center [415, 306] width 67 height 17
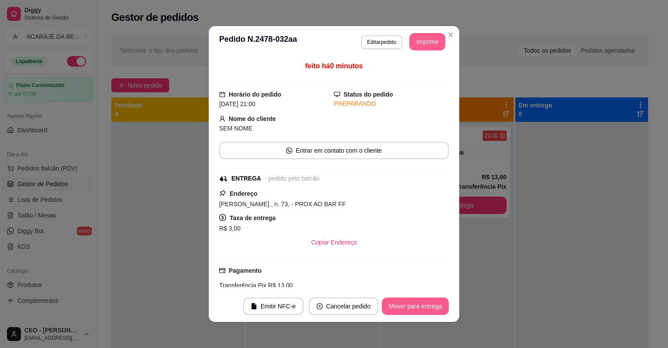
click at [411, 305] on button "Mover para entrega" at bounding box center [415, 306] width 67 height 17
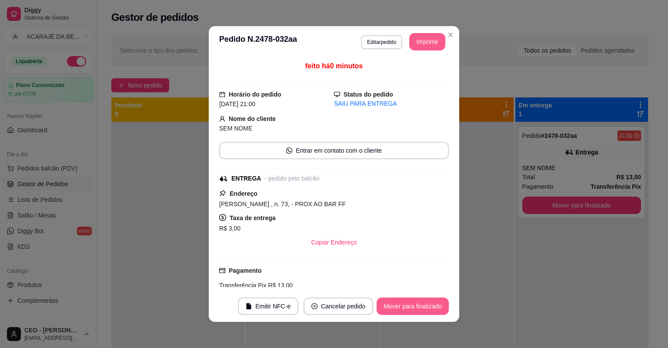
click at [411, 305] on button "Mover para finalizado" at bounding box center [413, 306] width 72 height 17
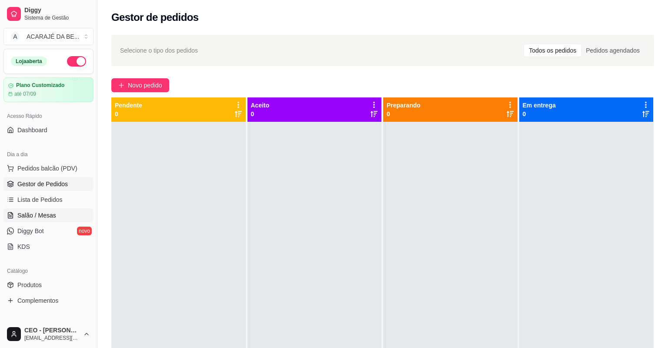
click at [45, 210] on link "Salão / Mesas" at bounding box center [48, 215] width 90 height 14
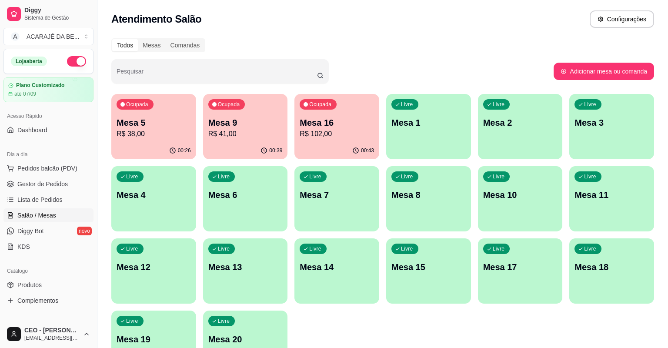
click at [136, 126] on p "Mesa 5" at bounding box center [154, 123] width 74 height 12
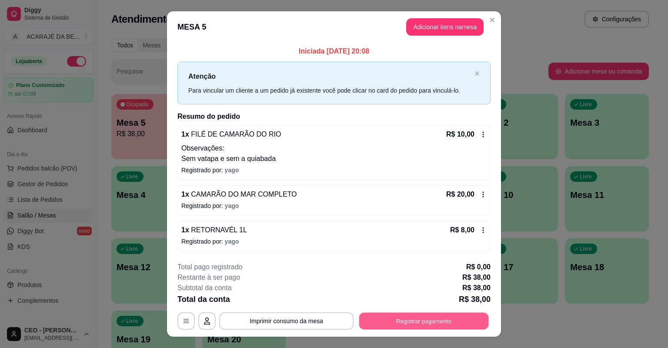
click at [370, 315] on button "Registrar pagamento" at bounding box center [424, 320] width 130 height 17
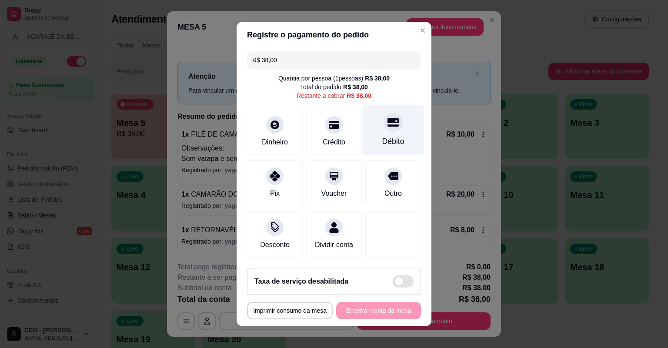
click at [378, 130] on div "Débito" at bounding box center [393, 130] width 61 height 51
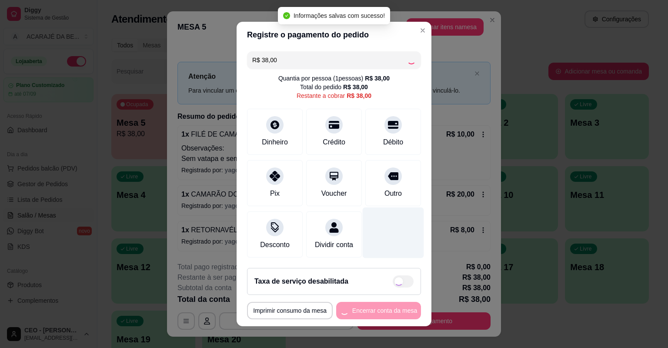
type input "R$ 0,00"
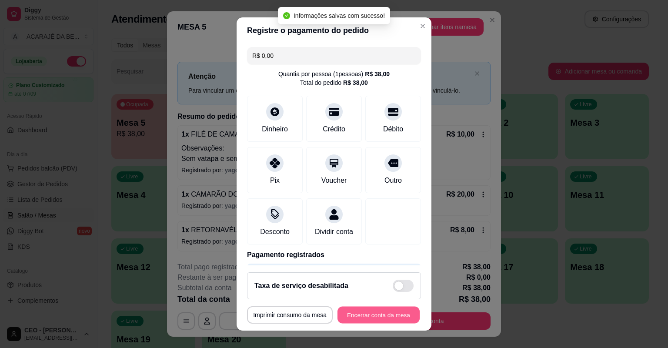
click at [365, 315] on button "Encerrar conta da mesa" at bounding box center [379, 315] width 82 height 17
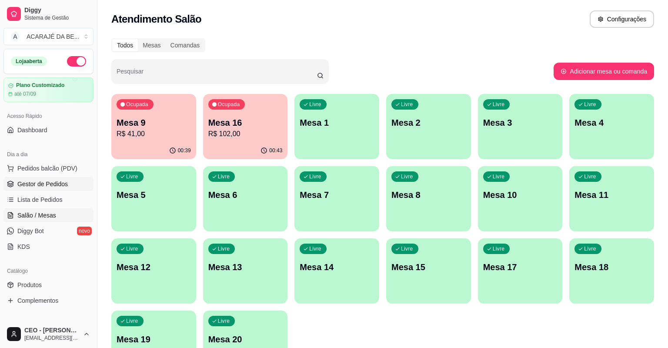
click at [52, 180] on span "Gestor de Pedidos" at bounding box center [42, 184] width 50 height 9
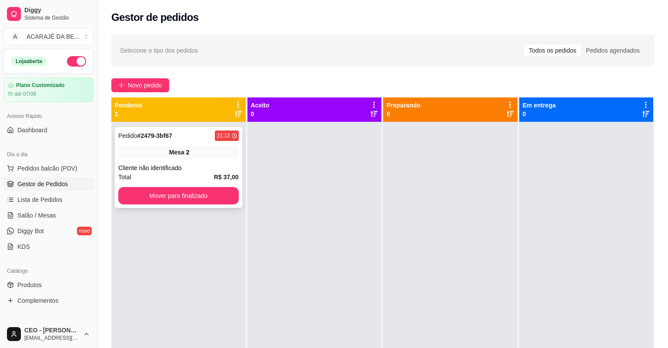
click at [127, 176] on span "Total" at bounding box center [124, 177] width 13 height 10
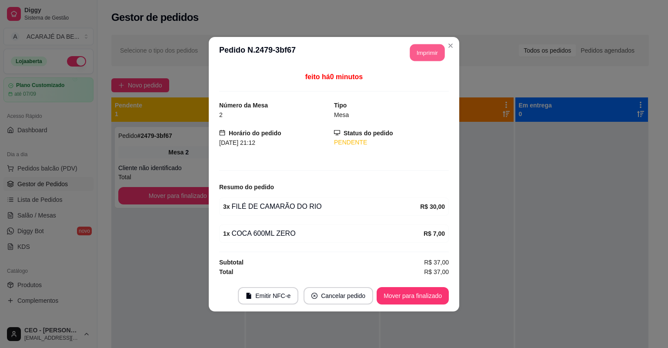
click at [428, 51] on button "Imprimir" at bounding box center [427, 52] width 35 height 17
click at [402, 299] on button "Mover para finalizado" at bounding box center [413, 295] width 70 height 17
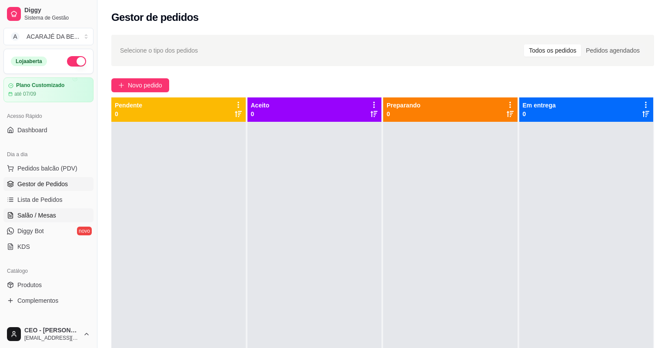
click at [49, 216] on span "Salão / Mesas" at bounding box center [36, 215] width 39 height 9
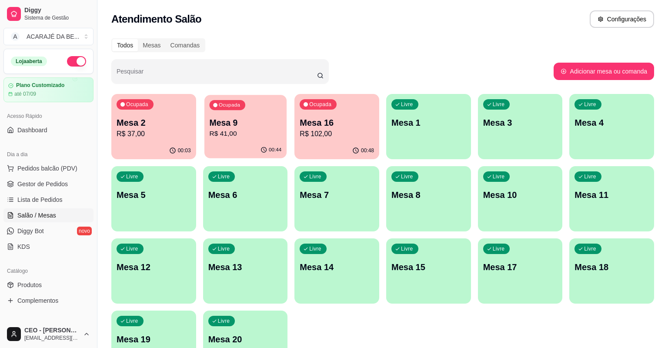
click at [246, 116] on div "Ocupada Mesa 9 R$ 41,00" at bounding box center [245, 118] width 82 height 47
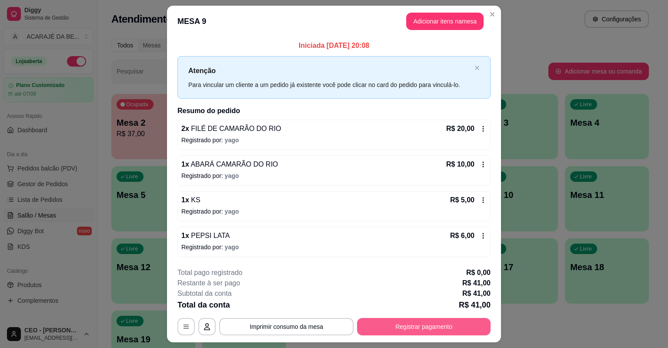
click at [429, 318] on button "Registrar pagamento" at bounding box center [424, 326] width 134 height 17
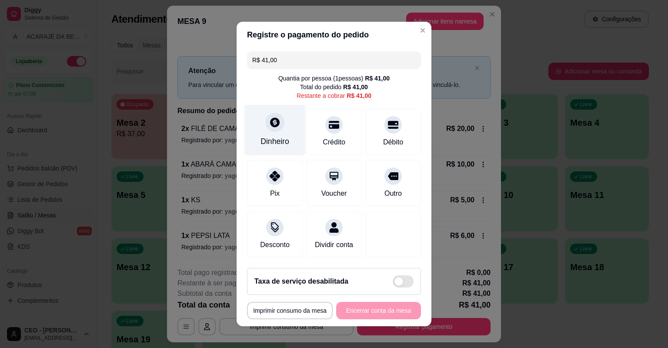
click at [271, 130] on div at bounding box center [274, 122] width 19 height 19
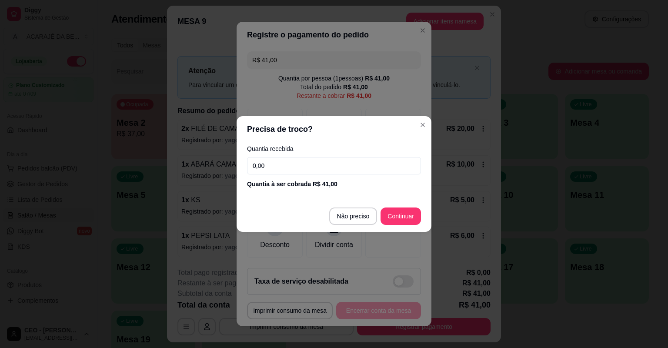
click at [265, 165] on input "0,00" at bounding box center [334, 165] width 174 height 17
type input "100,00"
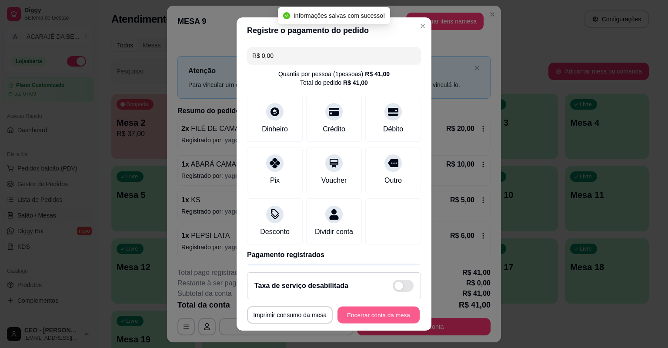
click at [372, 313] on button "Encerrar conta da mesa" at bounding box center [379, 315] width 82 height 17
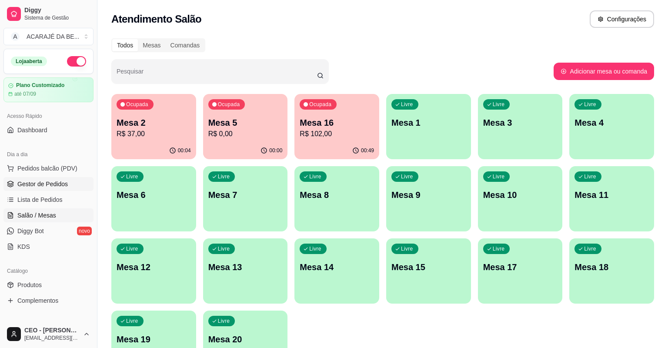
click at [40, 181] on span "Gestor de Pedidos" at bounding box center [42, 184] width 50 height 9
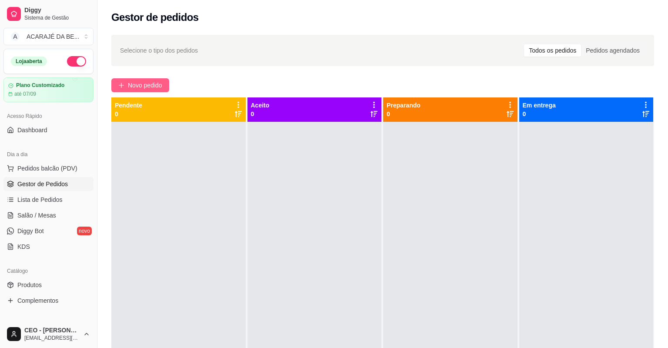
click at [138, 82] on span "Novo pedido" at bounding box center [145, 85] width 34 height 10
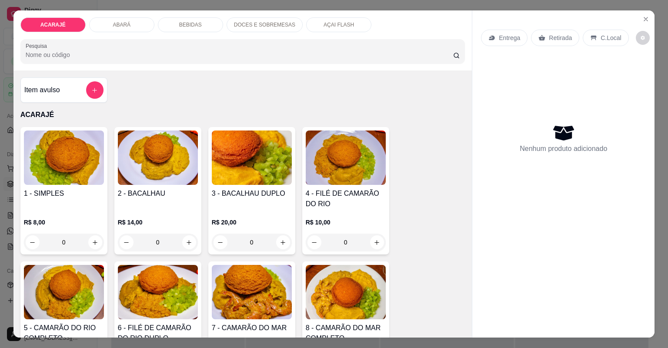
type input "2"
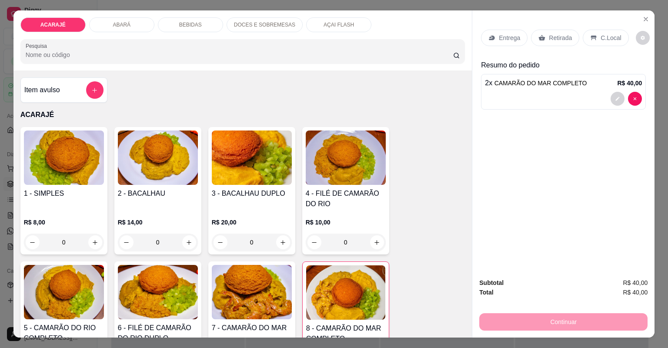
click at [542, 41] on div "Retirada" at bounding box center [555, 38] width 48 height 17
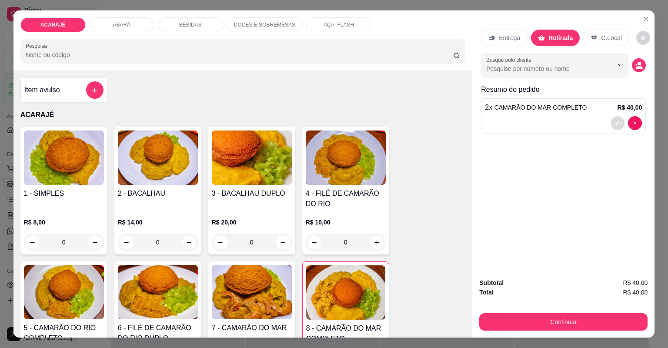
click at [617, 124] on icon "decrease-product-quantity" at bounding box center [617, 123] width 5 height 5
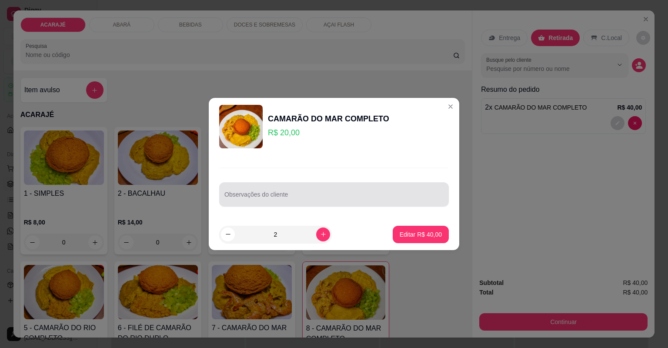
click at [369, 194] on input "Observações do cliente" at bounding box center [333, 198] width 219 height 9
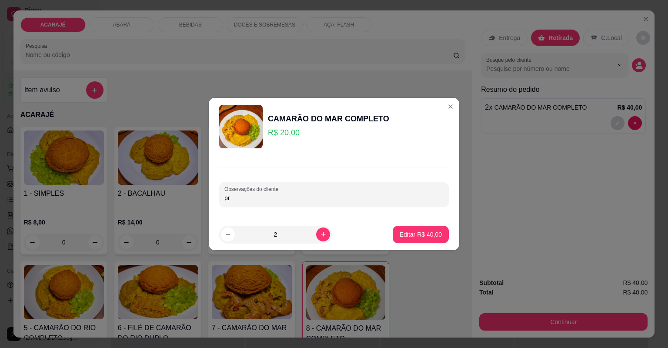
type input "p"
type input "P"
click at [406, 237] on p "Editar R$ 40,00" at bounding box center [420, 234] width 41 height 8
type input "0"
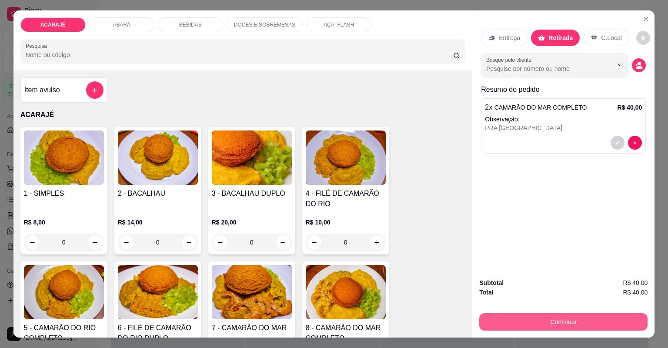
click at [537, 322] on button "Continuar" at bounding box center [563, 321] width 168 height 17
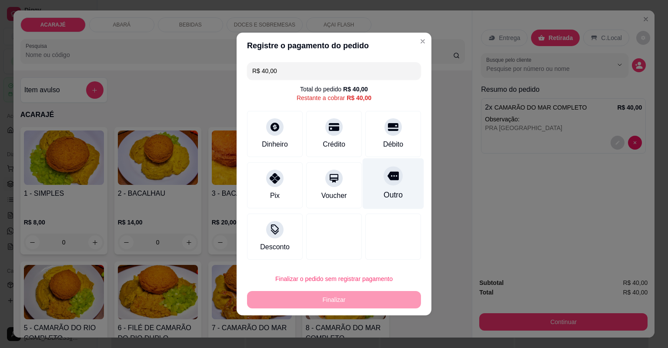
click at [394, 196] on div "Outro" at bounding box center [393, 194] width 19 height 11
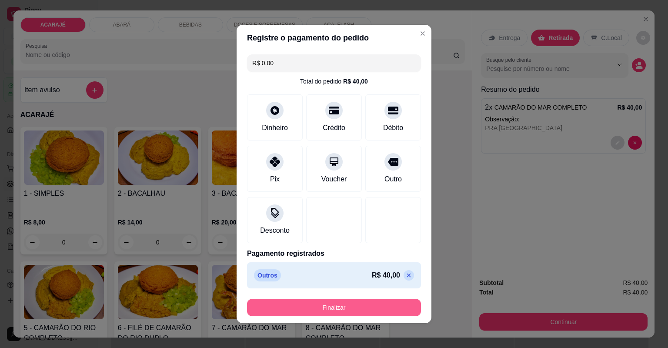
click at [359, 308] on button "Finalizar" at bounding box center [334, 307] width 174 height 17
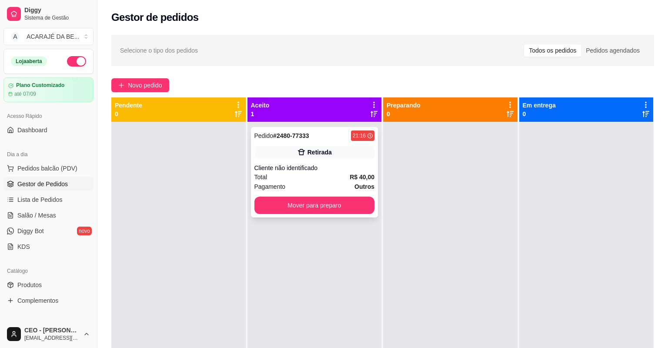
click at [288, 179] on div "Total R$ 40,00" at bounding box center [315, 177] width 121 height 10
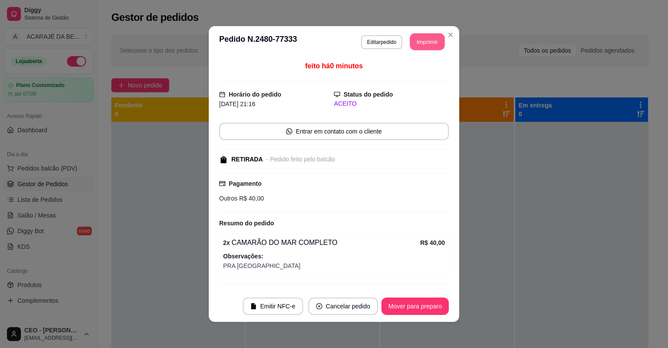
click at [412, 45] on button "Imprimir" at bounding box center [427, 41] width 35 height 17
click at [428, 307] on button "Mover para preparo" at bounding box center [415, 306] width 67 height 17
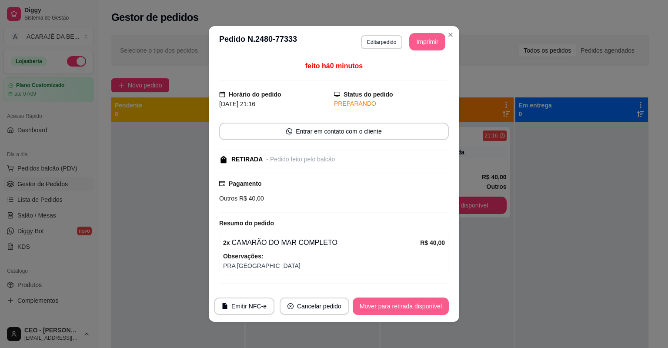
click at [429, 308] on button "Mover para retirada disponível" at bounding box center [401, 306] width 96 height 17
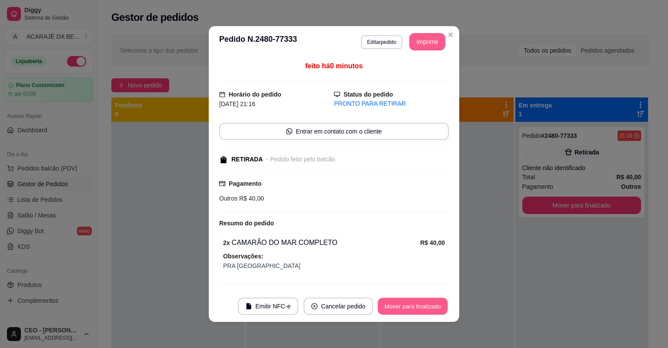
click at [429, 308] on button "Mover para finalizado" at bounding box center [413, 306] width 70 height 17
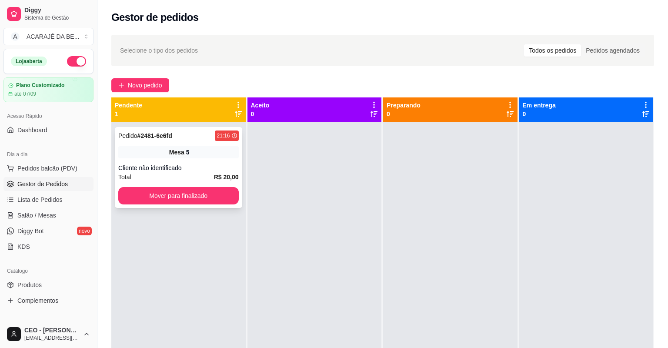
click at [200, 169] on div "Cliente não identificado" at bounding box center [178, 168] width 121 height 9
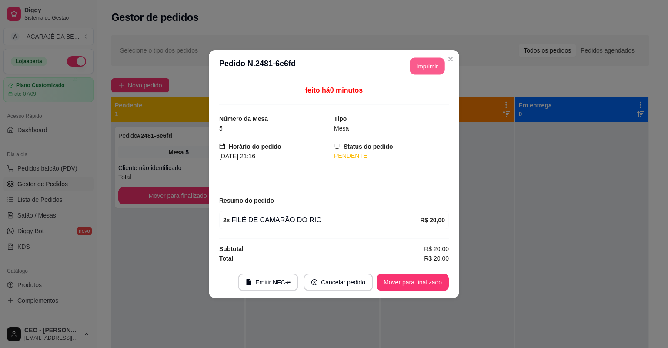
click at [426, 64] on button "Imprimir" at bounding box center [427, 65] width 35 height 17
click at [387, 285] on button "Mover para finalizado" at bounding box center [413, 282] width 70 height 17
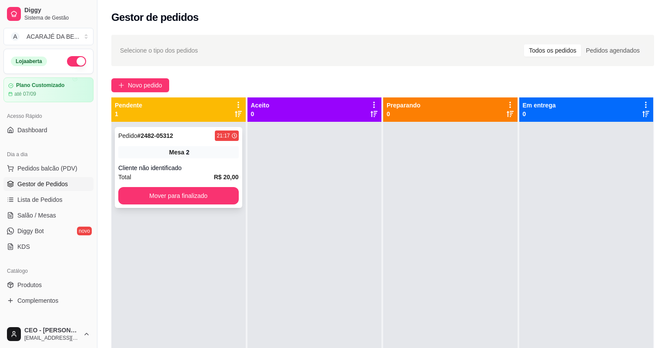
click at [205, 171] on div "Cliente não identificado" at bounding box center [178, 168] width 121 height 9
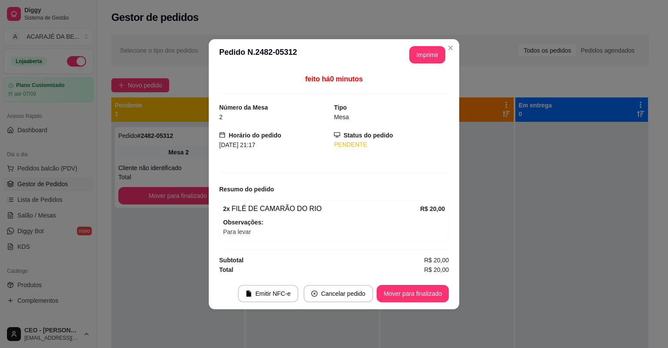
click at [407, 59] on div "**********" at bounding box center [423, 54] width 43 height 17
click at [424, 57] on button "Imprimir" at bounding box center [427, 54] width 36 height 17
click at [395, 301] on button "Mover para finalizado" at bounding box center [413, 293] width 72 height 17
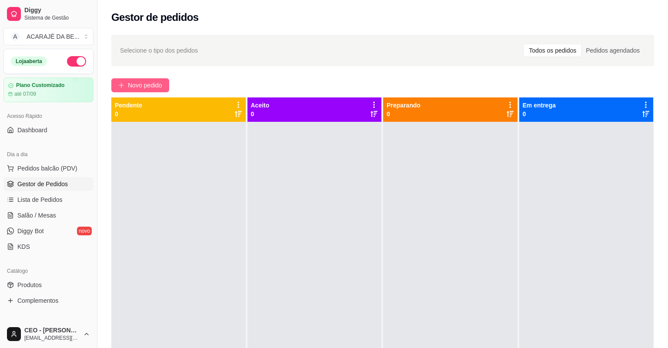
click at [156, 87] on span "Novo pedido" at bounding box center [145, 85] width 34 height 10
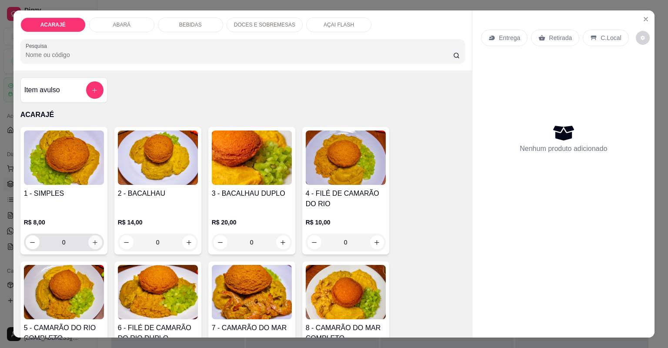
click at [94, 245] on button "increase-product-quantity" at bounding box center [95, 242] width 14 height 14
type input "1"
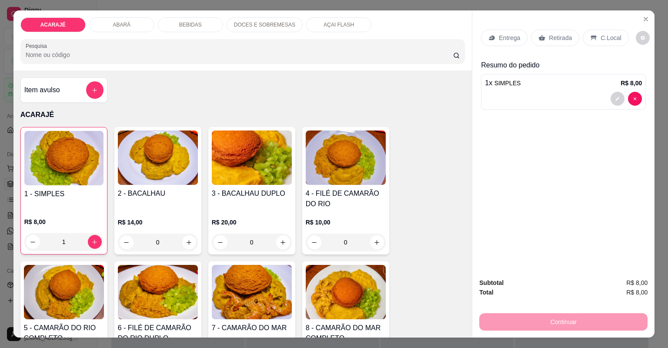
type input "2"
drag, startPoint x: 543, startPoint y: 36, endPoint x: 542, endPoint y: 49, distance: 13.1
click at [543, 36] on div "Retirada" at bounding box center [555, 38] width 48 height 17
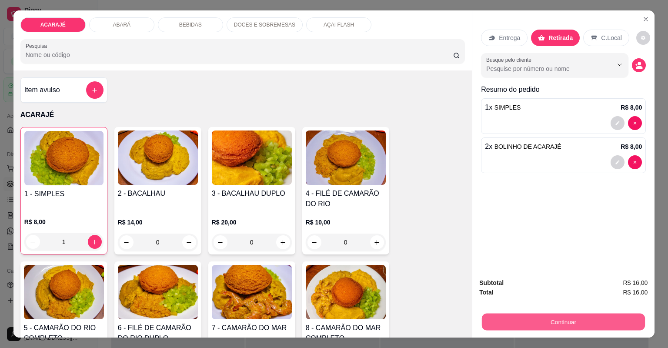
click at [503, 318] on button "Continuar" at bounding box center [563, 322] width 163 height 17
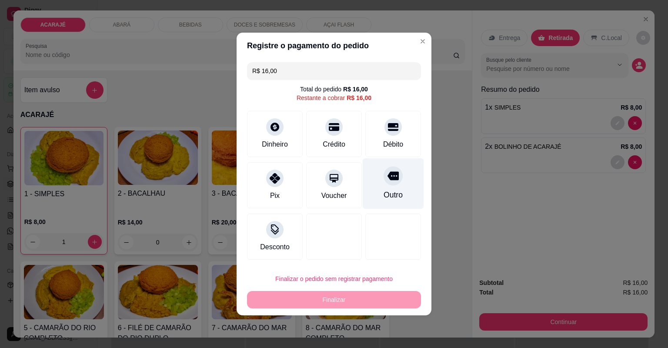
click at [400, 179] on div "Outro" at bounding box center [393, 183] width 61 height 51
type input "R$ 0,00"
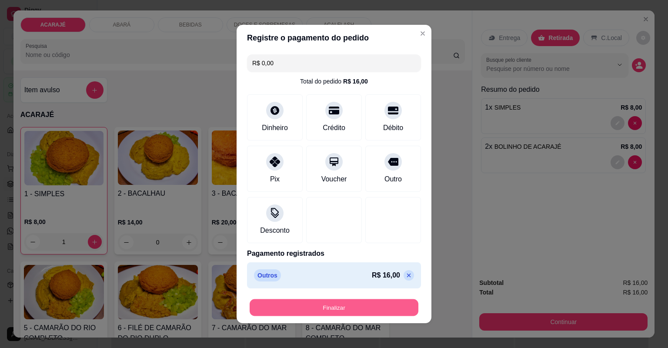
click at [343, 308] on button "Finalizar" at bounding box center [334, 307] width 169 height 17
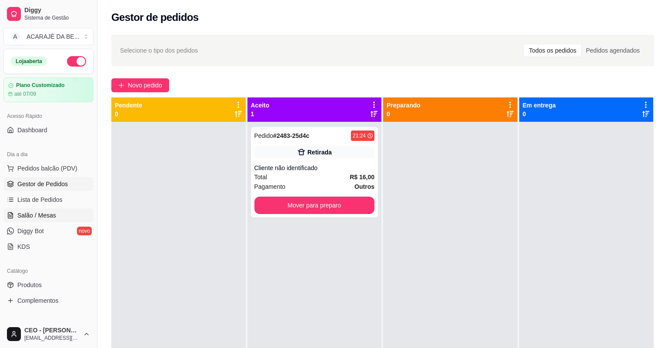
click at [43, 216] on span "Salão / Mesas" at bounding box center [36, 215] width 39 height 9
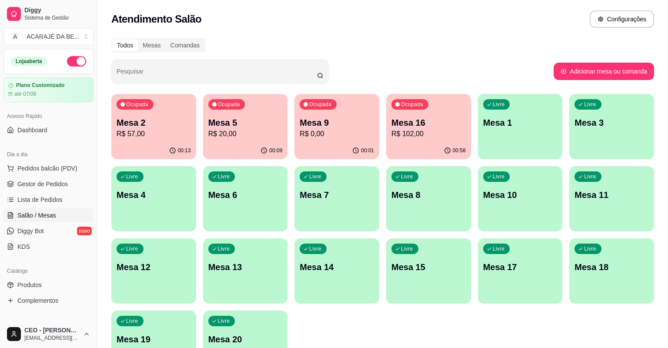
click at [140, 146] on div "00:13" at bounding box center [153, 150] width 85 height 17
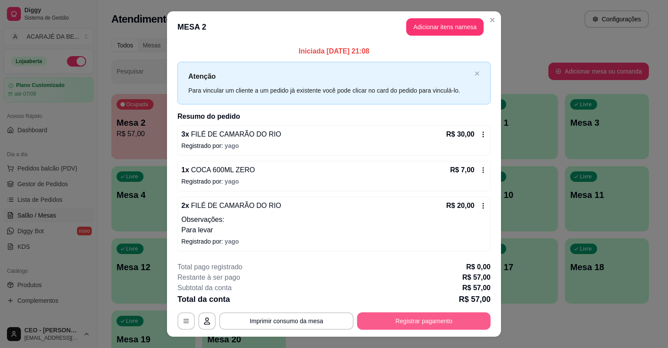
click at [404, 323] on button "Registrar pagamento" at bounding box center [424, 320] width 134 height 17
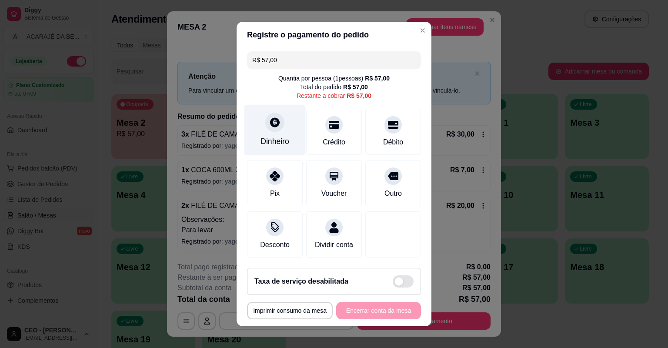
click at [270, 125] on icon at bounding box center [275, 122] width 10 height 10
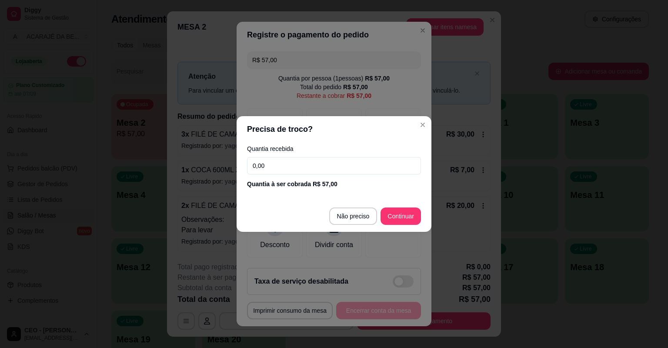
click at [304, 167] on input "0,00" at bounding box center [334, 165] width 174 height 17
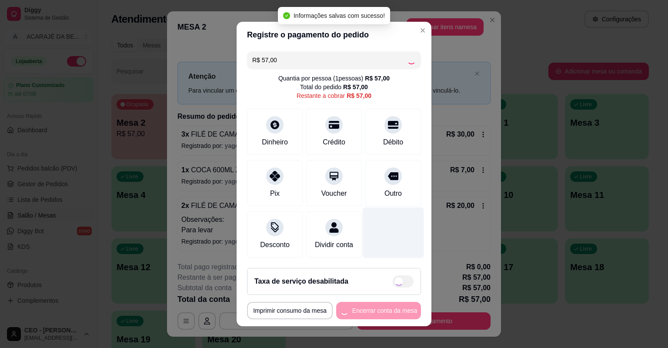
type input "R$ 0,00"
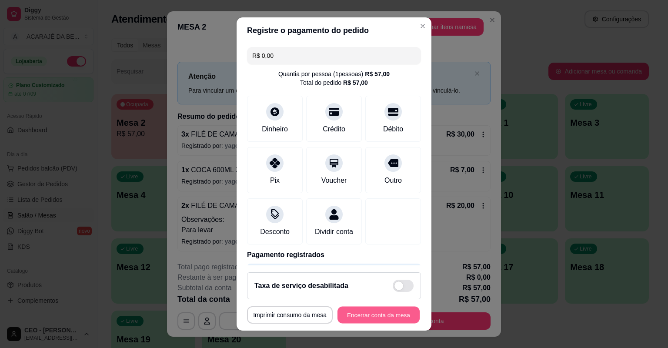
click at [353, 318] on button "Encerrar conta da mesa" at bounding box center [379, 315] width 82 height 17
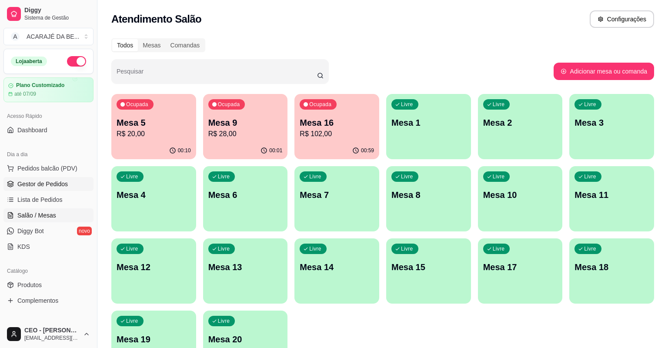
click at [37, 179] on link "Gestor de Pedidos" at bounding box center [48, 184] width 90 height 14
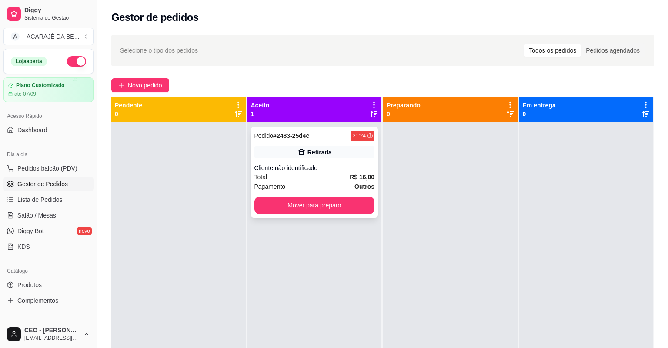
click at [321, 164] on div "Cliente não identificado" at bounding box center [315, 168] width 121 height 9
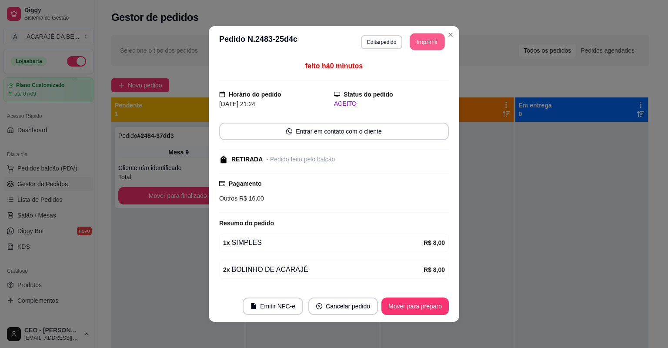
click at [422, 40] on button "Imprimir" at bounding box center [427, 41] width 35 height 17
click at [411, 310] on button "Mover para preparo" at bounding box center [414, 306] width 65 height 17
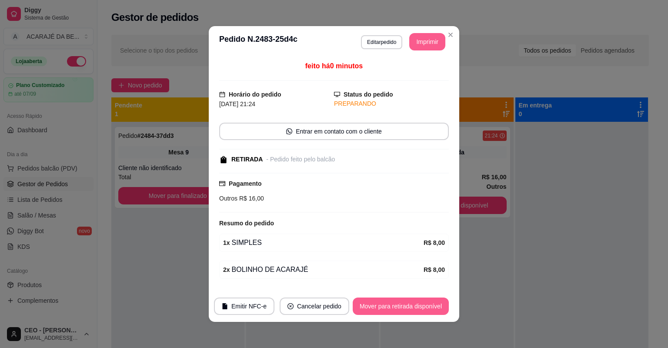
click at [411, 310] on button "Mover para retirada disponível" at bounding box center [401, 306] width 96 height 17
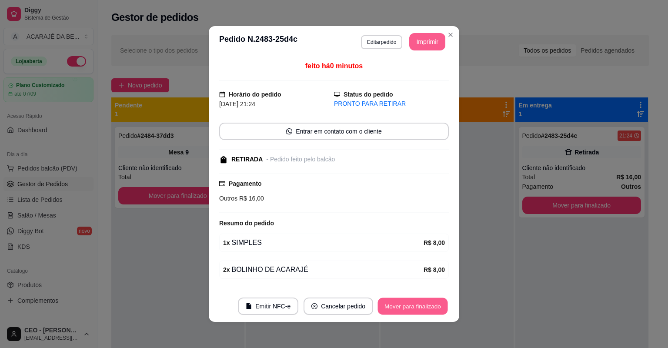
click at [411, 310] on button "Mover para finalizado" at bounding box center [413, 306] width 70 height 17
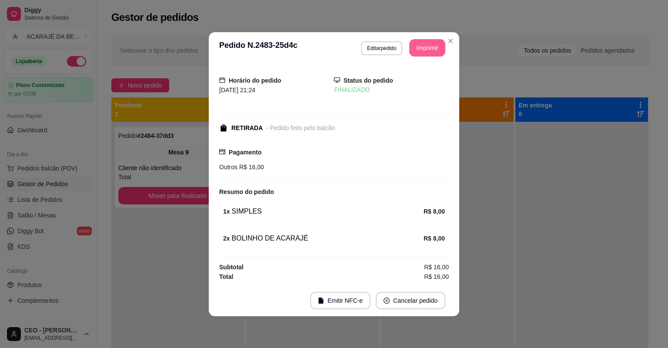
click at [409, 311] on footer "Emitir NFC-e Cancelar pedido" at bounding box center [334, 300] width 251 height 31
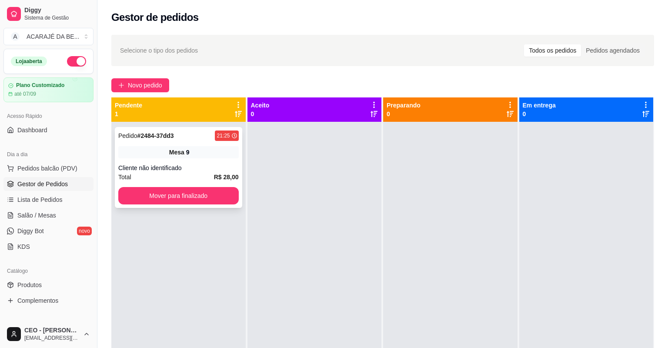
click at [151, 174] on div "Total R$ 28,00" at bounding box center [178, 177] width 121 height 10
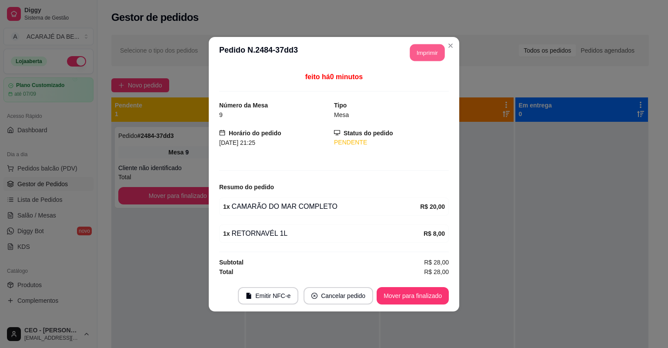
click at [424, 54] on button "Imprimir" at bounding box center [427, 52] width 35 height 17
click at [409, 296] on button "Mover para finalizado" at bounding box center [413, 295] width 72 height 17
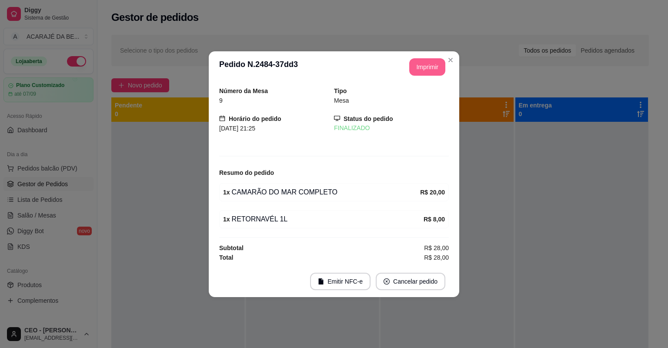
click at [420, 67] on button "Imprimir" at bounding box center [427, 66] width 36 height 17
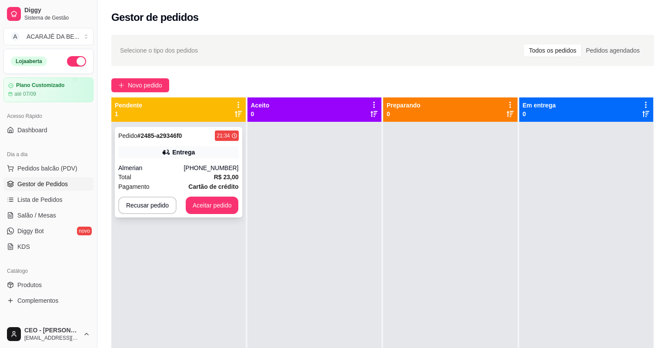
click at [214, 180] on strong "R$ 23,00" at bounding box center [226, 177] width 25 height 7
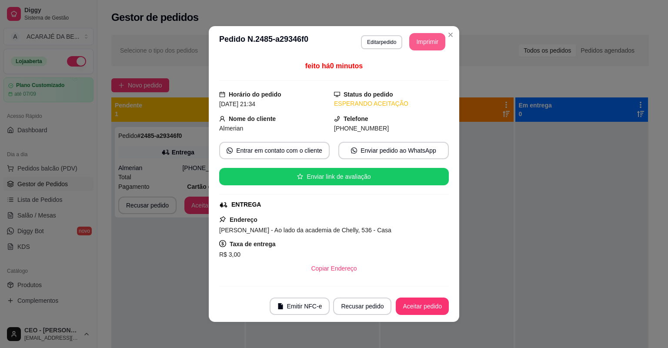
click at [431, 44] on button "Imprimir" at bounding box center [427, 41] width 36 height 17
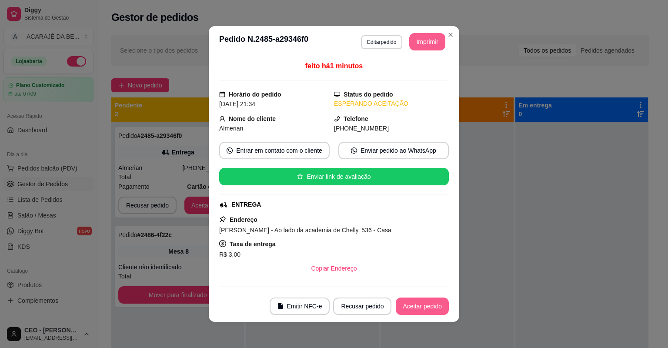
click at [405, 306] on button "Aceitar pedido" at bounding box center [422, 306] width 53 height 17
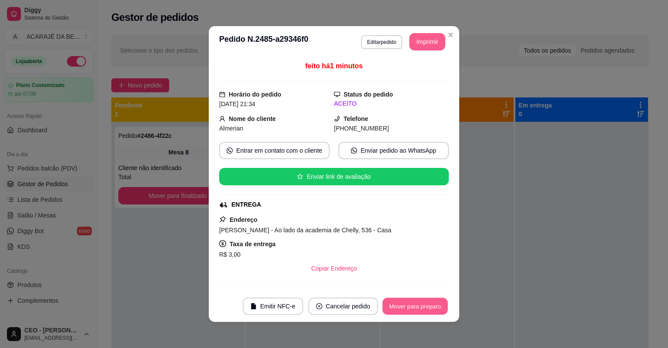
click at [405, 306] on button "Mover para preparo" at bounding box center [414, 306] width 65 height 17
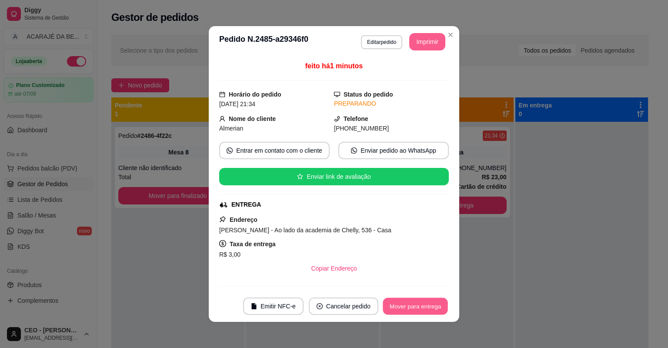
click at [405, 306] on button "Mover para entrega" at bounding box center [415, 306] width 65 height 17
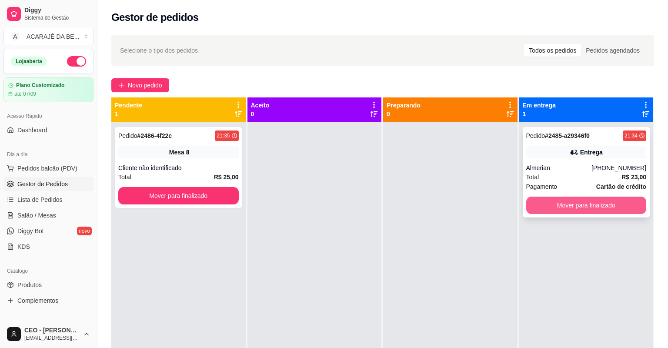
click at [564, 207] on button "Mover para finalizado" at bounding box center [586, 205] width 121 height 17
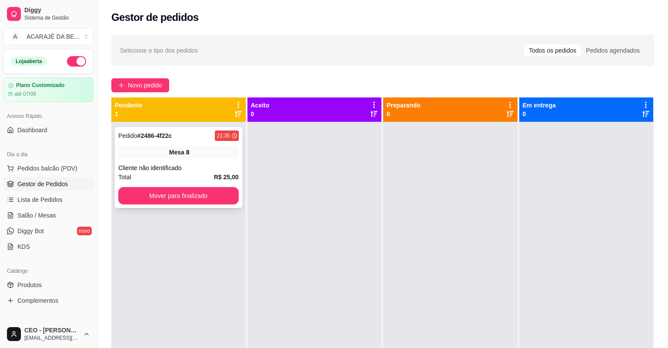
click at [208, 165] on div "Cliente não identificado" at bounding box center [178, 168] width 121 height 9
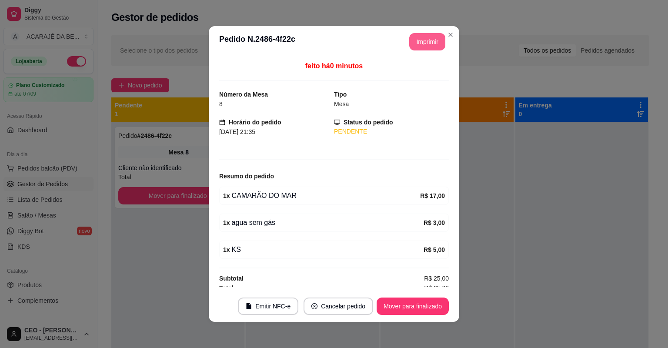
click at [427, 42] on button "Imprimir" at bounding box center [427, 41] width 36 height 17
click at [414, 307] on button "Mover para finalizado" at bounding box center [413, 306] width 72 height 17
click at [418, 307] on button "Mover para finalizado" at bounding box center [413, 306] width 70 height 17
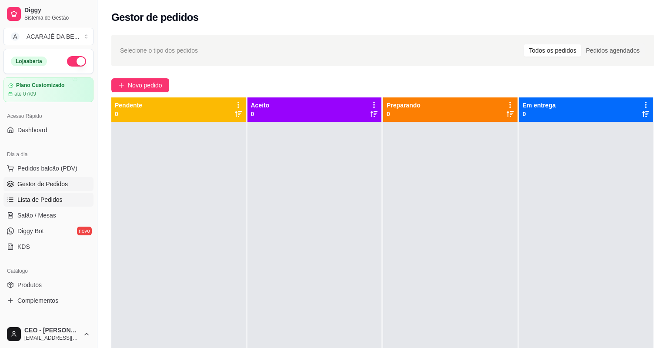
click at [44, 205] on link "Lista de Pedidos" at bounding box center [48, 200] width 90 height 14
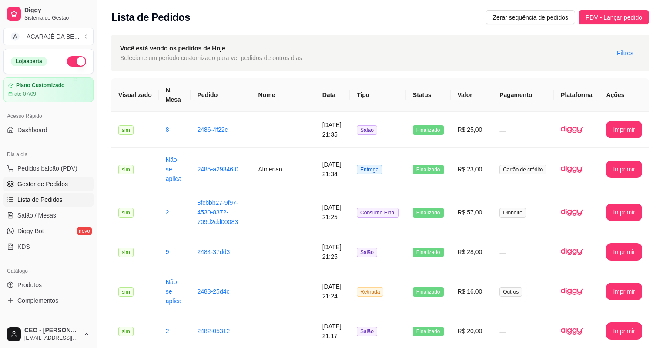
click at [37, 186] on span "Gestor de Pedidos" at bounding box center [42, 184] width 50 height 9
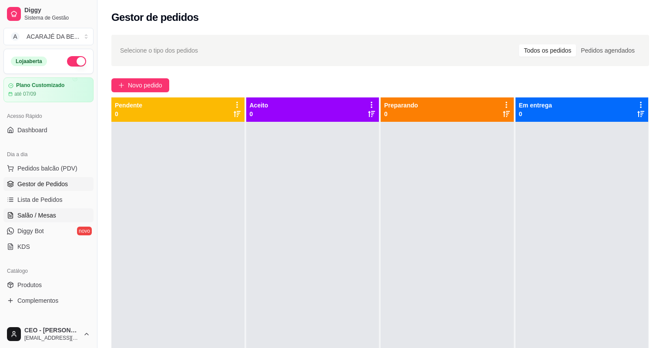
click at [26, 217] on span "Salão / Mesas" at bounding box center [36, 215] width 39 height 9
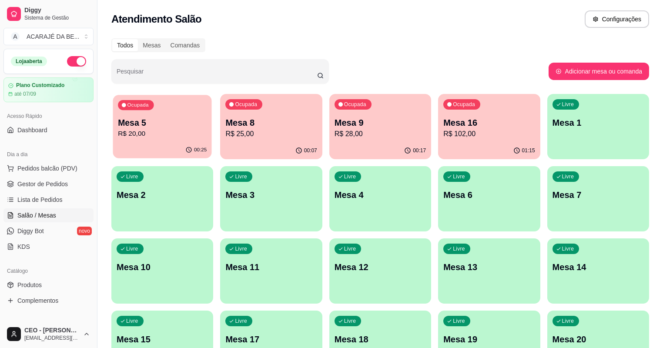
click at [152, 131] on p "R$ 20,00" at bounding box center [162, 134] width 89 height 10
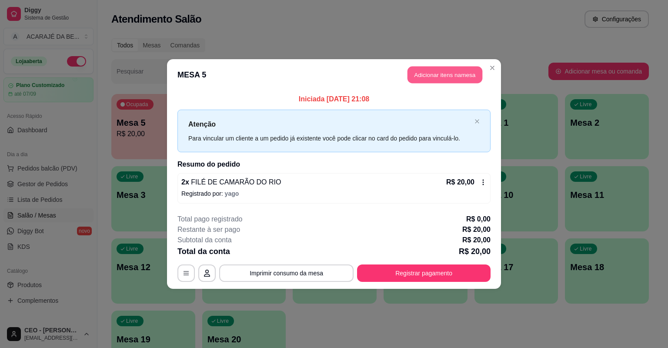
click at [437, 75] on button "Adicionar itens na mesa" at bounding box center [445, 75] width 75 height 17
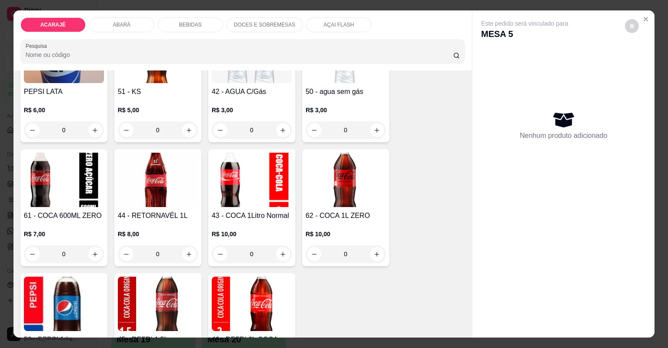
scroll to position [1079, 0]
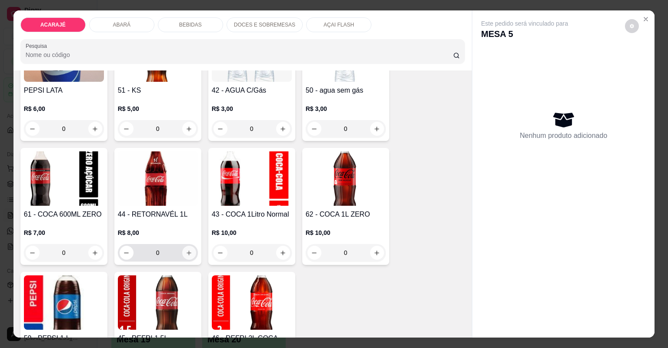
click at [188, 256] on button "increase-product-quantity" at bounding box center [189, 253] width 14 height 14
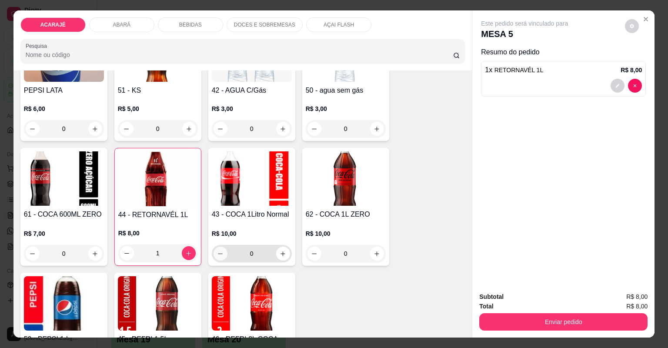
type input "1"
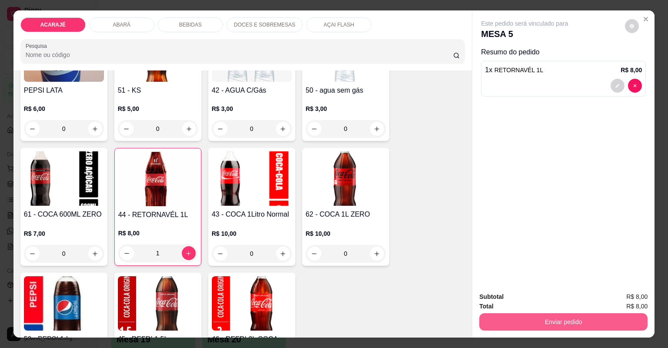
click at [499, 318] on button "Enviar pedido" at bounding box center [563, 321] width 168 height 17
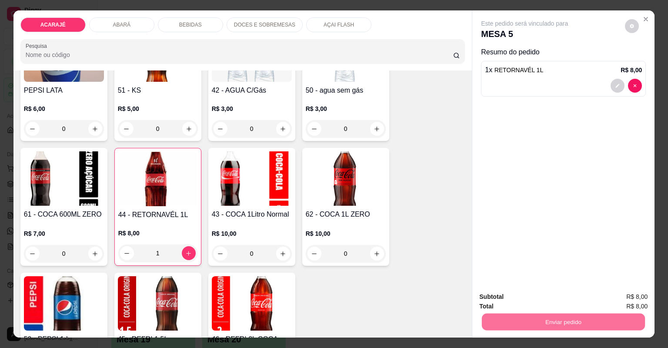
click at [522, 300] on button "Não registrar e enviar pedido" at bounding box center [535, 300] width 90 height 17
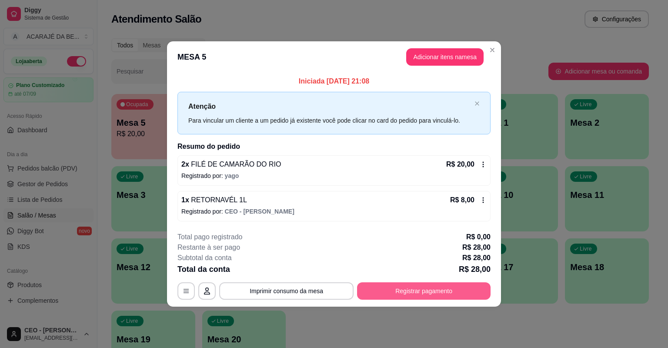
click at [419, 289] on button "Registrar pagamento" at bounding box center [424, 290] width 134 height 17
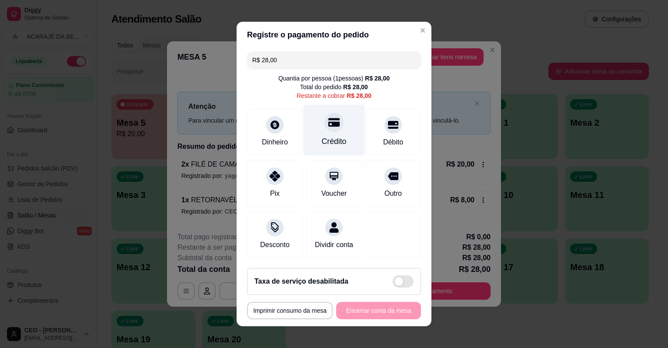
click at [332, 125] on icon at bounding box center [333, 122] width 11 height 9
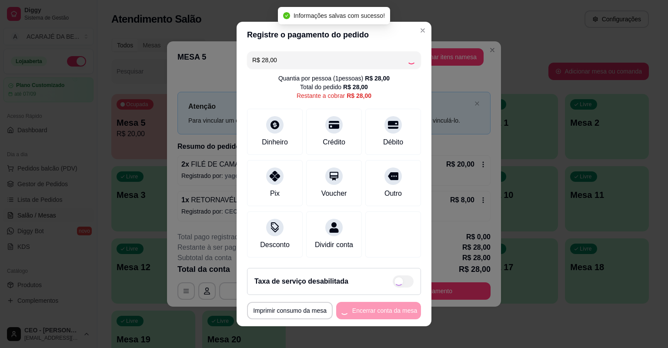
type input "R$ 0,00"
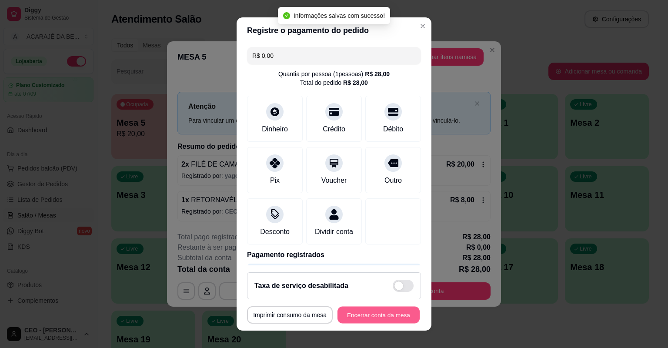
click at [372, 317] on button "Encerrar conta da mesa" at bounding box center [379, 315] width 82 height 17
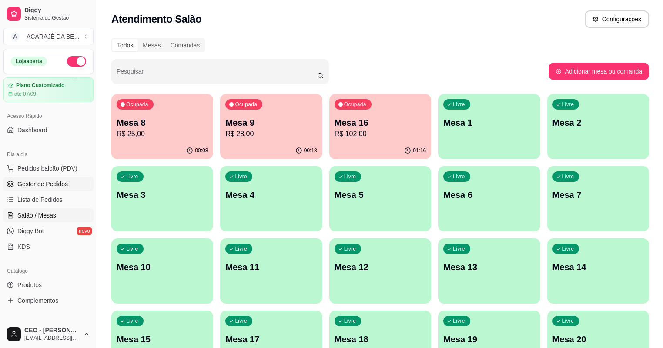
click at [59, 188] on link "Gestor de Pedidos" at bounding box center [48, 184] width 90 height 14
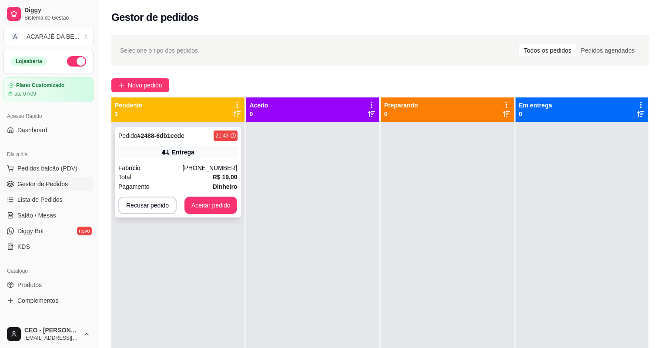
click at [172, 178] on div "Total R$ 19,00" at bounding box center [177, 177] width 119 height 10
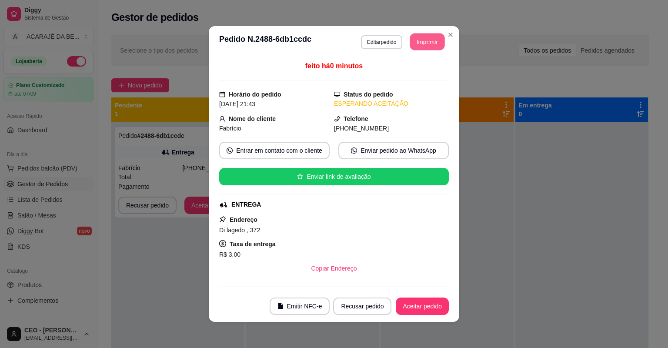
click at [420, 44] on button "Imprimir" at bounding box center [427, 41] width 35 height 17
click at [411, 305] on button "Aceitar pedido" at bounding box center [422, 306] width 53 height 17
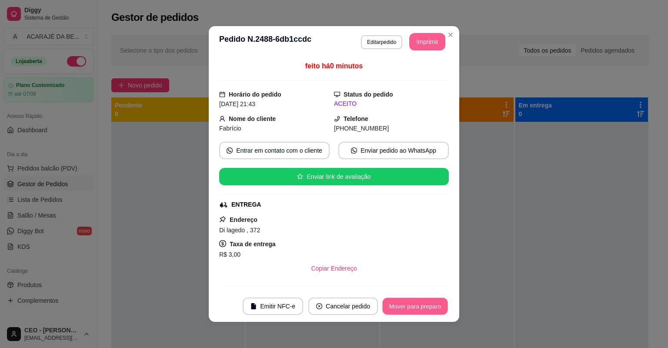
click at [411, 305] on button "Mover para preparo" at bounding box center [414, 306] width 65 height 17
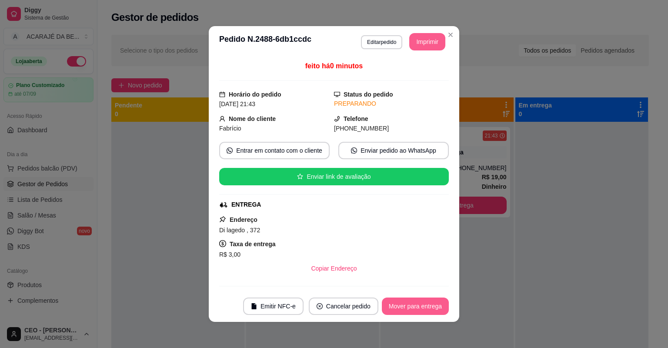
click at [411, 305] on button "Mover para entrega" at bounding box center [415, 306] width 67 height 17
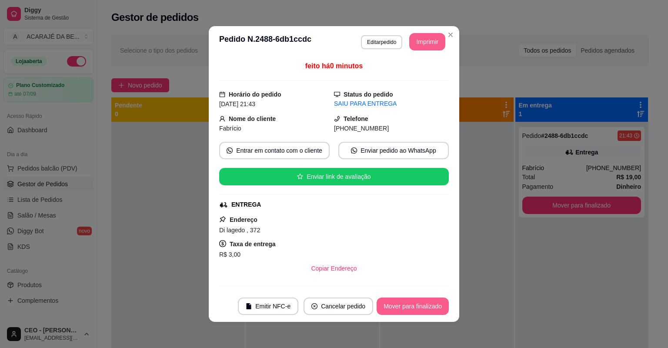
click at [428, 303] on button "Mover para finalizado" at bounding box center [413, 306] width 72 height 17
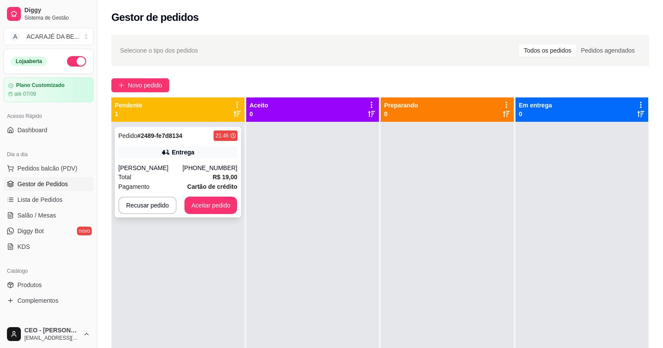
click at [151, 180] on div "Total R$ 19,00" at bounding box center [177, 177] width 119 height 10
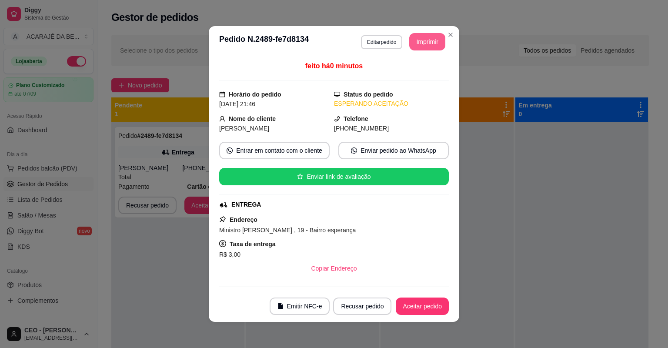
click at [425, 43] on button "Imprimir" at bounding box center [427, 41] width 36 height 17
click at [412, 307] on button "Aceitar pedido" at bounding box center [422, 306] width 51 height 17
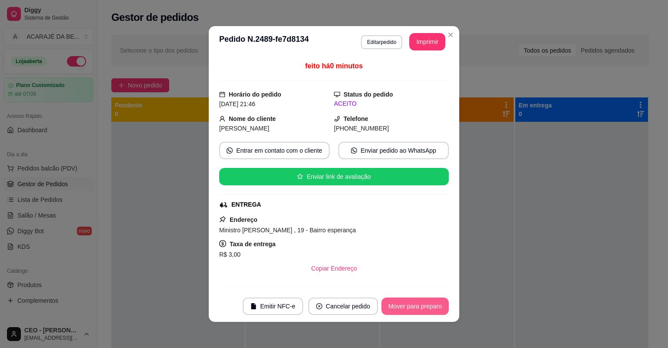
click at [423, 312] on button "Mover para preparo" at bounding box center [415, 306] width 67 height 17
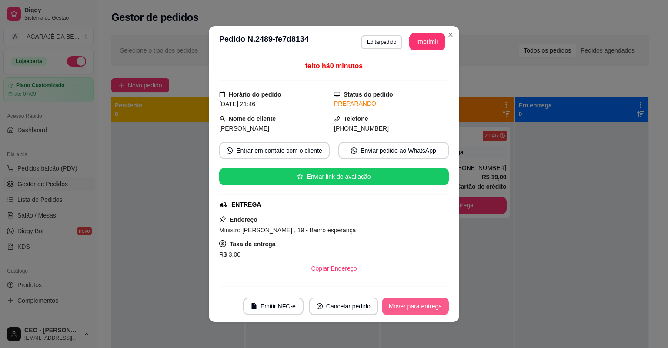
click at [423, 309] on button "Mover para entrega" at bounding box center [415, 306] width 67 height 17
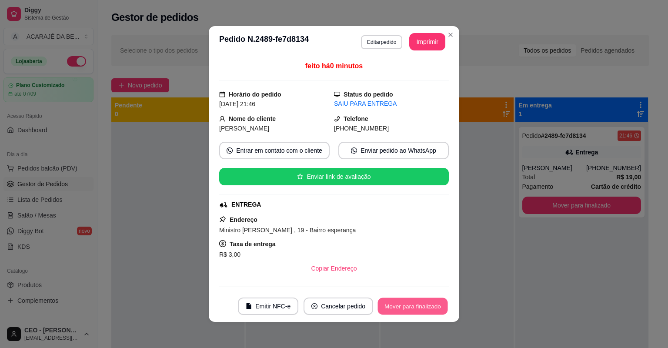
click at [423, 309] on button "Mover para finalizado" at bounding box center [413, 306] width 70 height 17
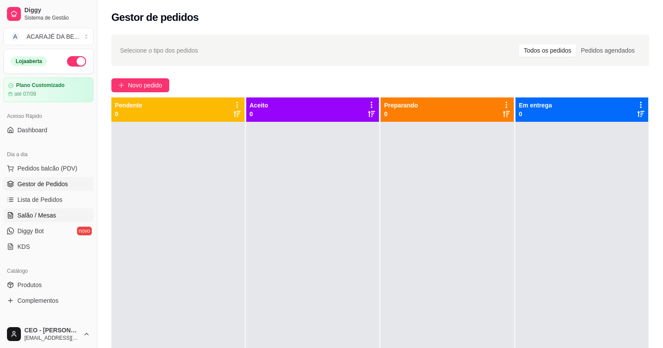
click at [45, 217] on span "Salão / Mesas" at bounding box center [36, 215] width 39 height 9
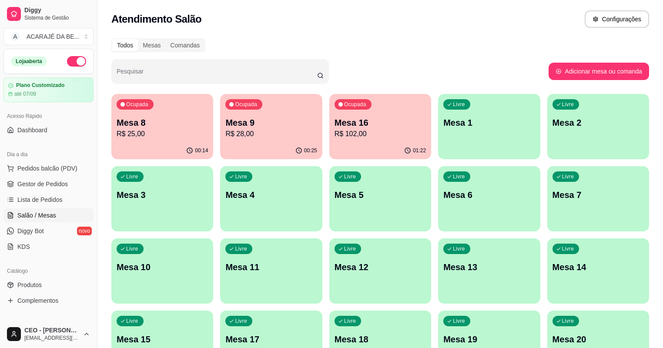
click at [248, 139] on div "Ocupada Mesa 9 R$ 28,00" at bounding box center [271, 118] width 102 height 48
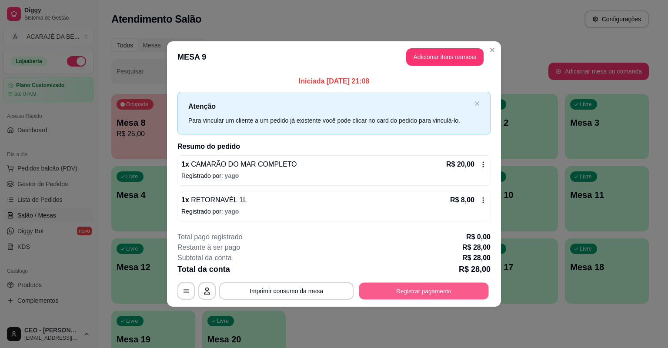
click at [422, 290] on button "Registrar pagamento" at bounding box center [424, 290] width 130 height 17
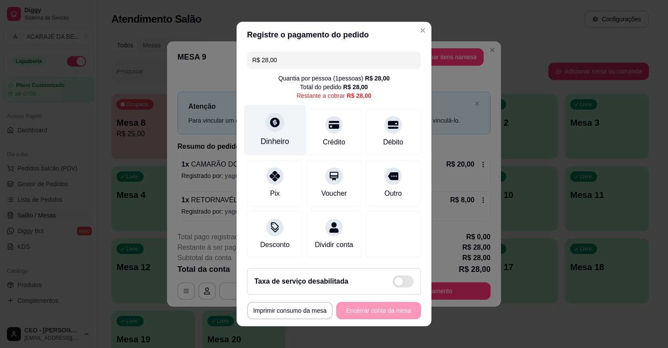
click at [288, 134] on div "Dinheiro" at bounding box center [275, 130] width 61 height 51
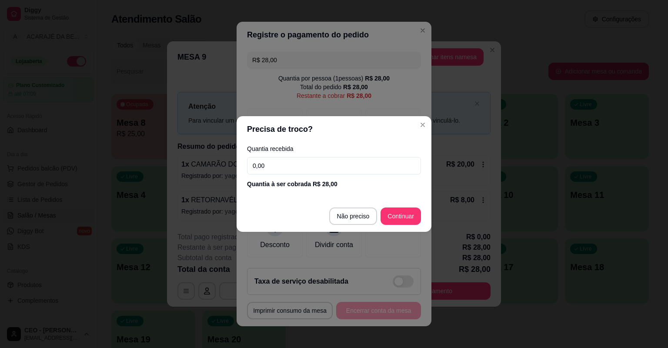
click at [298, 165] on input "0,00" at bounding box center [334, 165] width 174 height 17
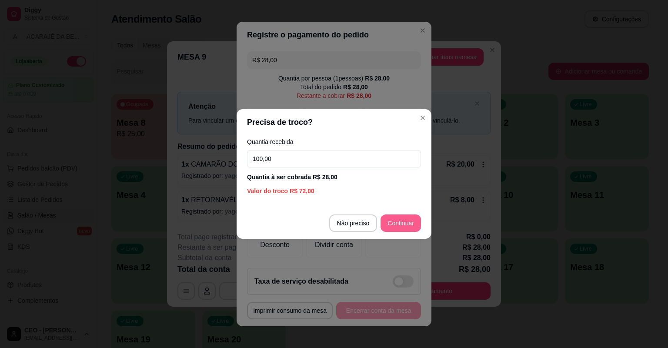
type input "100,00"
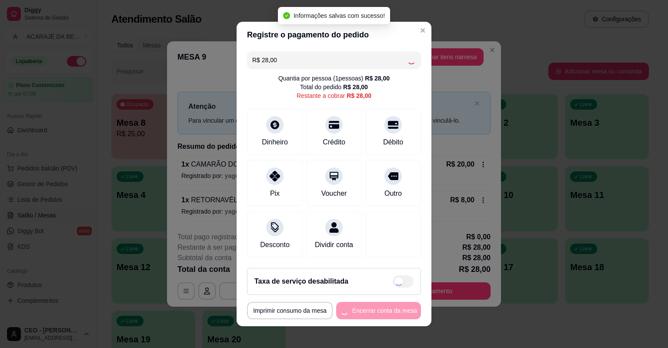
type input "R$ 0,00"
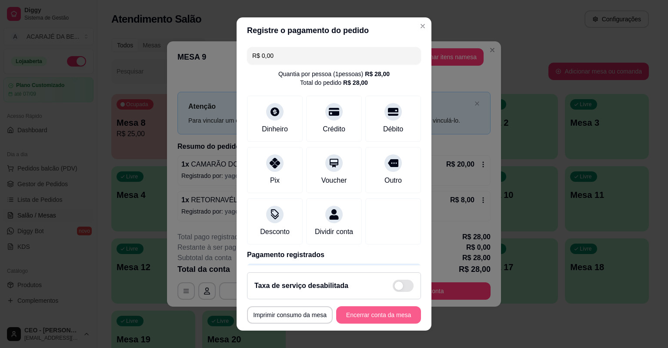
click at [381, 317] on button "Encerrar conta da mesa" at bounding box center [378, 314] width 85 height 17
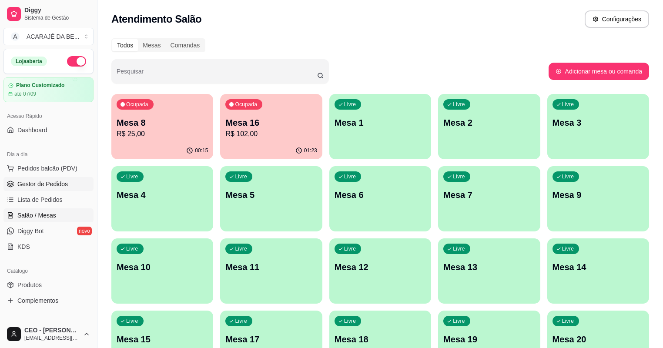
click at [52, 183] on span "Gestor de Pedidos" at bounding box center [42, 184] width 50 height 9
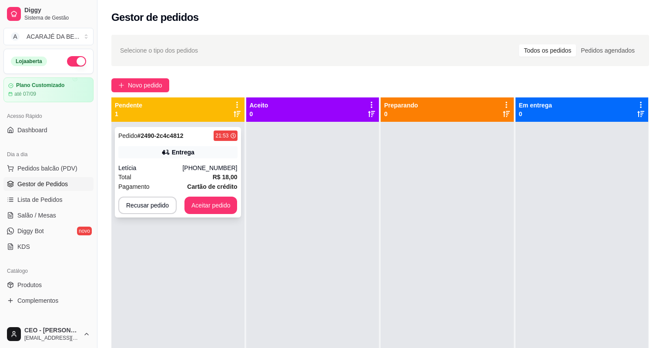
click at [182, 166] on div "Letícia" at bounding box center [150, 168] width 64 height 9
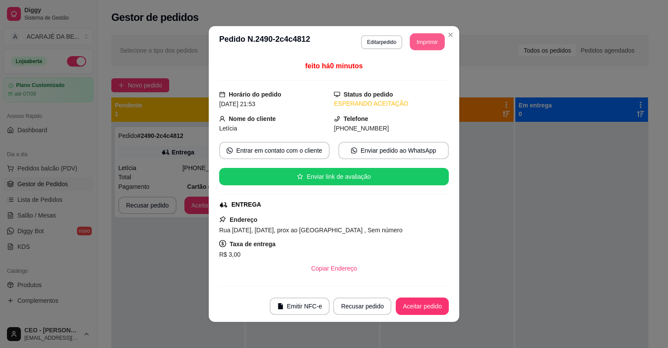
click at [428, 40] on button "Imprimir" at bounding box center [427, 41] width 35 height 17
click at [418, 308] on button "Aceitar pedido" at bounding box center [422, 306] width 51 height 17
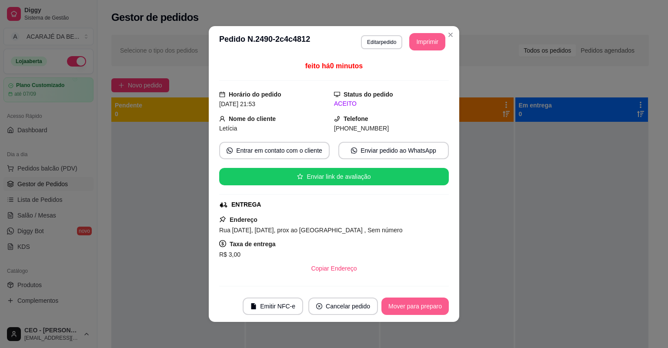
click at [418, 308] on button "Mover para preparo" at bounding box center [415, 306] width 67 height 17
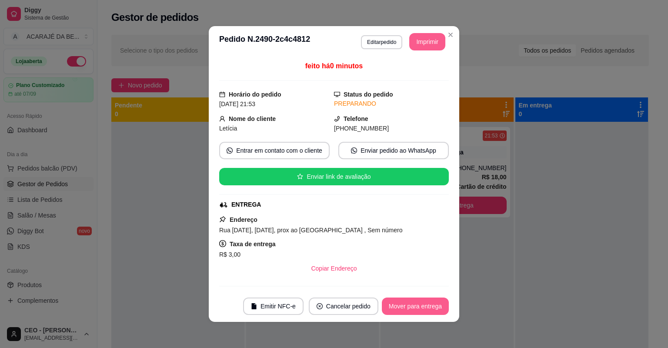
click at [418, 308] on button "Mover para entrega" at bounding box center [415, 306] width 67 height 17
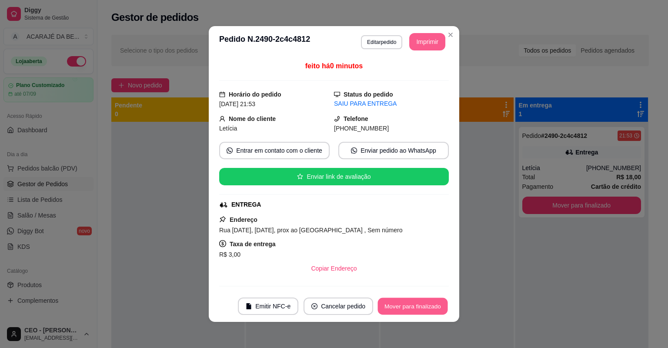
click at [418, 308] on button "Mover para finalizado" at bounding box center [413, 306] width 70 height 17
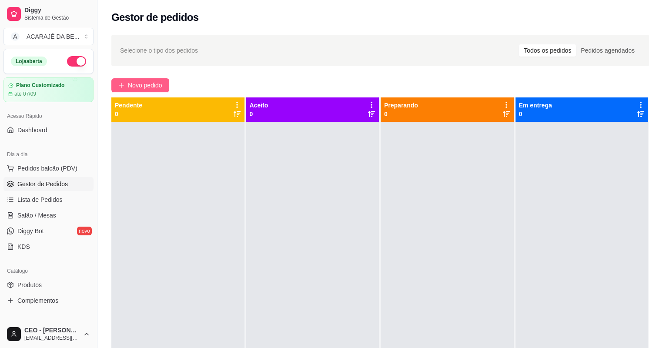
click at [148, 89] on span "Novo pedido" at bounding box center [145, 85] width 34 height 10
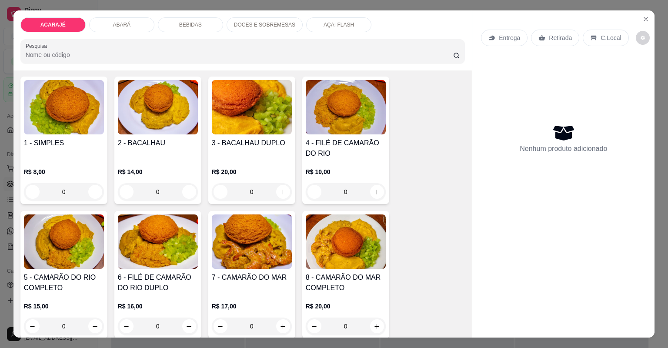
scroll to position [35, 0]
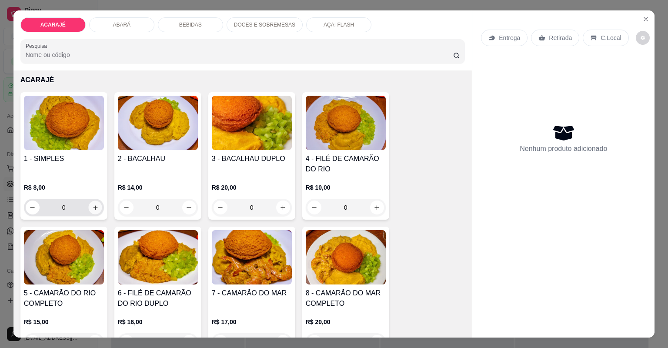
click at [97, 208] on button "increase-product-quantity" at bounding box center [94, 207] width 13 height 13
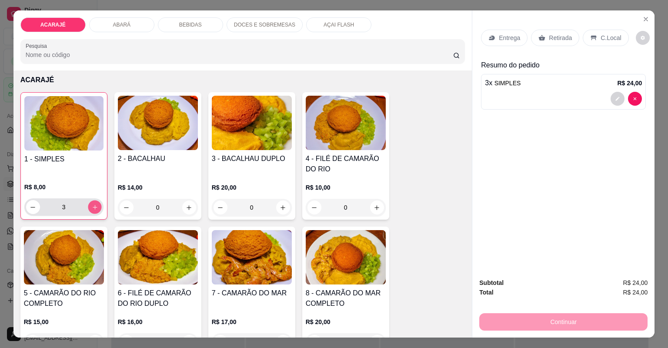
click at [97, 208] on button "increase-product-quantity" at bounding box center [94, 206] width 13 height 13
type input "4"
click at [509, 41] on p "Entrega" at bounding box center [509, 37] width 21 height 9
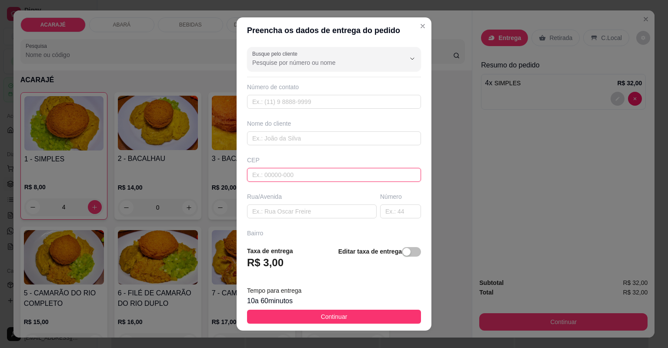
click at [308, 176] on input "text" at bounding box center [334, 175] width 174 height 14
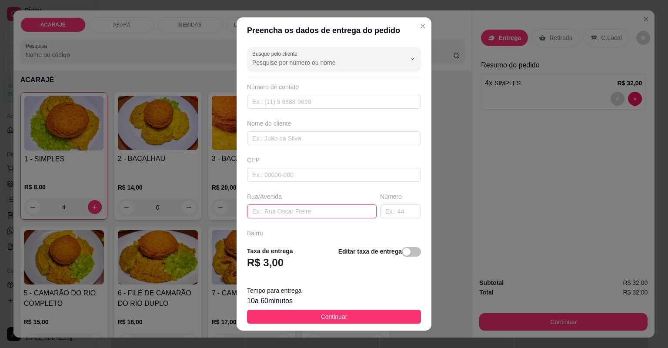
drag, startPoint x: 308, startPoint y: 177, endPoint x: 290, endPoint y: 209, distance: 36.8
paste input "pontalzinho n1"
type input "pontalzinho n1"
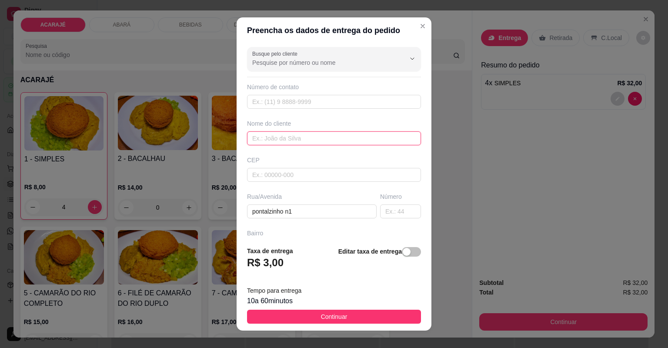
click at [284, 139] on input "text" at bounding box center [334, 138] width 174 height 14
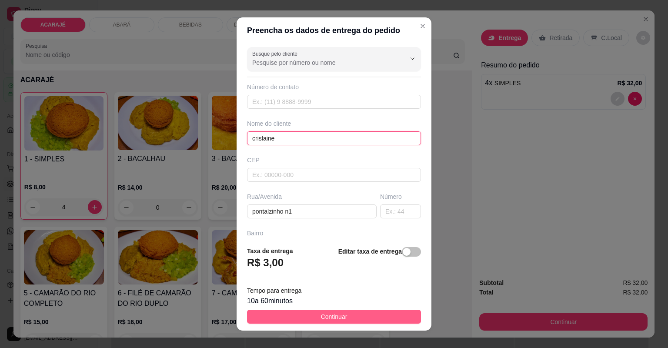
type input "crislaine"
click at [261, 320] on button "Continuar" at bounding box center [334, 317] width 174 height 14
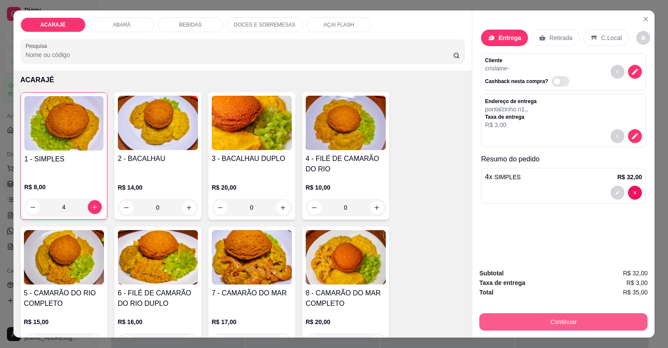
click at [496, 322] on button "Continuar" at bounding box center [563, 321] width 168 height 17
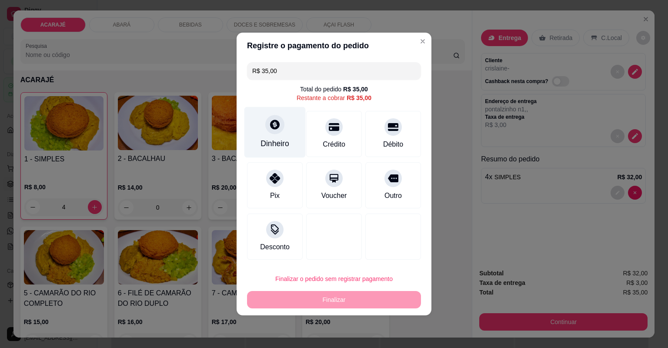
click at [287, 132] on div "Dinheiro" at bounding box center [275, 132] width 61 height 51
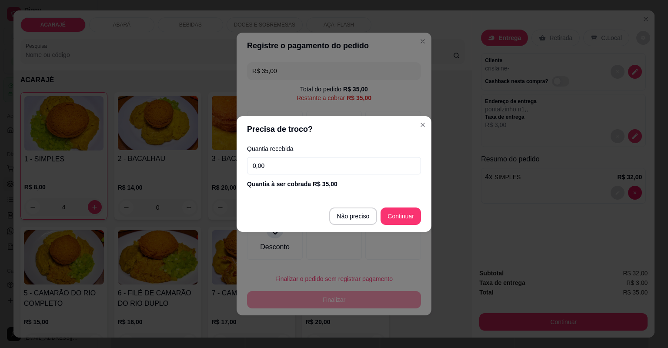
click at [281, 169] on input "0,00" at bounding box center [334, 165] width 174 height 17
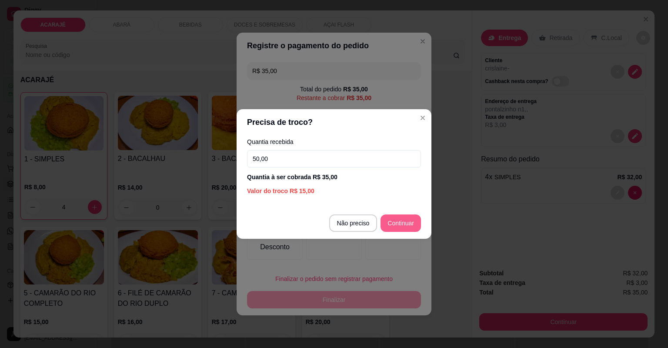
type input "50,00"
type input "R$ 0,00"
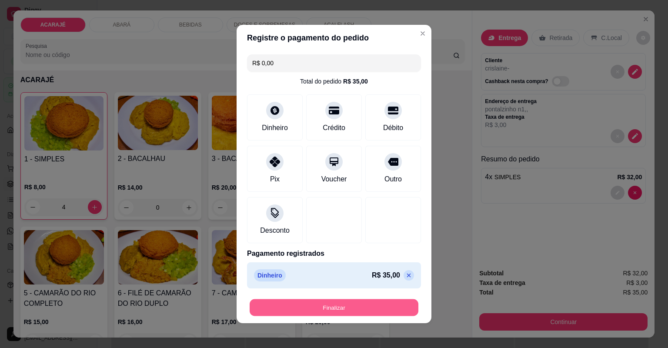
click at [317, 308] on button "Finalizar" at bounding box center [334, 307] width 169 height 17
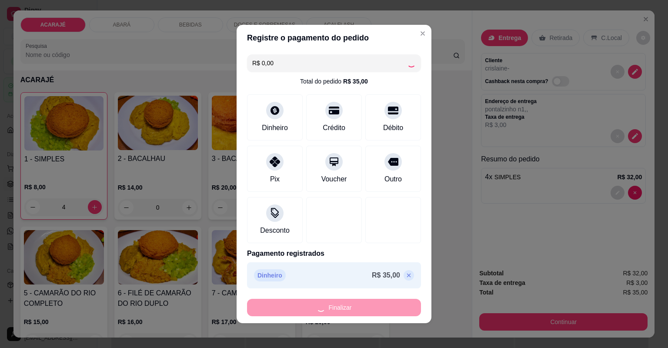
type input "0"
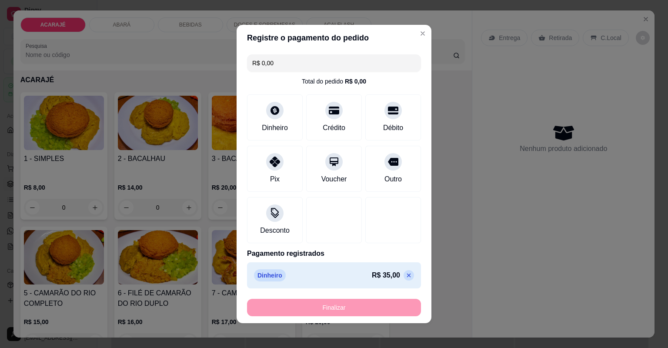
type input "-R$ 35,00"
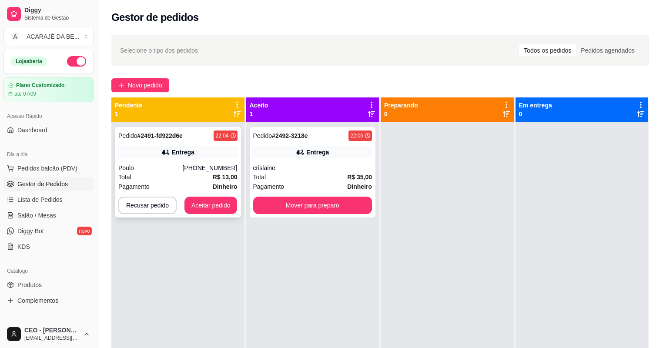
click at [202, 180] on div "Total R$ 13,00" at bounding box center [177, 177] width 119 height 10
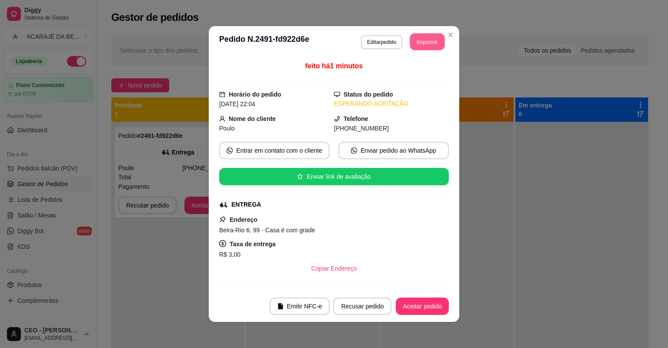
click at [430, 44] on button "Imprimir" at bounding box center [427, 41] width 35 height 17
click at [427, 305] on button "Aceitar pedido" at bounding box center [422, 306] width 53 height 17
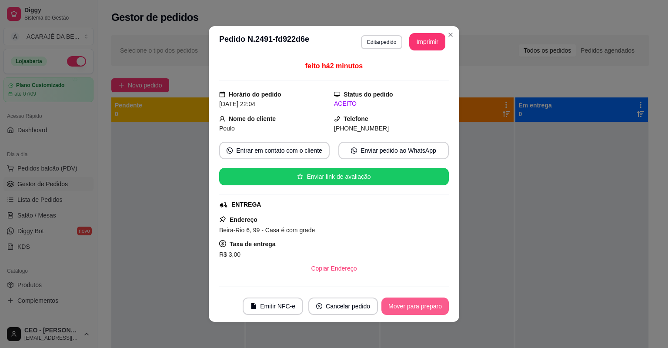
click at [427, 305] on button "Mover para preparo" at bounding box center [415, 306] width 67 height 17
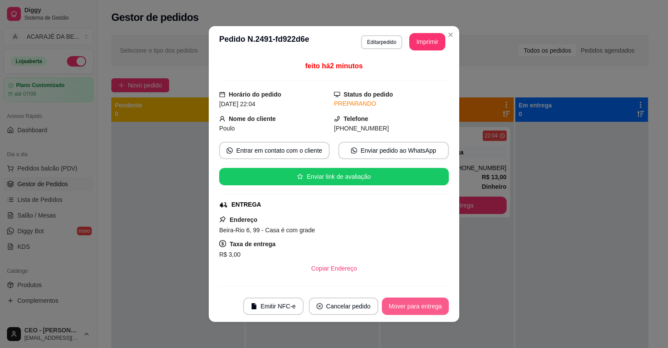
click at [427, 305] on button "Mover para entrega" at bounding box center [415, 306] width 67 height 17
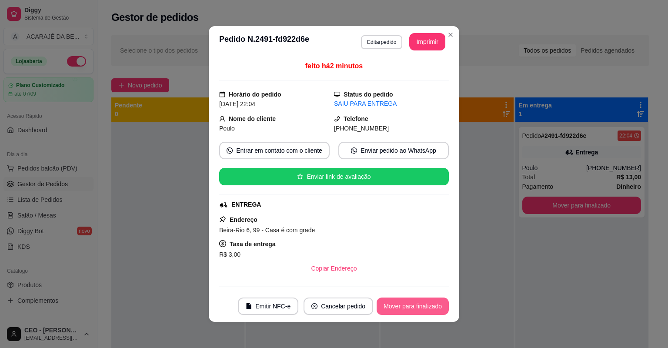
click at [427, 305] on button "Mover para finalizado" at bounding box center [413, 306] width 72 height 17
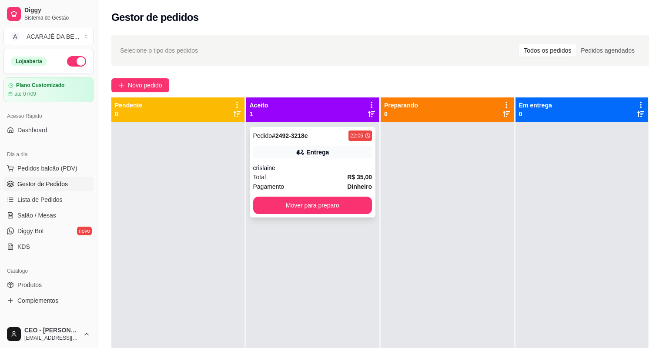
click at [351, 179] on strong "R$ 35,00" at bounding box center [359, 177] width 25 height 7
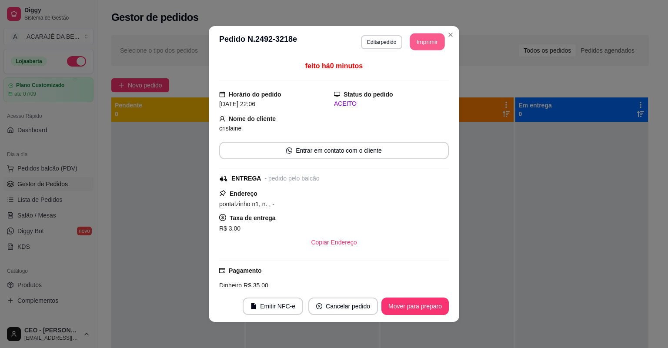
click at [419, 36] on button "Imprimir" at bounding box center [427, 41] width 35 height 17
click at [402, 309] on button "Mover para preparo" at bounding box center [415, 306] width 67 height 17
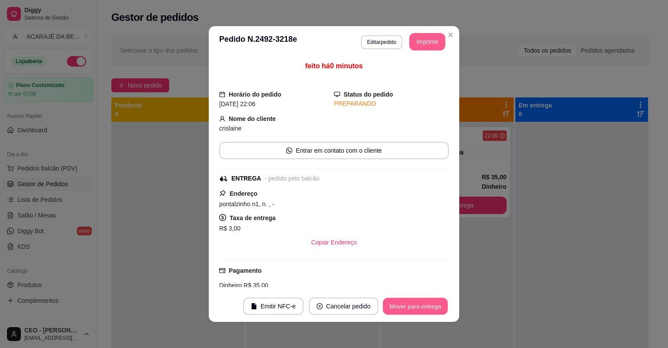
click at [402, 309] on button "Mover para entrega" at bounding box center [415, 306] width 65 height 17
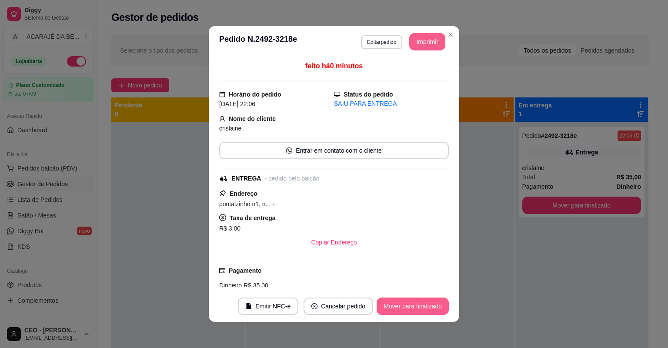
click at [402, 309] on button "Mover para finalizado" at bounding box center [413, 306] width 72 height 17
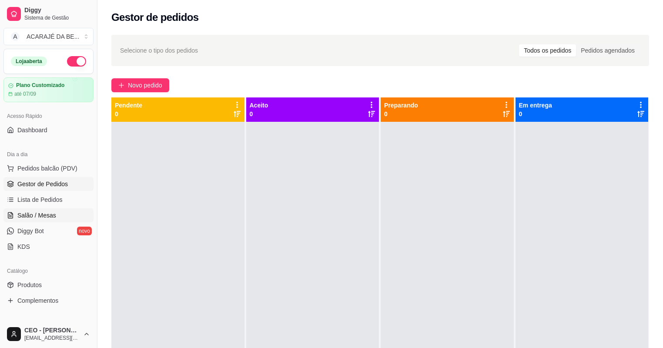
click at [44, 216] on span "Salão / Mesas" at bounding box center [36, 215] width 39 height 9
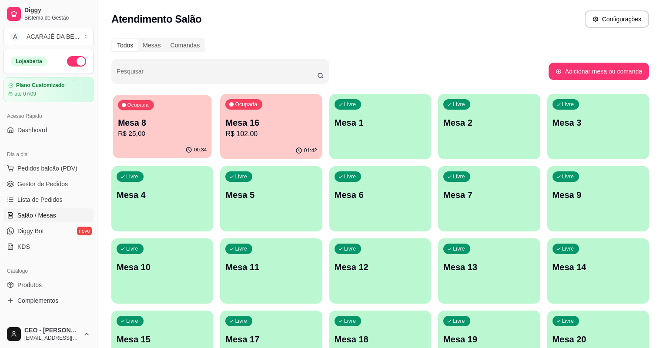
click at [172, 136] on p "R$ 25,00" at bounding box center [162, 134] width 89 height 10
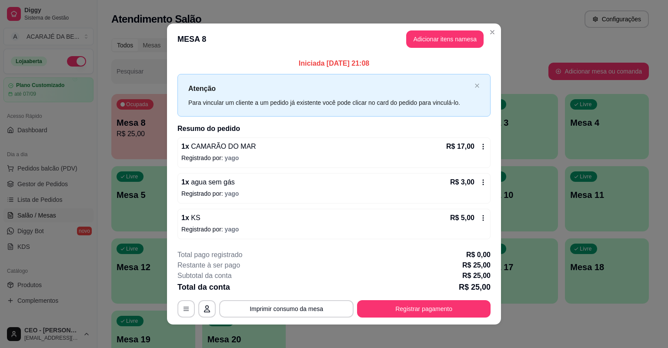
scroll to position [3, 0]
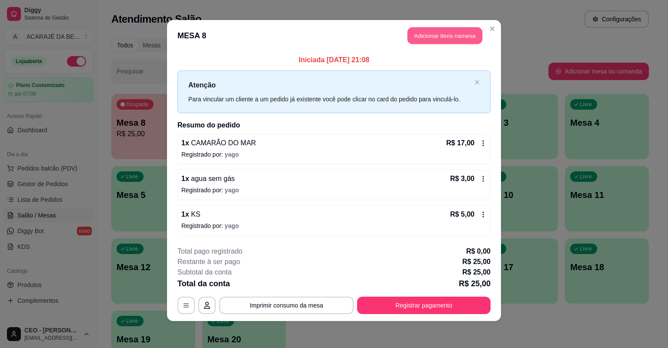
click at [446, 39] on button "Adicionar itens na mesa" at bounding box center [445, 35] width 75 height 17
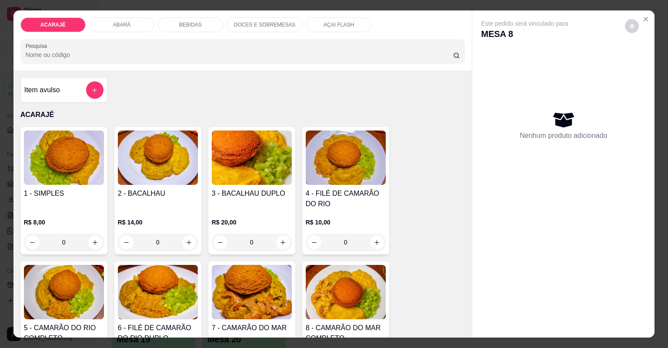
scroll to position [174, 0]
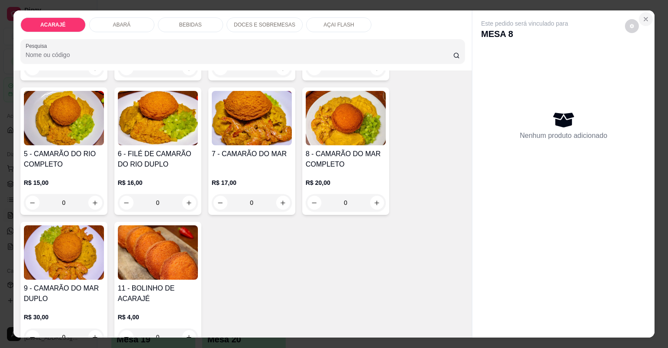
click at [645, 18] on icon "Close" at bounding box center [646, 19] width 7 height 7
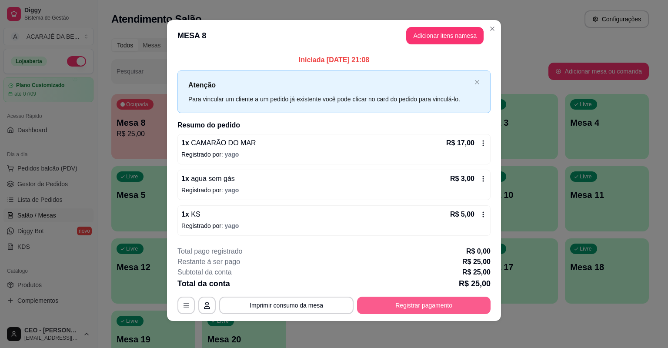
click at [363, 300] on button "Registrar pagamento" at bounding box center [424, 305] width 134 height 17
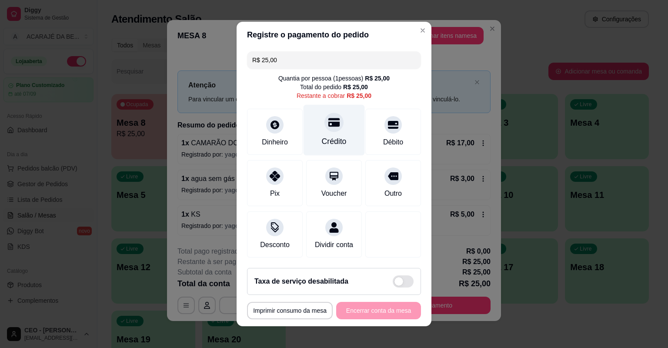
click at [328, 140] on div "Crédito" at bounding box center [334, 141] width 25 height 11
type input "R$ 0,00"
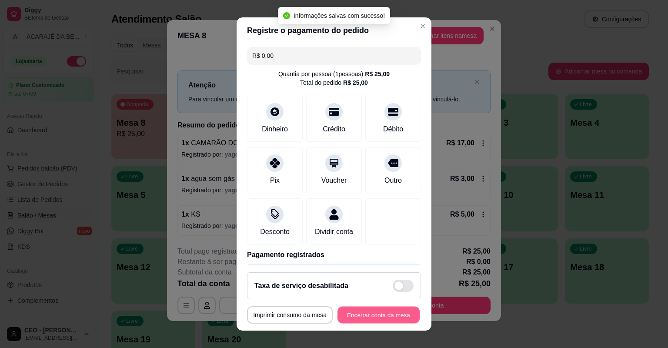
click at [374, 314] on button "Encerrar conta da mesa" at bounding box center [379, 315] width 82 height 17
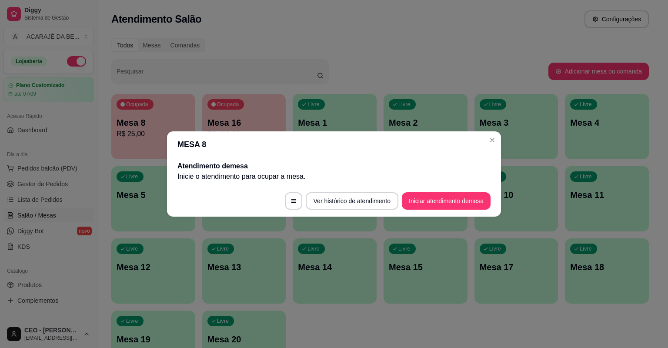
scroll to position [0, 0]
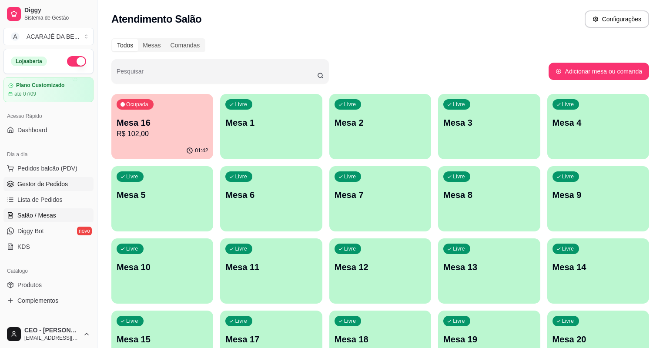
click at [44, 183] on span "Gestor de Pedidos" at bounding box center [42, 184] width 50 height 9
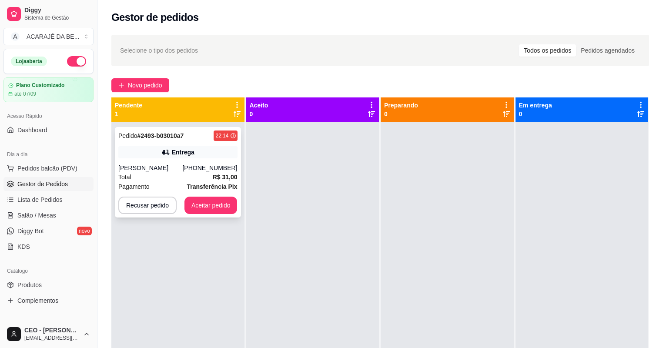
click at [196, 171] on div "[PHONE_NUMBER]" at bounding box center [209, 168] width 55 height 9
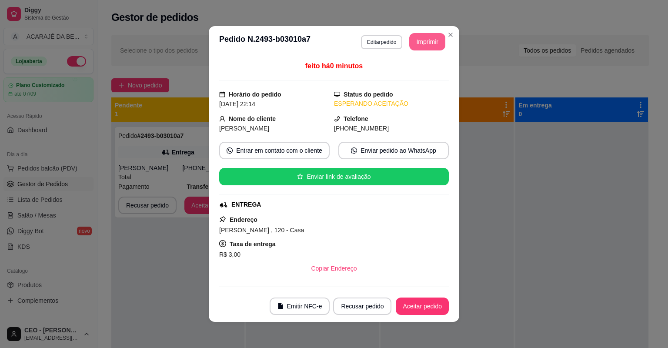
click at [420, 42] on button "Imprimir" at bounding box center [427, 41] width 36 height 17
click at [436, 312] on button "Aceitar pedido" at bounding box center [422, 306] width 51 height 17
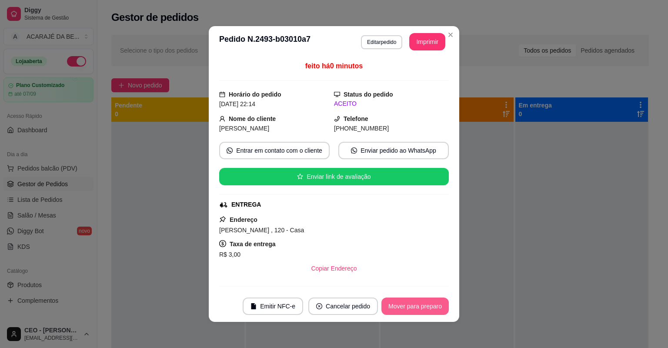
click at [436, 312] on button "Mover para preparo" at bounding box center [415, 306] width 67 height 17
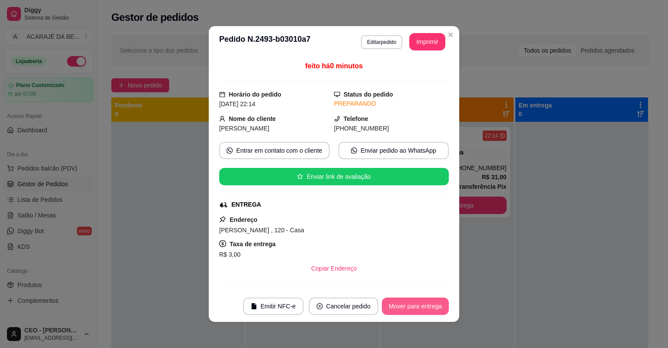
click at [436, 312] on button "Mover para entrega" at bounding box center [415, 306] width 67 height 17
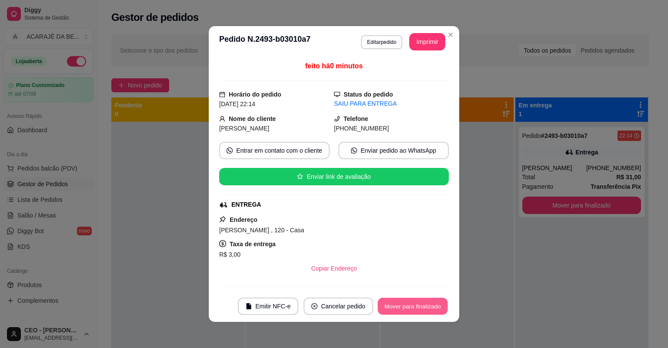
click at [436, 311] on button "Mover para finalizado" at bounding box center [413, 306] width 70 height 17
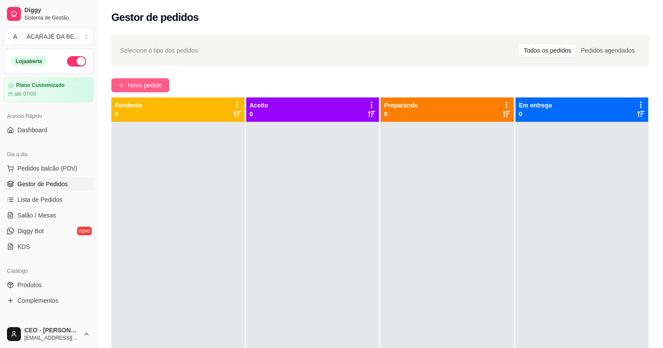
click at [143, 85] on span "Novo pedido" at bounding box center [145, 85] width 34 height 10
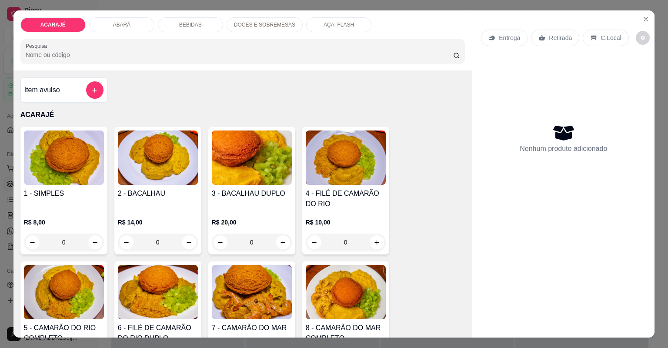
click at [80, 241] on input "0" at bounding box center [64, 242] width 49 height 17
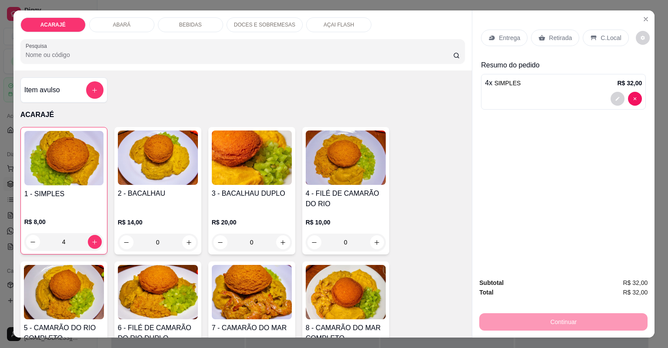
type input "4"
click at [543, 42] on div "Retirada" at bounding box center [555, 38] width 48 height 17
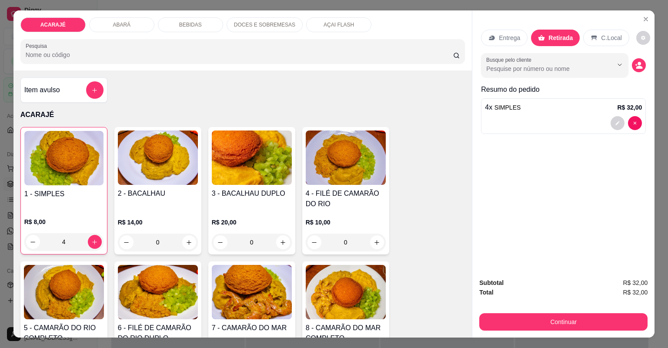
click at [500, 38] on p "Entrega" at bounding box center [509, 37] width 21 height 9
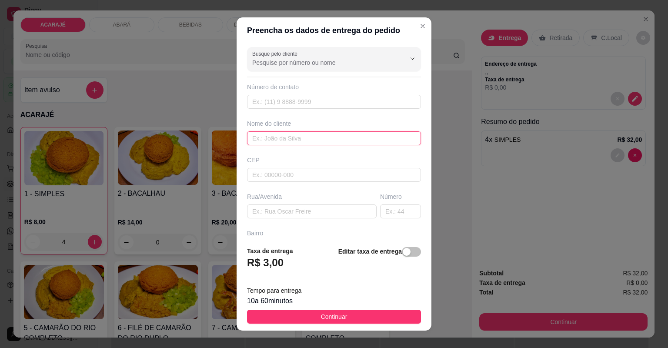
click at [358, 136] on input "text" at bounding box center [334, 138] width 174 height 14
type input "f"
type input "sem nome"
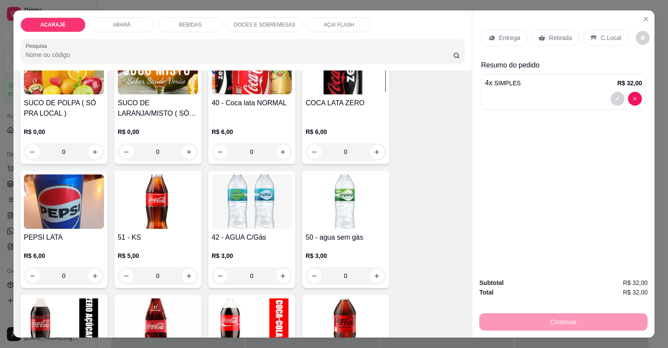
scroll to position [1149, 0]
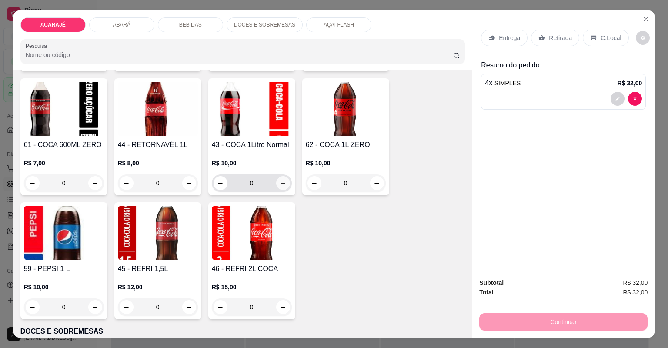
click at [280, 181] on icon "increase-product-quantity" at bounding box center [283, 183] width 7 height 7
type input "1"
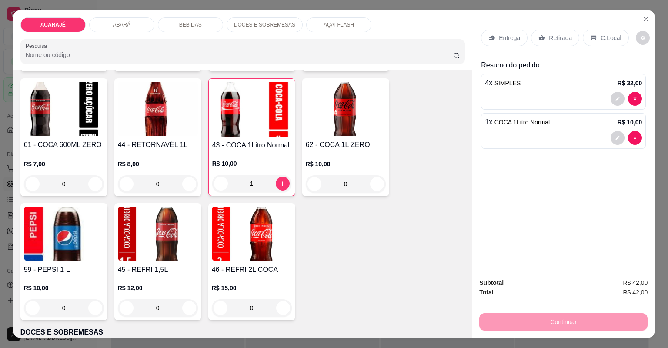
click at [509, 38] on p "Entrega" at bounding box center [509, 37] width 21 height 9
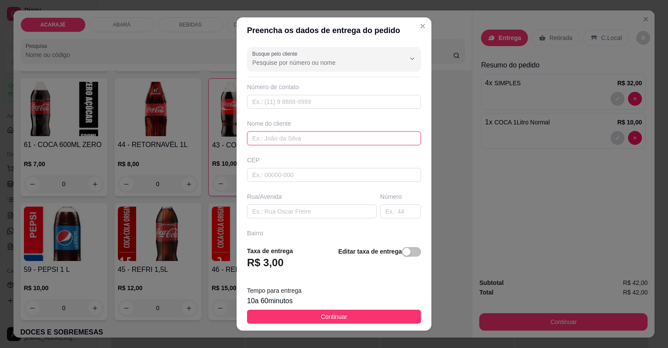
click at [327, 137] on input "text" at bounding box center [334, 138] width 174 height 14
type input "sem nome"
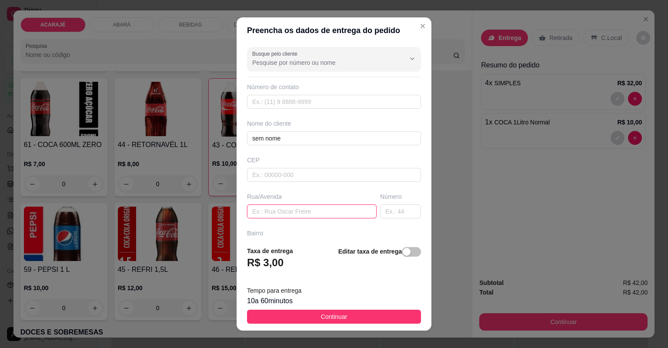
click at [316, 214] on input "text" at bounding box center [312, 211] width 130 height 14
click at [299, 208] on input "text" at bounding box center [312, 211] width 130 height 14
paste input "Terceira travessa do bairro dois de julho número 81 nome [PERSON_NAME]"
type input "Terceira travessa do bairro dois de julho número 81 nome [PERSON_NAME]"
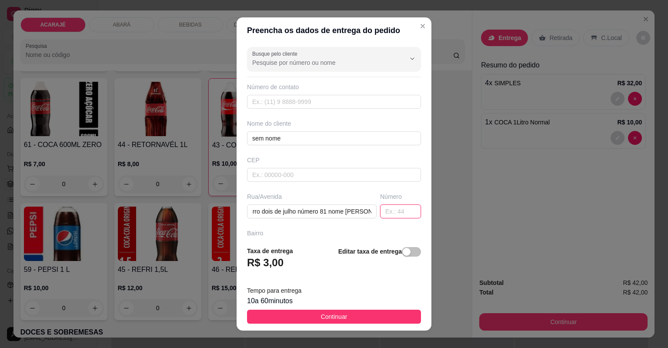
click at [381, 211] on input "text" at bounding box center [400, 211] width 41 height 14
type input "81"
drag, startPoint x: 280, startPoint y: 143, endPoint x: 229, endPoint y: 136, distance: 51.4
click at [229, 136] on div "Preencha os dados de entrega do pedido Busque pelo cliente Número de contato No…" at bounding box center [334, 174] width 668 height 348
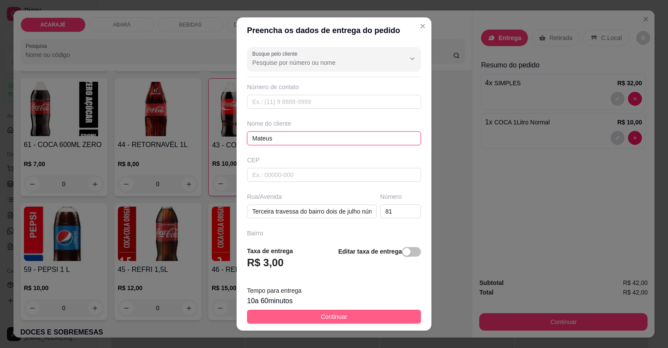
type input "Mateus"
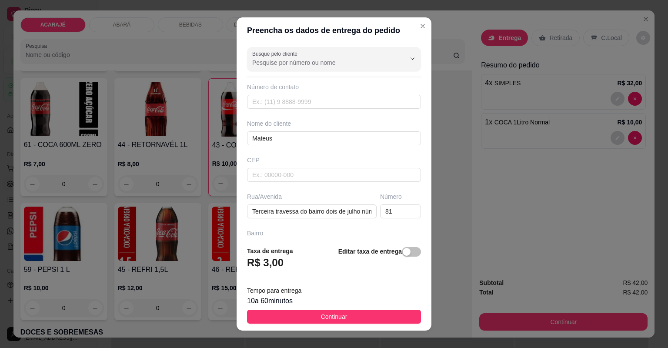
drag, startPoint x: 287, startPoint y: 321, endPoint x: 294, endPoint y: 315, distance: 9.5
click at [287, 320] on button "Continuar" at bounding box center [334, 317] width 174 height 14
click at [287, 320] on div "Item avulso ACARAJÉ 1 - SIMPLES R$ 8,00 4 2 - BACALHAU R$ 14,00 0 3 - BACALHAU …" at bounding box center [242, 203] width 459 height 267
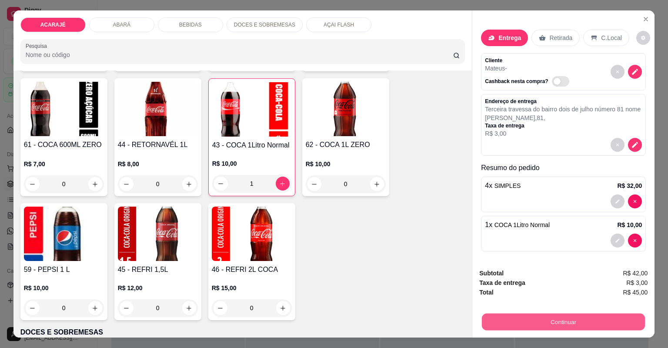
click at [559, 323] on button "Continuar" at bounding box center [563, 322] width 163 height 17
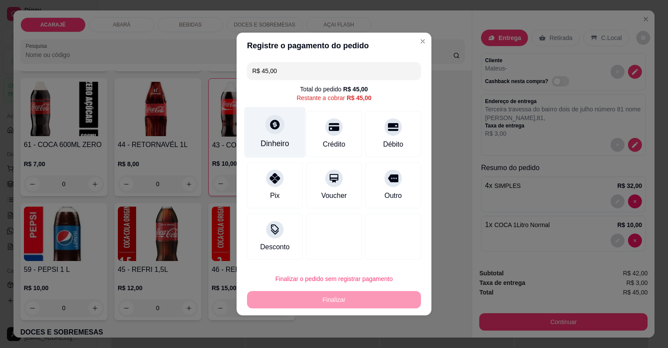
click at [284, 126] on div "Dinheiro" at bounding box center [275, 132] width 61 height 51
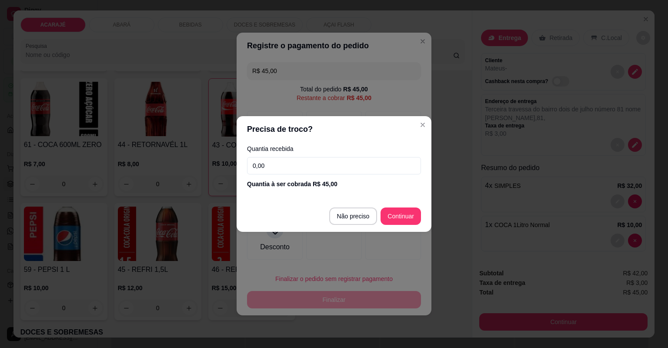
click at [291, 164] on input "0,00" at bounding box center [334, 165] width 174 height 17
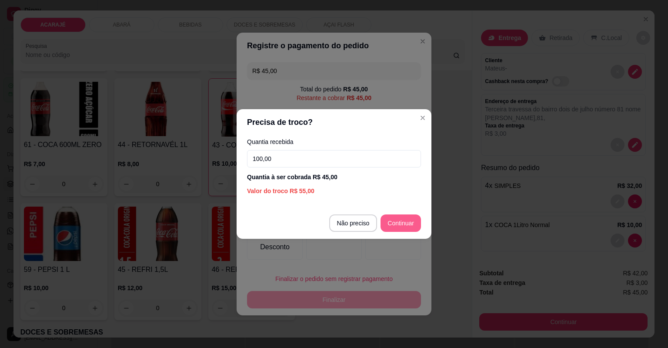
type input "100,00"
type input "R$ 0,00"
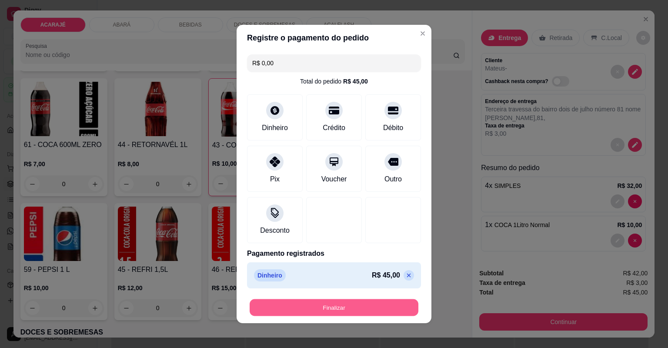
click at [369, 313] on button "Finalizar" at bounding box center [334, 307] width 169 height 17
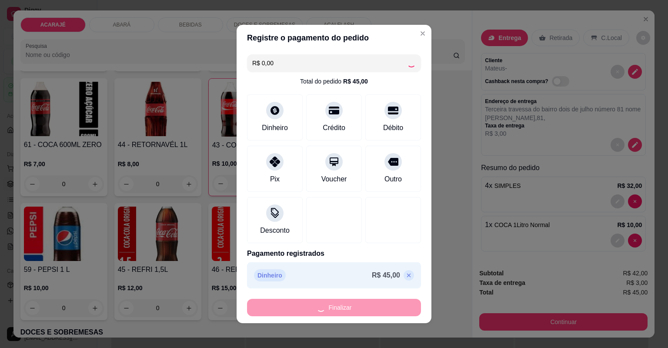
type input "0"
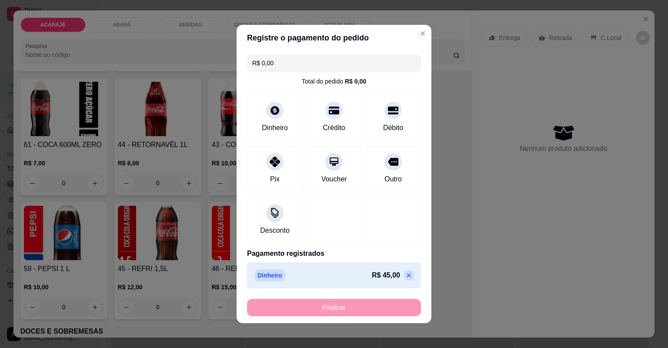
type input "-R$ 45,00"
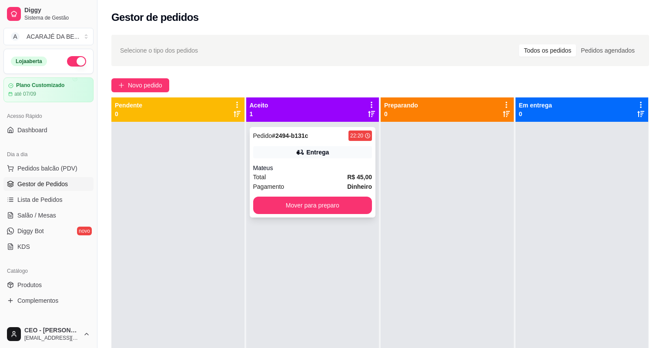
click at [313, 154] on div "Entrega" at bounding box center [317, 152] width 23 height 9
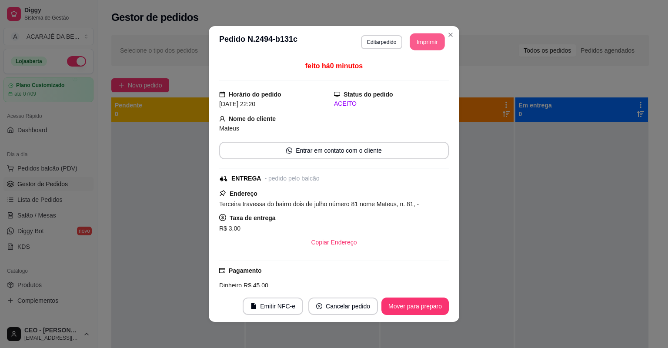
click at [425, 45] on button "Imprimir" at bounding box center [427, 41] width 35 height 17
click at [422, 310] on button "Mover para preparo" at bounding box center [415, 306] width 67 height 17
click at [425, 306] on button "Mover para preparo" at bounding box center [415, 306] width 67 height 17
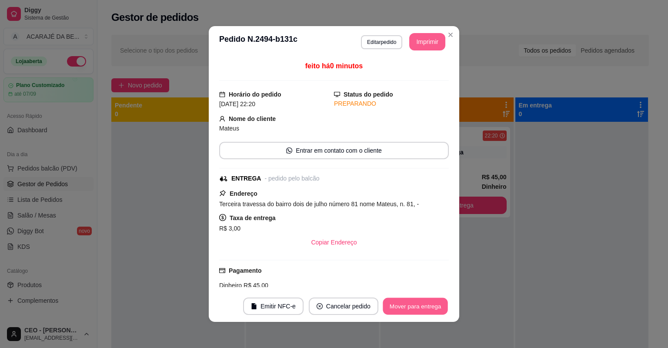
click at [425, 306] on button "Mover para entrega" at bounding box center [415, 306] width 65 height 17
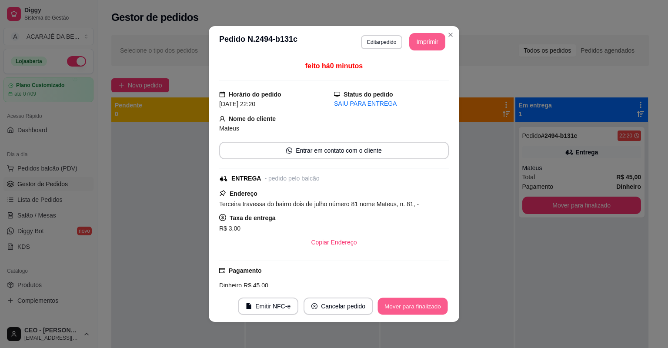
click at [425, 306] on button "Mover para finalizado" at bounding box center [413, 306] width 70 height 17
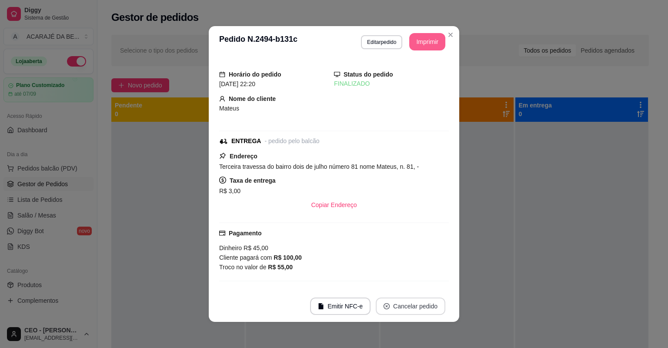
click at [425, 307] on button "Cancelar pedido" at bounding box center [411, 306] width 70 height 17
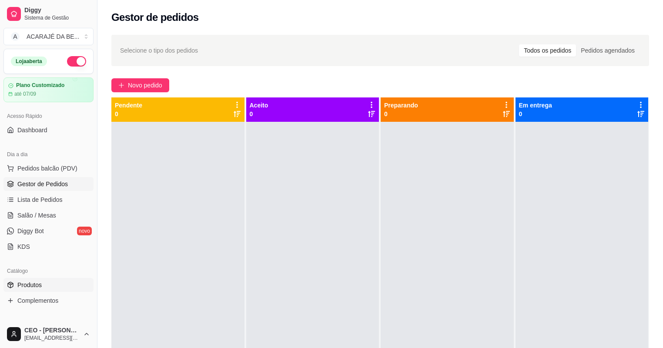
scroll to position [174, 0]
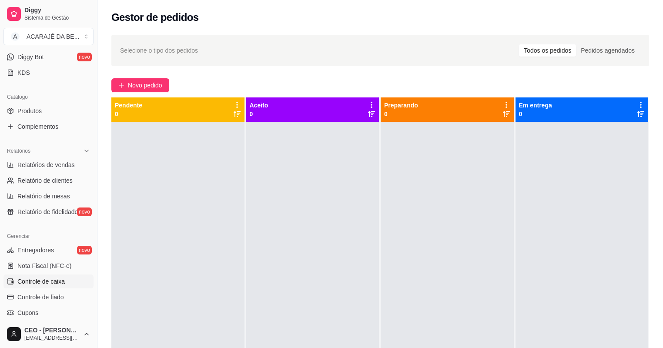
click at [54, 278] on span "Controle de caixa" at bounding box center [40, 281] width 47 height 9
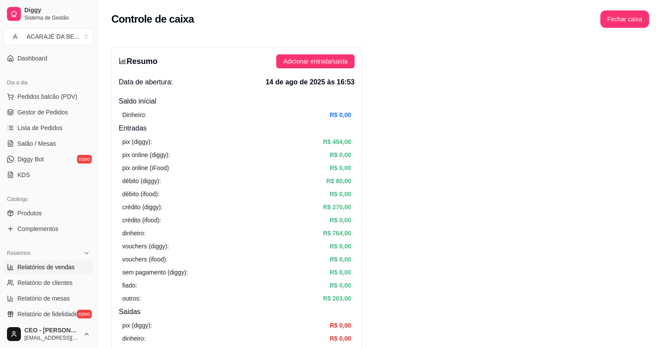
scroll to position [70, 0]
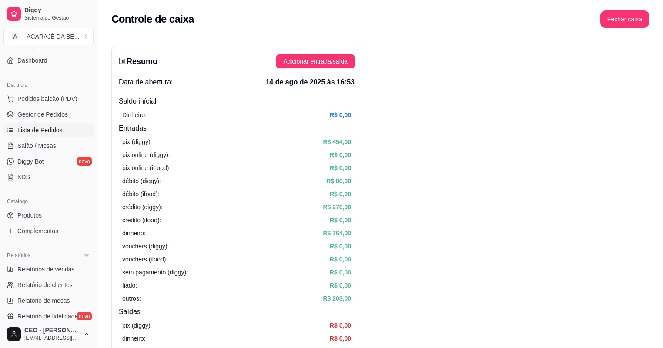
click at [37, 131] on span "Lista de Pedidos" at bounding box center [39, 130] width 45 height 9
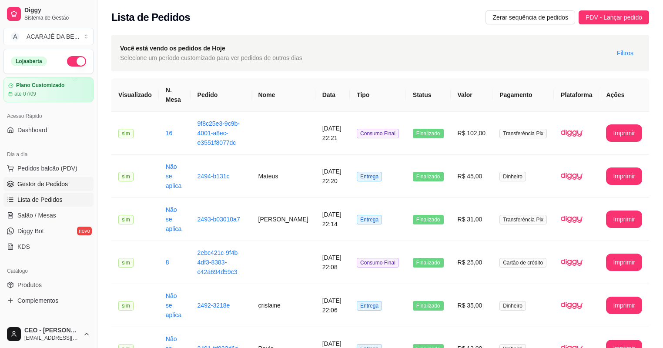
click at [63, 185] on span "Gestor de Pedidos" at bounding box center [42, 184] width 50 height 9
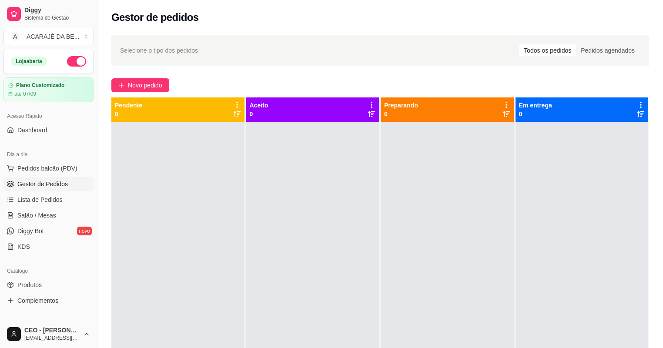
drag, startPoint x: 202, startPoint y: 267, endPoint x: 218, endPoint y: 278, distance: 19.1
click at [218, 278] on div at bounding box center [177, 296] width 133 height 348
click at [231, 283] on div at bounding box center [177, 296] width 133 height 348
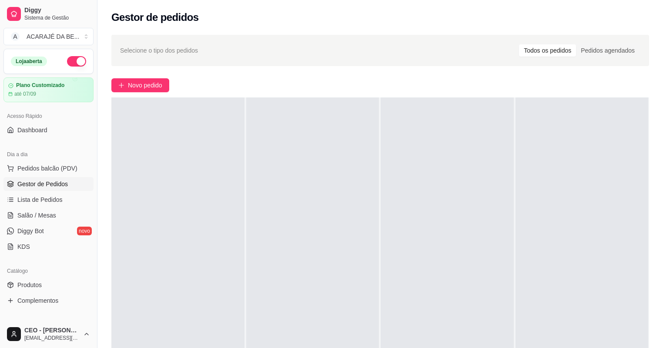
click at [68, 58] on button "button" at bounding box center [76, 61] width 19 height 10
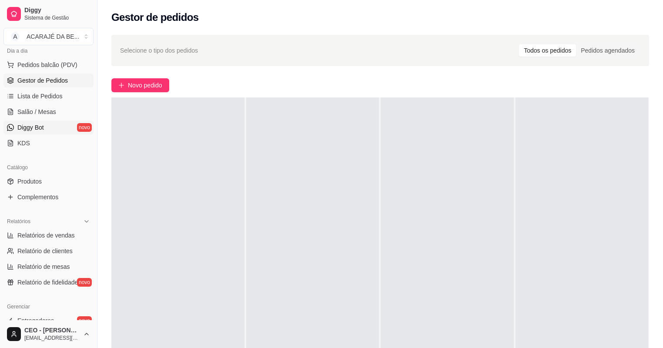
scroll to position [104, 0]
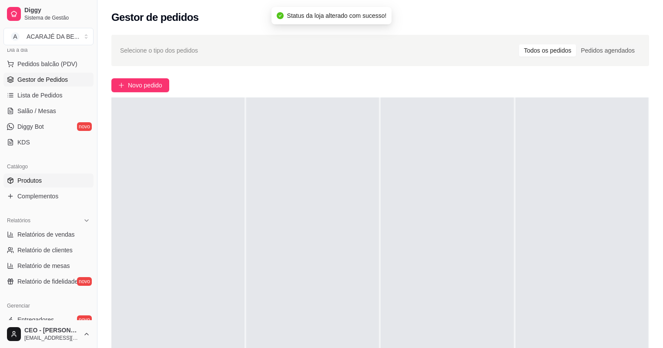
click at [37, 183] on span "Produtos" at bounding box center [29, 180] width 24 height 9
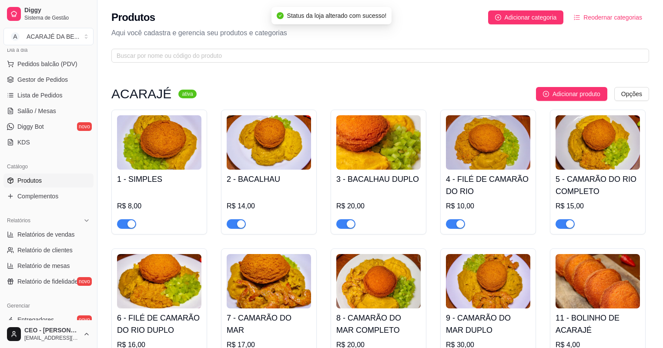
click at [127, 225] on div "button" at bounding box center [131, 224] width 8 height 8
click at [238, 224] on div "button" at bounding box center [241, 224] width 8 height 8
click at [343, 224] on span "button" at bounding box center [345, 224] width 19 height 10
click at [458, 226] on div "button" at bounding box center [460, 224] width 8 height 8
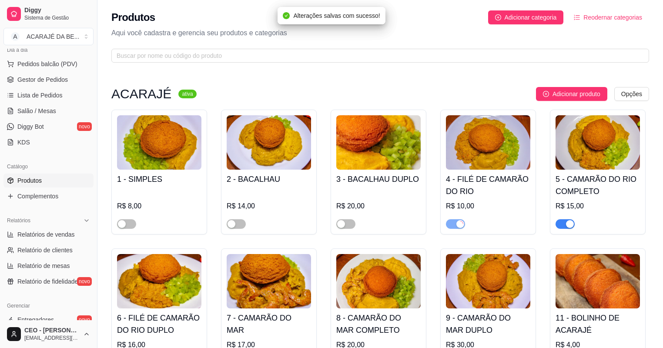
click at [567, 224] on div "button" at bounding box center [570, 224] width 8 height 8
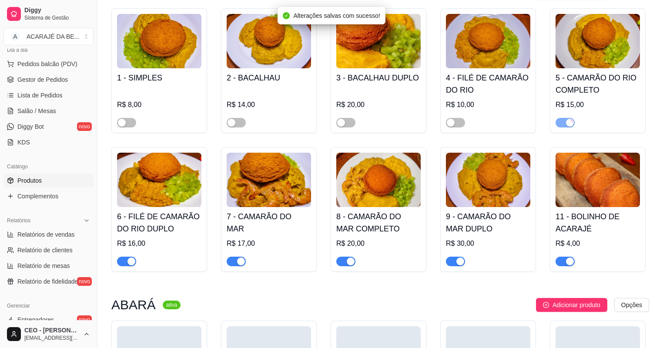
scroll to position [104, 0]
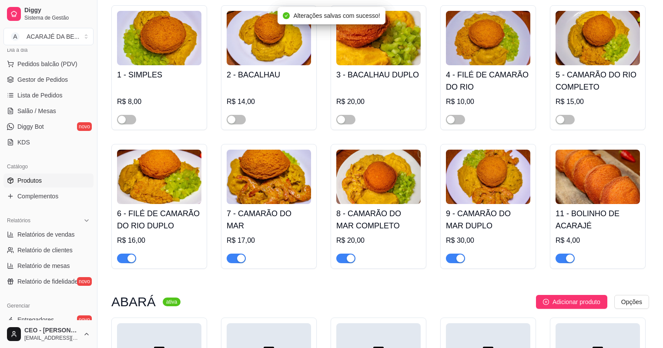
drag, startPoint x: 562, startPoint y: 261, endPoint x: 523, endPoint y: 261, distance: 39.6
click at [559, 261] on span "button" at bounding box center [565, 259] width 19 height 10
drag, startPoint x: 458, startPoint y: 259, endPoint x: 406, endPoint y: 266, distance: 51.8
click at [457, 259] on div "button" at bounding box center [460, 259] width 8 height 8
click at [348, 260] on div "button" at bounding box center [351, 259] width 8 height 8
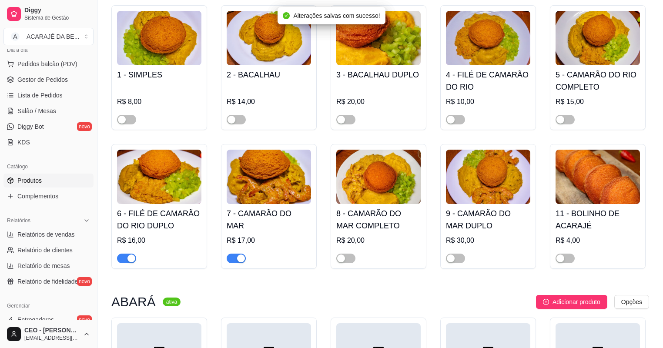
click at [238, 259] on div "button" at bounding box center [241, 259] width 8 height 8
click at [123, 259] on span "button" at bounding box center [126, 259] width 19 height 10
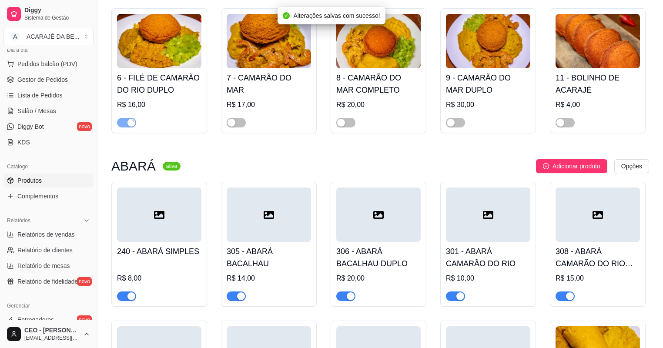
scroll to position [278, 0]
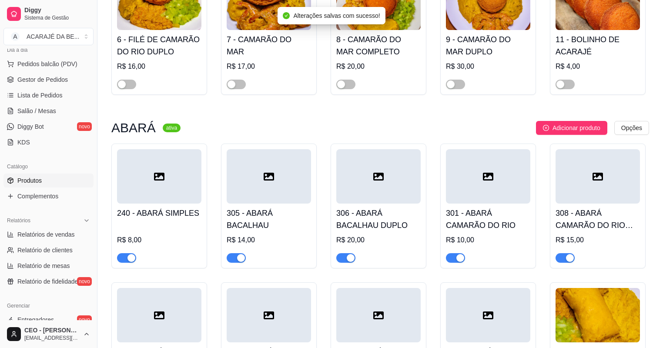
click at [124, 258] on span "button" at bounding box center [126, 258] width 19 height 10
click at [236, 258] on button "button" at bounding box center [236, 258] width 19 height 10
click at [345, 261] on button "button" at bounding box center [345, 258] width 19 height 10
click at [456, 261] on button "button" at bounding box center [455, 258] width 19 height 10
click at [566, 258] on div "button" at bounding box center [570, 258] width 8 height 8
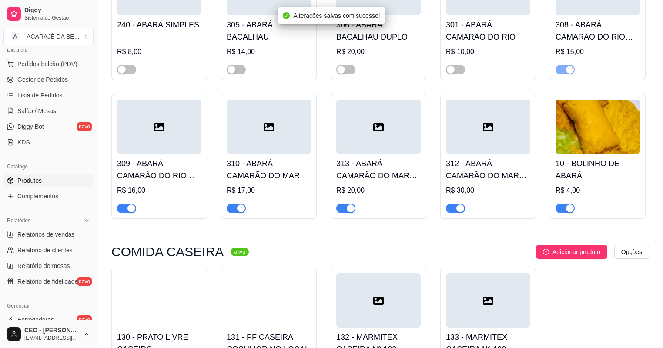
scroll to position [487, 0]
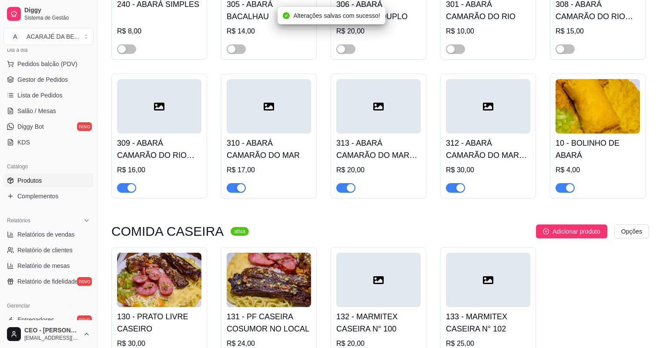
click at [564, 193] on span "button" at bounding box center [565, 188] width 19 height 10
click at [454, 192] on span "button" at bounding box center [455, 188] width 19 height 10
click at [347, 188] on div "button" at bounding box center [351, 188] width 8 height 8
click at [241, 188] on div "button" at bounding box center [241, 188] width 8 height 8
click at [124, 191] on span "button" at bounding box center [126, 188] width 19 height 10
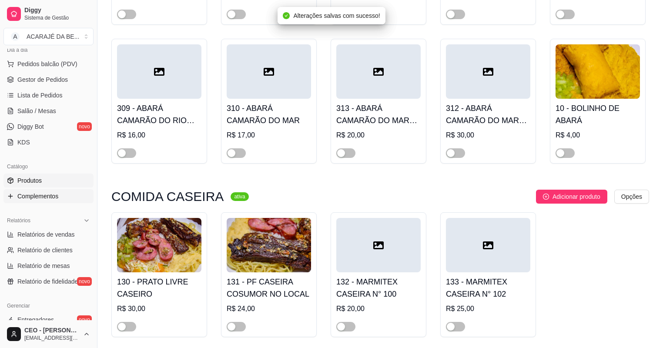
scroll to position [278, 0]
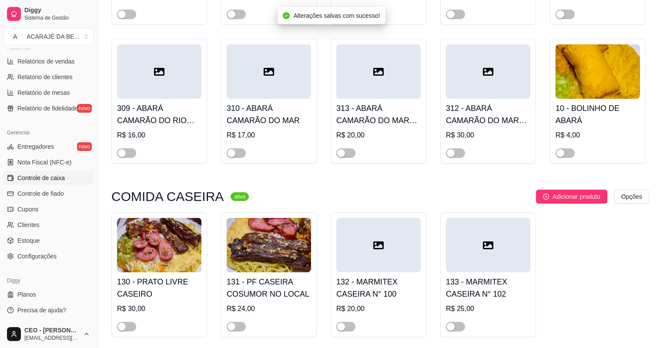
click at [34, 174] on span "Controle de caixa" at bounding box center [40, 178] width 47 height 9
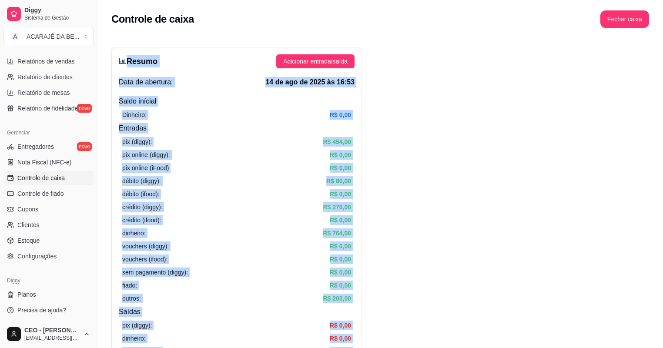
drag, startPoint x: 487, startPoint y: 105, endPoint x: 123, endPoint y: 54, distance: 367.3
drag, startPoint x: 123, startPoint y: 54, endPoint x: 134, endPoint y: 77, distance: 25.9
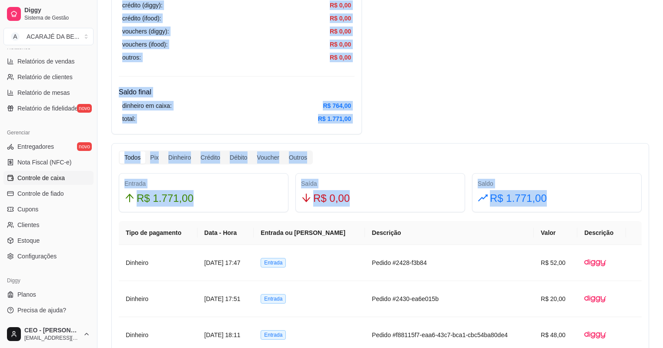
scroll to position [383, 0]
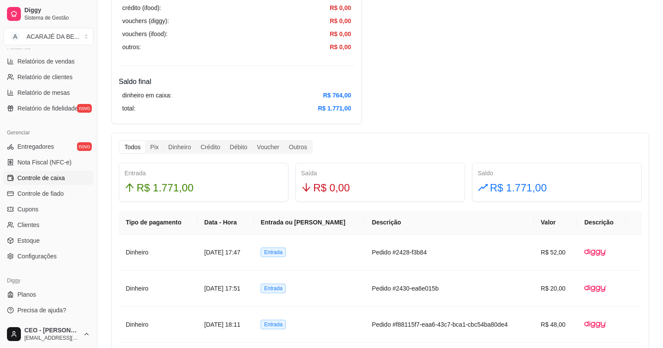
drag, startPoint x: 543, startPoint y: 186, endPoint x: 548, endPoint y: 189, distance: 5.9
click at [545, 187] on div "R$ 1.771,00" at bounding box center [557, 188] width 158 height 17
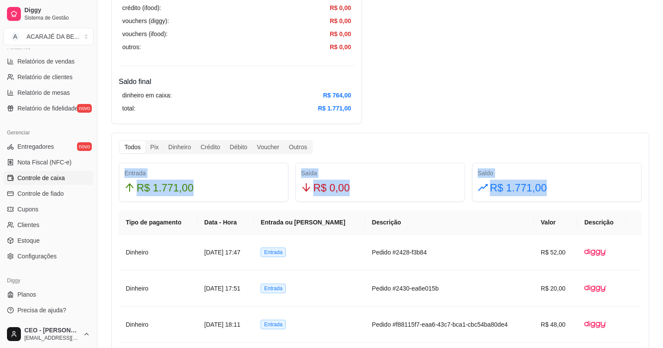
drag, startPoint x: 549, startPoint y: 190, endPoint x: 126, endPoint y: 173, distance: 423.2
click at [126, 173] on div "Entrada R$ 1.771,00 Saída R$ 0,00 Saldo R$ 1.771,00" at bounding box center [380, 182] width 530 height 39
drag, startPoint x: 126, startPoint y: 173, endPoint x: 143, endPoint y: 184, distance: 20.4
drag, startPoint x: 143, startPoint y: 184, endPoint x: 156, endPoint y: 171, distance: 18.8
click at [156, 171] on div "Entrada" at bounding box center [203, 173] width 158 height 10
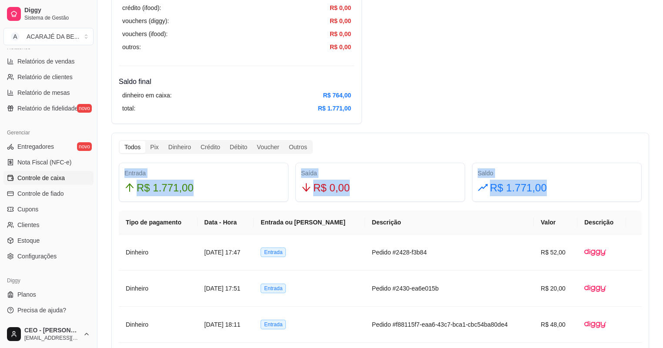
drag, startPoint x: 123, startPoint y: 169, endPoint x: 664, endPoint y: 184, distance: 541.0
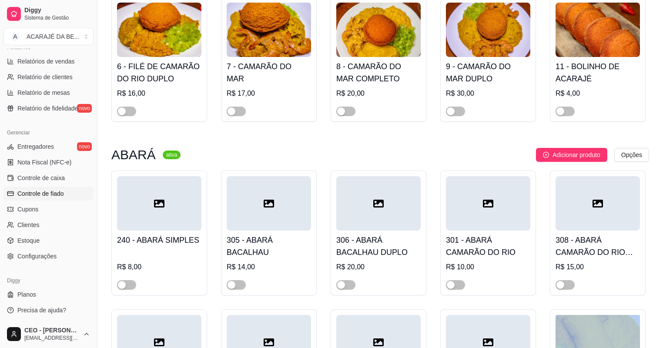
scroll to position [244, 0]
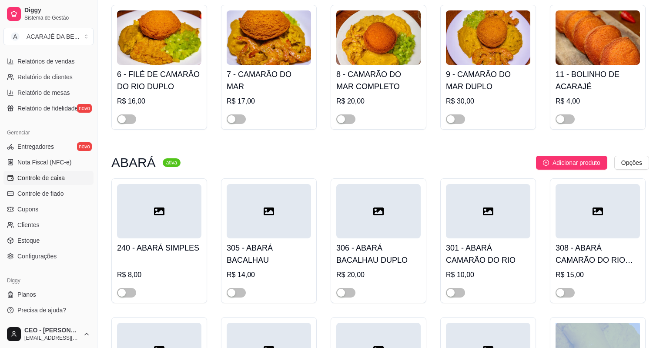
click at [50, 176] on span "Controle de caixa" at bounding box center [40, 178] width 47 height 9
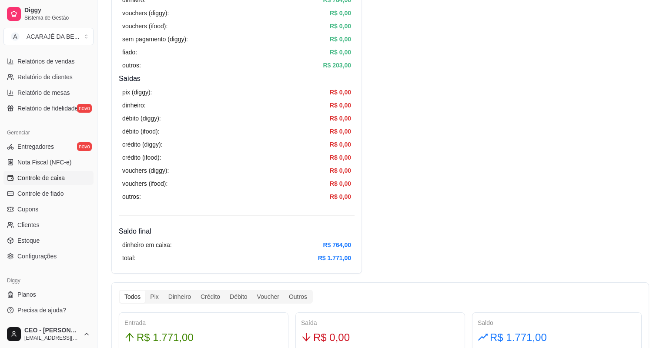
scroll to position [244, 0]
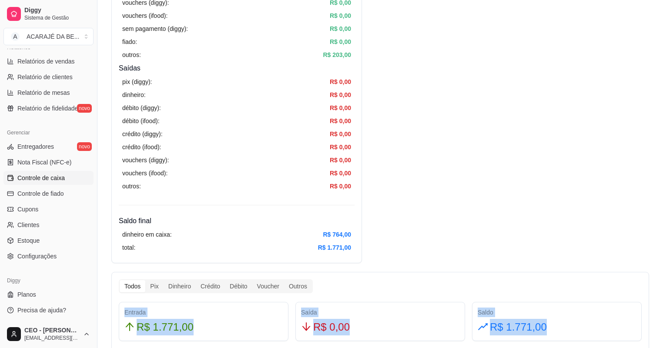
drag, startPoint x: 553, startPoint y: 322, endPoint x: 122, endPoint y: 310, distance: 430.9
click at [122, 310] on div "Entrada R$ 1.771,00 Saída R$ 0,00 Saldo R$ 1.771,00" at bounding box center [380, 321] width 530 height 39
drag, startPoint x: 122, startPoint y: 310, endPoint x: 143, endPoint y: 322, distance: 24.2
copy div "Entrada R$ 1.771,00 Saída R$ 0,00 Saldo R$ 1.771,00"
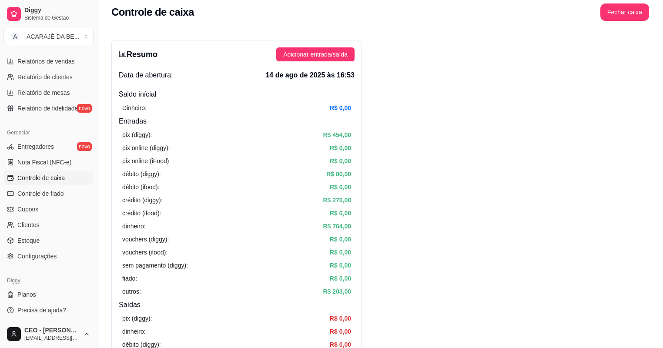
scroll to position [0, 0]
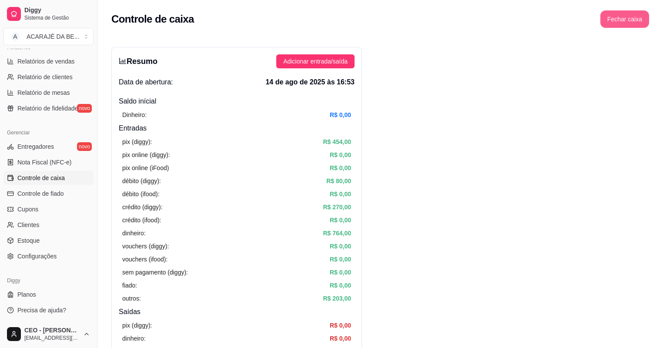
click at [626, 18] on button "Fechar caixa" at bounding box center [624, 18] width 49 height 17
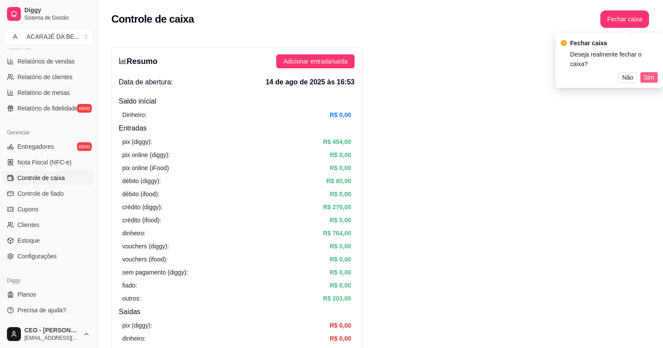
click at [647, 73] on span "Sim" at bounding box center [649, 78] width 10 height 10
